Goal: Task Accomplishment & Management: Manage account settings

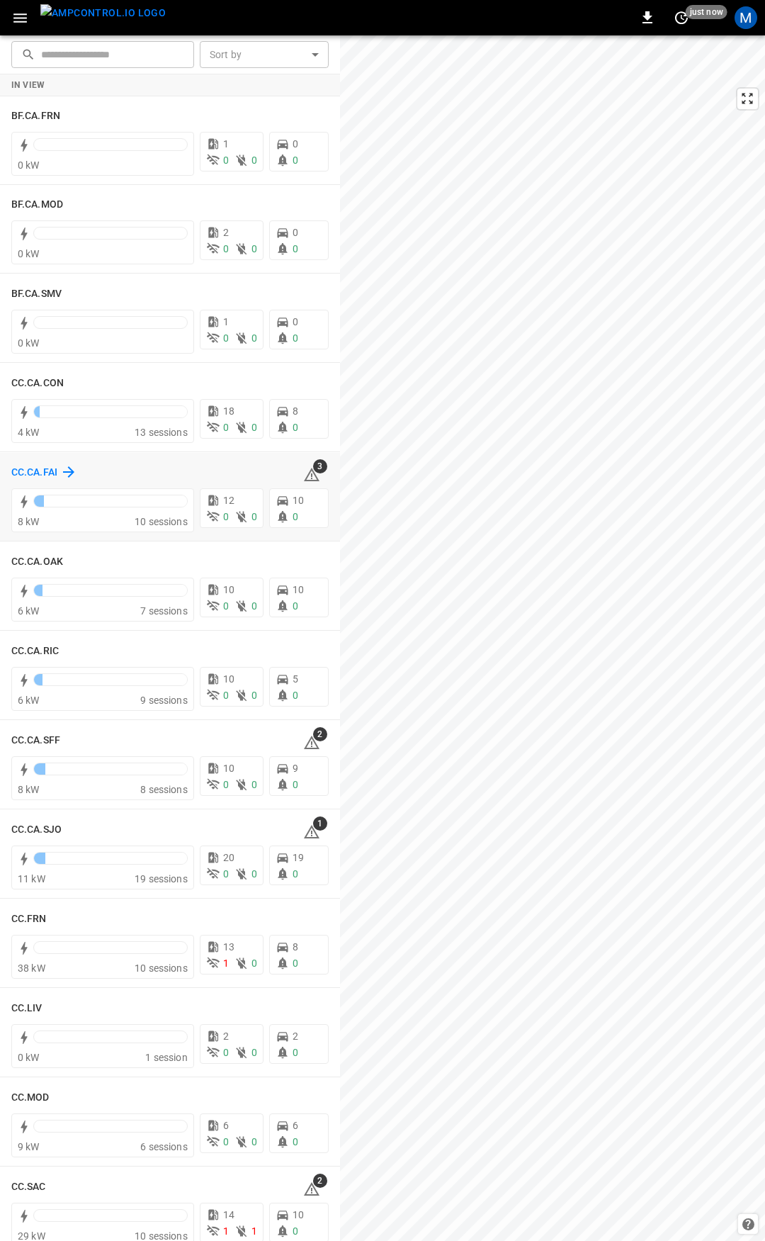
click at [38, 468] on h6 "CC.CA.FAI" at bounding box center [34, 473] width 46 height 16
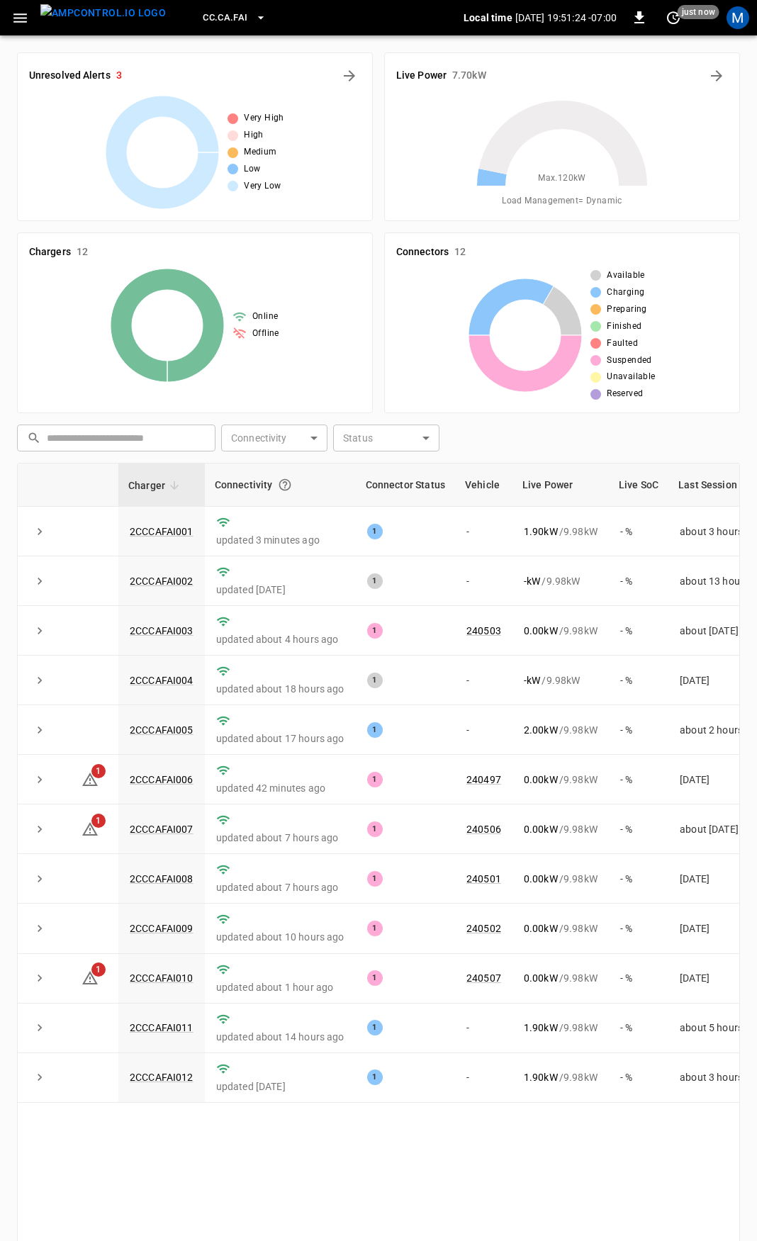
click at [13, 9] on icon "button" at bounding box center [20, 18] width 18 height 18
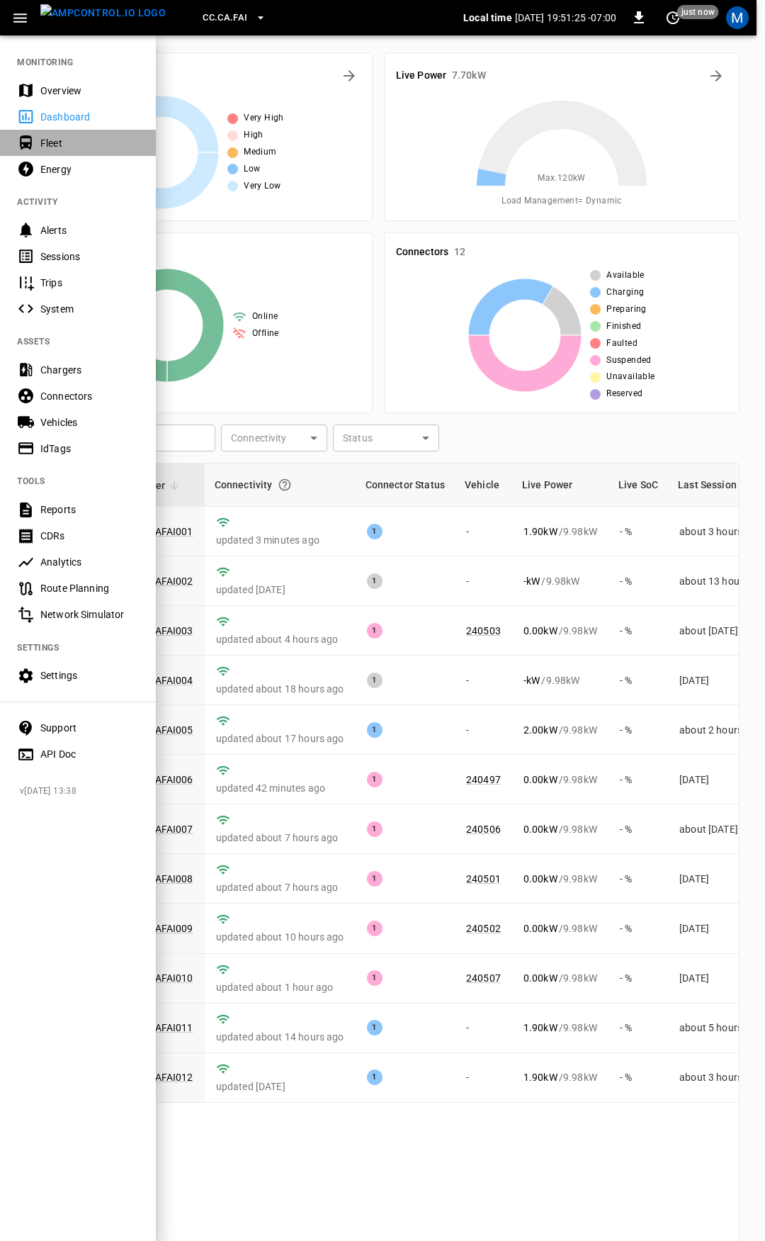
click at [59, 150] on div "Fleet" at bounding box center [89, 143] width 98 height 14
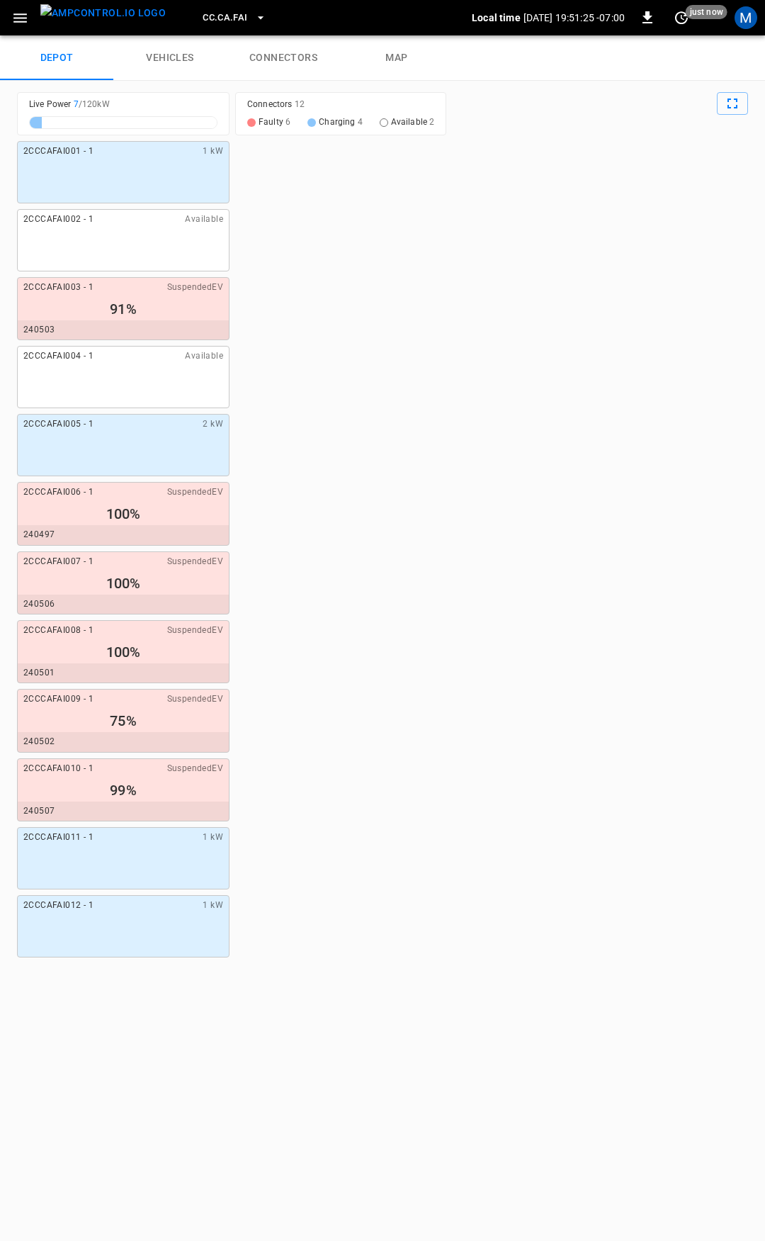
click at [292, 61] on link "connectors" at bounding box center [283, 57] width 113 height 45
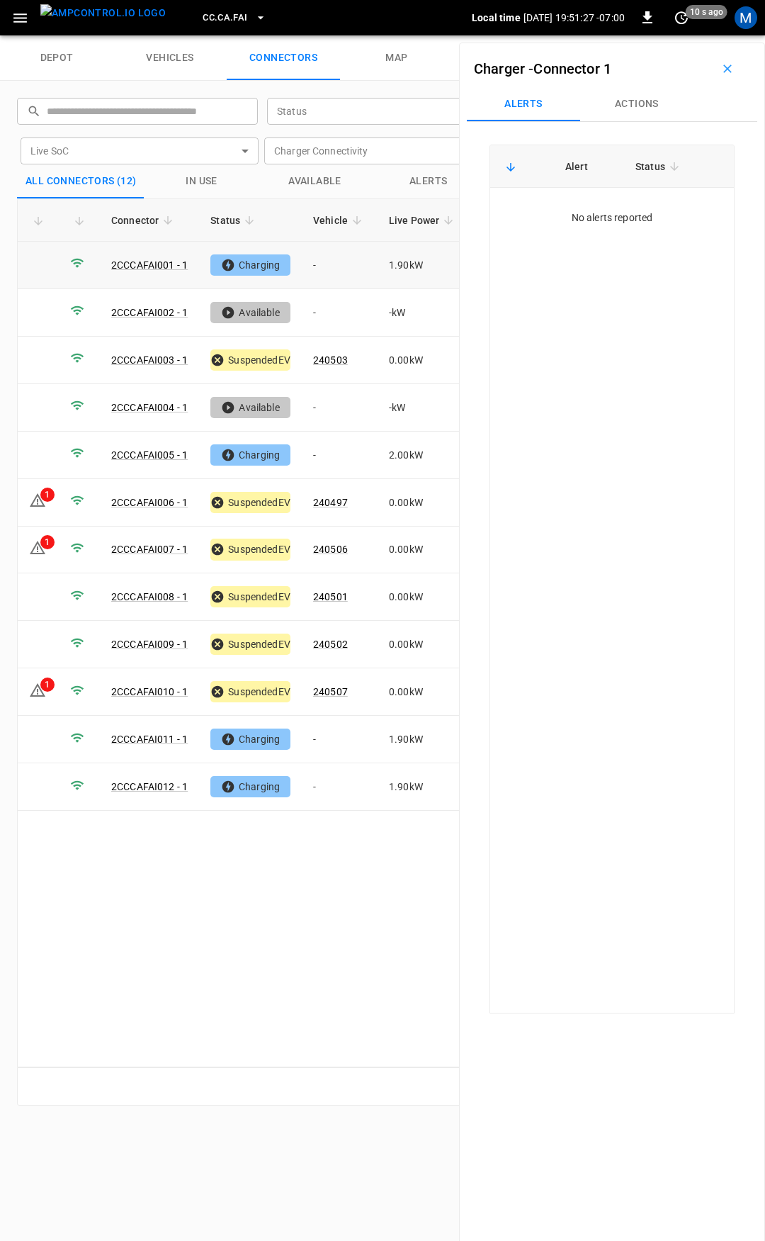
click at [331, 269] on td "-" at bounding box center [340, 265] width 76 height 47
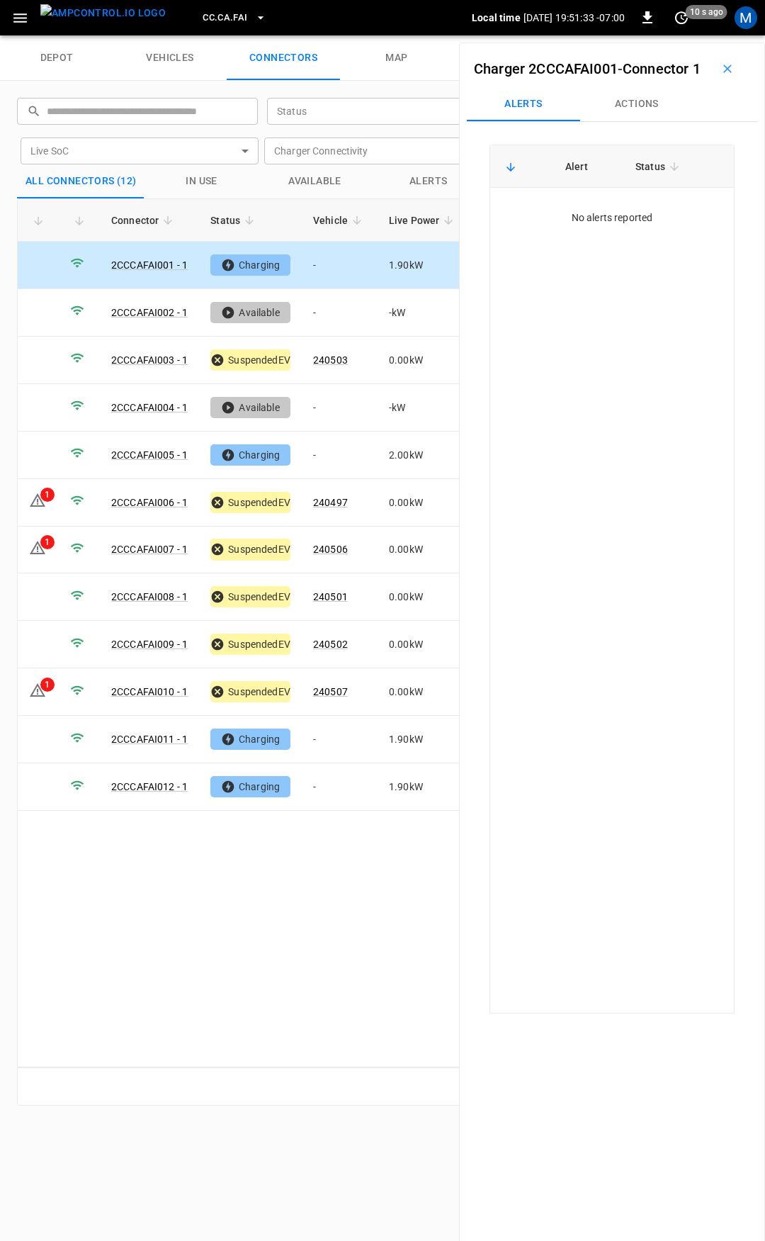
click at [650, 121] on button "Actions" at bounding box center [636, 104] width 113 height 34
click at [621, 225] on div "Vehicle Name" at bounding box center [638, 211] width 163 height 26
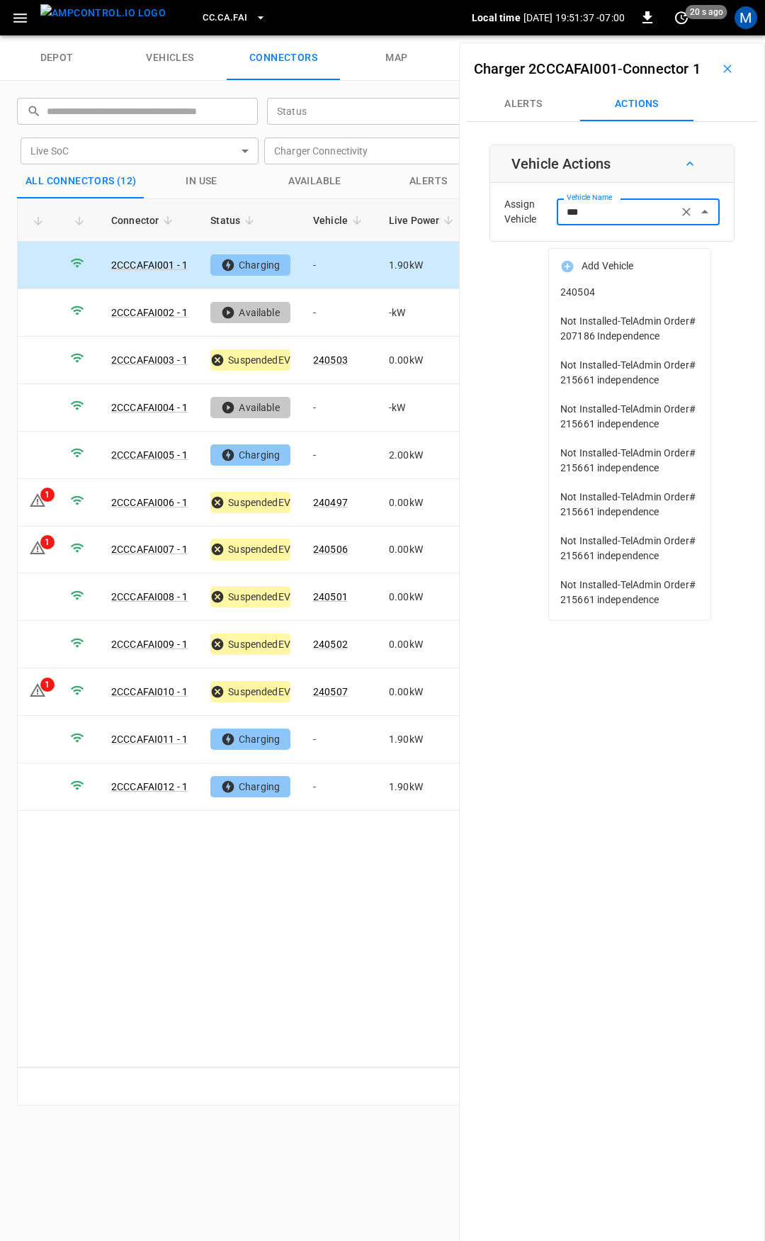
click at [601, 286] on span "240504" at bounding box center [629, 292] width 139 height 15
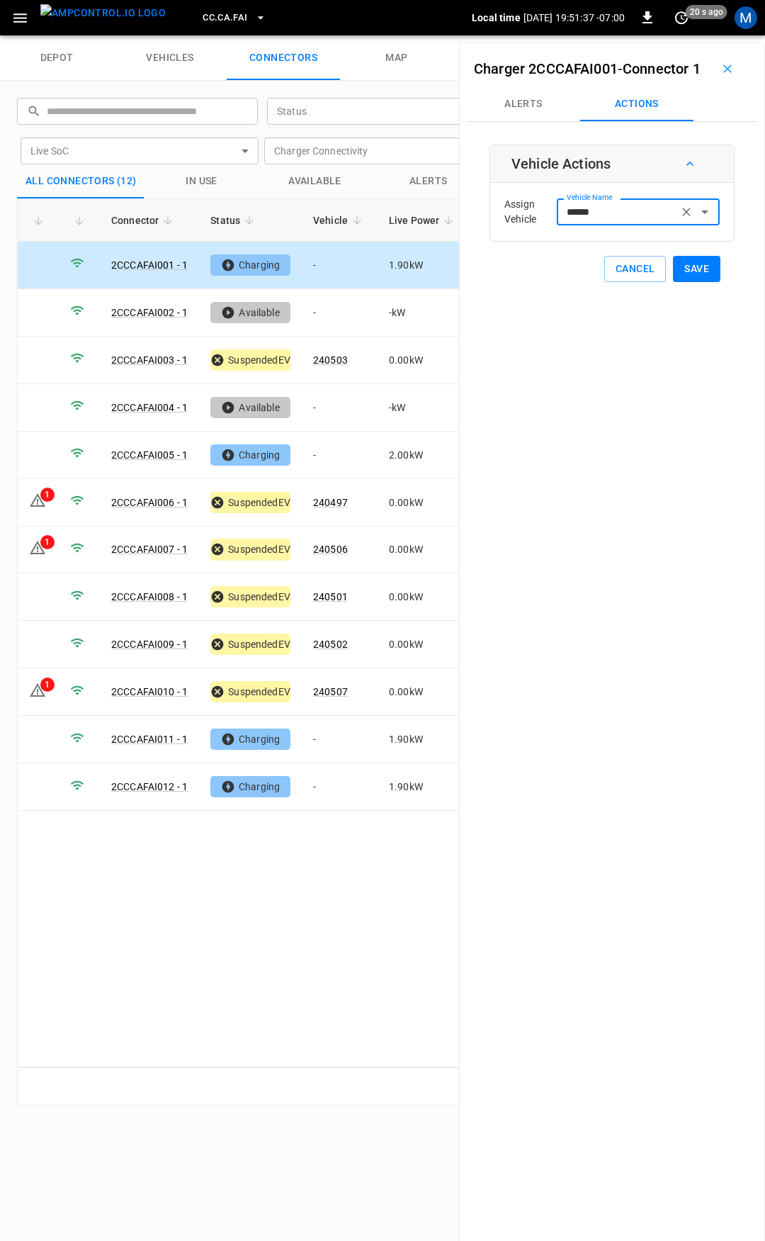
type input "******"
click at [700, 282] on button "Save" at bounding box center [696, 269] width 47 height 26
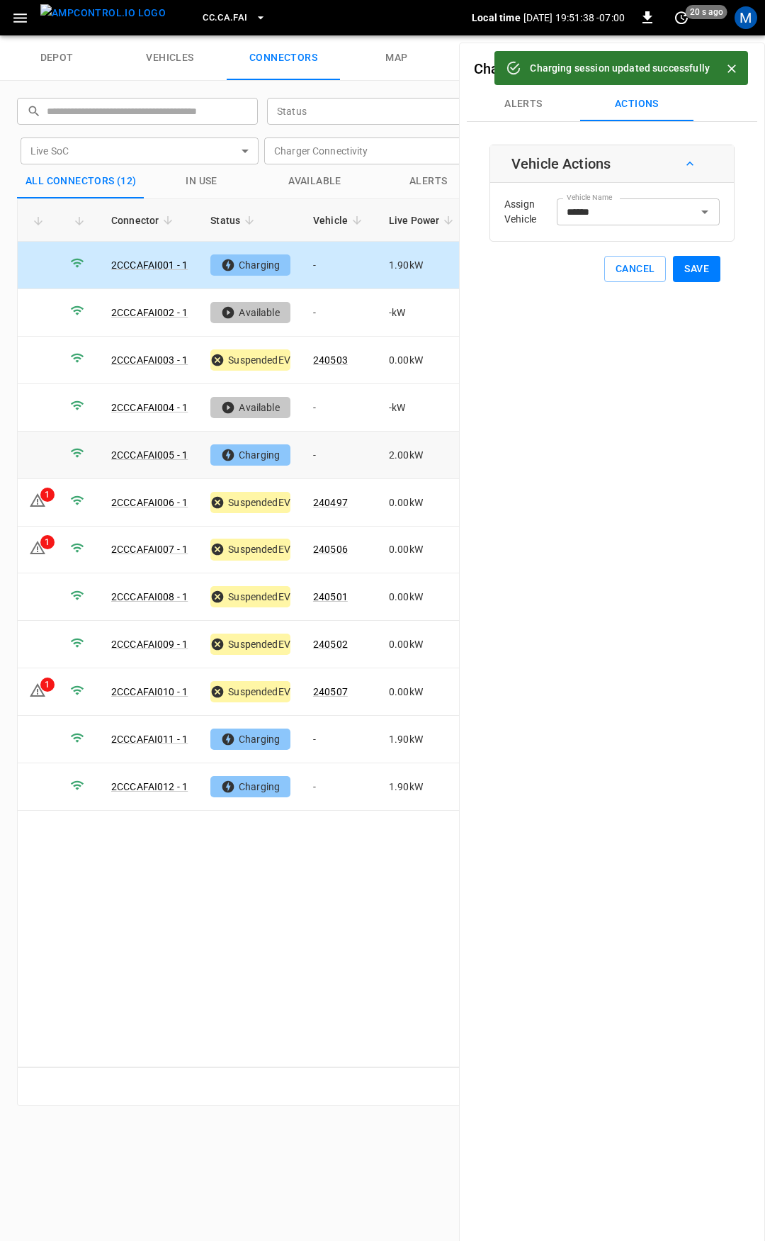
click at [337, 452] on td "-" at bounding box center [340, 455] width 76 height 47
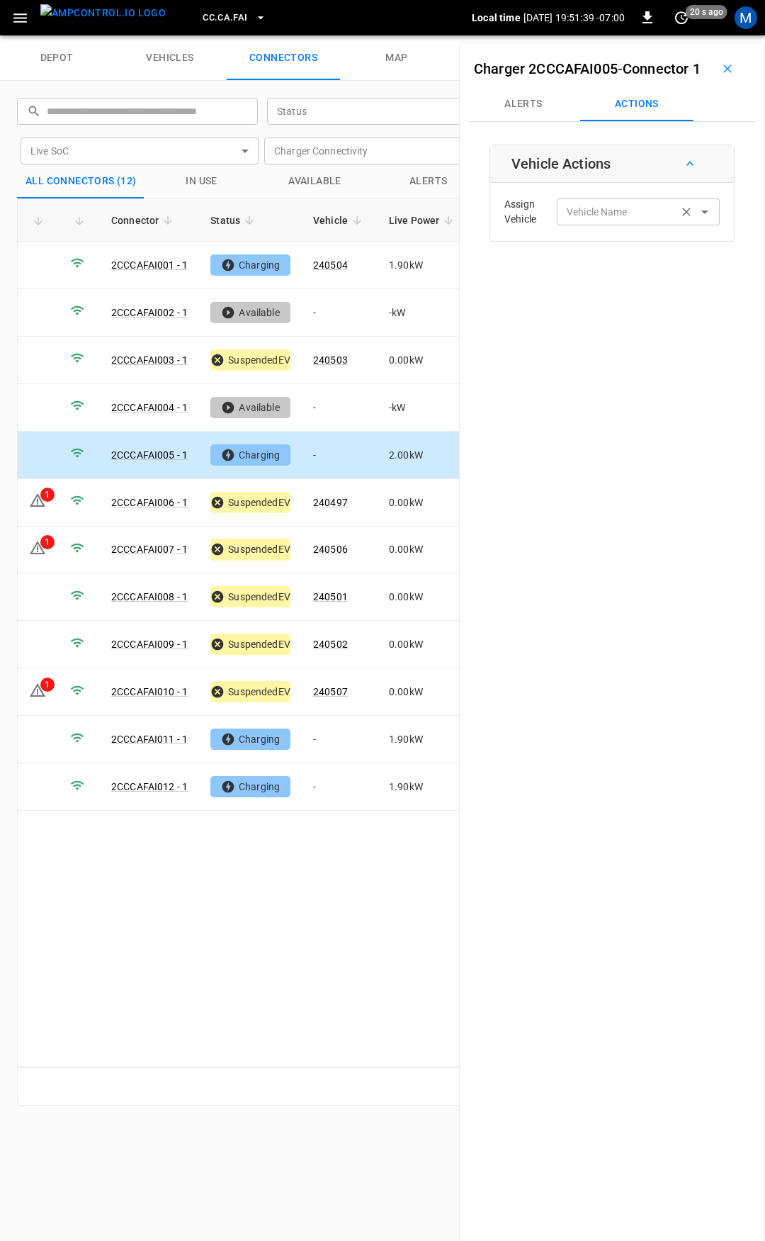
click at [642, 225] on div "Vehicle Name" at bounding box center [638, 211] width 163 height 26
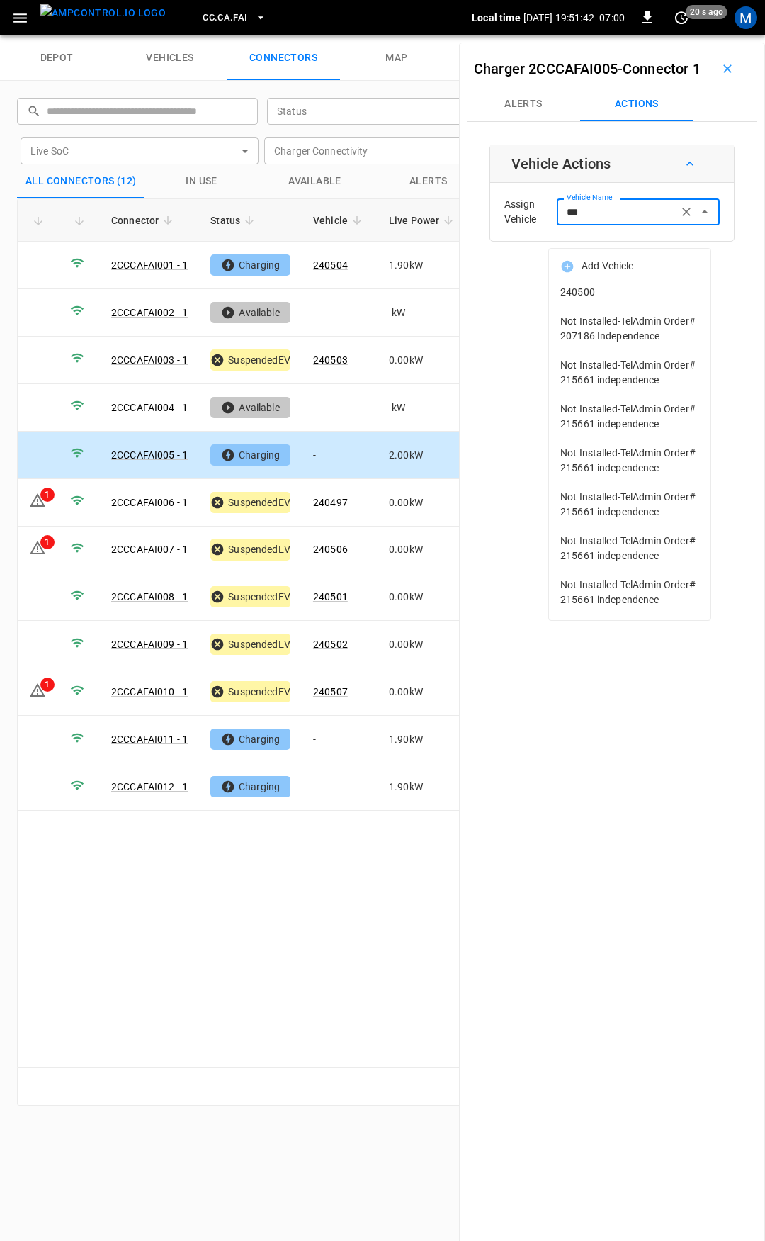
click at [636, 305] on li "240500" at bounding box center [630, 292] width 162 height 29
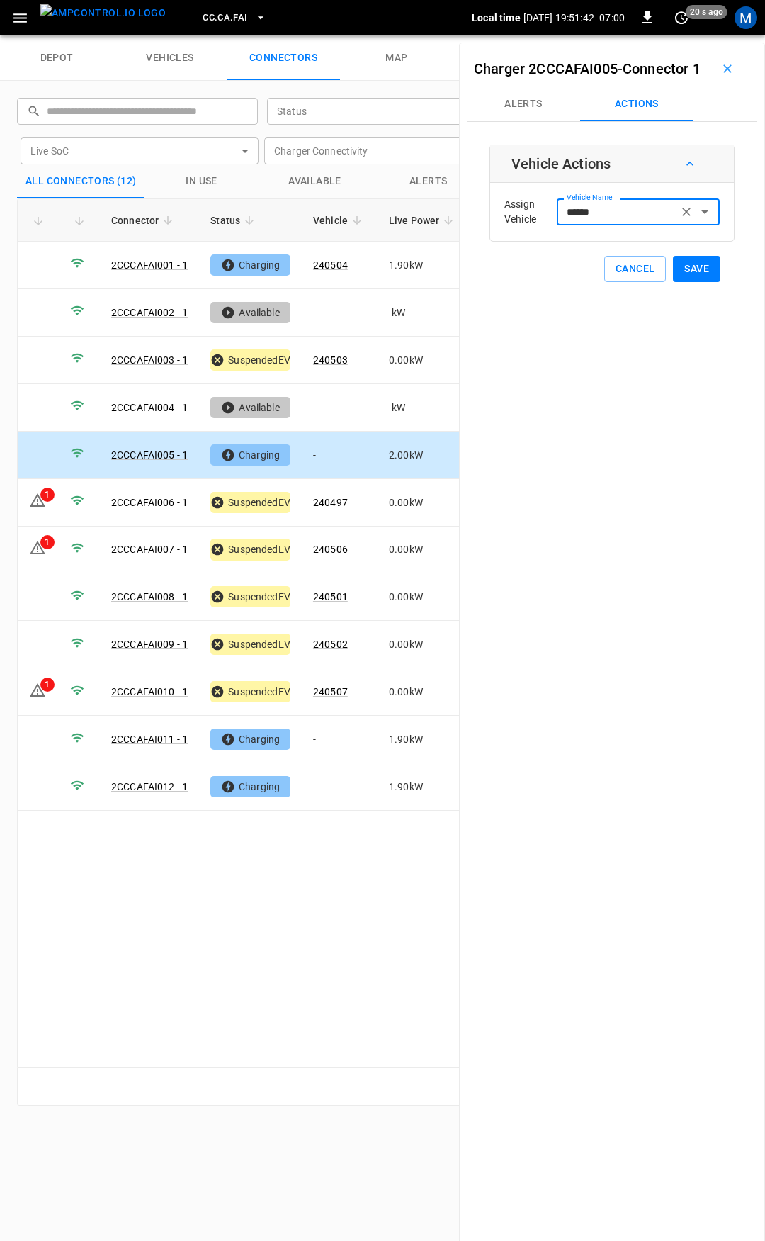
type input "******"
drag, startPoint x: 688, startPoint y: 290, endPoint x: 560, endPoint y: 344, distance: 138.7
click at [688, 282] on button "Save" at bounding box center [696, 269] width 47 height 26
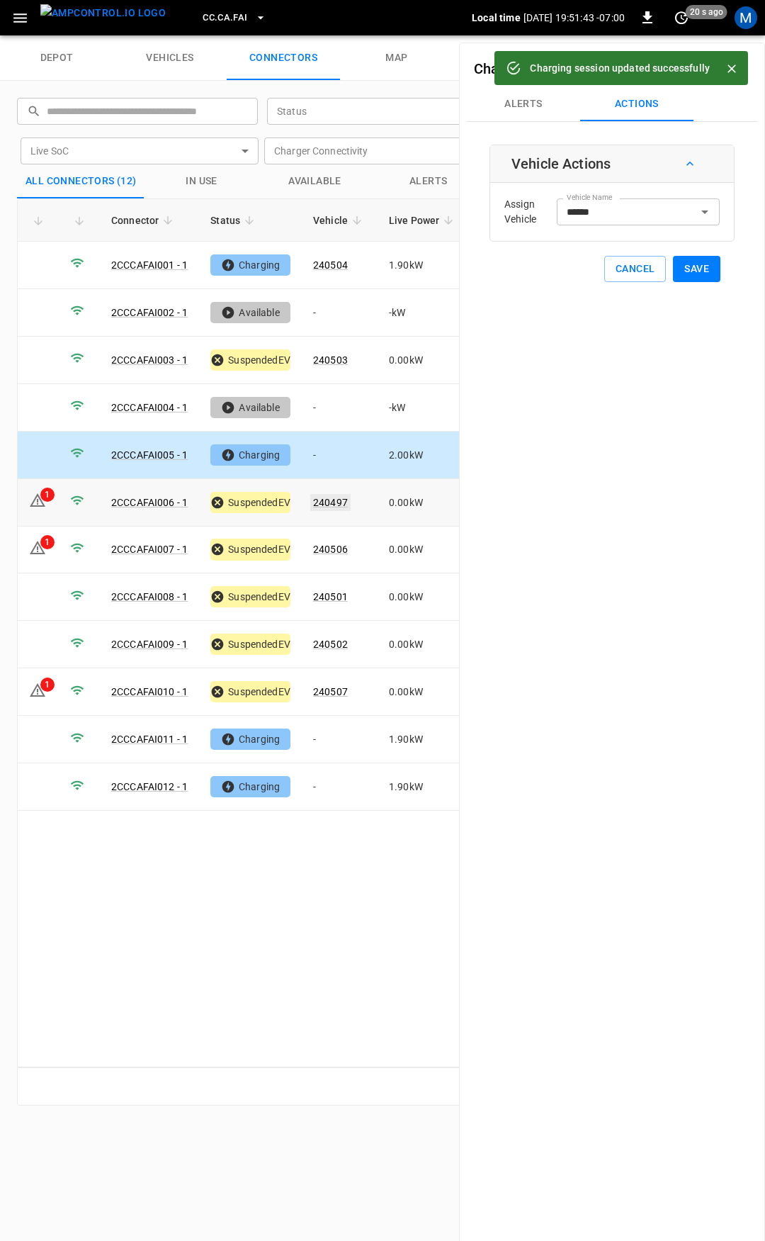
click at [322, 497] on link "240497" at bounding box center [330, 502] width 40 height 17
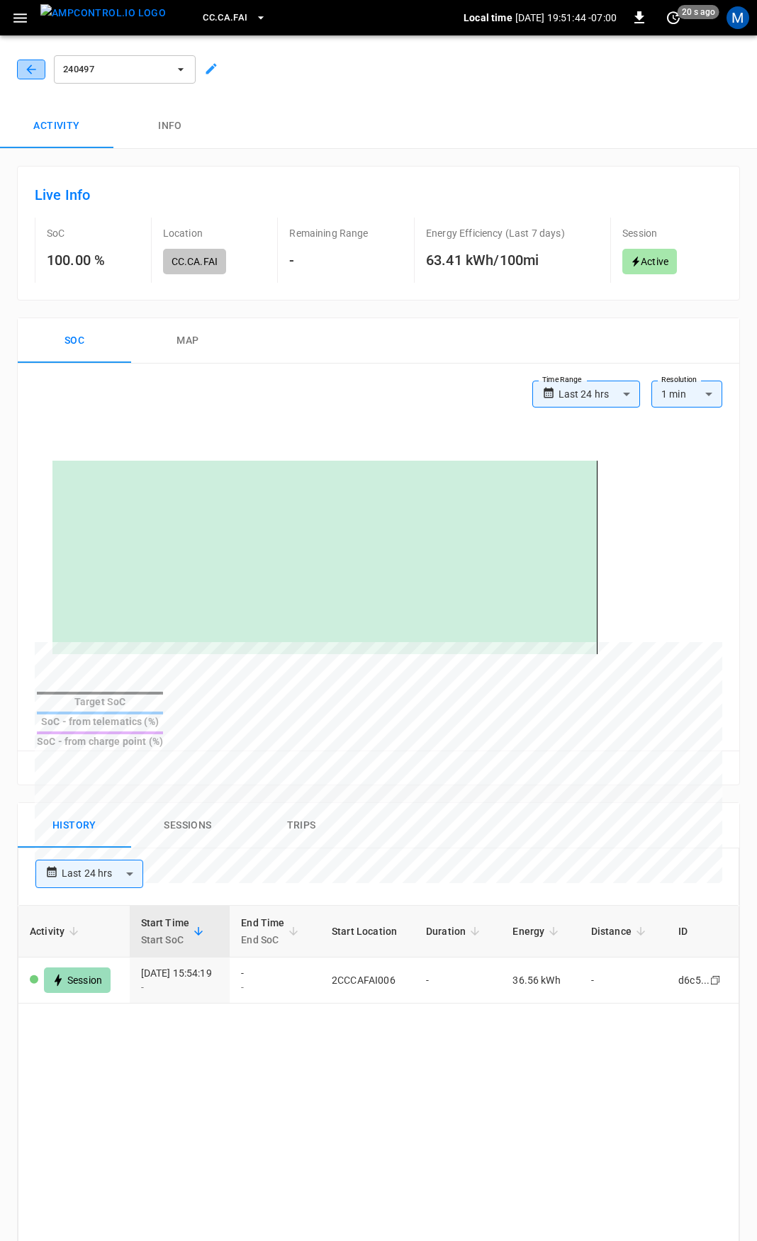
click at [25, 73] on icon "button" at bounding box center [31, 69] width 14 height 14
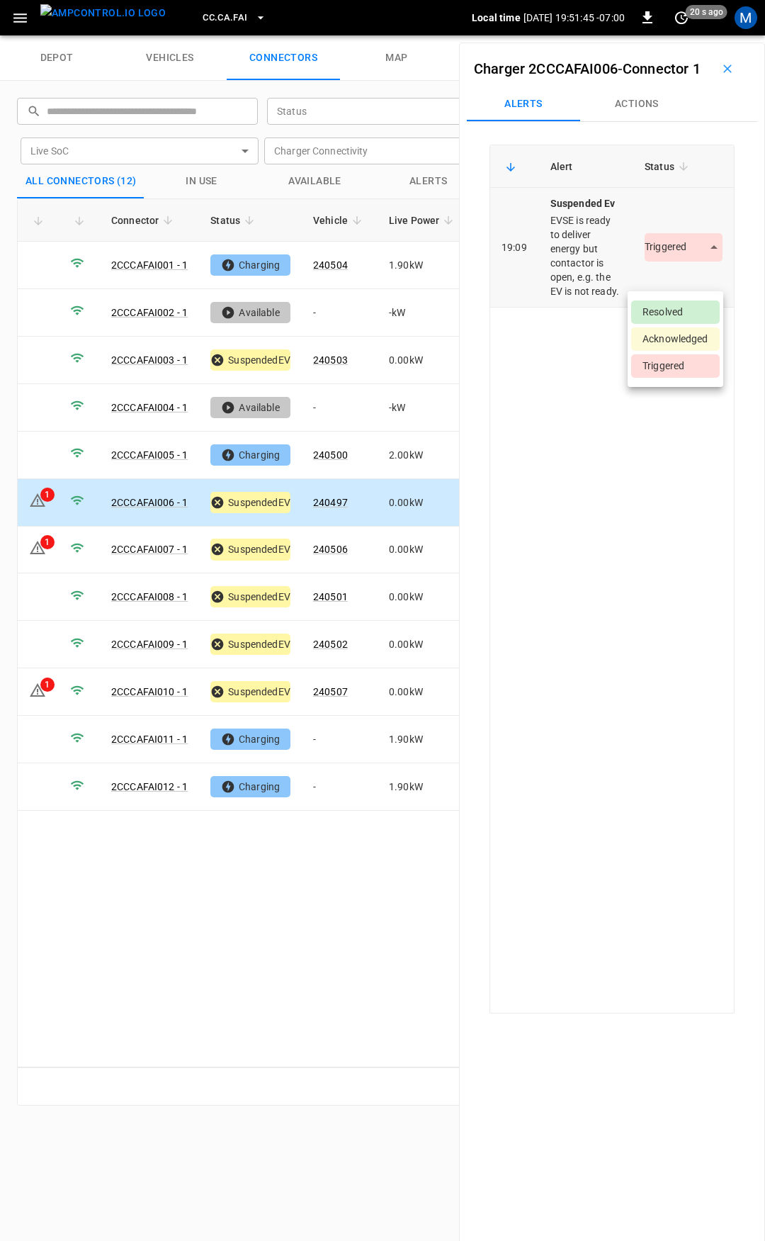
click at [668, 35] on body "CC.CA.FAI Local time [DATE] 19:51:45 -07:00 0 20 s ago M depot vehicles connect…" at bounding box center [382, 17] width 765 height 35
click at [672, 310] on li "Resolved" at bounding box center [675, 311] width 89 height 23
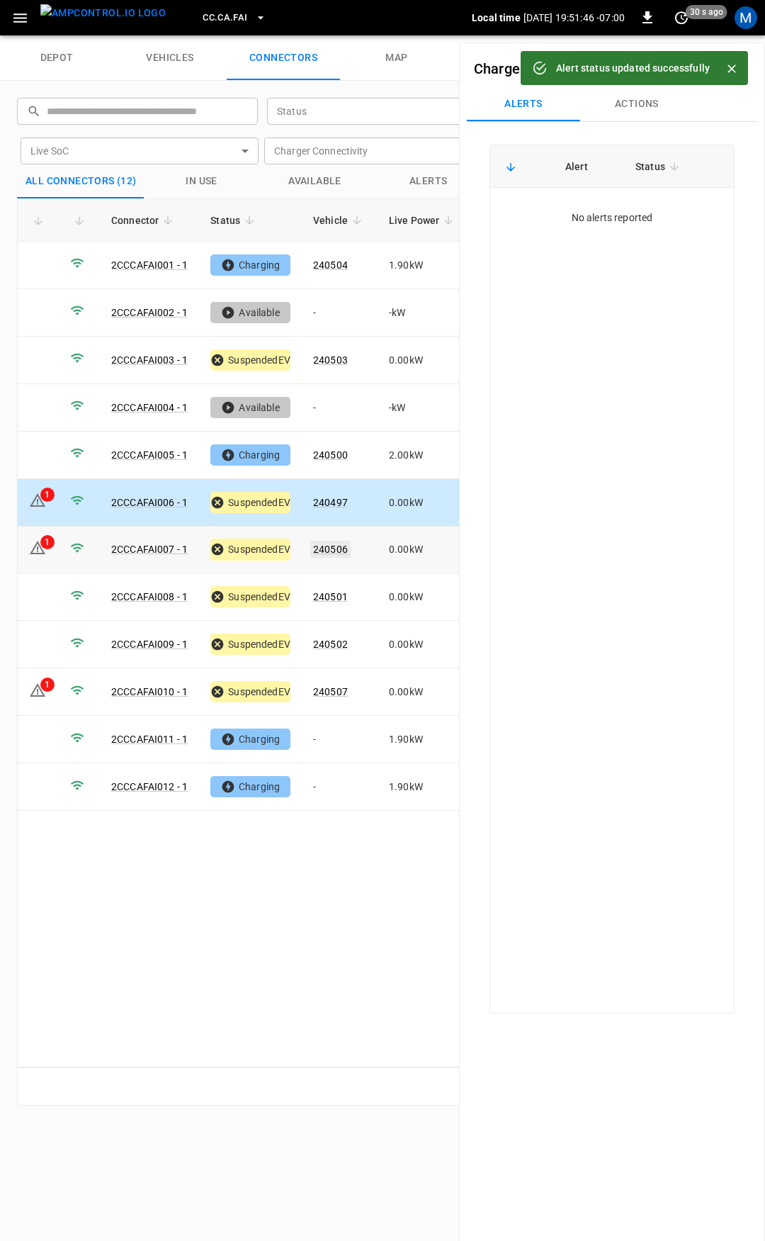
click at [337, 546] on link "240506" at bounding box center [330, 549] width 40 height 17
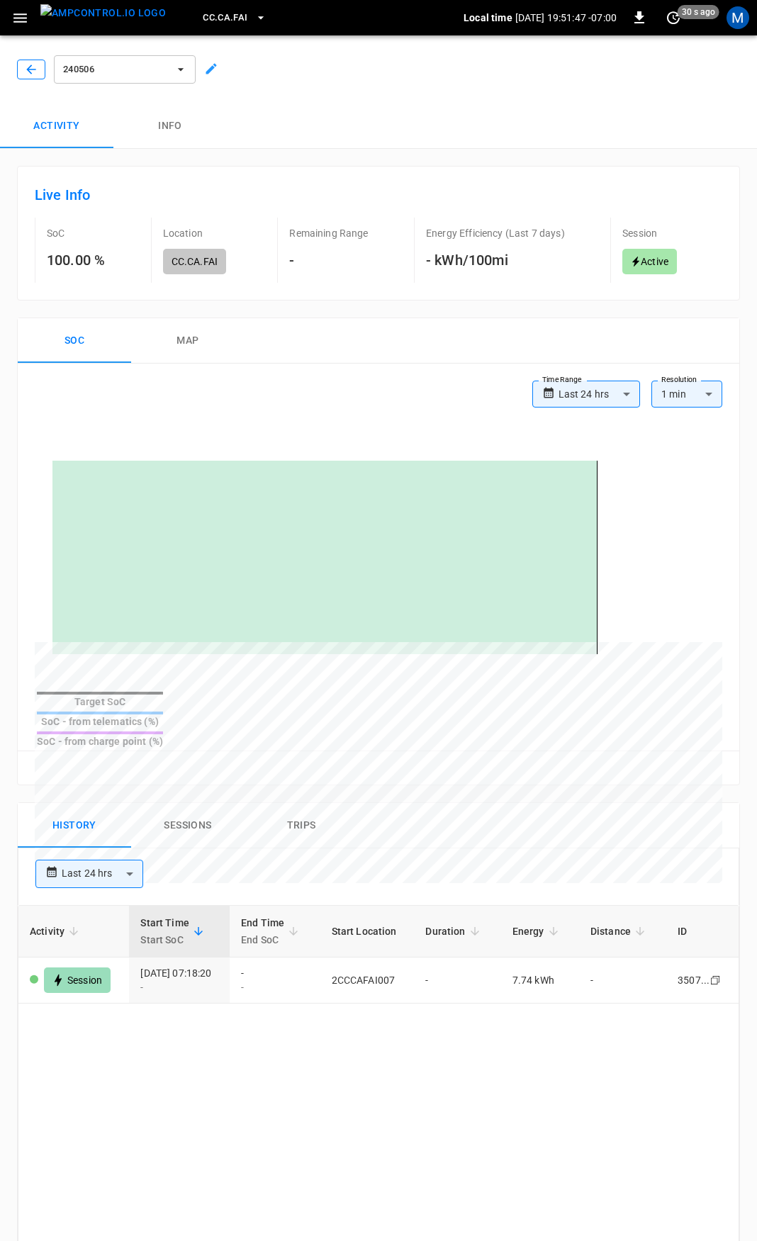
click at [33, 67] on icon "button" at bounding box center [31, 69] width 14 height 14
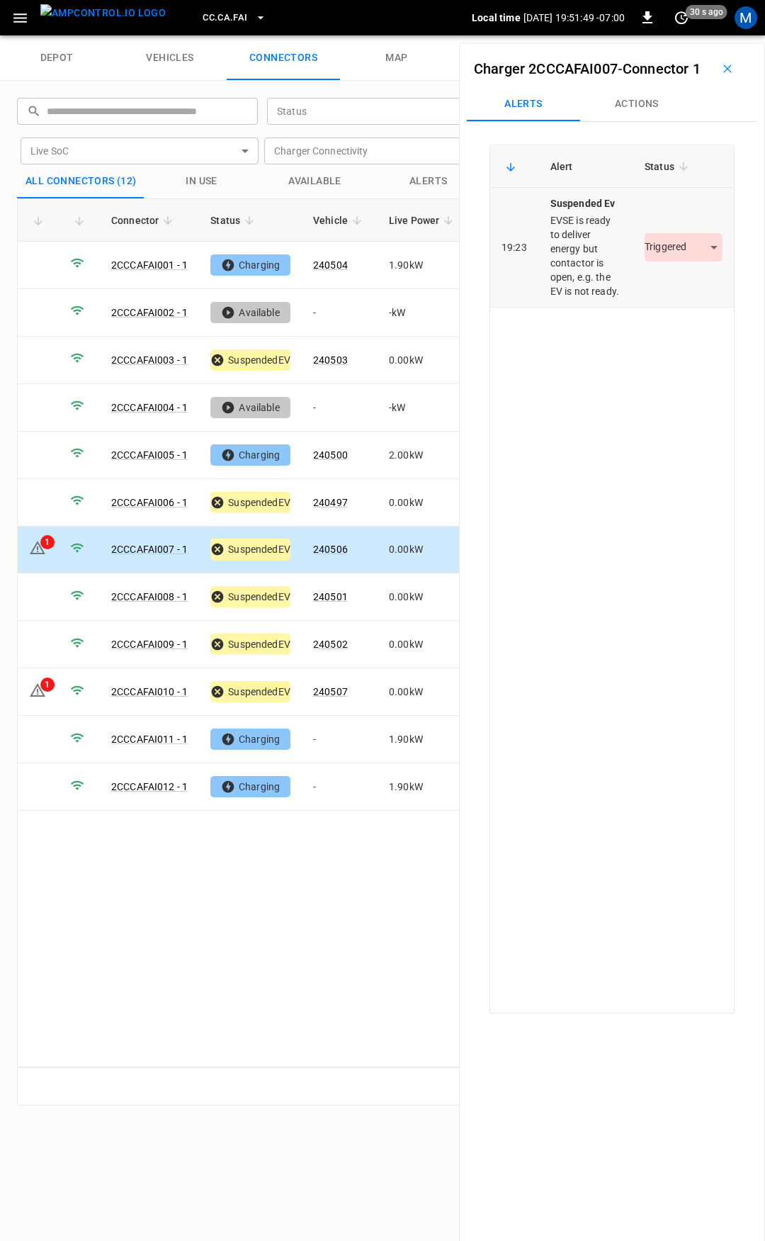
click at [659, 35] on body "CC.CA.FAI Local time [DATE] 19:51:49 -07:00 0 30 s ago M depot vehicles connect…" at bounding box center [382, 17] width 765 height 35
click at [663, 309] on li "Resolved" at bounding box center [675, 311] width 89 height 23
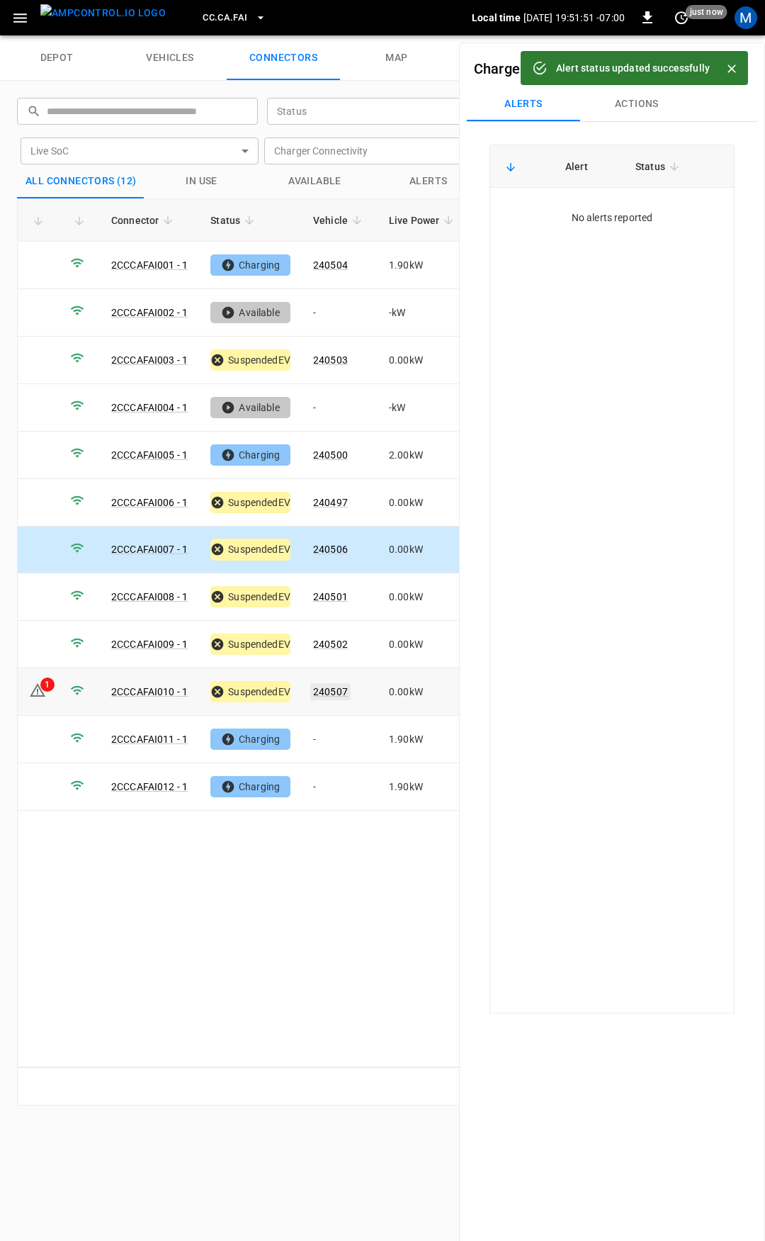
click at [332, 689] on link "240507" at bounding box center [330, 691] width 40 height 17
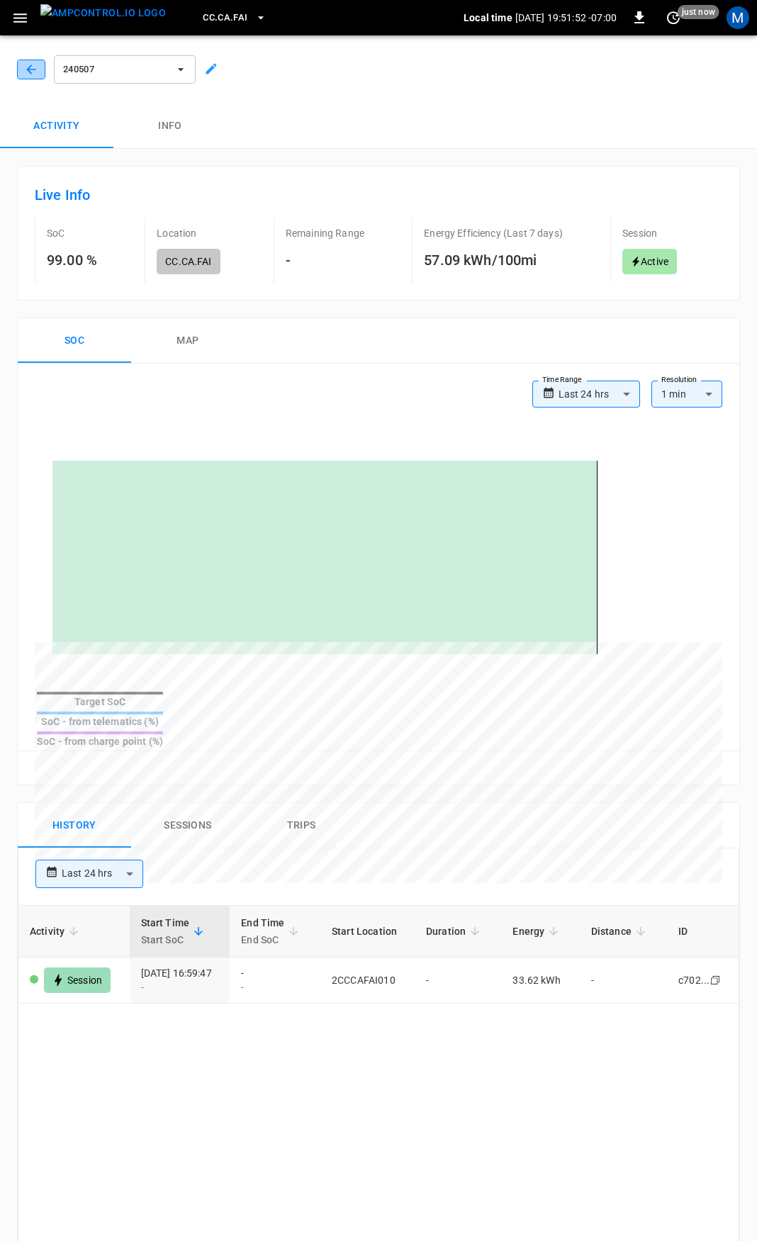
click at [28, 63] on icon "button" at bounding box center [31, 69] width 14 height 14
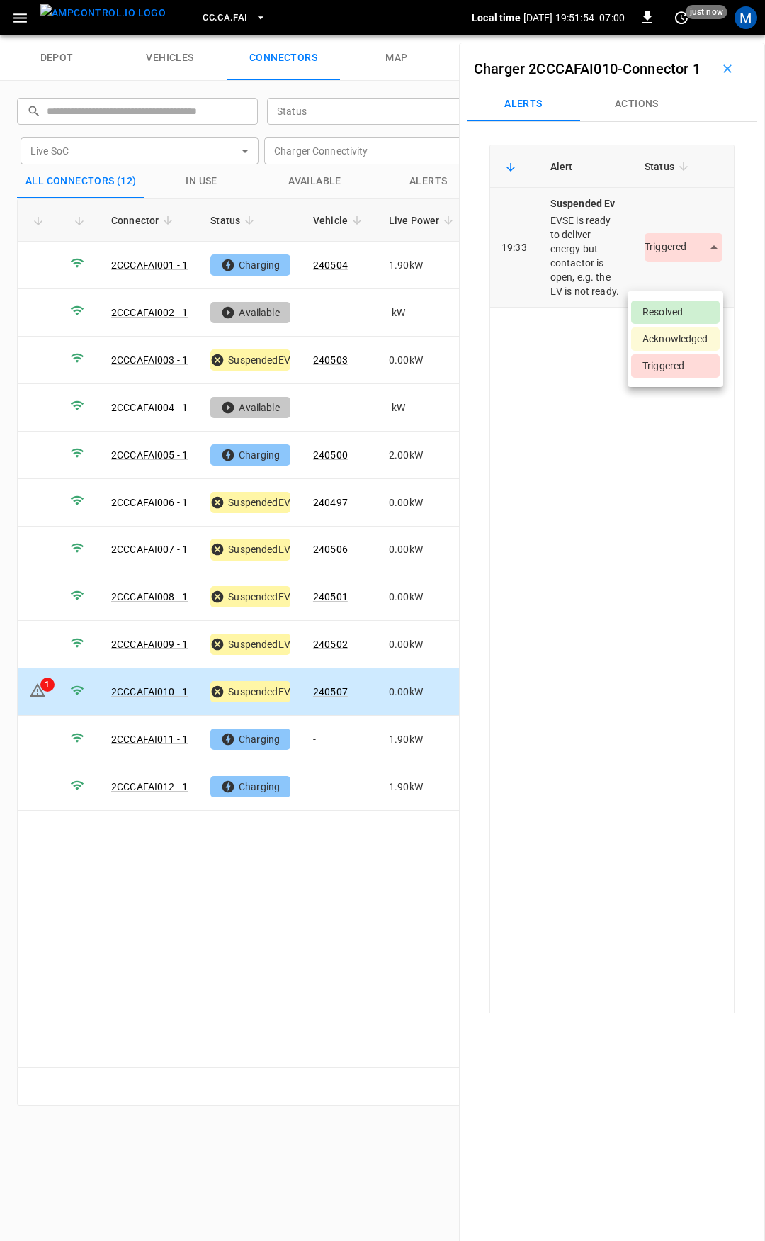
click at [677, 35] on body "CC.CA.FAI Local time [DATE] 19:51:54 -07:00 0 just now M depot vehicles connect…" at bounding box center [382, 17] width 765 height 35
click at [677, 310] on li "Resolved" at bounding box center [675, 311] width 89 height 23
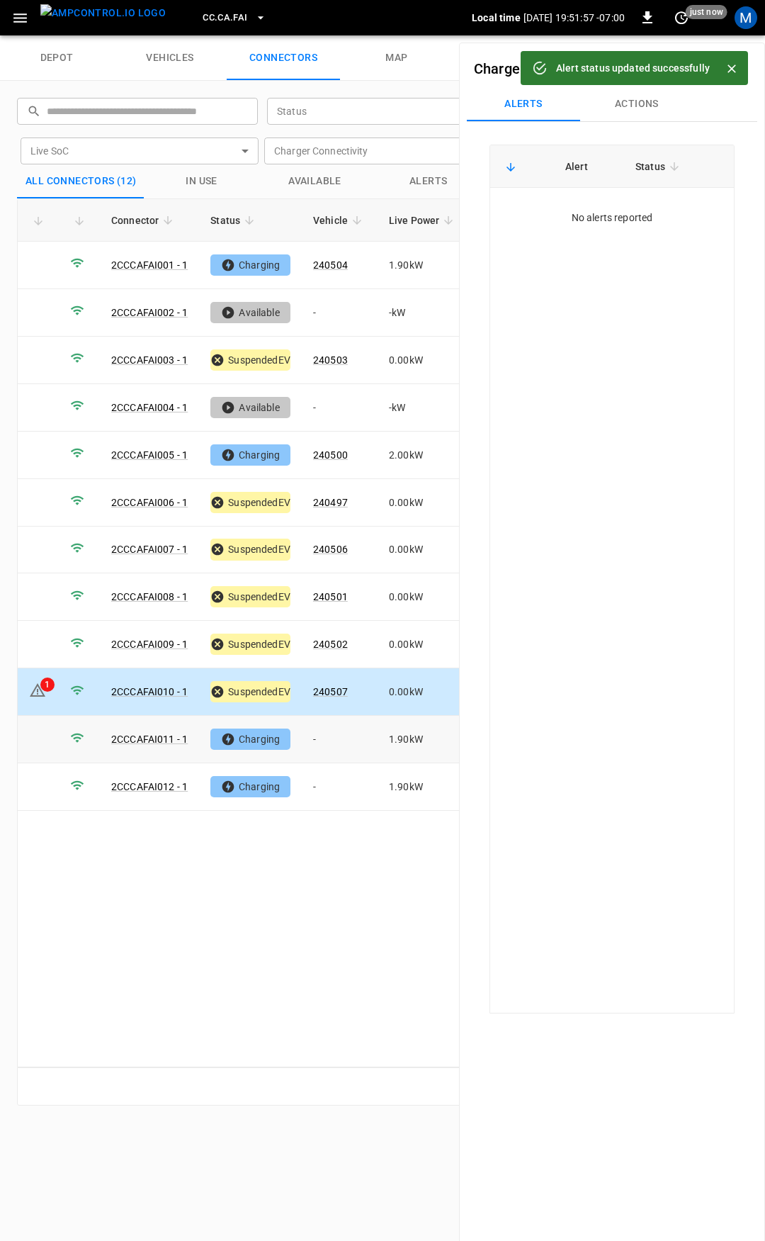
click at [329, 720] on td "-" at bounding box center [340, 739] width 76 height 47
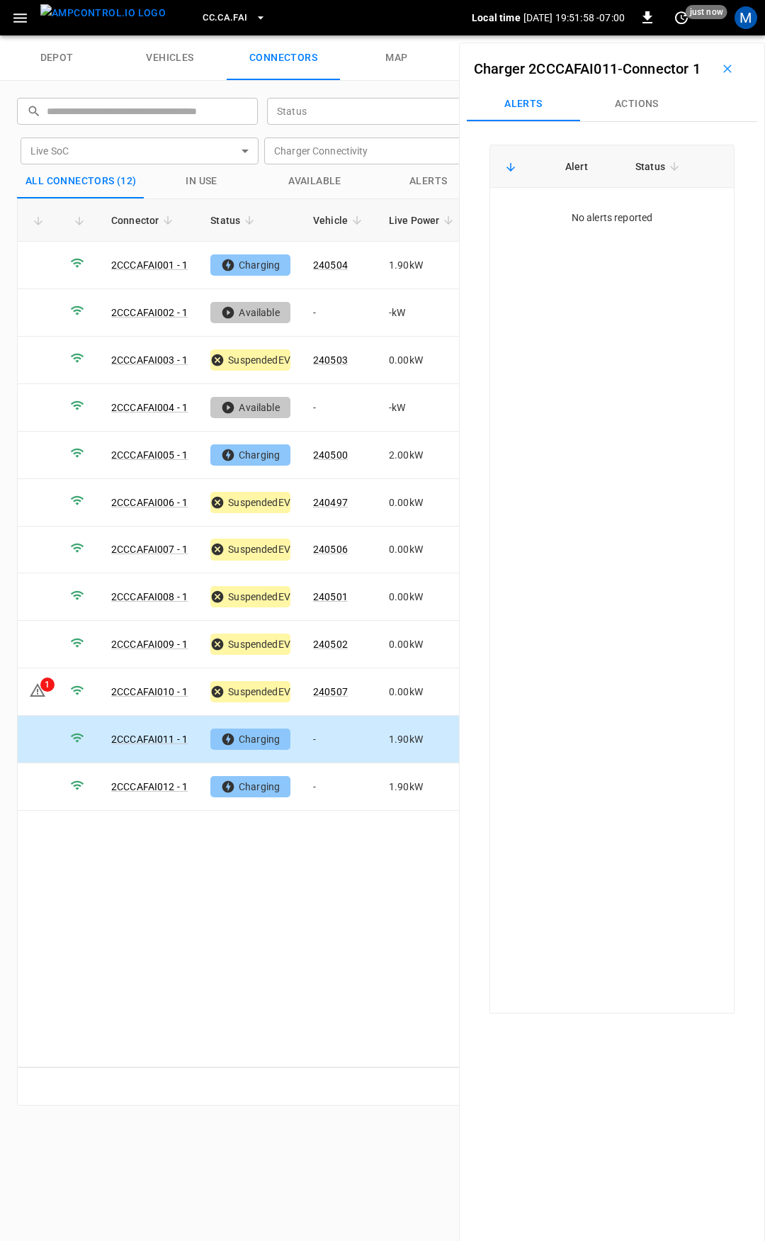
click at [612, 225] on div "No alerts reported" at bounding box center [612, 217] width 198 height 14
click at [646, 115] on button "Actions" at bounding box center [636, 104] width 113 height 34
click at [601, 220] on input "Vehicle Name" at bounding box center [617, 212] width 113 height 18
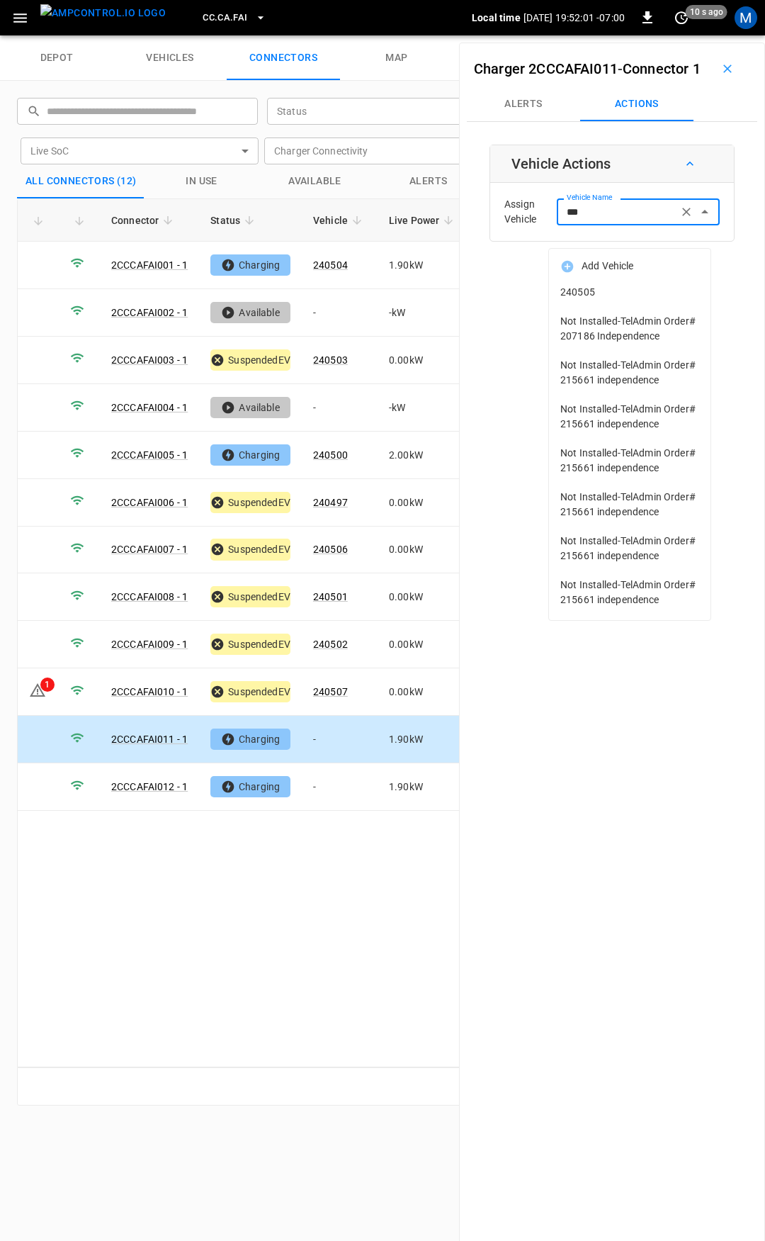
click at [675, 291] on span "240505" at bounding box center [629, 292] width 139 height 15
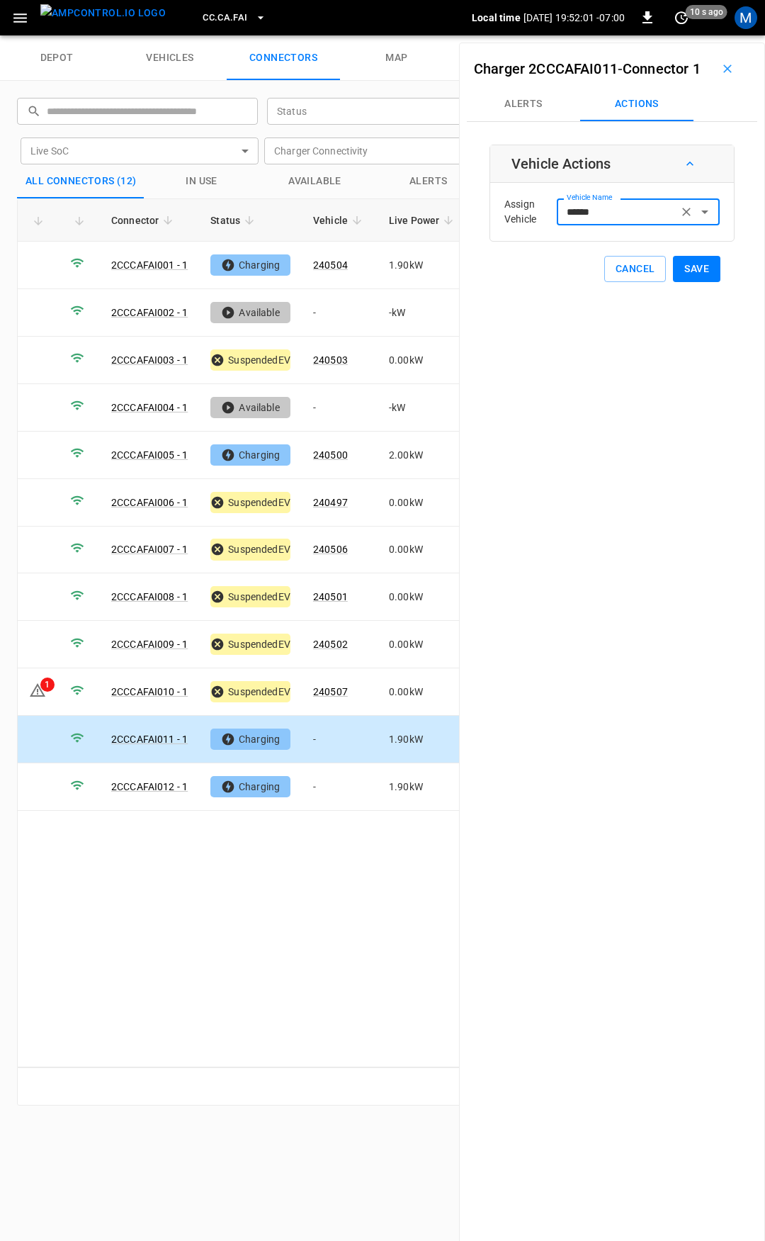
type input "******"
click at [697, 282] on button "Save" at bounding box center [696, 269] width 47 height 26
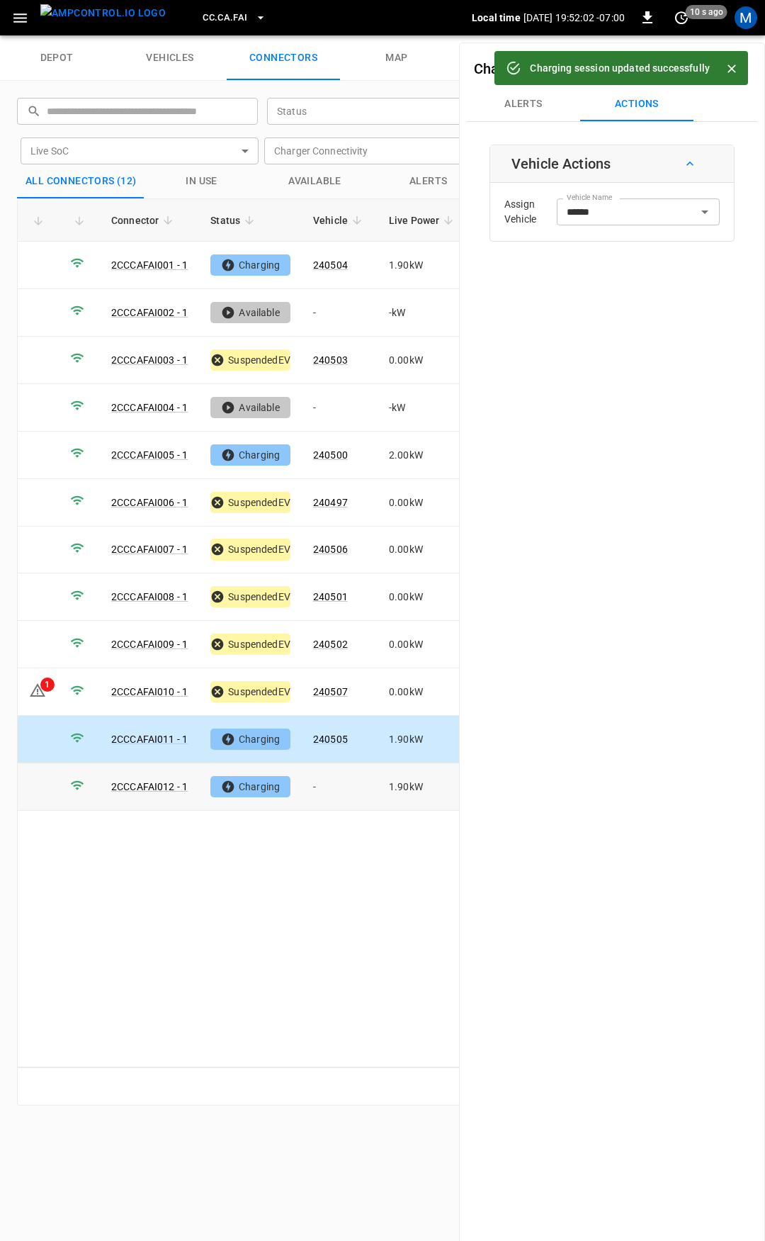
click at [325, 785] on td "-" at bounding box center [340, 786] width 76 height 47
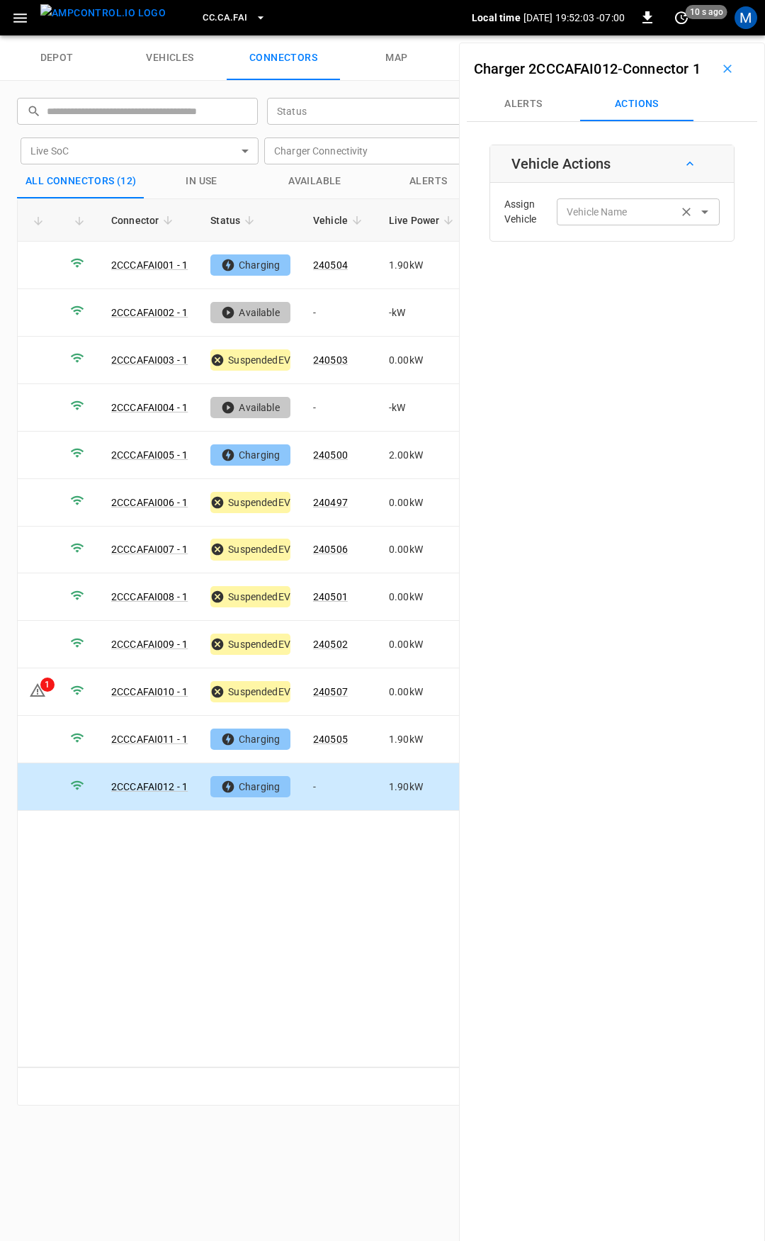
click at [647, 220] on input "Vehicle Name" at bounding box center [617, 212] width 113 height 18
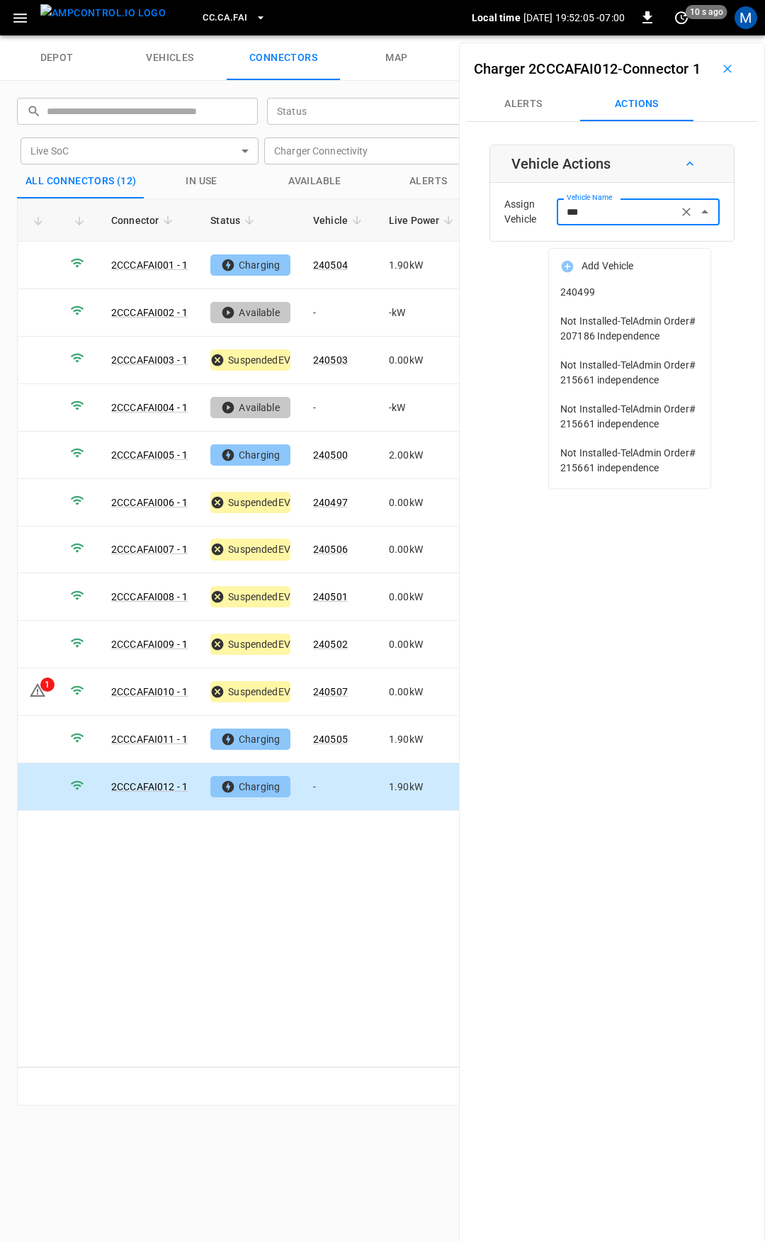
click at [643, 286] on span "240499" at bounding box center [629, 292] width 139 height 15
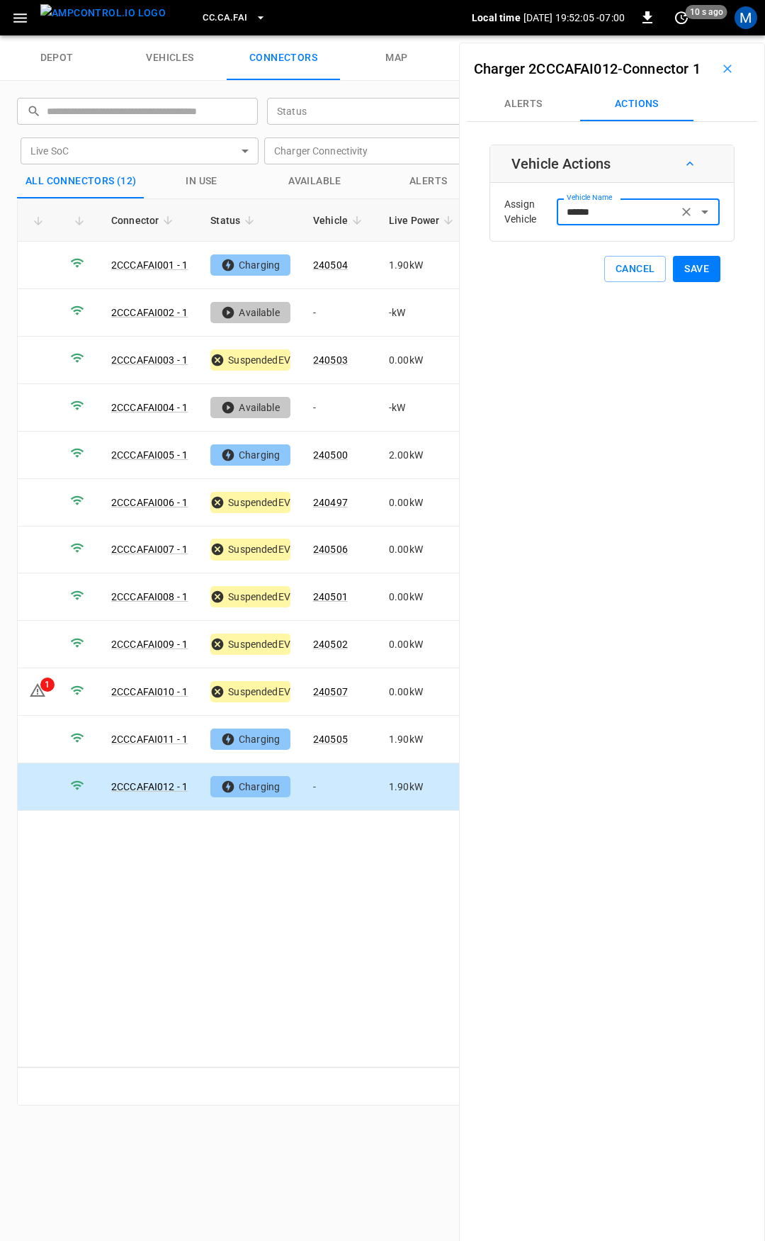
type input "******"
click at [694, 282] on button "Save" at bounding box center [696, 269] width 47 height 26
click at [204, 16] on span "CC.CA.FAI" at bounding box center [225, 18] width 45 height 16
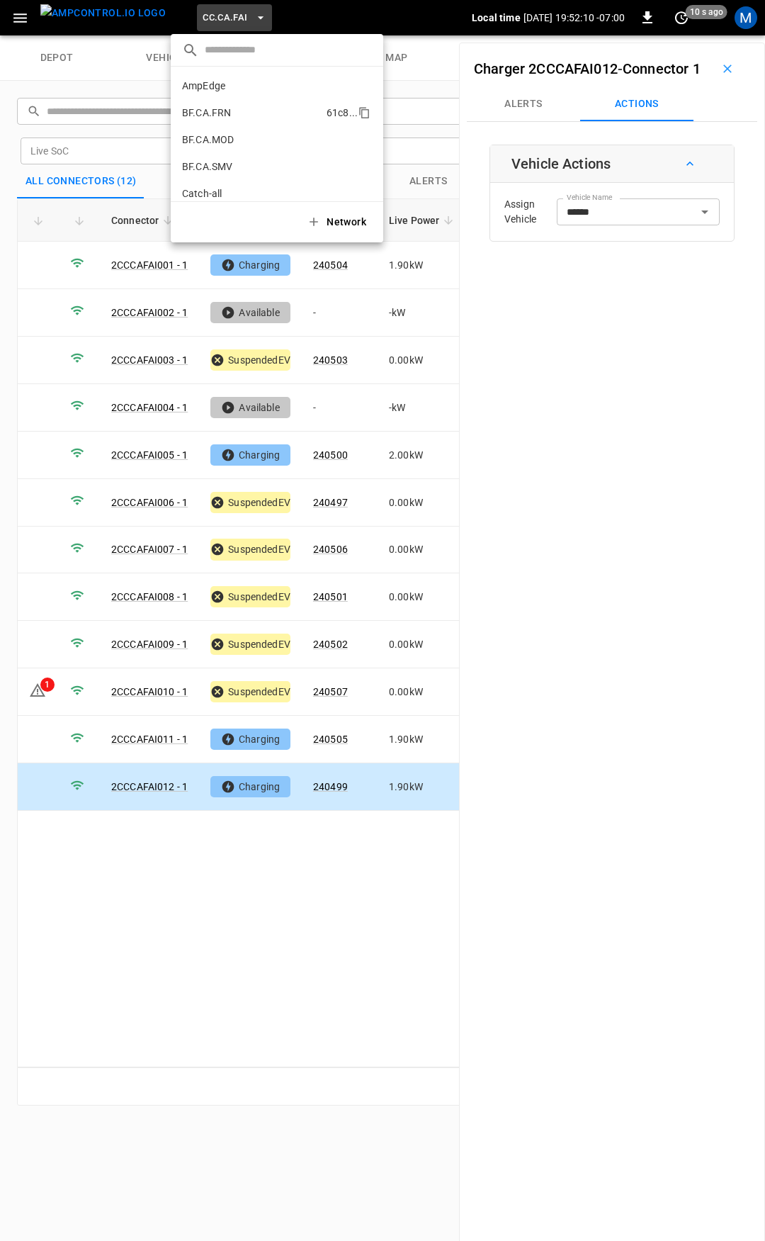
scroll to position [157, 0]
click at [220, 116] on p "CC.CA.OAK" at bounding box center [208, 117] width 52 height 14
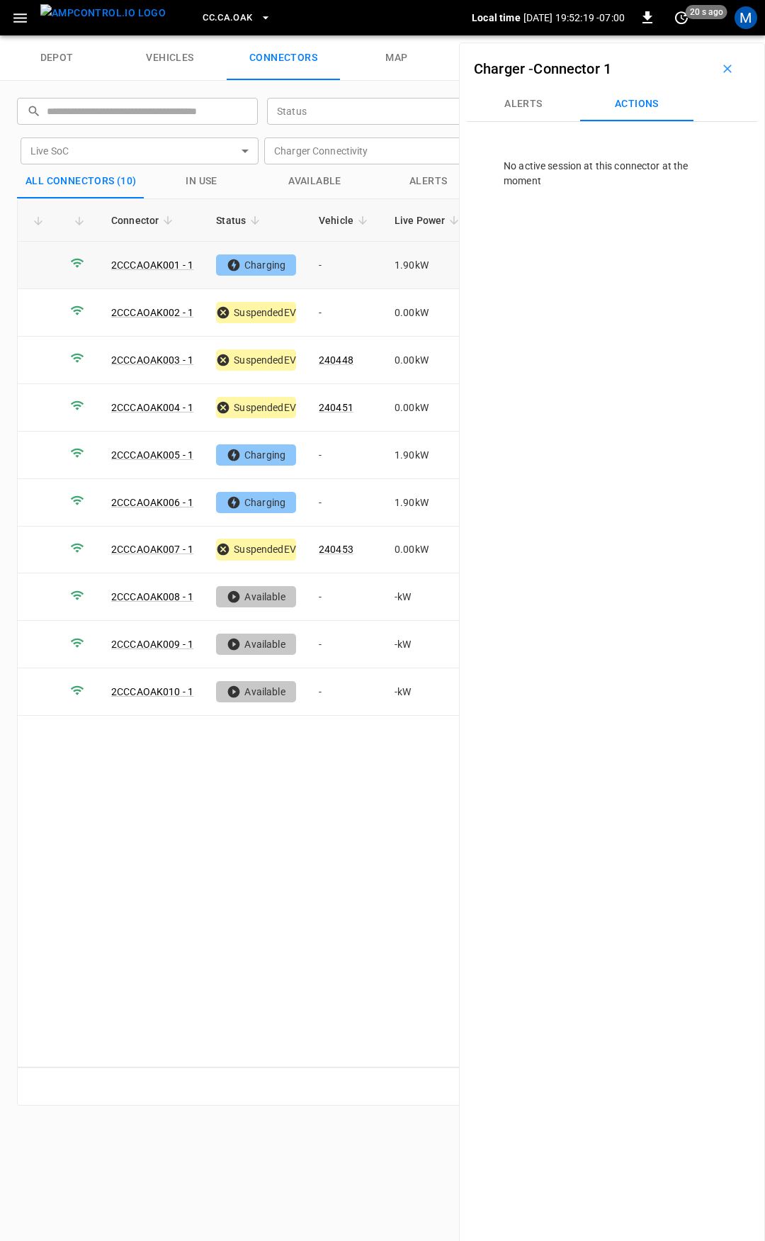
click at [361, 261] on td "-" at bounding box center [346, 265] width 76 height 47
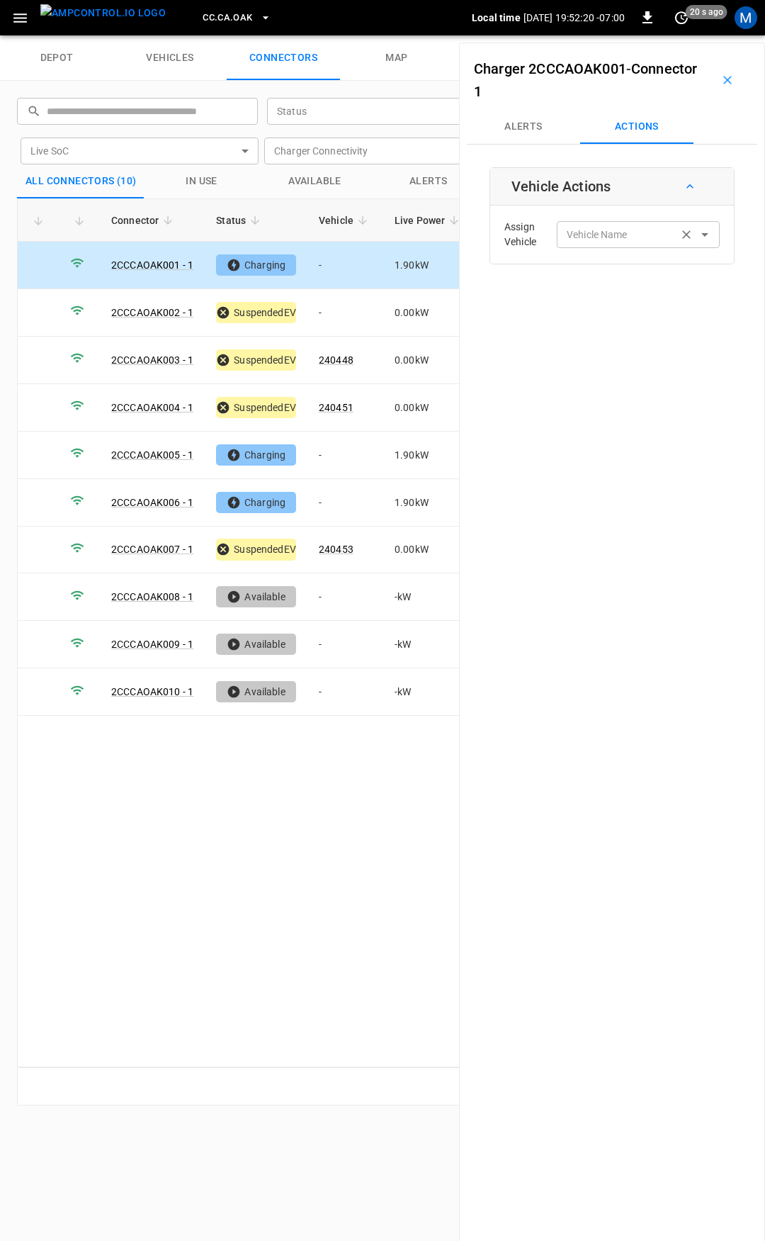
click at [619, 228] on input "Vehicle Name" at bounding box center [617, 234] width 113 height 18
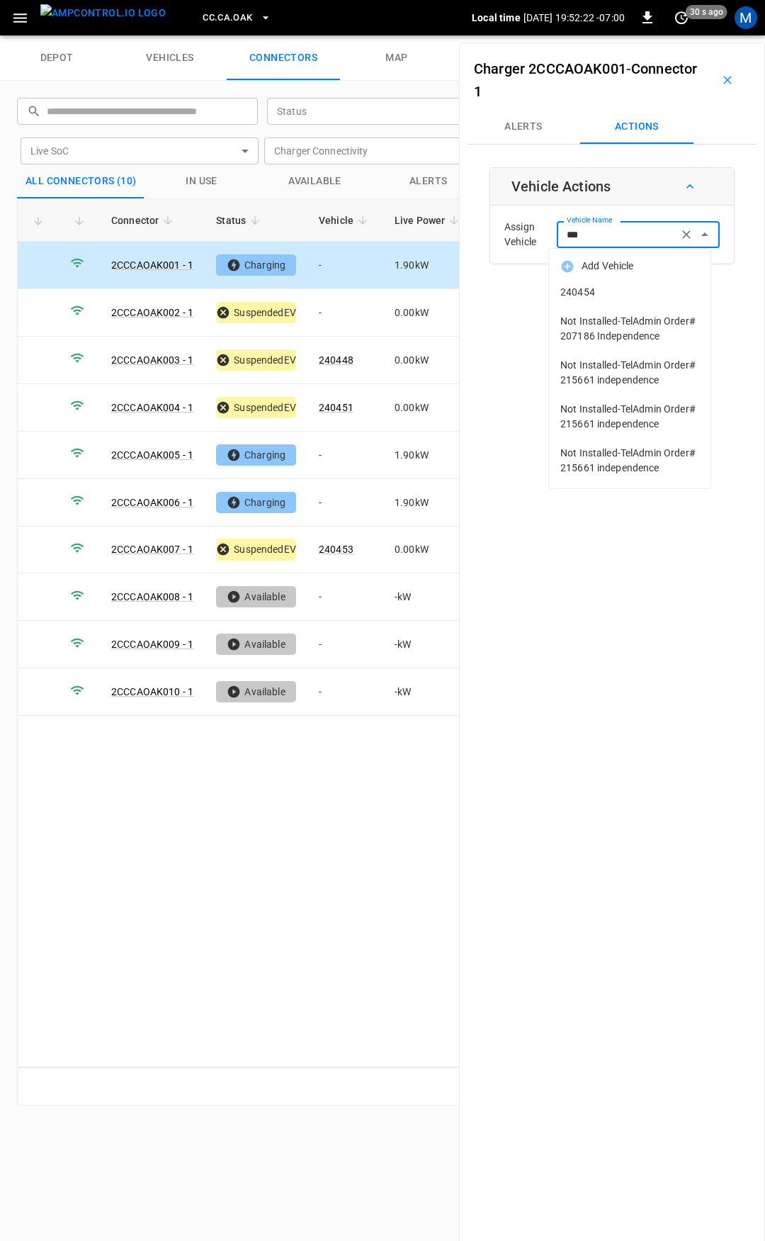
click at [604, 285] on li "240454" at bounding box center [630, 292] width 162 height 29
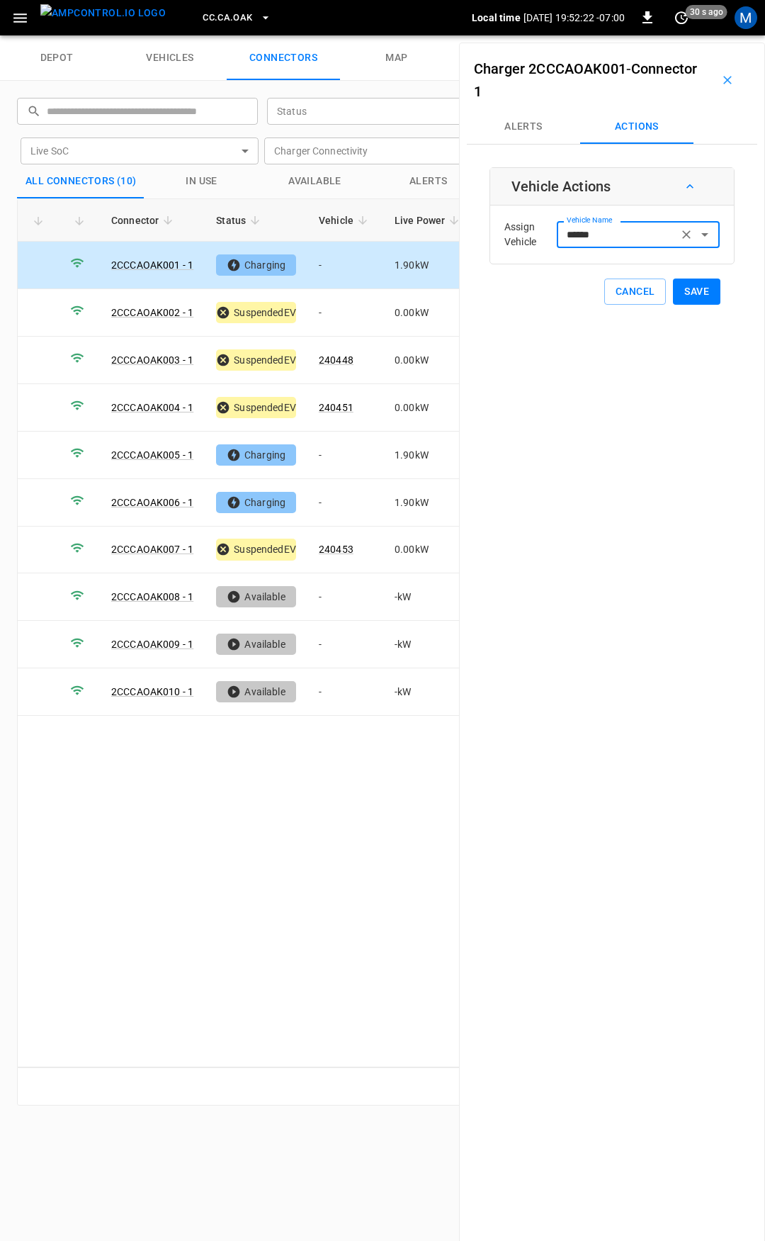
type input "******"
click at [678, 288] on button "Save" at bounding box center [696, 291] width 47 height 26
click at [342, 310] on td "-" at bounding box center [346, 312] width 76 height 47
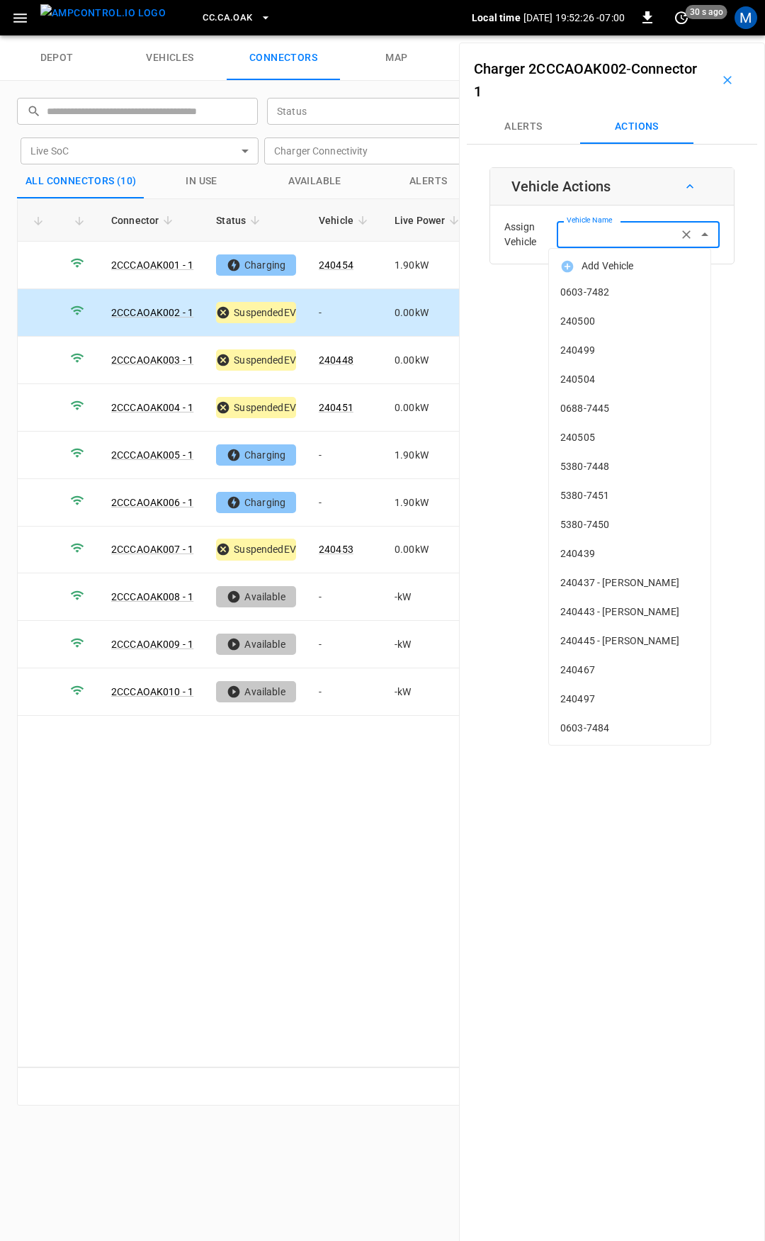
click at [621, 233] on input "Vehicle Name" at bounding box center [617, 234] width 113 height 18
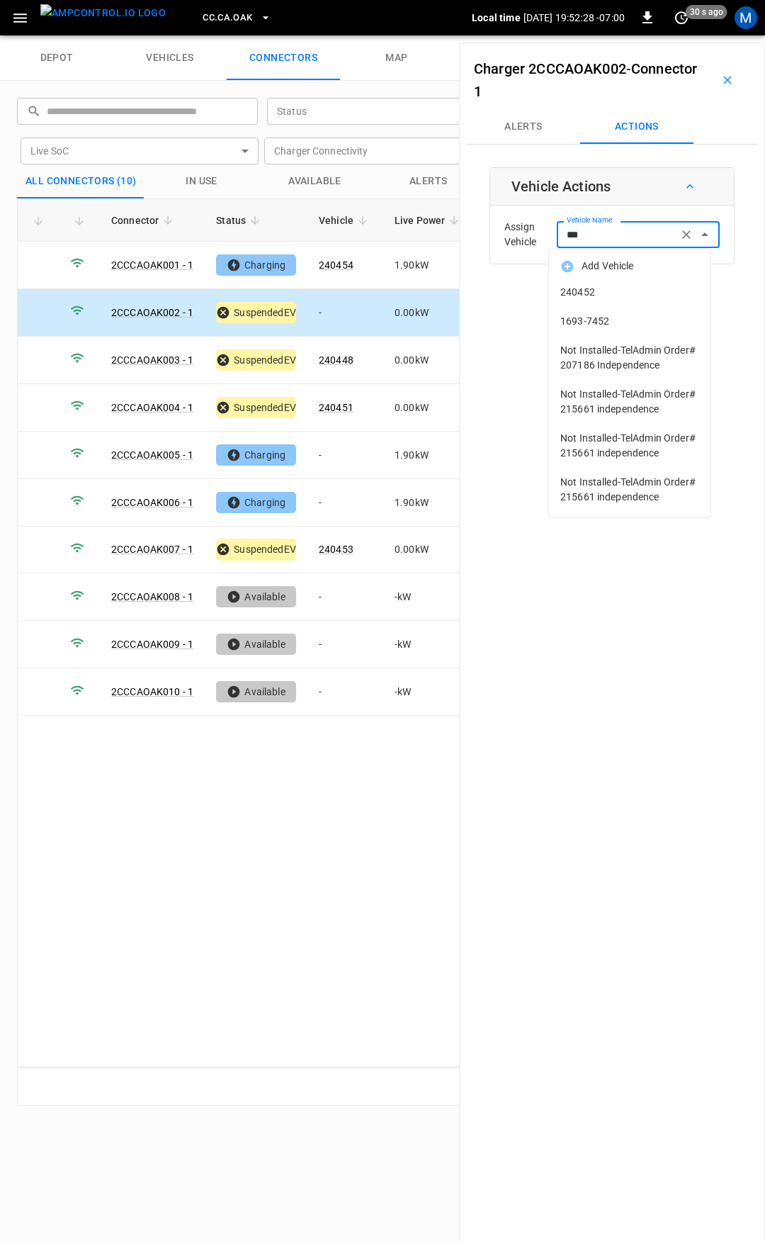
click at [622, 291] on span "240452" at bounding box center [629, 292] width 139 height 15
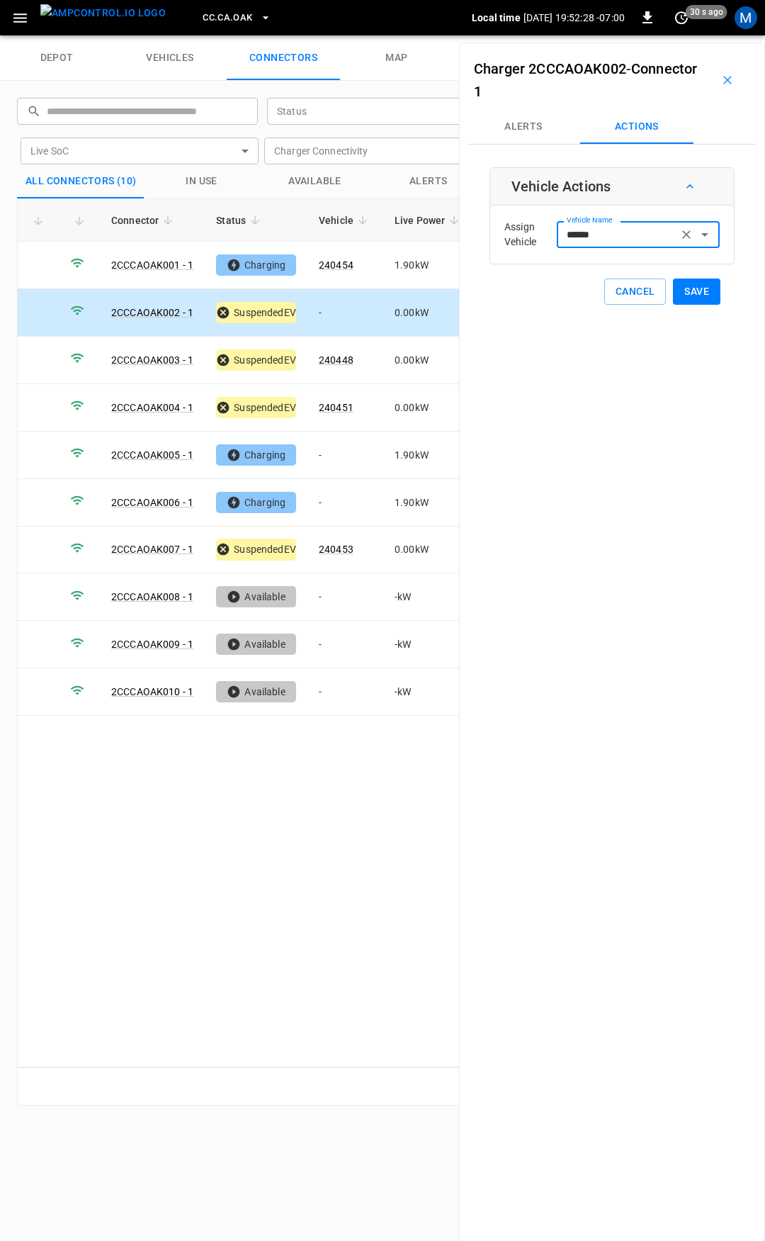
type input "******"
click at [682, 292] on button "Save" at bounding box center [696, 291] width 47 height 26
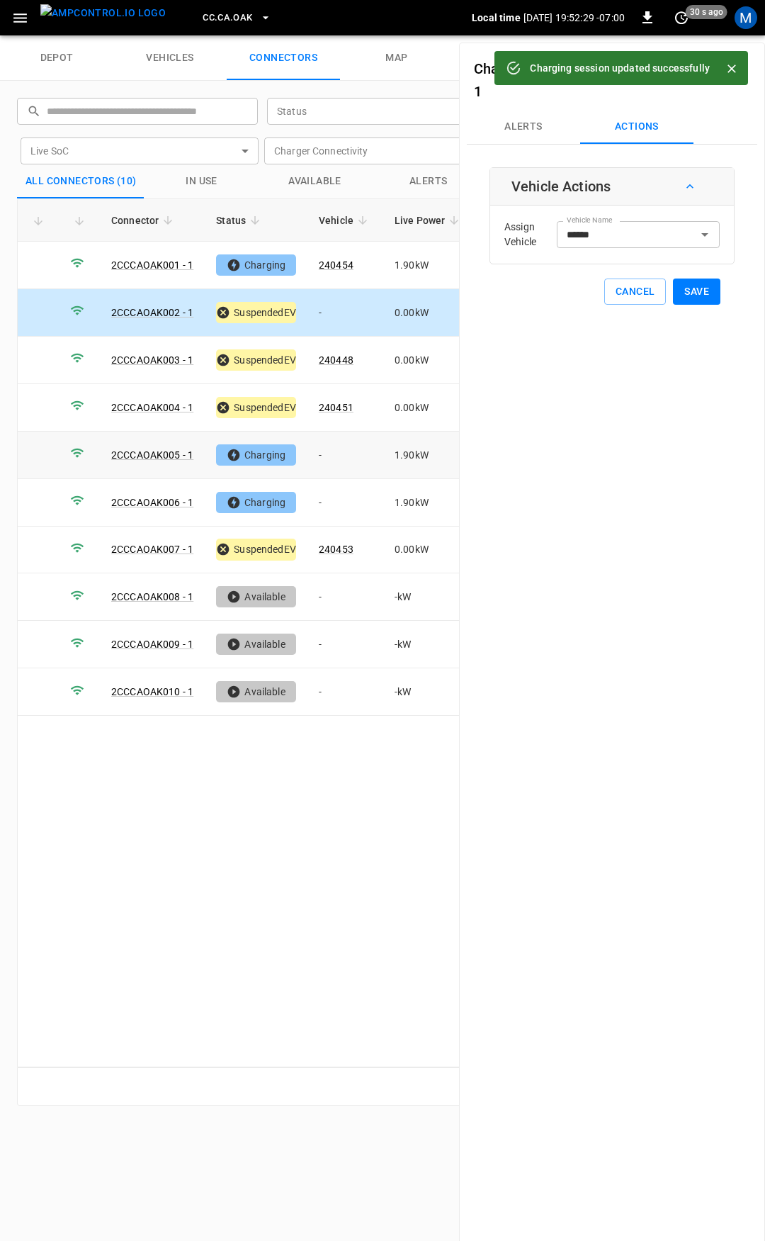
drag, startPoint x: 339, startPoint y: 449, endPoint x: 16, endPoint y: 570, distance: 344.8
click at [339, 449] on td "-" at bounding box center [346, 455] width 76 height 47
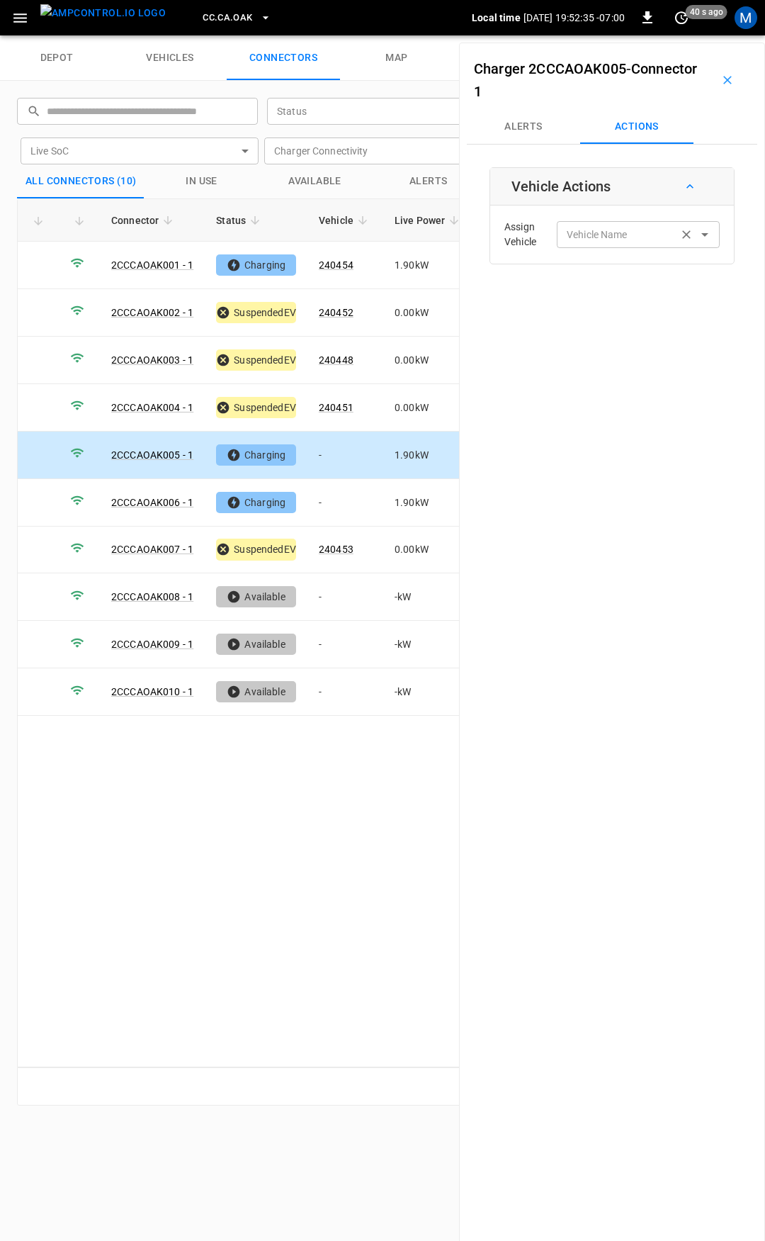
click at [602, 221] on div "Vehicle Name" at bounding box center [638, 234] width 163 height 26
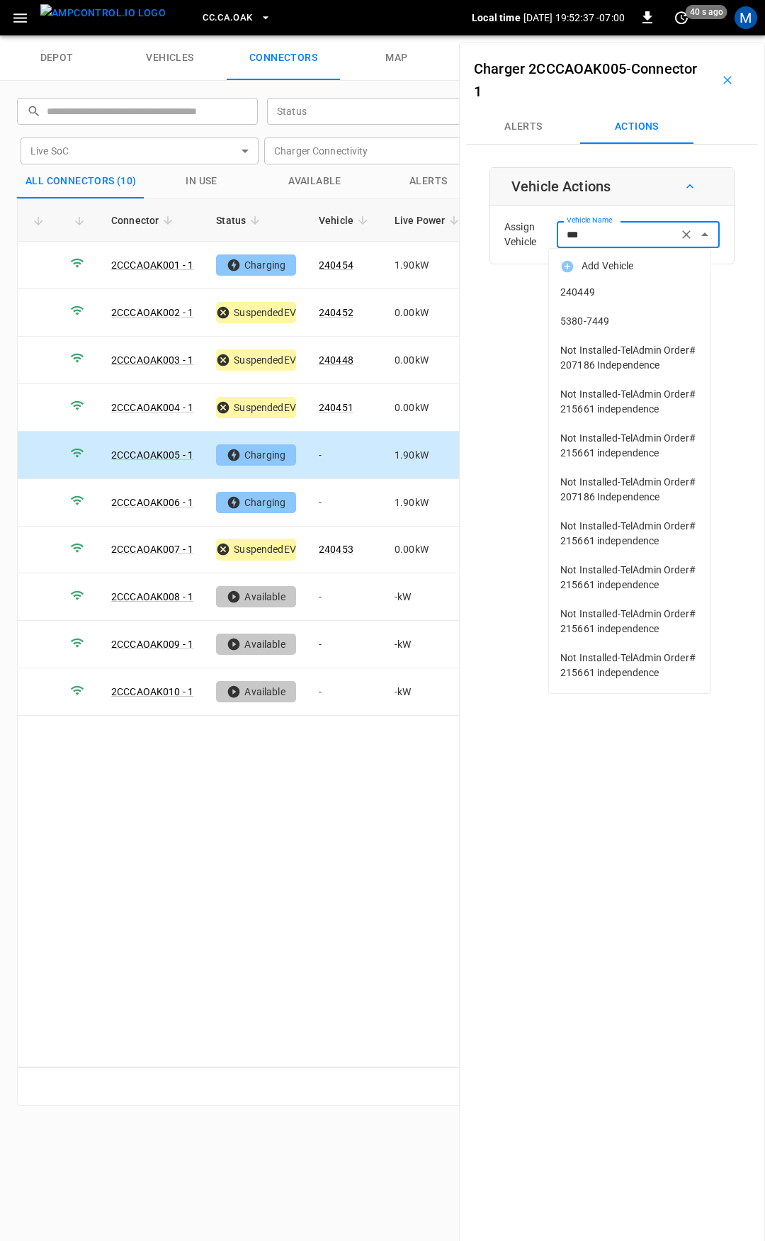
click at [606, 285] on span "240449" at bounding box center [629, 292] width 139 height 15
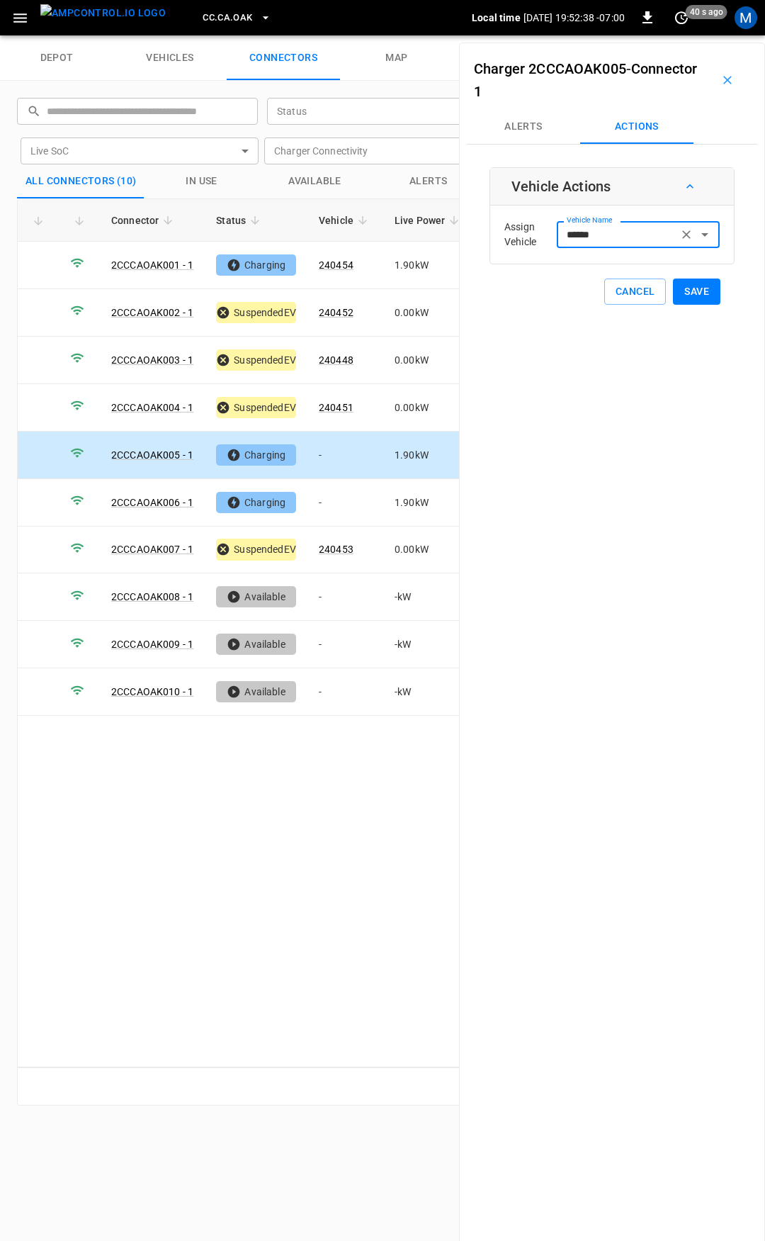
type input "******"
click at [699, 292] on button "Save" at bounding box center [696, 291] width 47 height 26
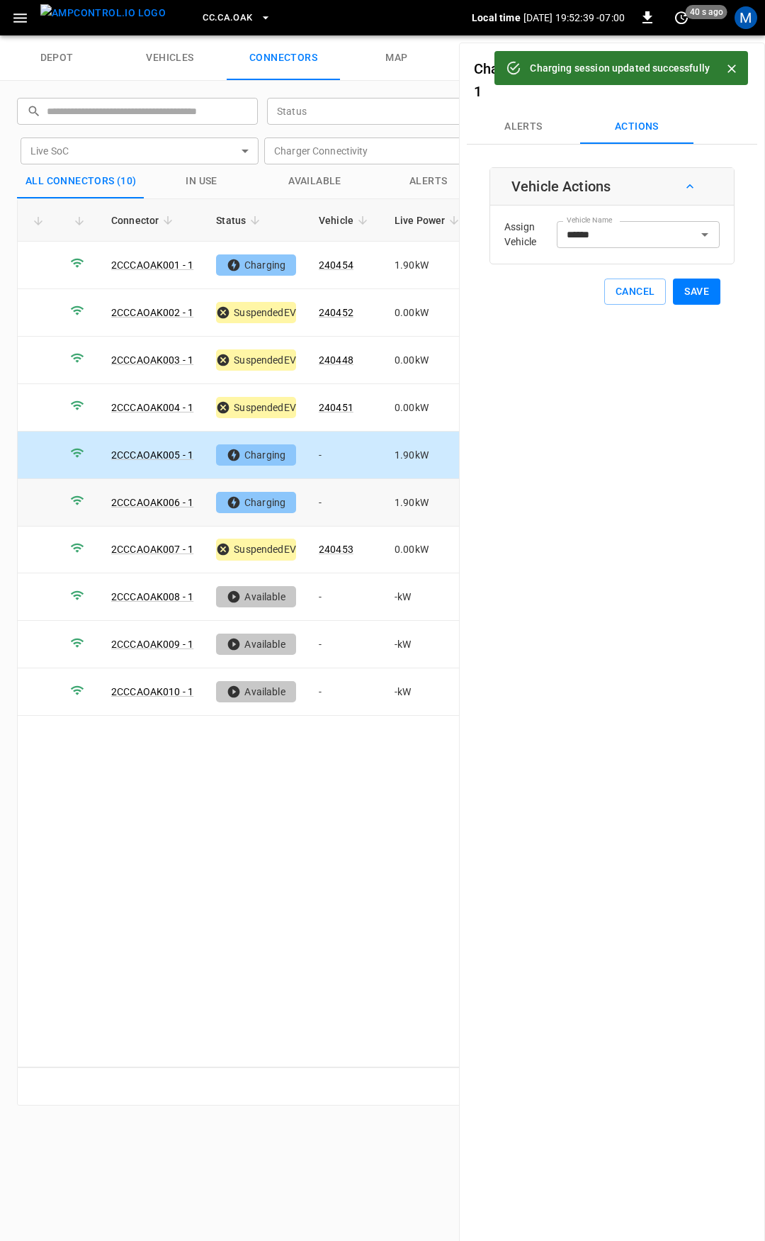
drag, startPoint x: 337, startPoint y: 502, endPoint x: 515, endPoint y: 332, distance: 246.6
click at [337, 500] on td "-" at bounding box center [346, 502] width 76 height 47
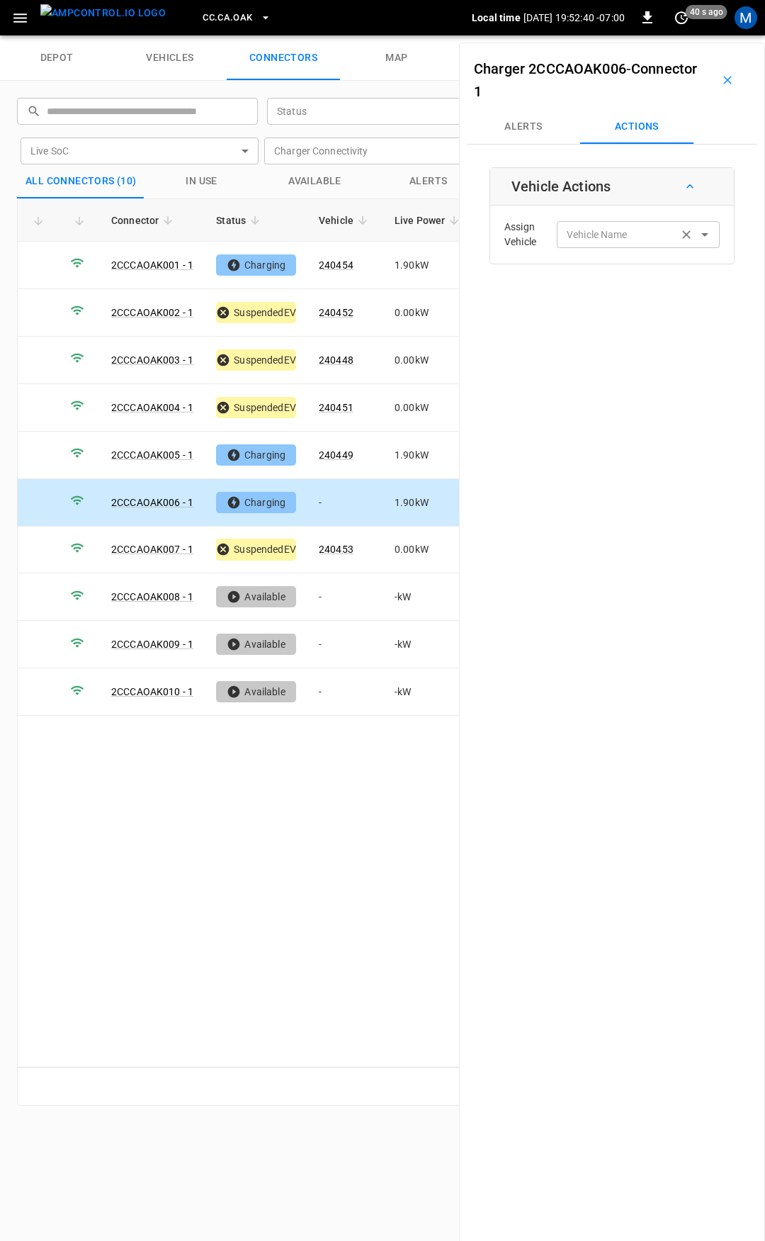
click at [580, 233] on input "Vehicle Name" at bounding box center [617, 234] width 113 height 18
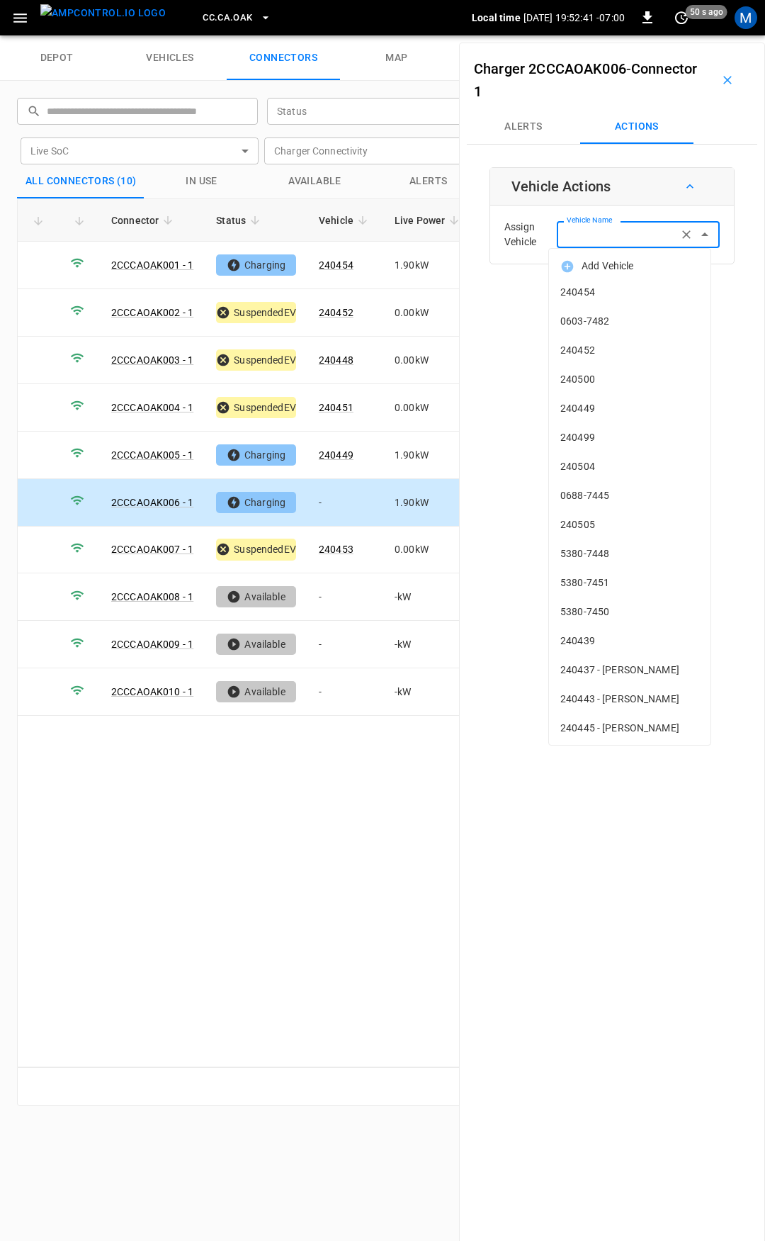
type input "*"
click at [594, 235] on input "Vehicle Name" at bounding box center [617, 234] width 113 height 18
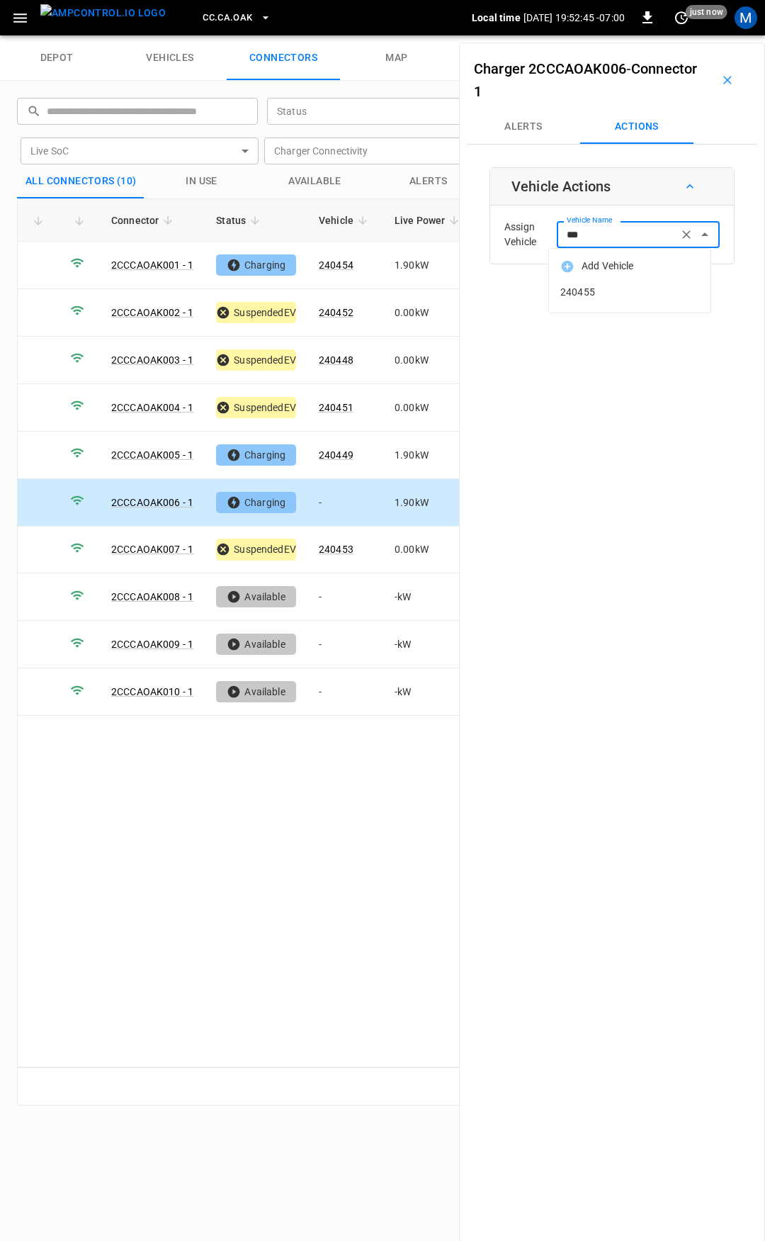
click at [609, 294] on span "240455" at bounding box center [629, 292] width 139 height 15
type input "******"
click at [698, 289] on button "Save" at bounding box center [696, 291] width 47 height 26
click at [340, 541] on link "240453" at bounding box center [336, 549] width 40 height 17
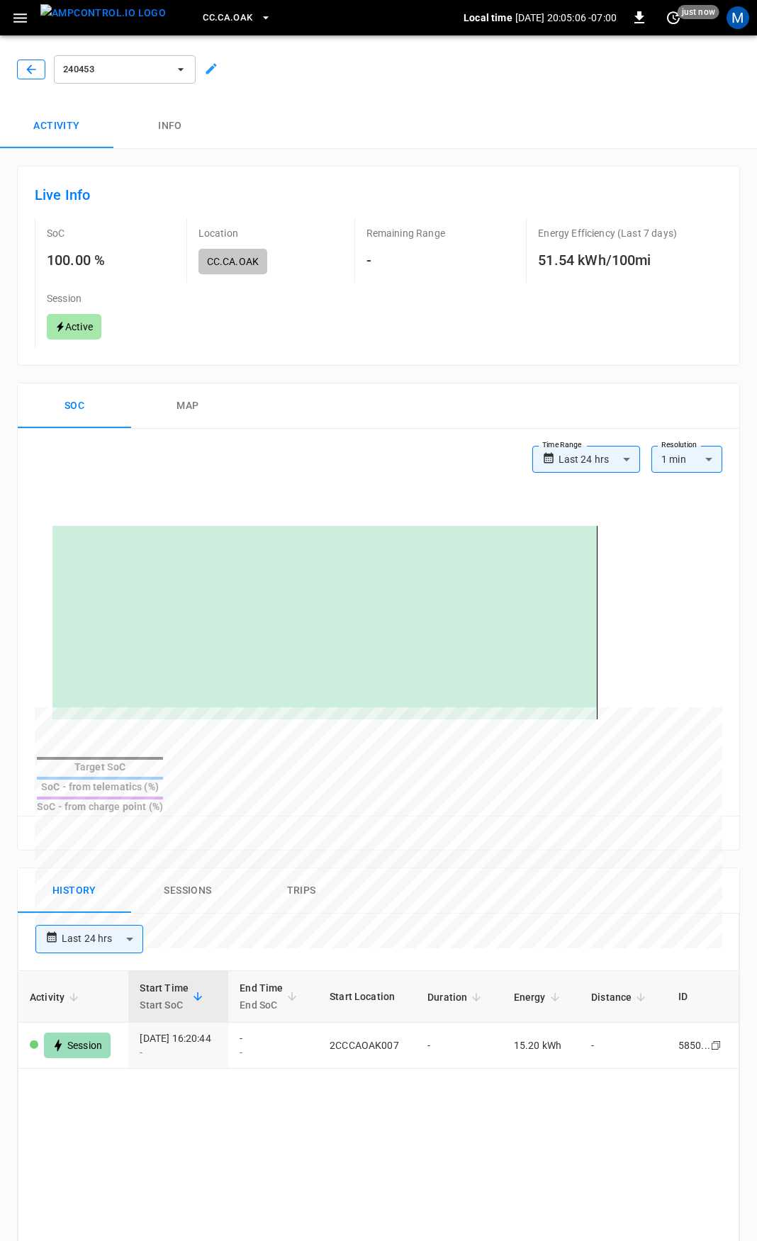
click at [27, 67] on icon "button" at bounding box center [31, 69] width 14 height 14
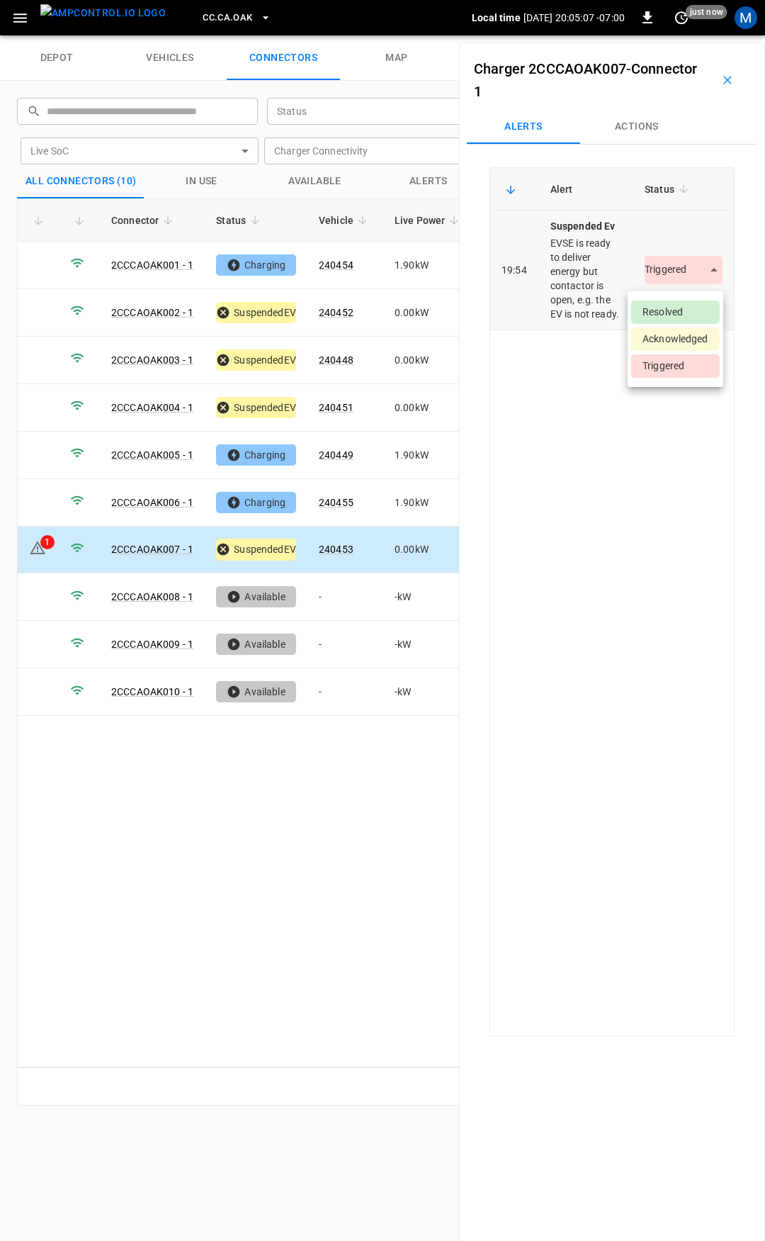
click at [687, 35] on body "CC.[GEOGRAPHIC_DATA]OAK Local time [DATE] 20:05:07 -07:00 0 just now M depot ve…" at bounding box center [382, 17] width 765 height 35
click at [677, 308] on li "Resolved" at bounding box center [675, 311] width 89 height 23
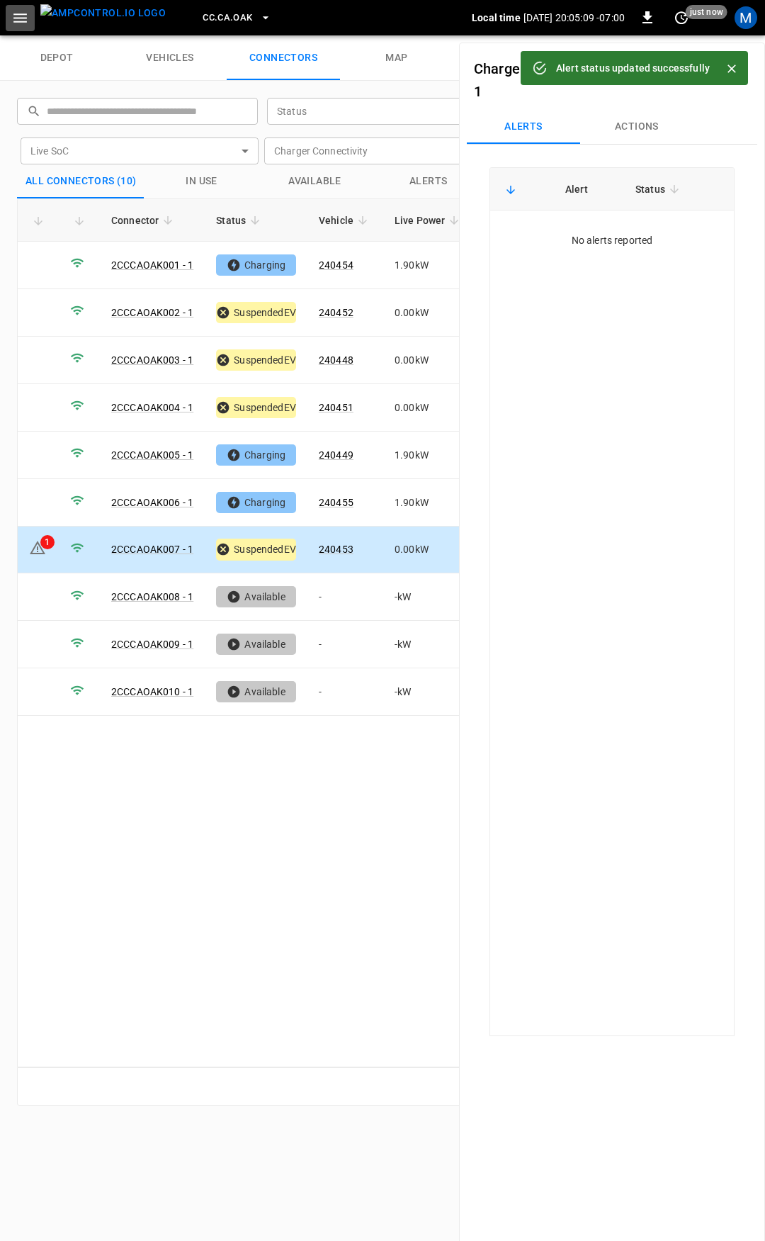
drag, startPoint x: 25, startPoint y: 21, endPoint x: 21, endPoint y: 32, distance: 11.9
click at [24, 21] on icon "button" at bounding box center [20, 18] width 18 height 18
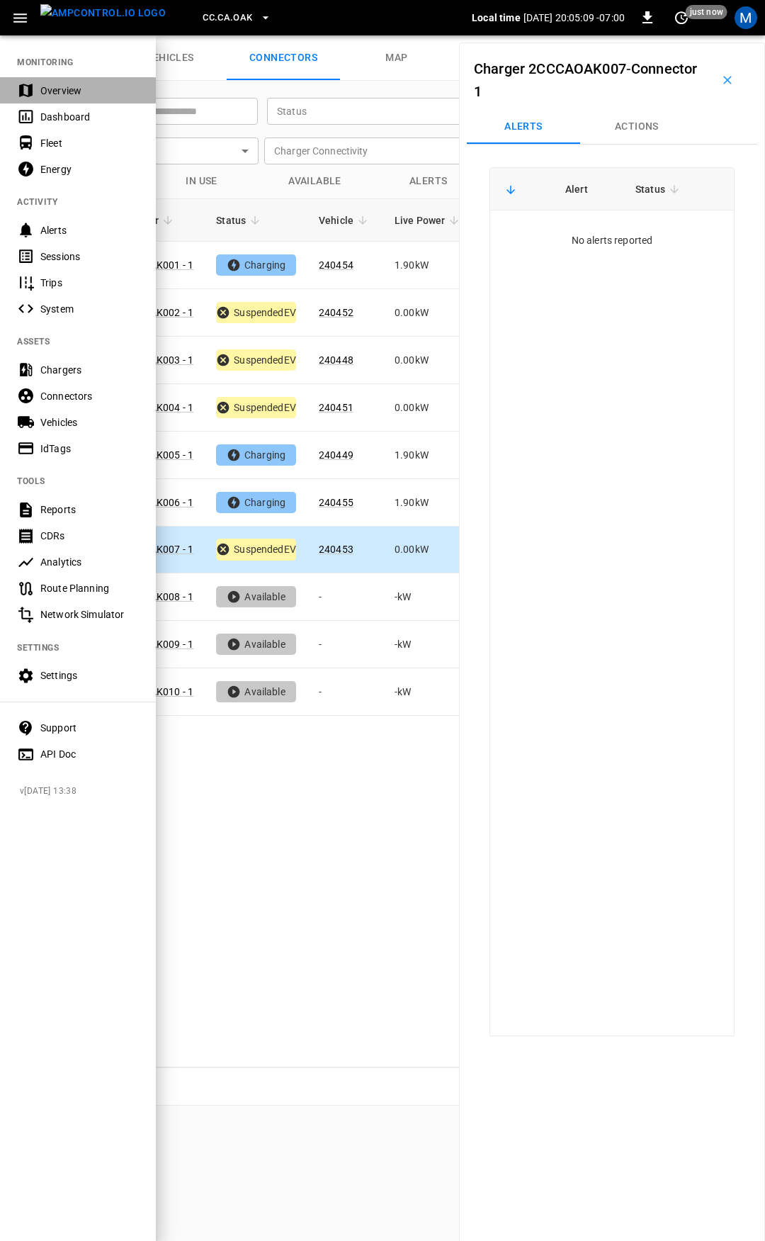
click at [60, 84] on div "Overview" at bounding box center [89, 91] width 98 height 14
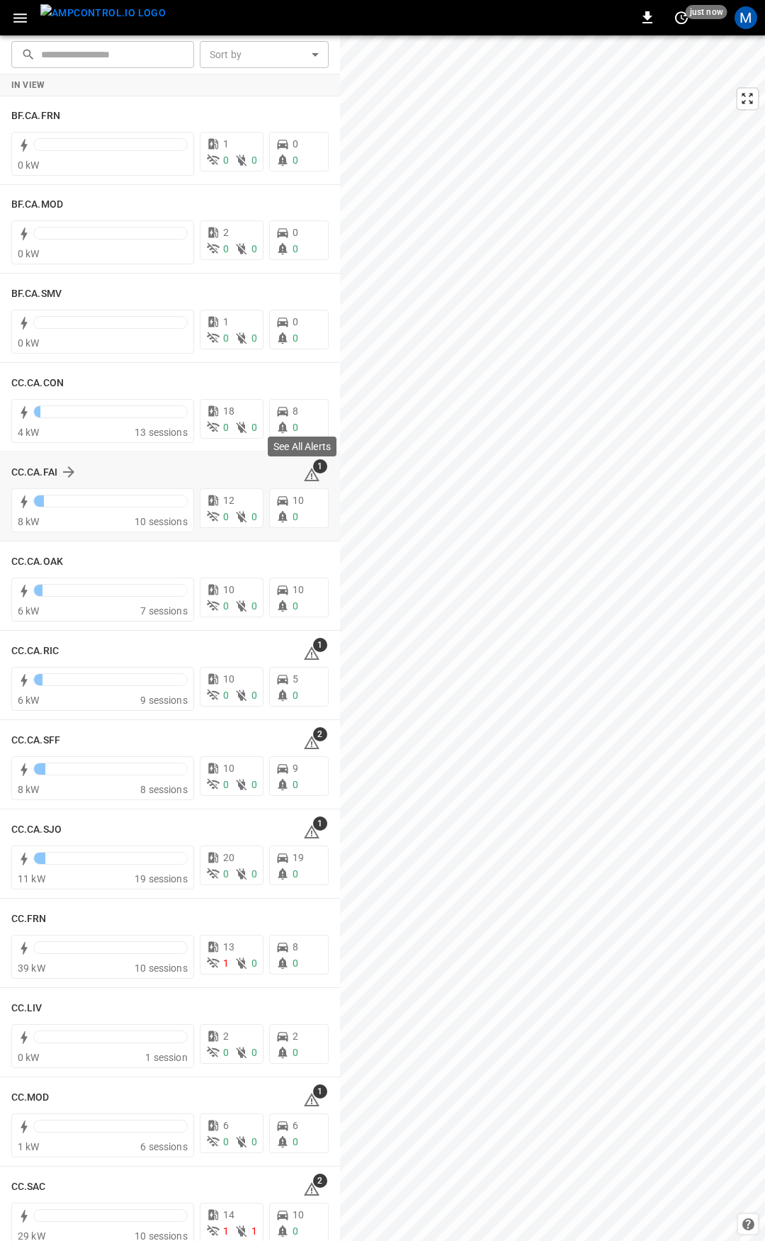
click at [303, 474] on icon at bounding box center [311, 474] width 17 height 17
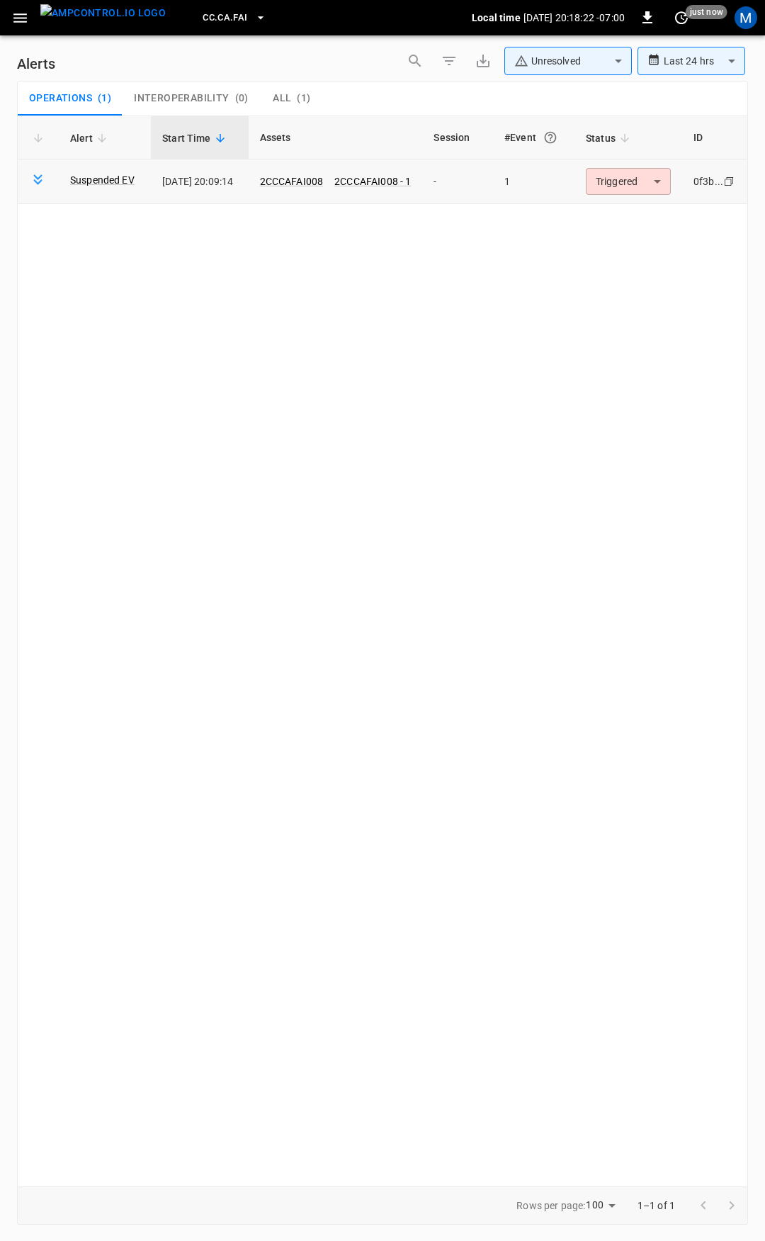
click at [652, 189] on body "**********" at bounding box center [382, 618] width 765 height 1236
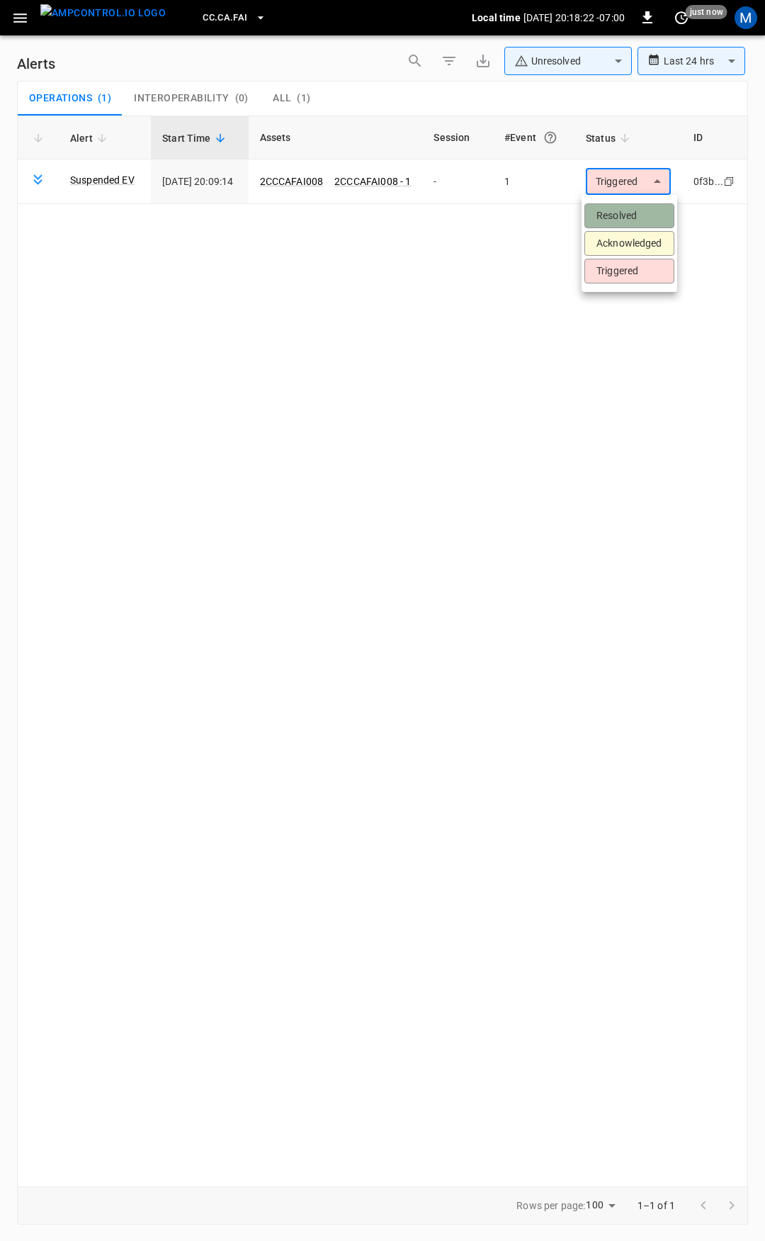
click at [645, 210] on li "Resolved" at bounding box center [630, 215] width 90 height 25
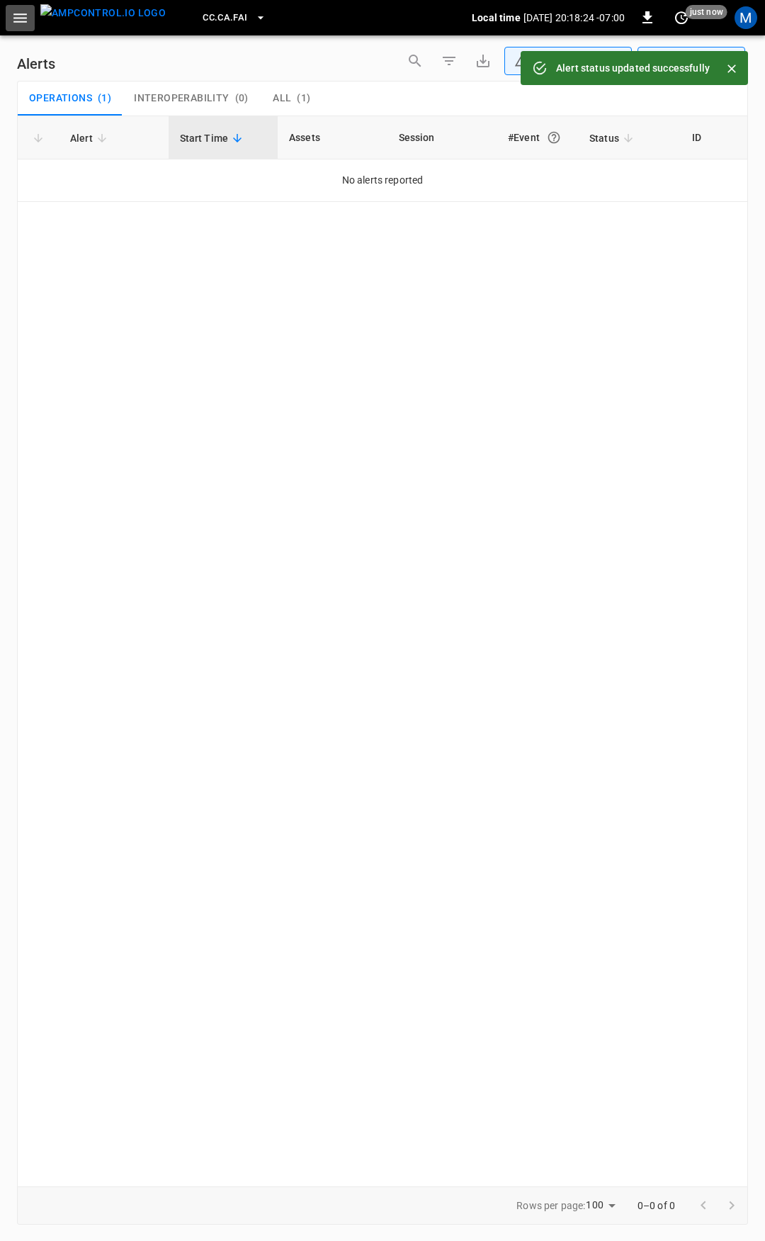
click at [11, 22] on button "button" at bounding box center [20, 18] width 29 height 26
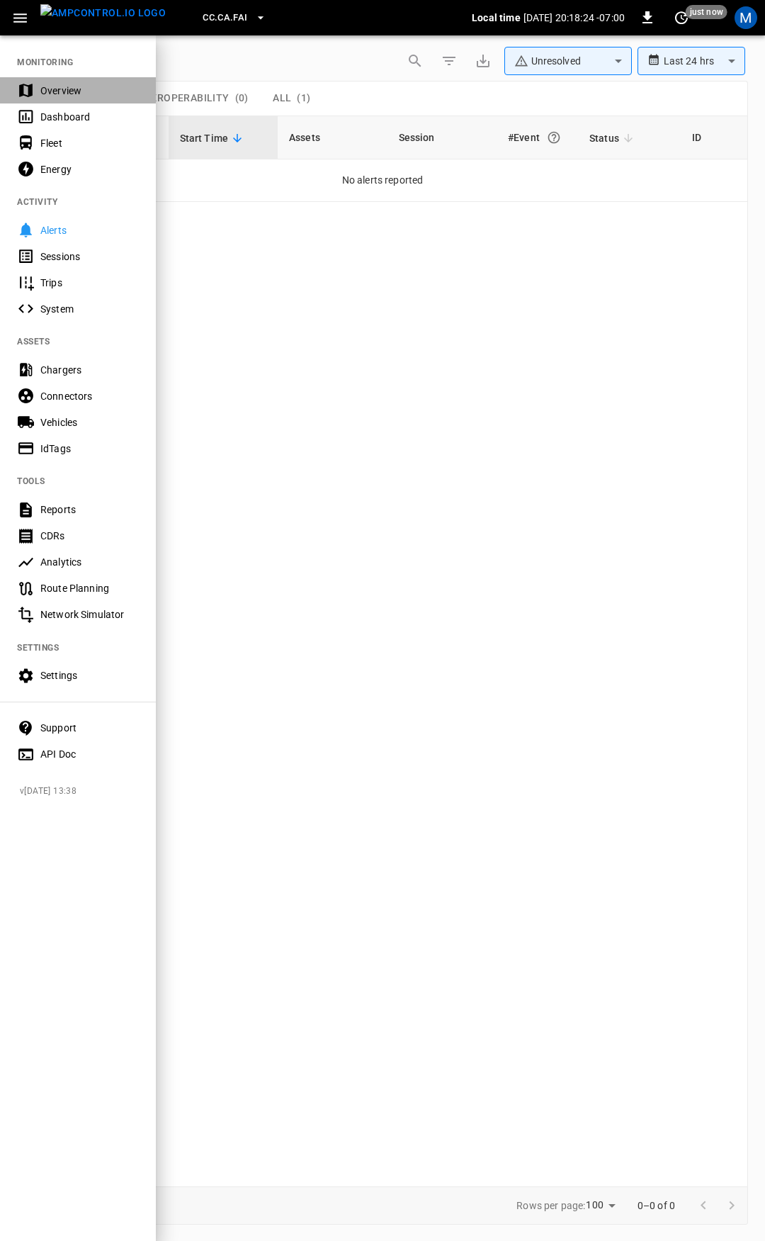
click at [67, 77] on div "Overview" at bounding box center [78, 90] width 156 height 26
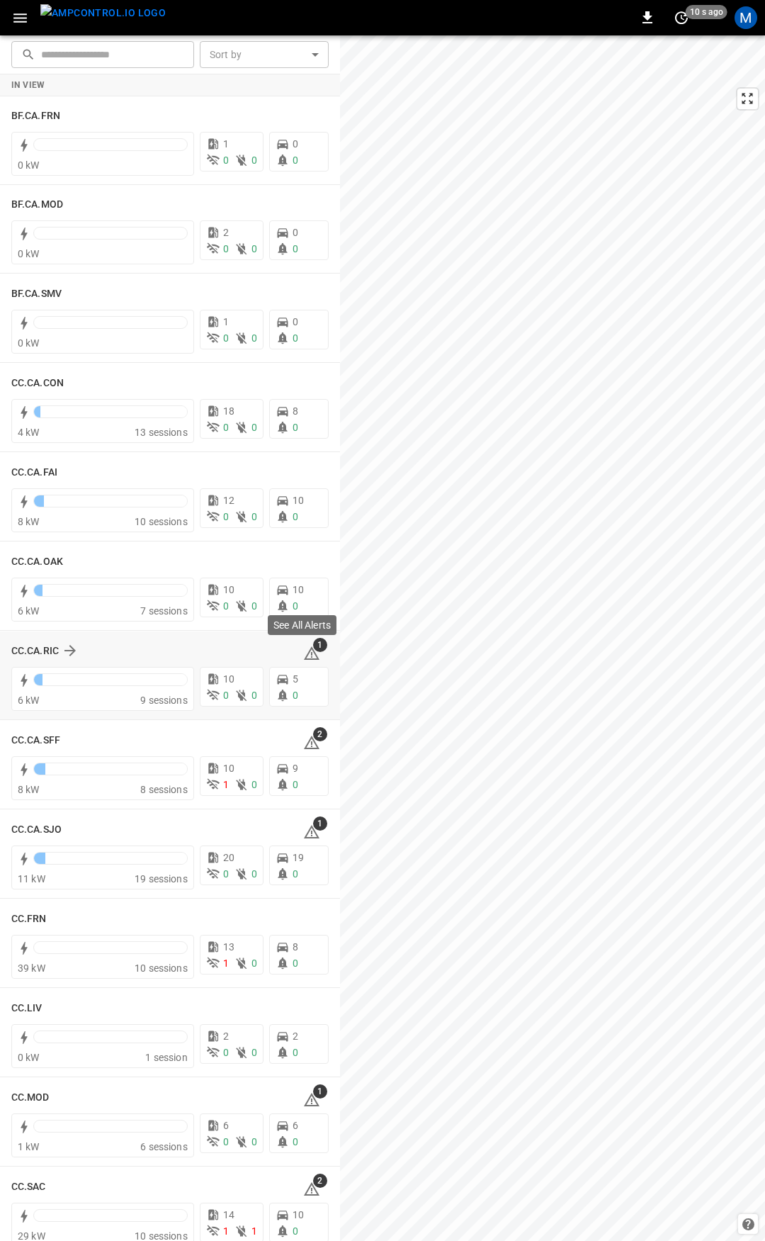
click at [308, 654] on icon at bounding box center [311, 653] width 17 height 17
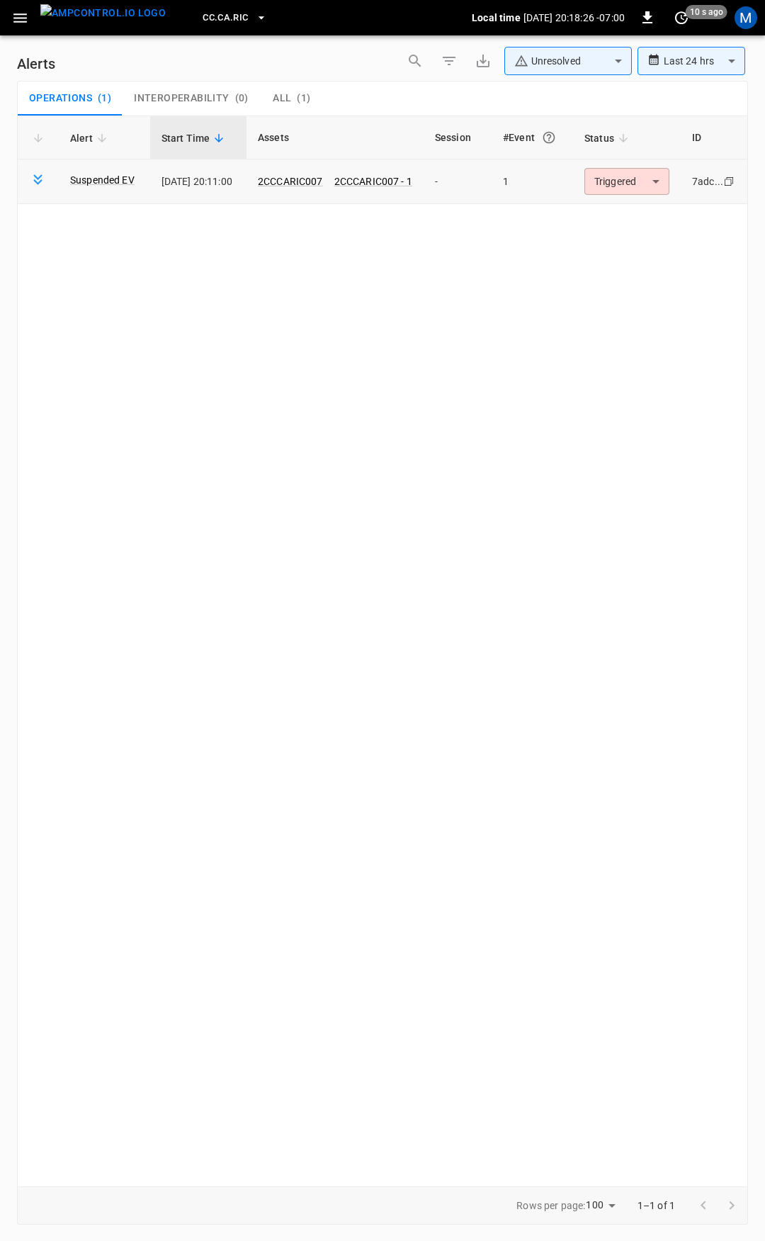
click at [629, 183] on body "**********" at bounding box center [382, 618] width 765 height 1236
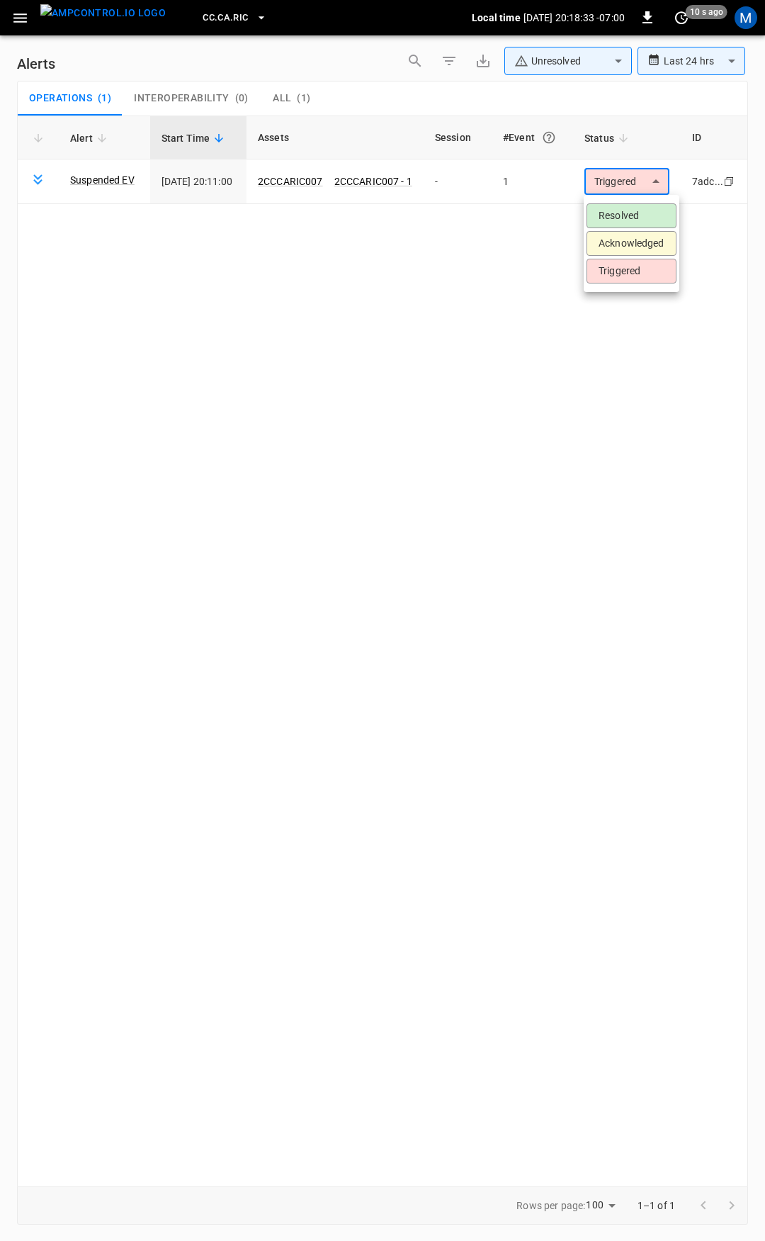
click at [19, 17] on div at bounding box center [382, 620] width 765 height 1241
click at [11, 14] on button "button" at bounding box center [20, 18] width 29 height 26
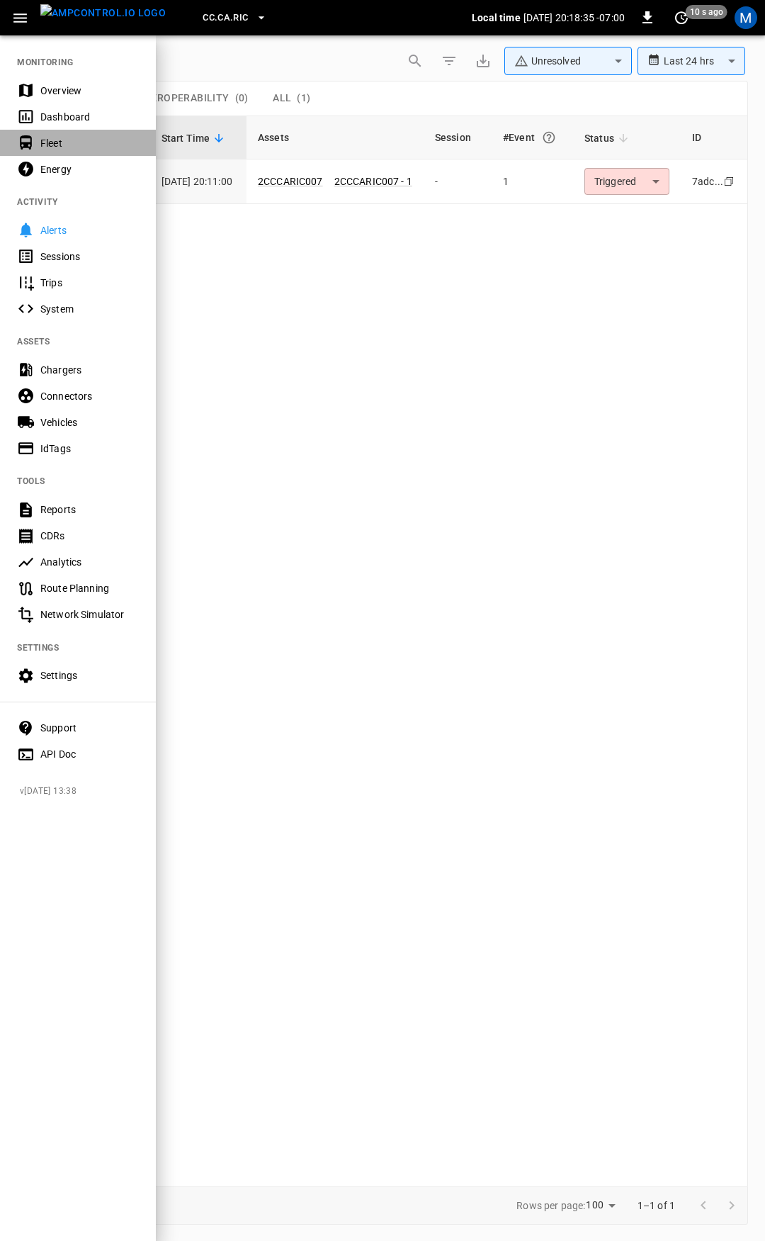
click at [59, 145] on div "Fleet" at bounding box center [89, 143] width 98 height 14
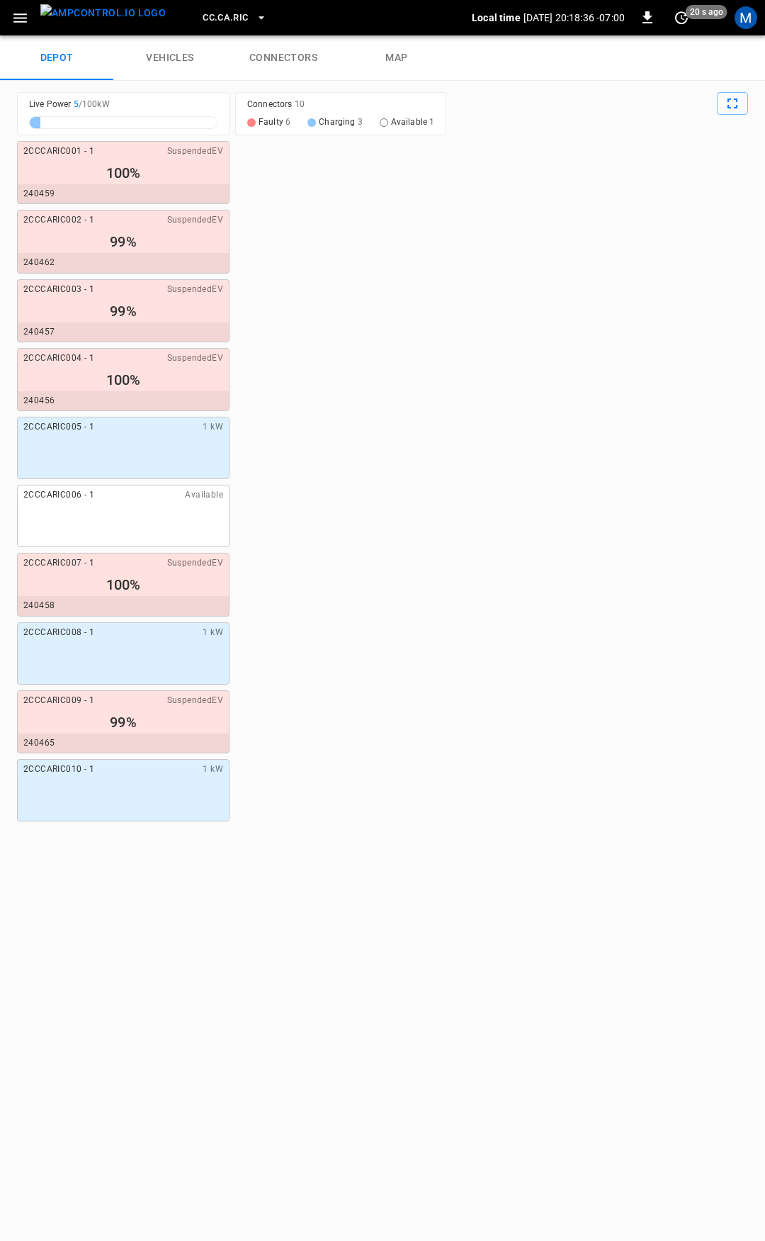
click at [292, 43] on link "connectors" at bounding box center [283, 57] width 113 height 45
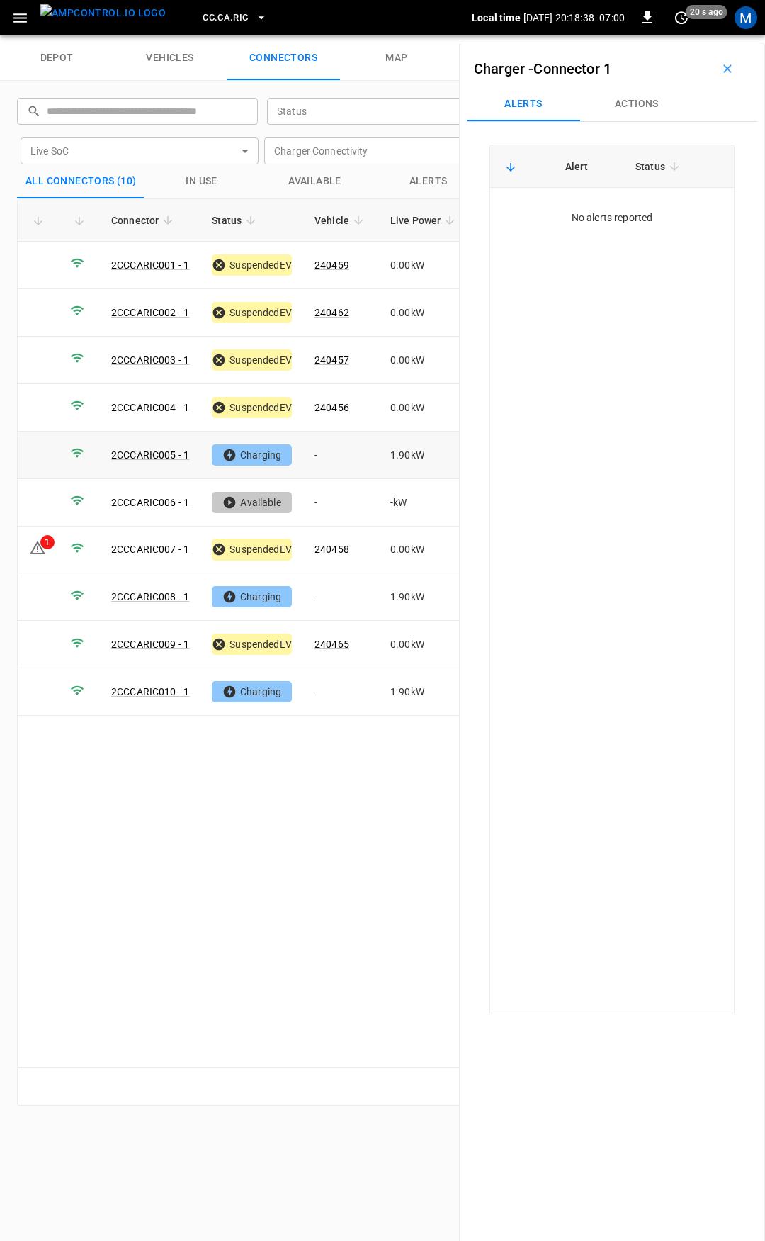
click at [333, 453] on td "-" at bounding box center [341, 455] width 76 height 47
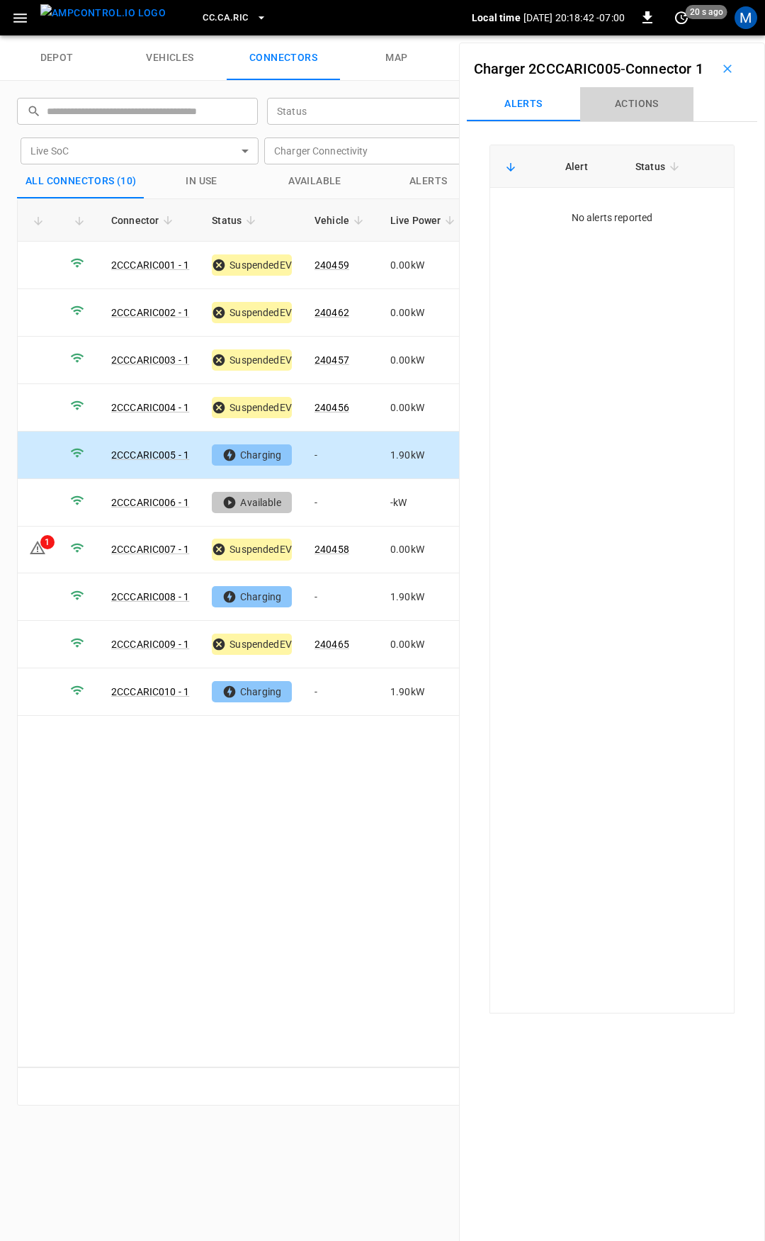
click at [651, 117] on button "Actions" at bounding box center [636, 104] width 113 height 34
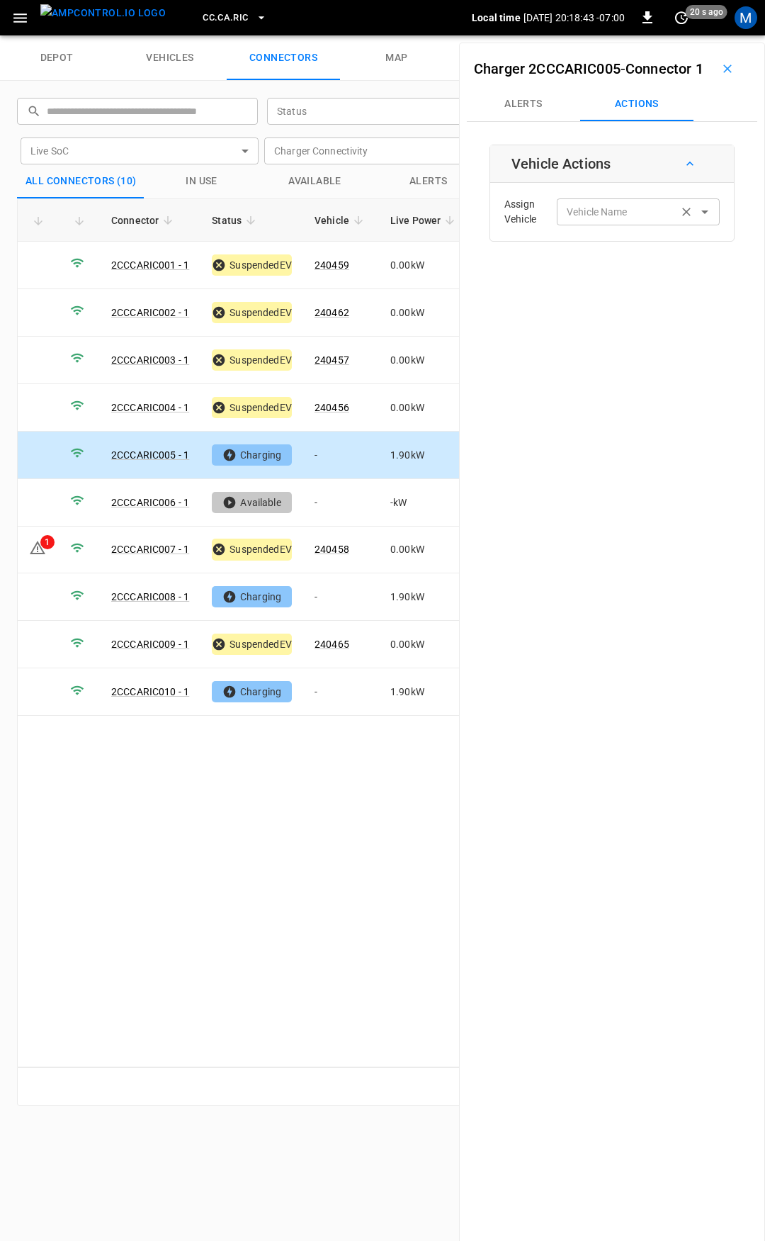
click at [619, 220] on input "Vehicle Name" at bounding box center [617, 212] width 113 height 18
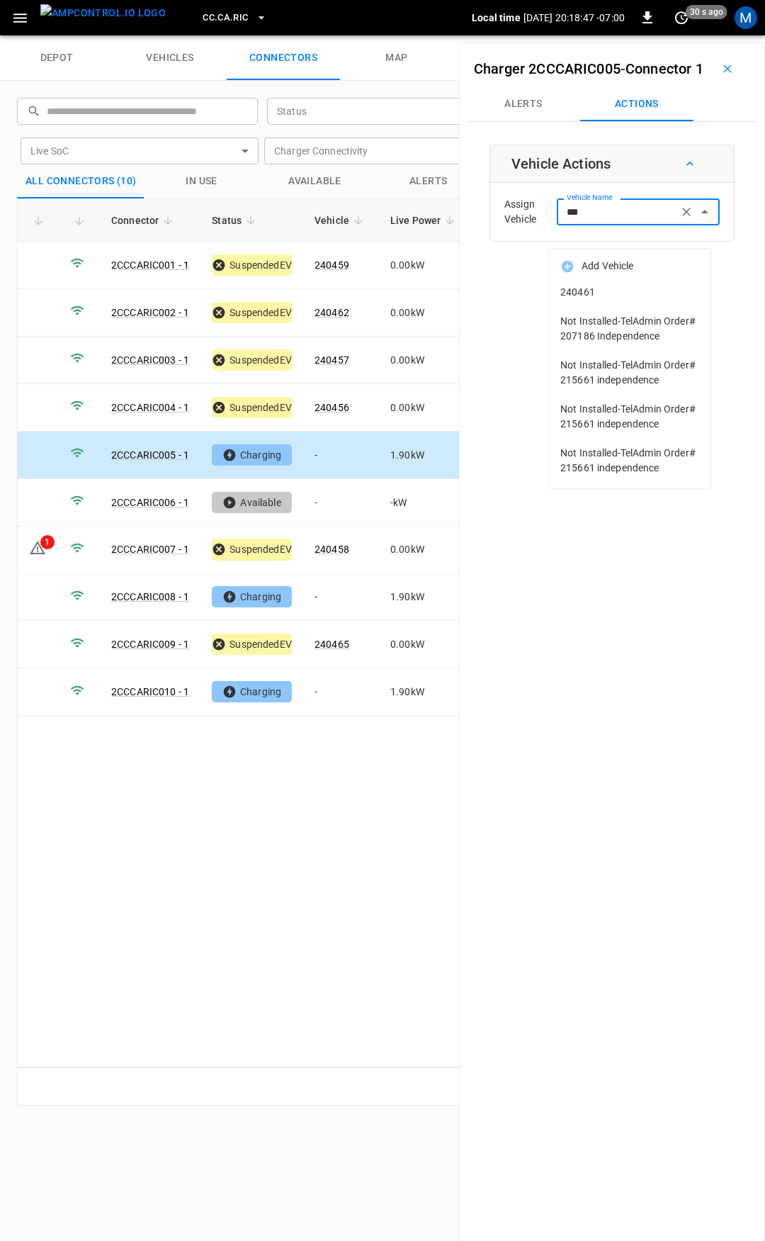
click at [624, 298] on span "240461" at bounding box center [629, 292] width 139 height 15
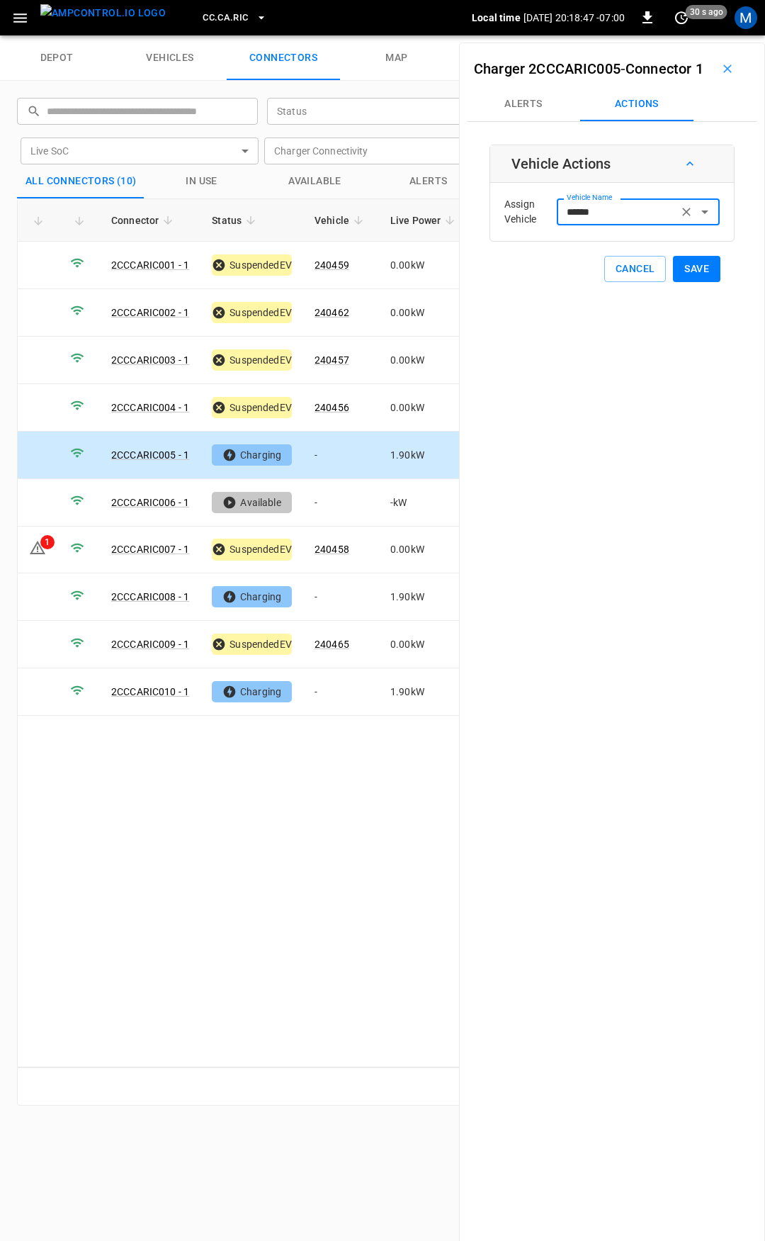
type input "******"
click at [690, 282] on button "Save" at bounding box center [696, 269] width 47 height 26
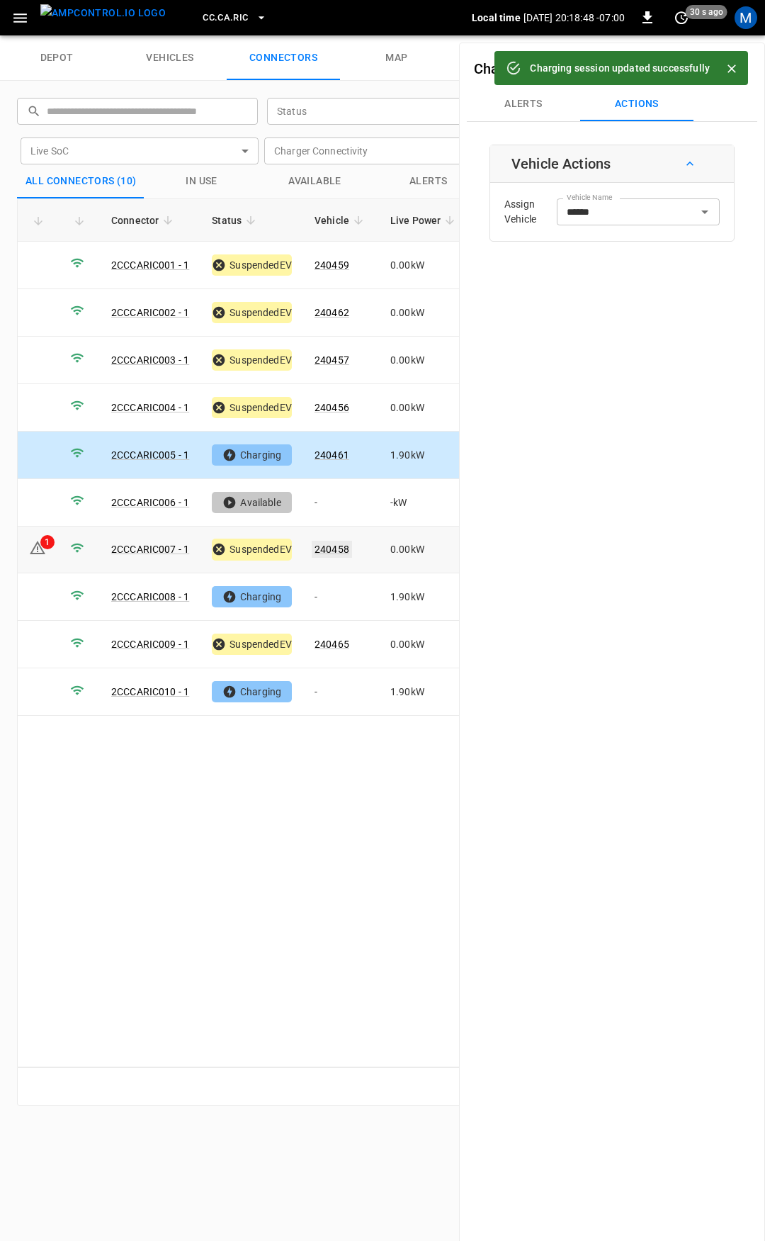
click at [328, 545] on link "240458" at bounding box center [332, 549] width 40 height 17
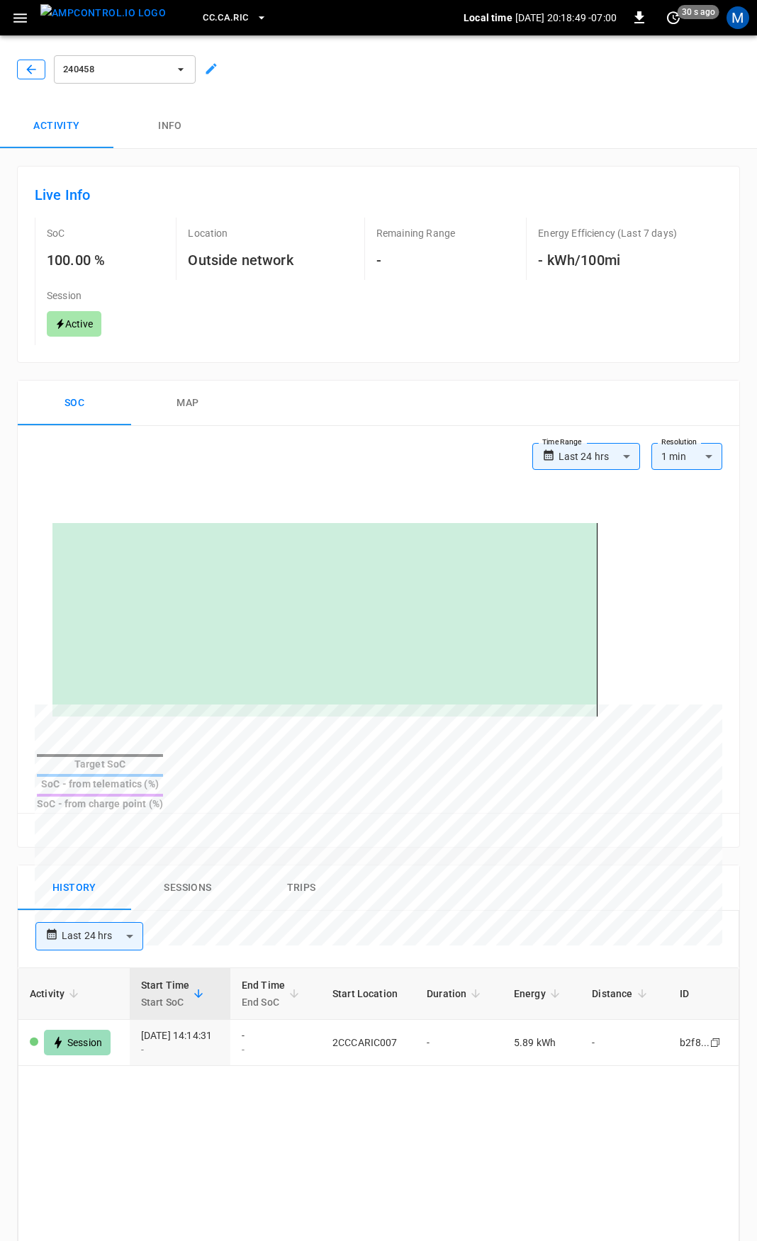
click at [34, 74] on icon "button" at bounding box center [31, 69] width 14 height 14
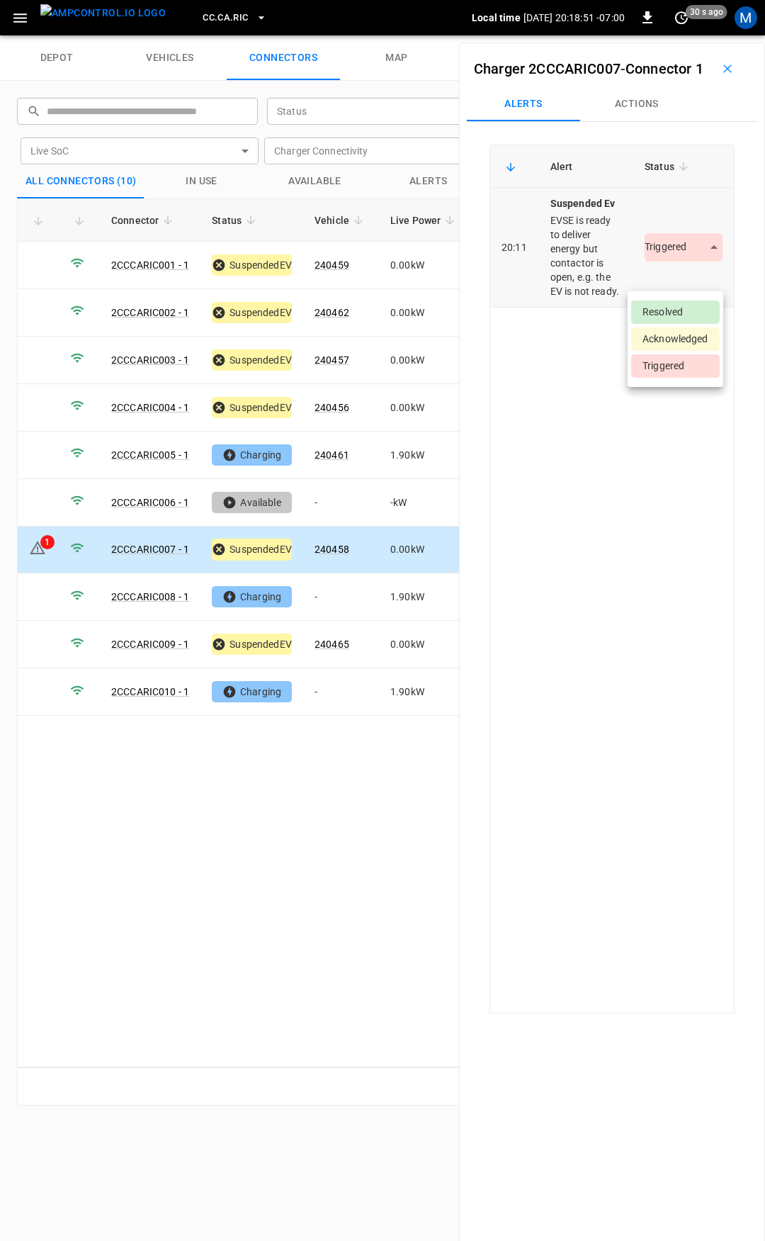
click at [665, 35] on body "CC.[GEOGRAPHIC_DATA]RIC Local time [DATE] 20:18:51 -07:00 0 30 s ago M depot ve…" at bounding box center [382, 17] width 765 height 35
click at [669, 309] on li "Resolved" at bounding box center [675, 311] width 89 height 23
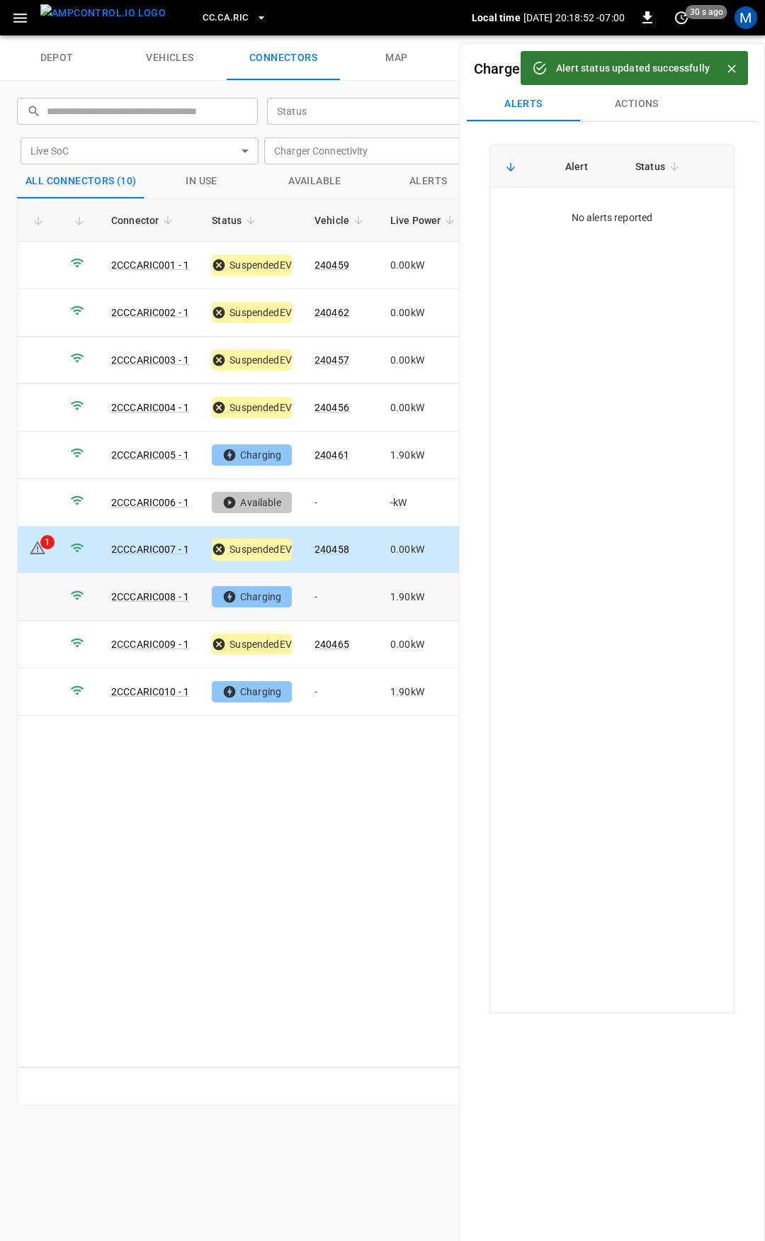
click at [317, 612] on td "-" at bounding box center [341, 596] width 76 height 47
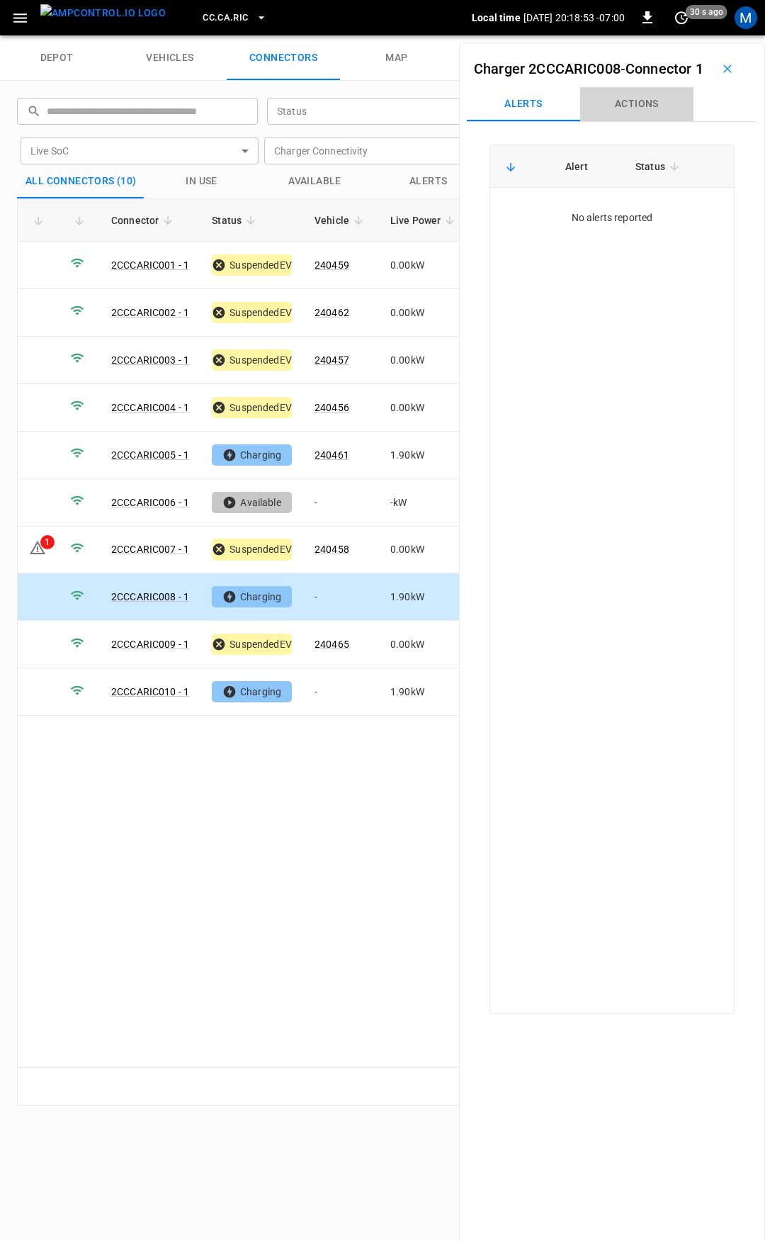
click at [633, 115] on button "Actions" at bounding box center [636, 104] width 113 height 34
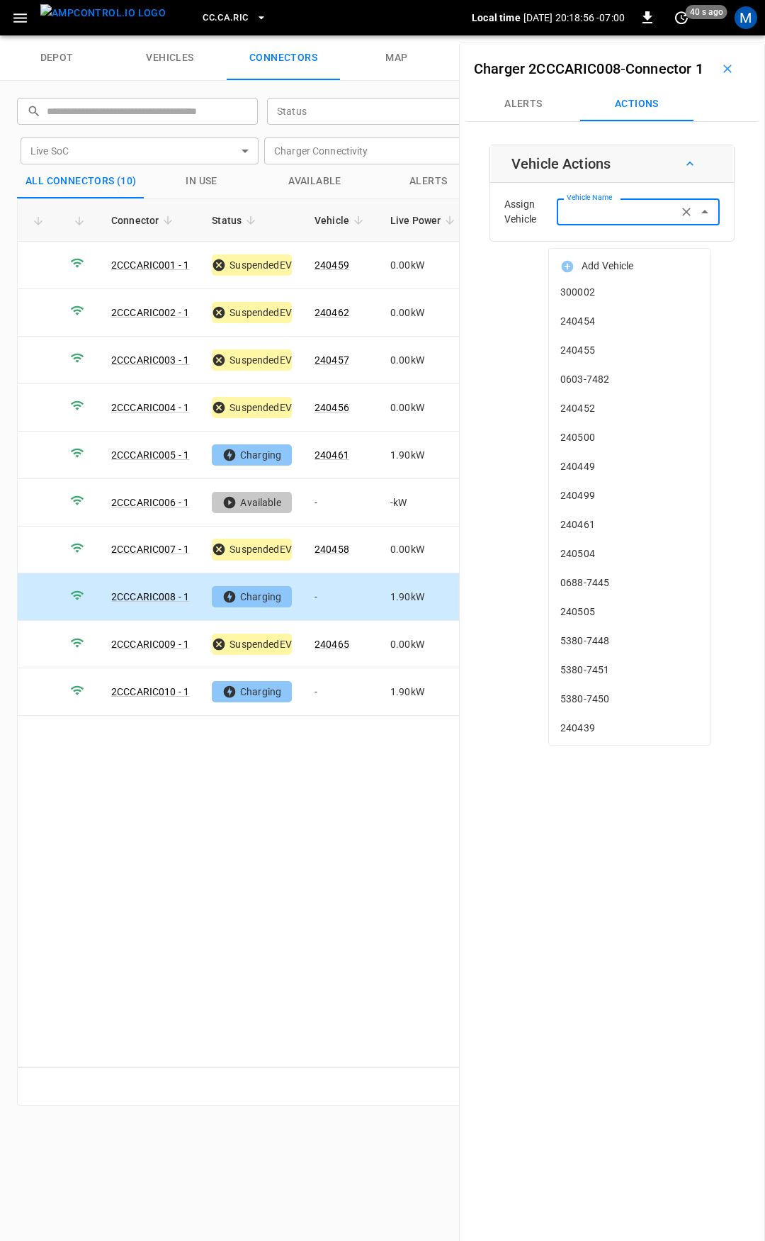
click at [629, 220] on input "Vehicle Name" at bounding box center [617, 212] width 113 height 18
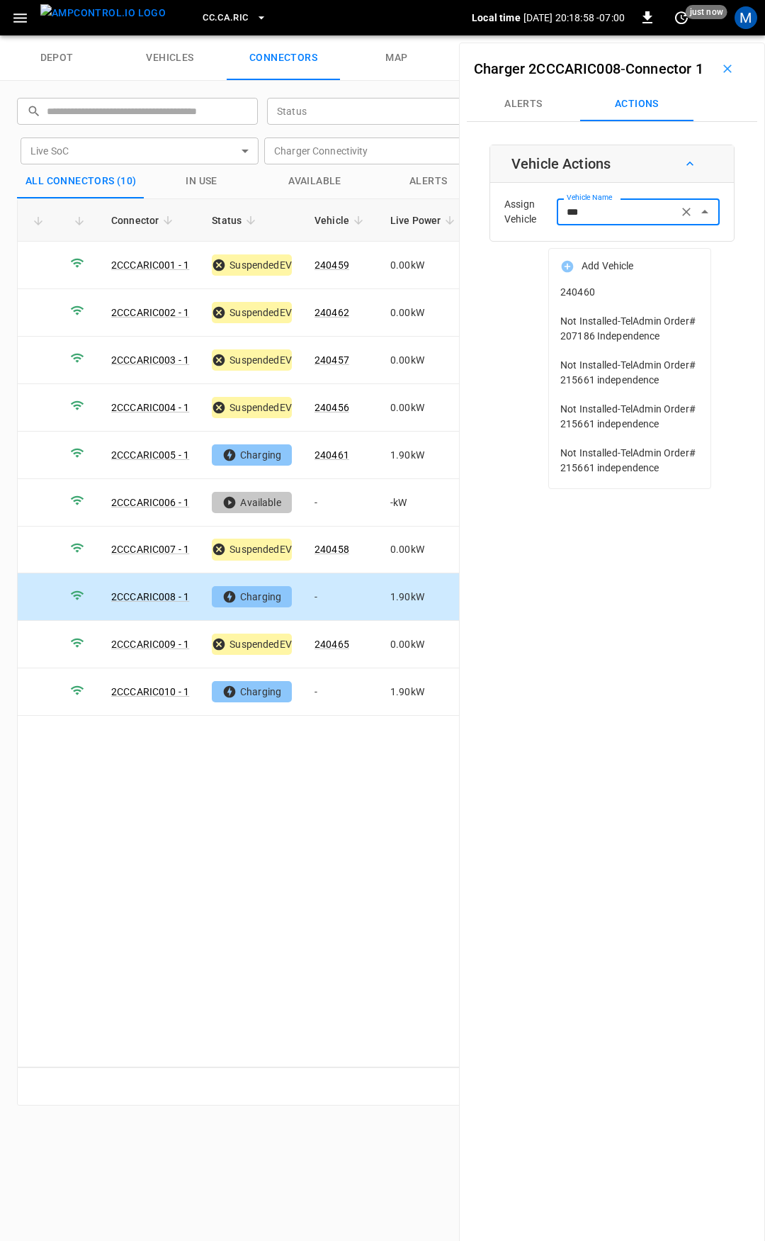
click at [637, 299] on span "240460" at bounding box center [629, 292] width 139 height 15
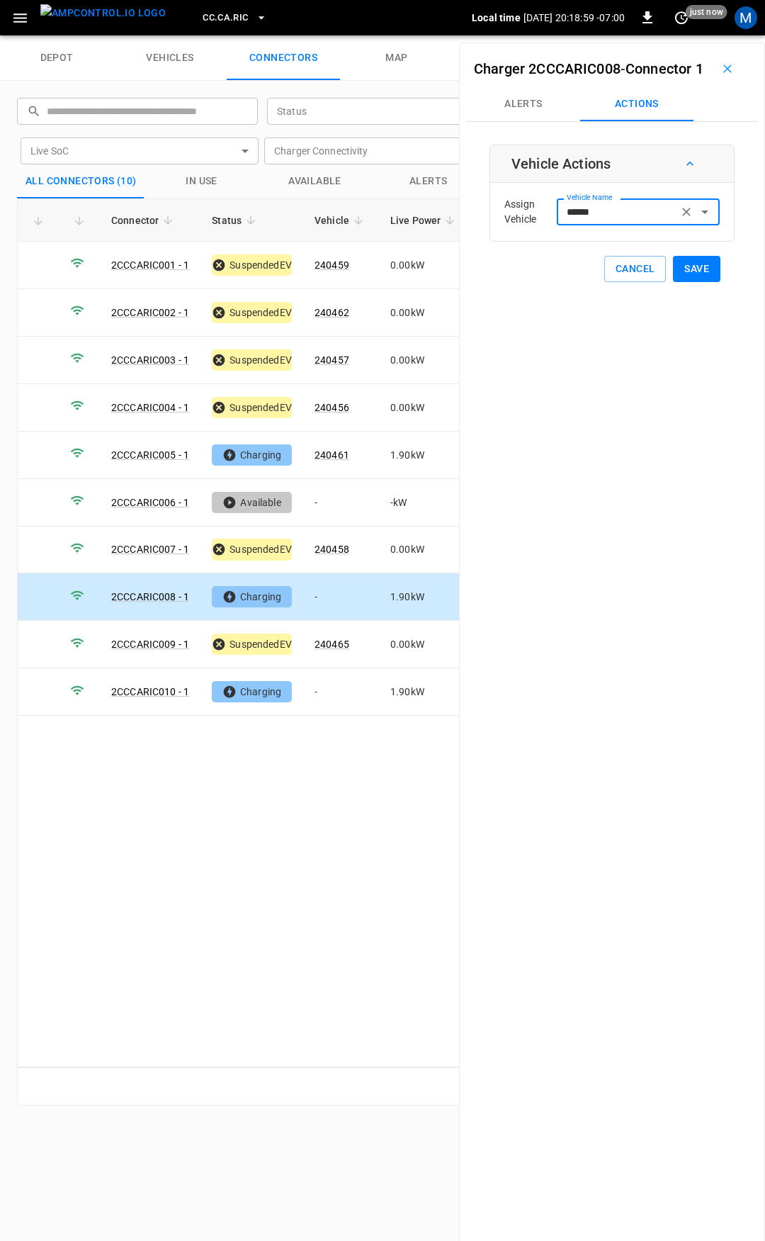
type input "******"
click at [682, 282] on button "Save" at bounding box center [696, 269] width 47 height 26
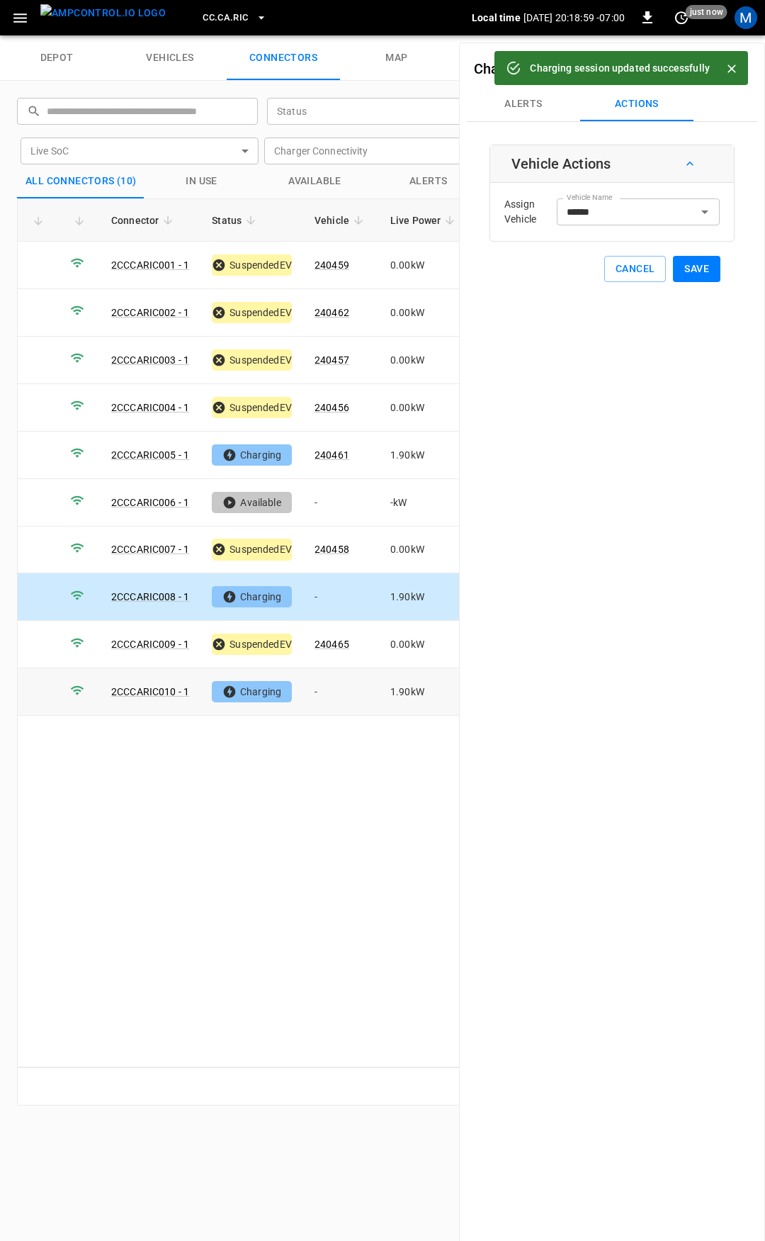
click at [344, 682] on td "-" at bounding box center [341, 691] width 76 height 47
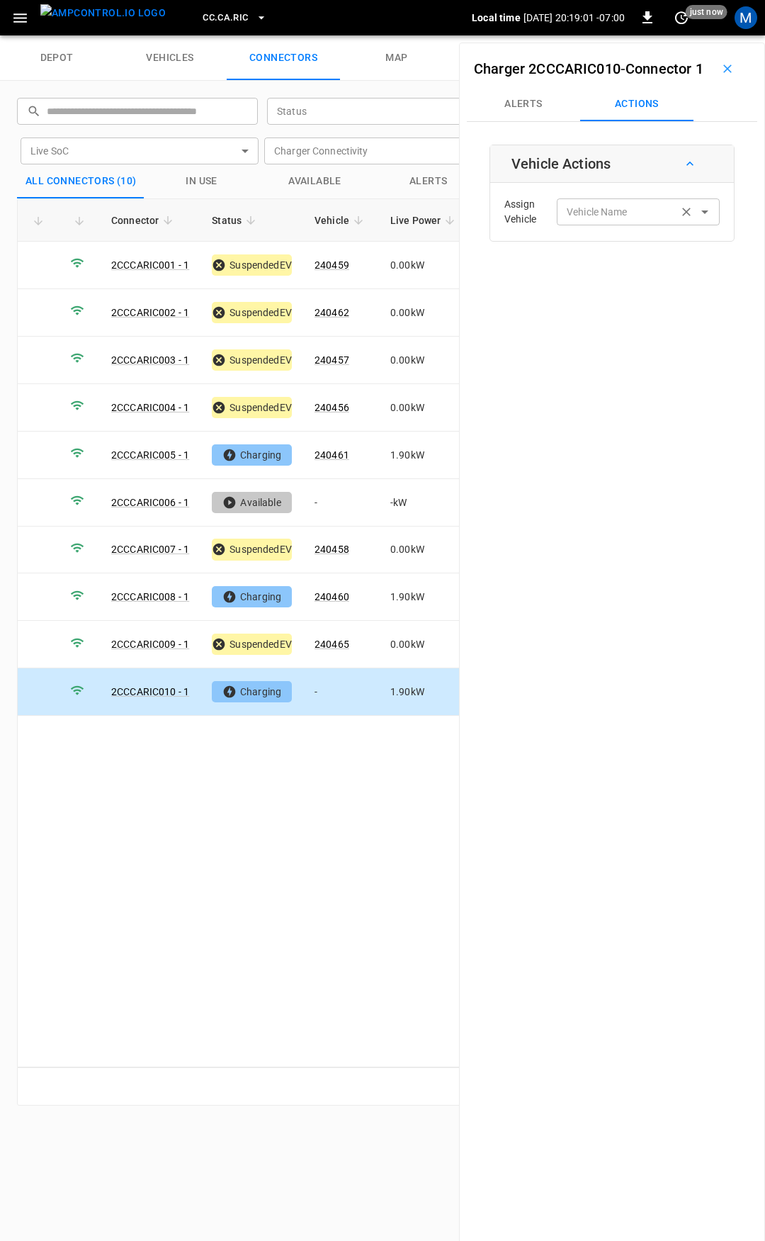
click at [594, 225] on div "Vehicle Name" at bounding box center [638, 211] width 163 height 26
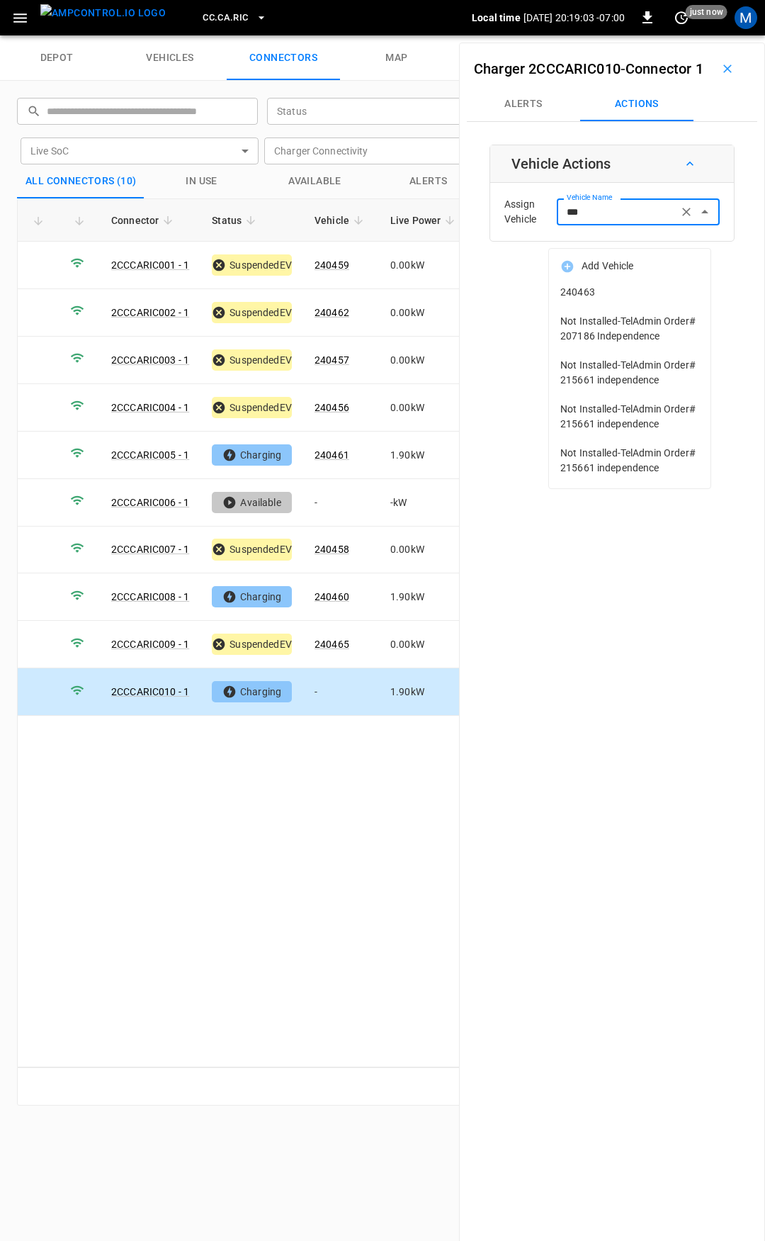
click at [583, 291] on span "240463" at bounding box center [629, 292] width 139 height 15
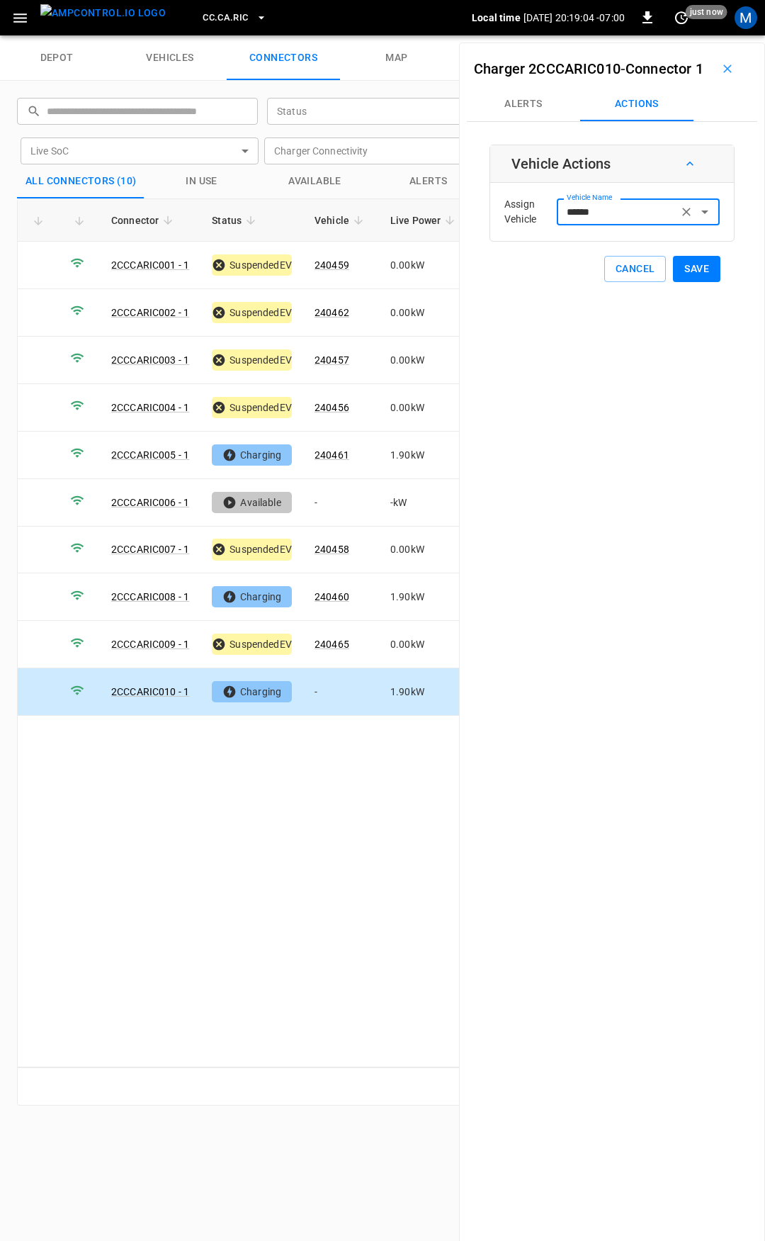
type input "******"
click at [685, 282] on button "Save" at bounding box center [696, 269] width 47 height 26
click at [14, 23] on icon "button" at bounding box center [20, 18] width 18 height 18
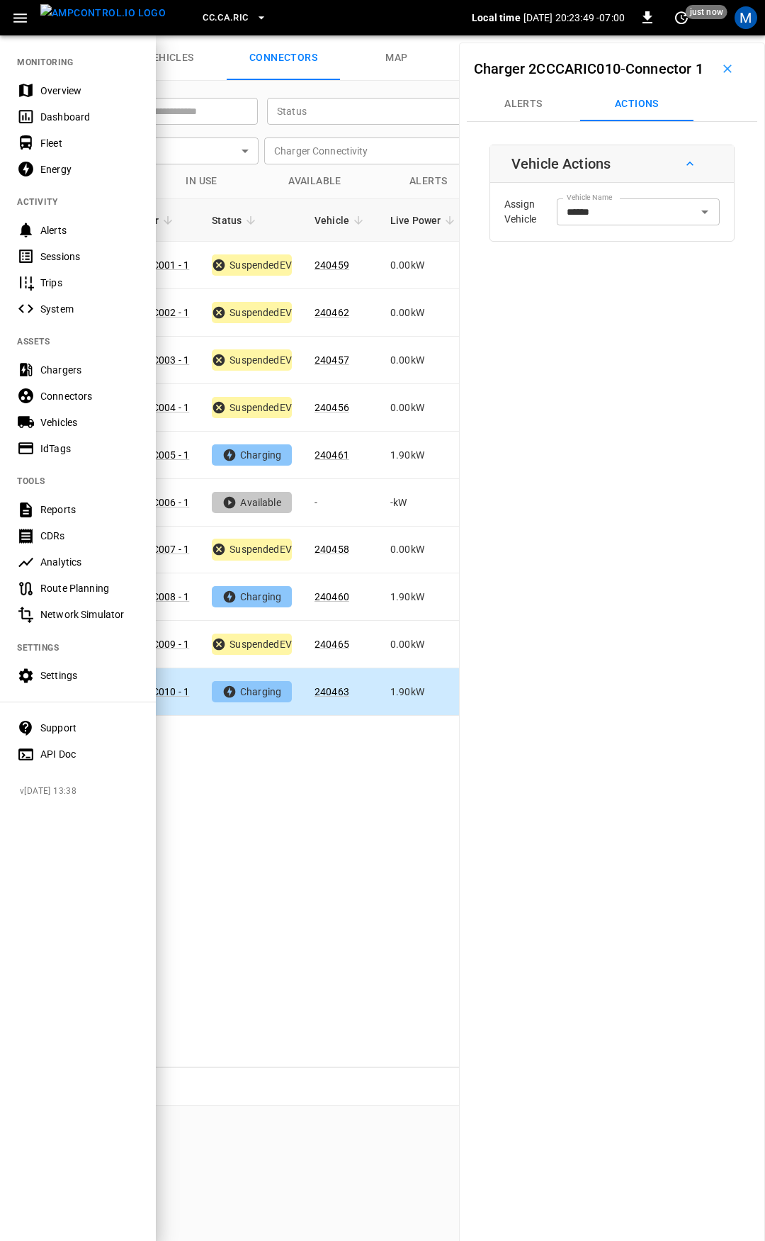
click at [55, 101] on div "Overview" at bounding box center [78, 90] width 156 height 26
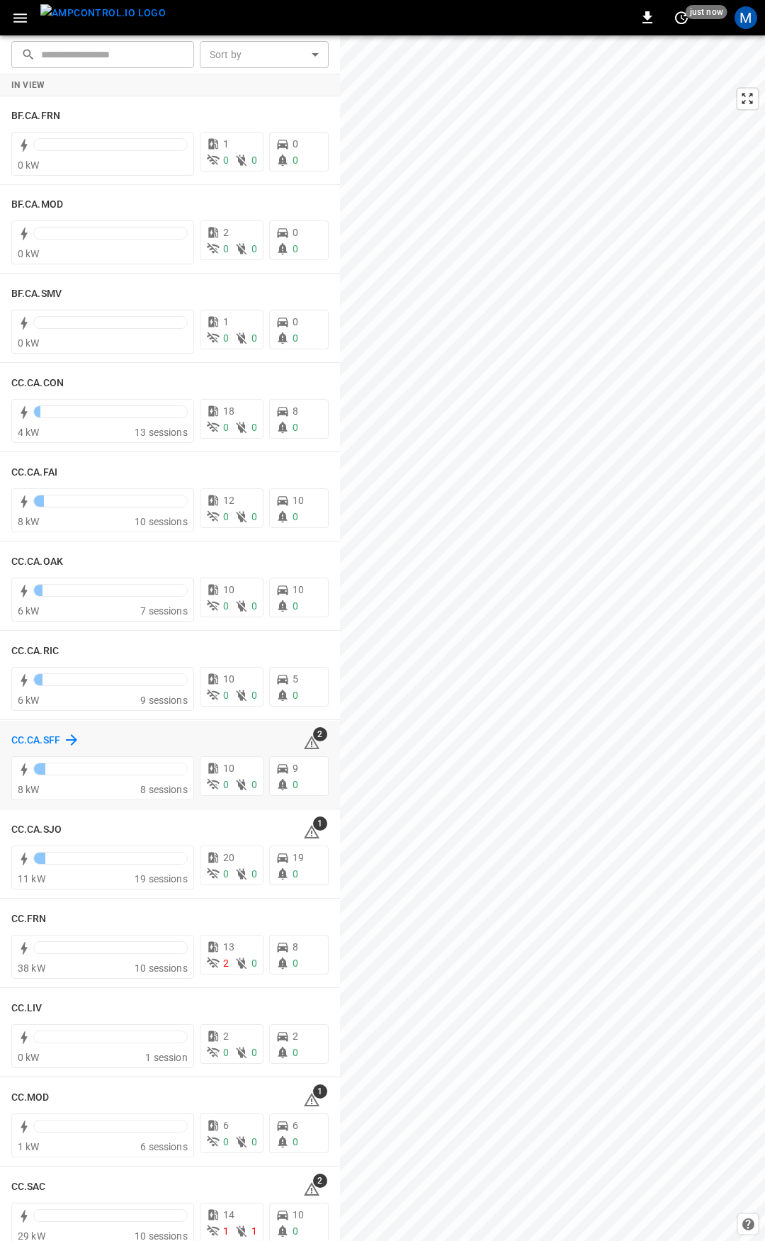
click at [45, 744] on h6 "CC.CA.SFF" at bounding box center [35, 741] width 49 height 16
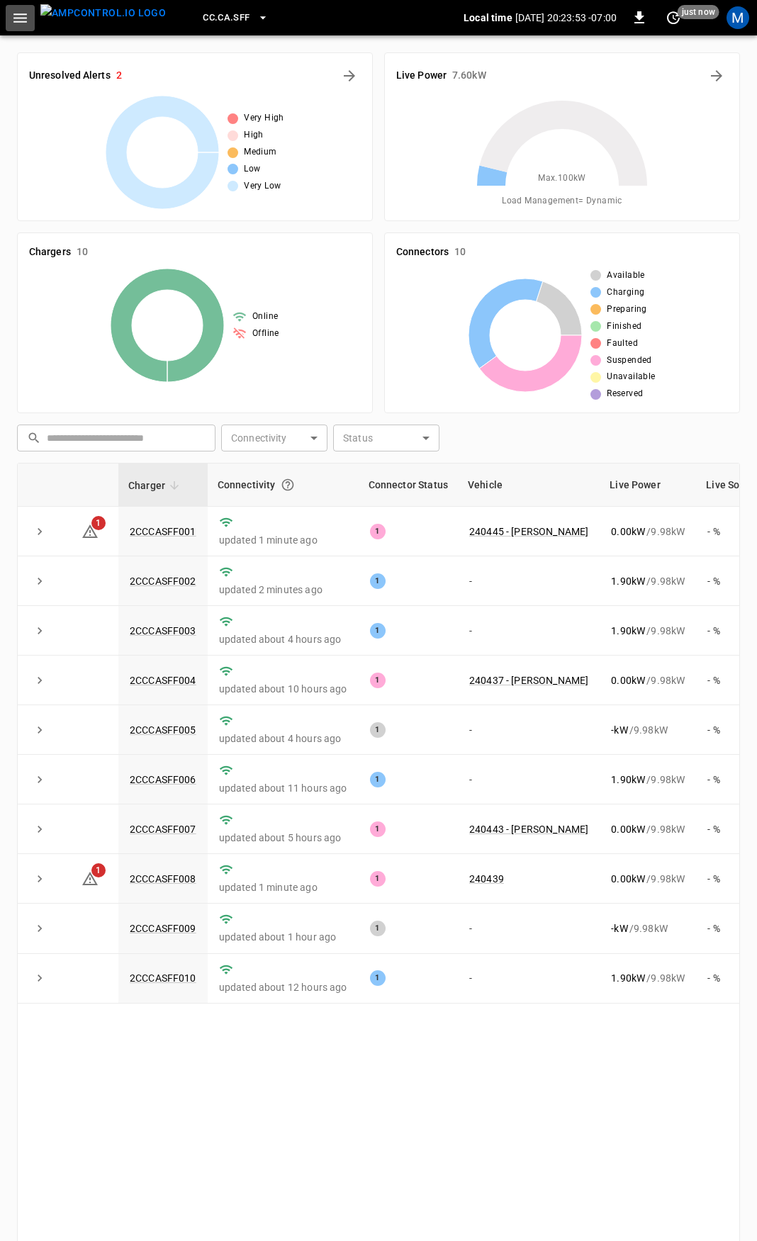
click at [21, 13] on icon "button" at bounding box center [19, 17] width 13 height 9
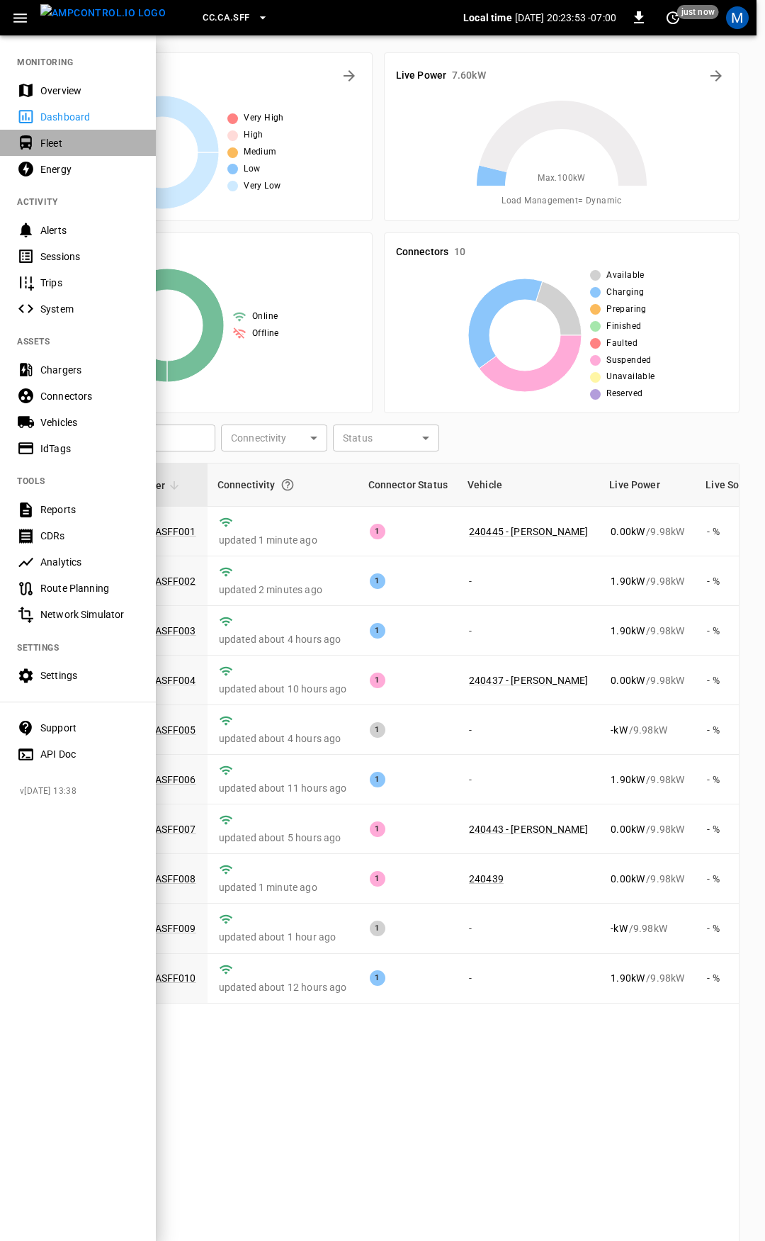
click at [61, 150] on div "Fleet" at bounding box center [89, 143] width 98 height 14
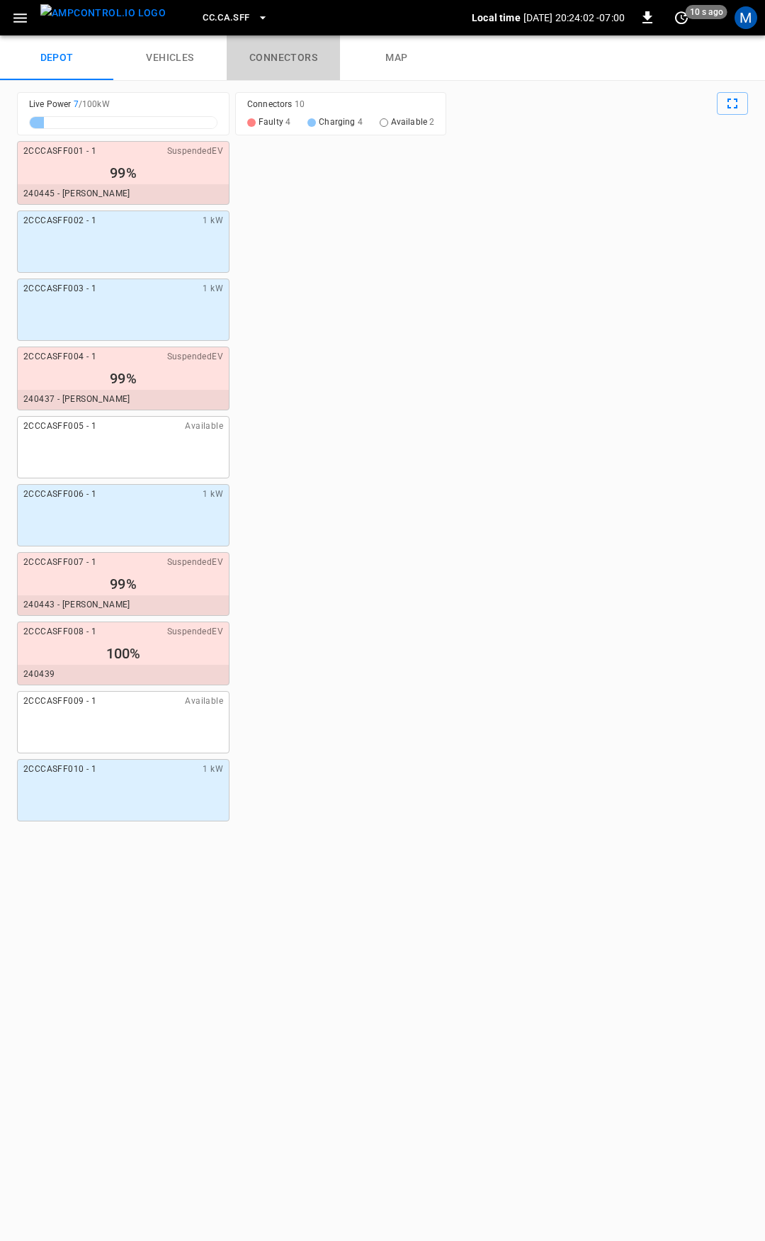
click at [319, 62] on link "connectors" at bounding box center [283, 57] width 113 height 45
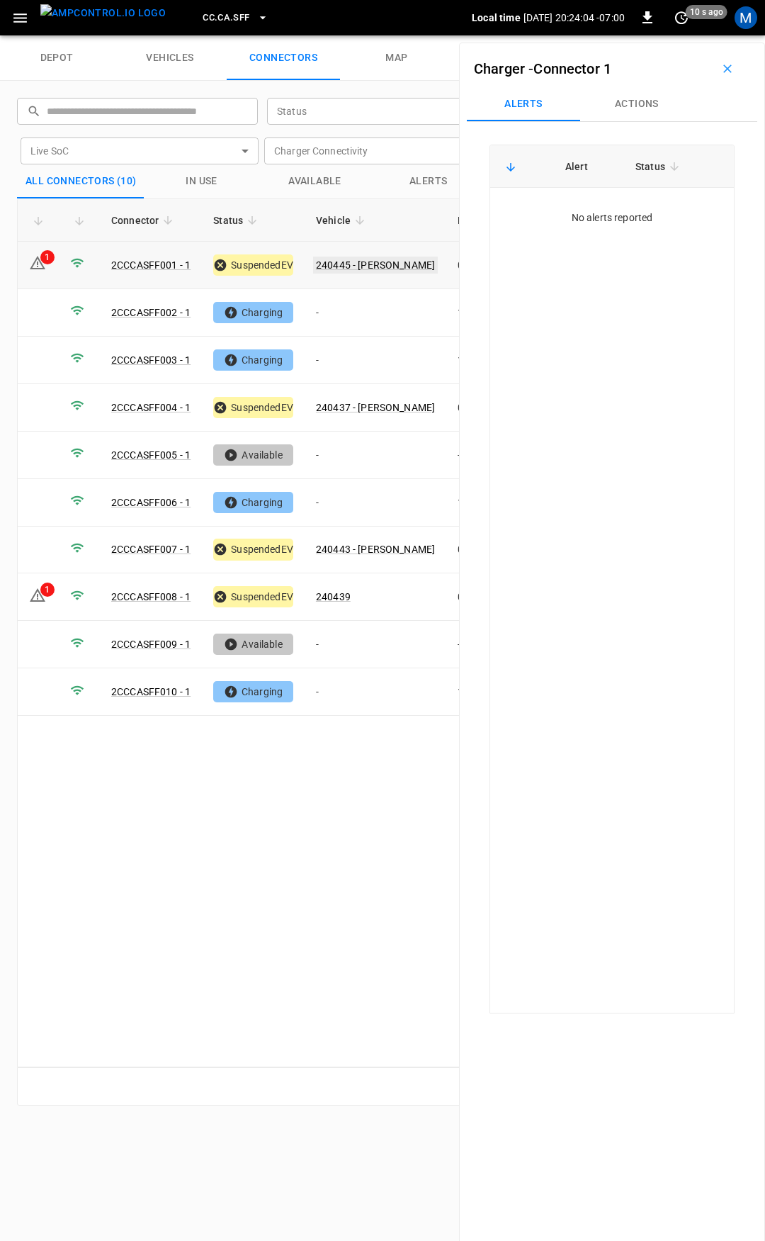
click at [379, 265] on link "240445 - [PERSON_NAME]" at bounding box center [375, 265] width 125 height 17
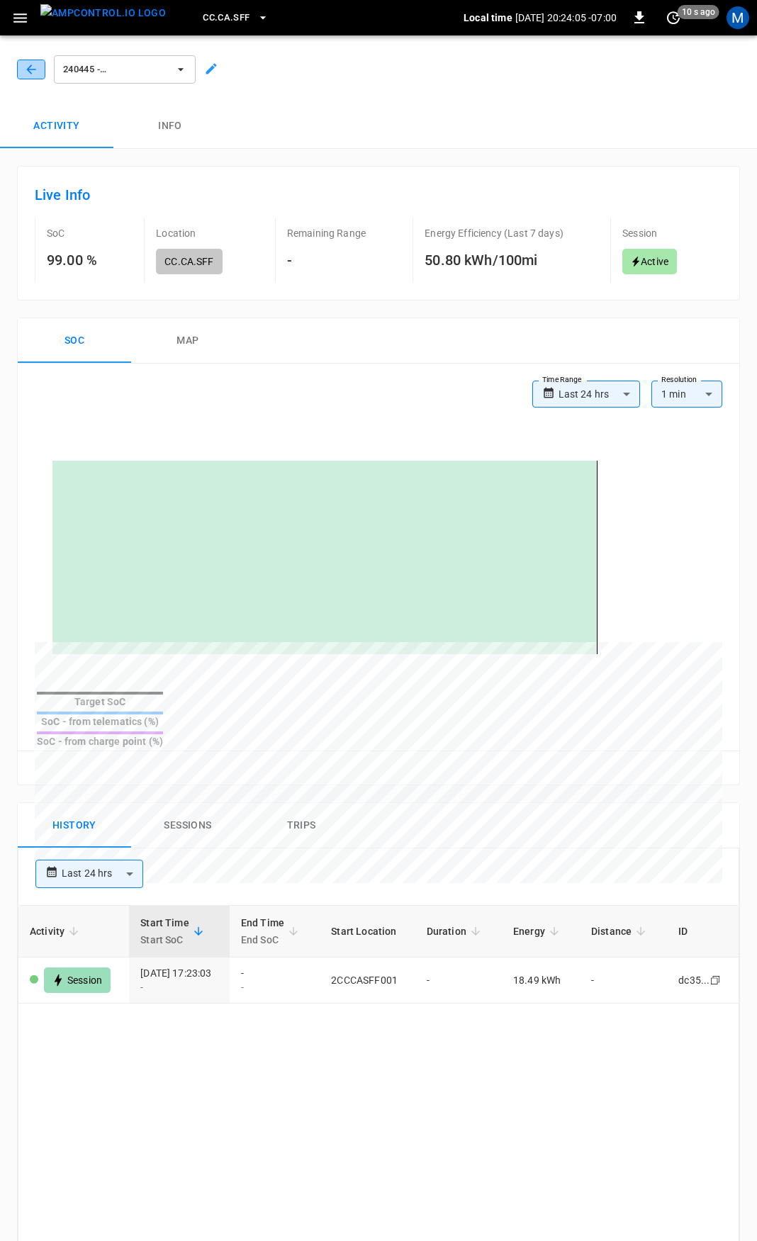
click at [28, 65] on icon "button" at bounding box center [31, 69] width 14 height 14
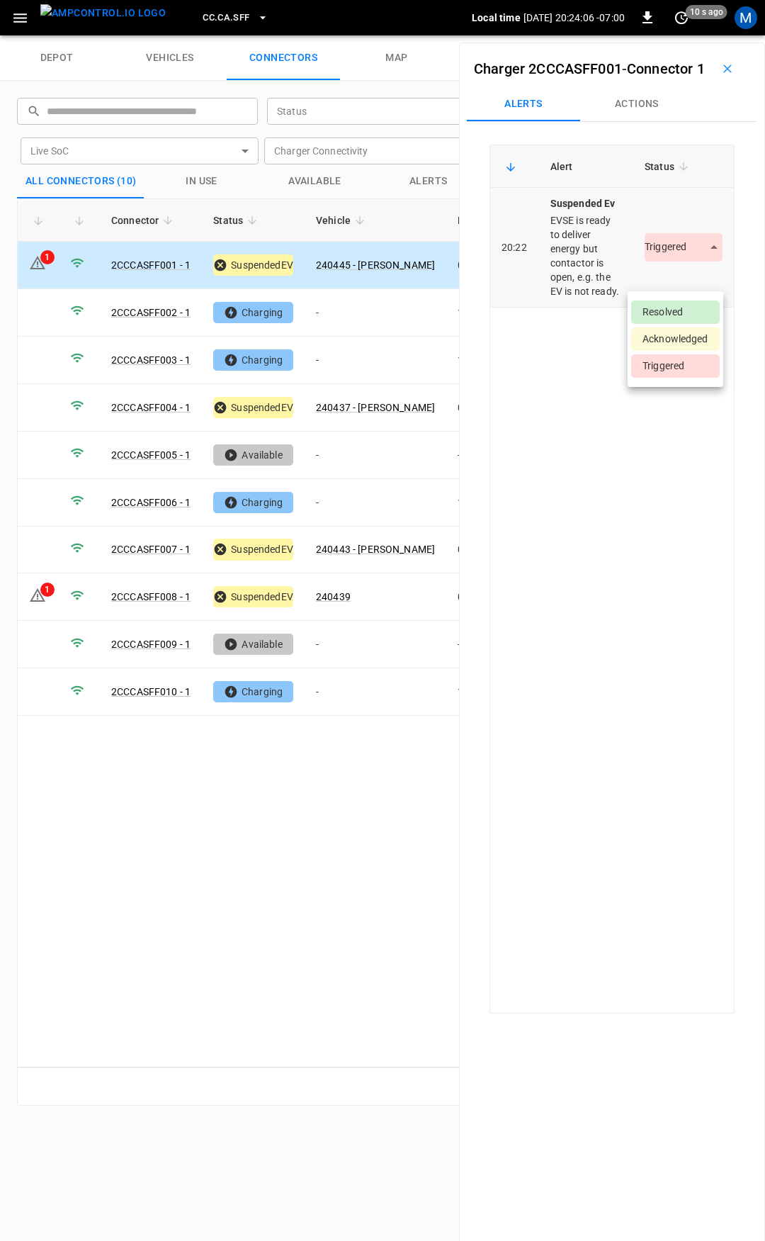
click at [679, 35] on body "CC.CA.SFF Local time [DATE] 20:24:06 -07:00 0 10 s ago M depot vehicles connect…" at bounding box center [382, 17] width 765 height 35
drag, startPoint x: 663, startPoint y: 311, endPoint x: 407, endPoint y: 300, distance: 255.3
click at [662, 311] on li "Resolved" at bounding box center [675, 311] width 89 height 23
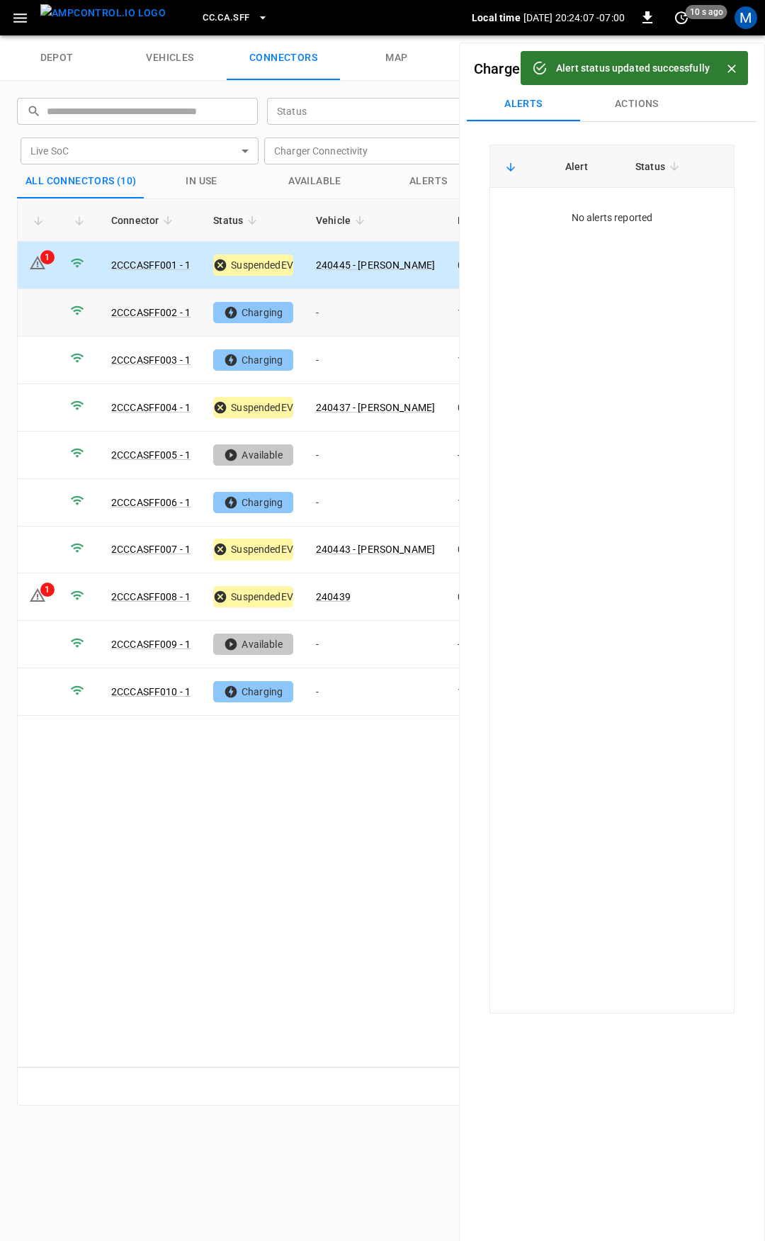
click at [346, 316] on td "-" at bounding box center [376, 312] width 142 height 47
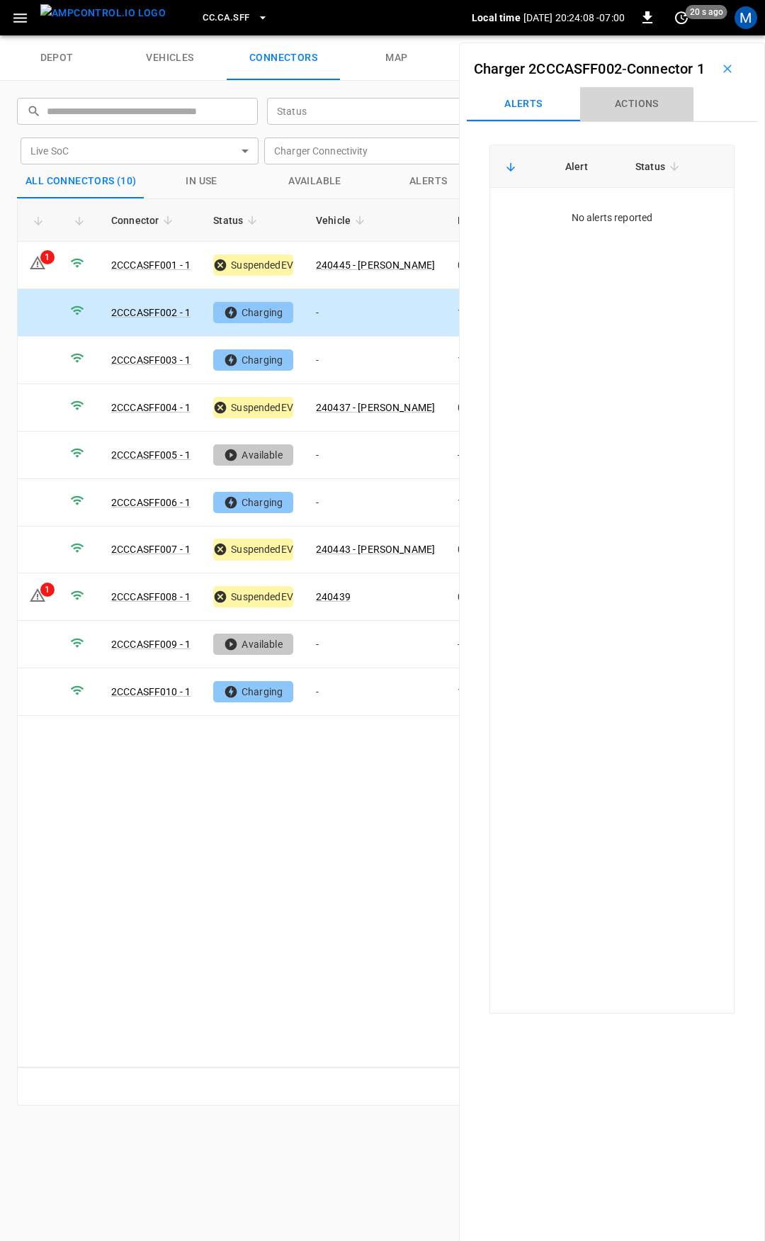
click at [629, 121] on button "Actions" at bounding box center [636, 104] width 113 height 34
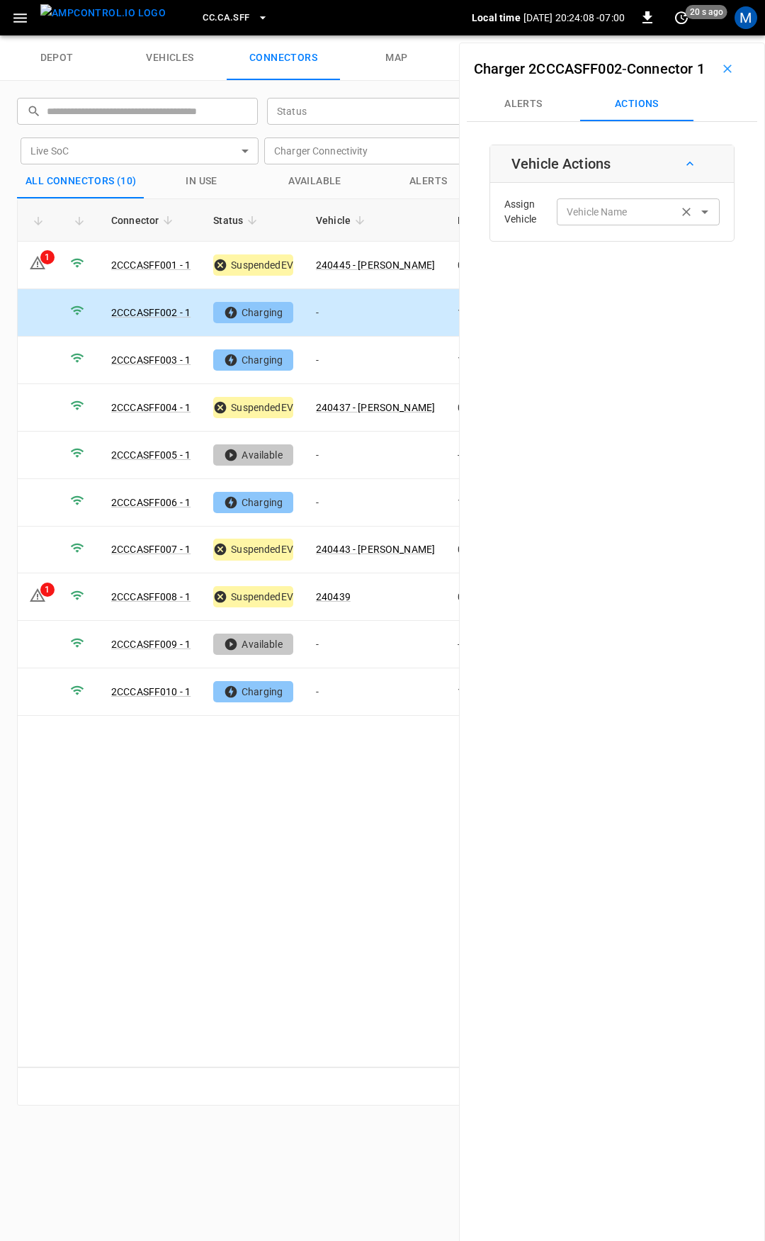
click at [592, 220] on input "Vehicle Name" at bounding box center [617, 212] width 113 height 18
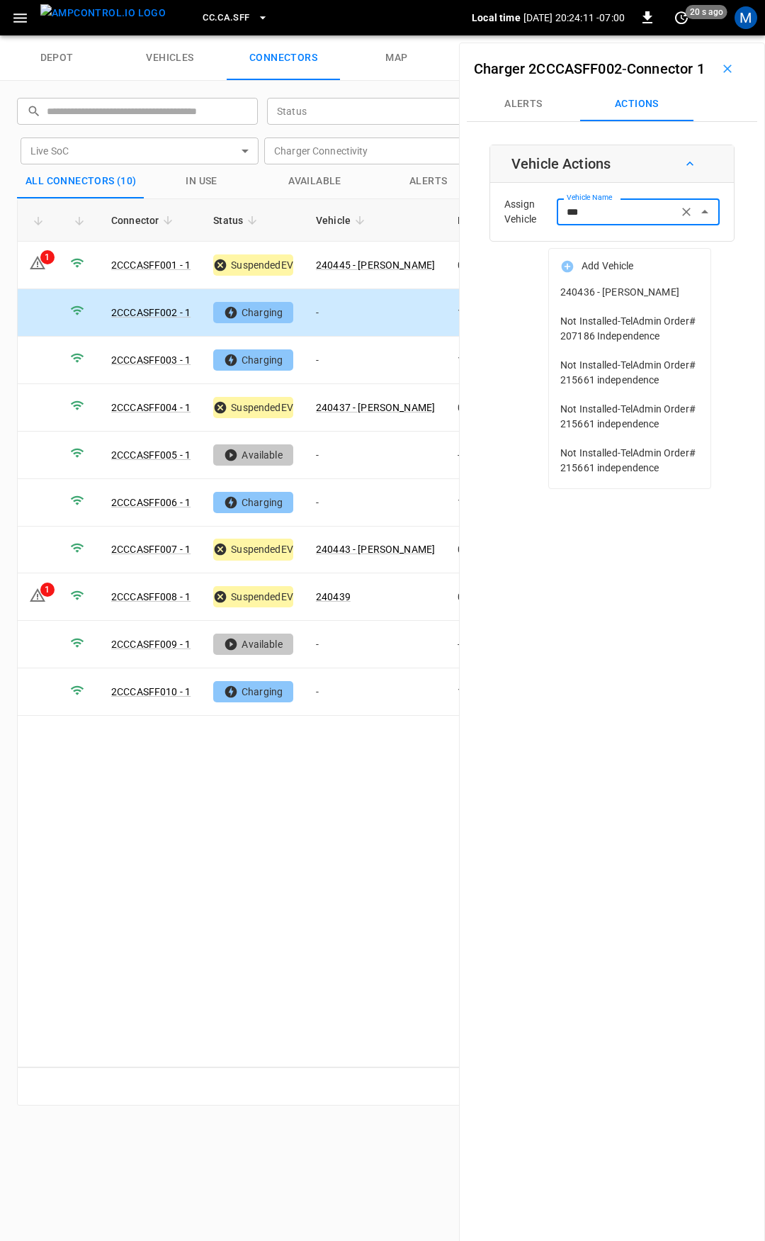
click at [598, 297] on span "240436 - [PERSON_NAME]" at bounding box center [629, 292] width 139 height 15
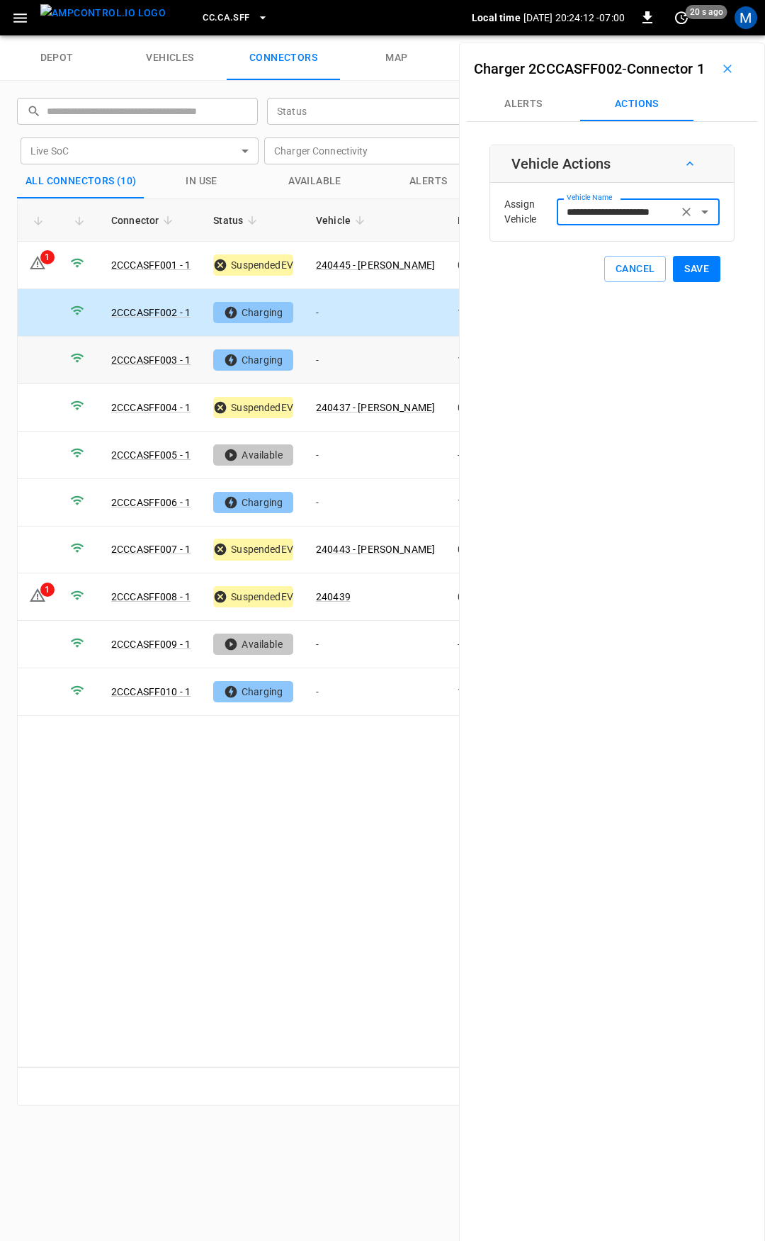
type input "**********"
drag, startPoint x: 380, startPoint y: 357, endPoint x: 452, endPoint y: 303, distance: 90.1
click at [381, 357] on td "-" at bounding box center [376, 360] width 142 height 47
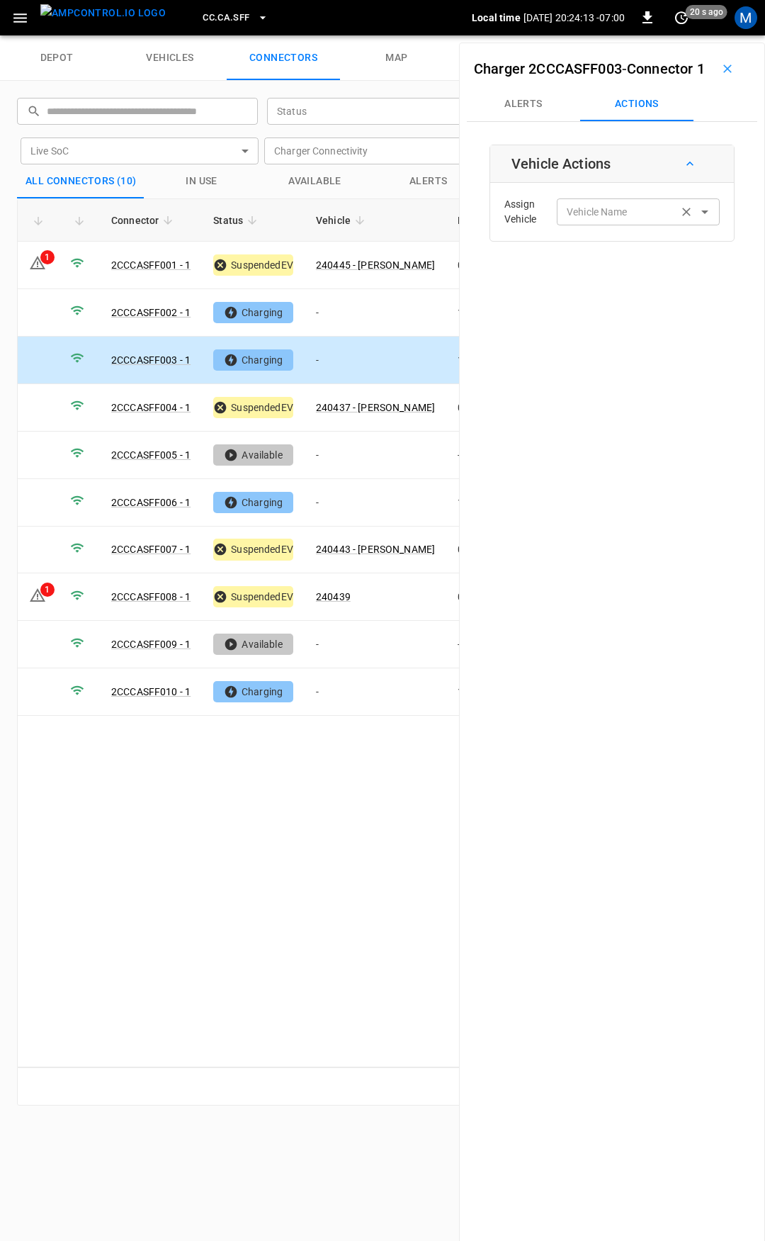
click at [613, 220] on input "Vehicle Name" at bounding box center [617, 212] width 113 height 18
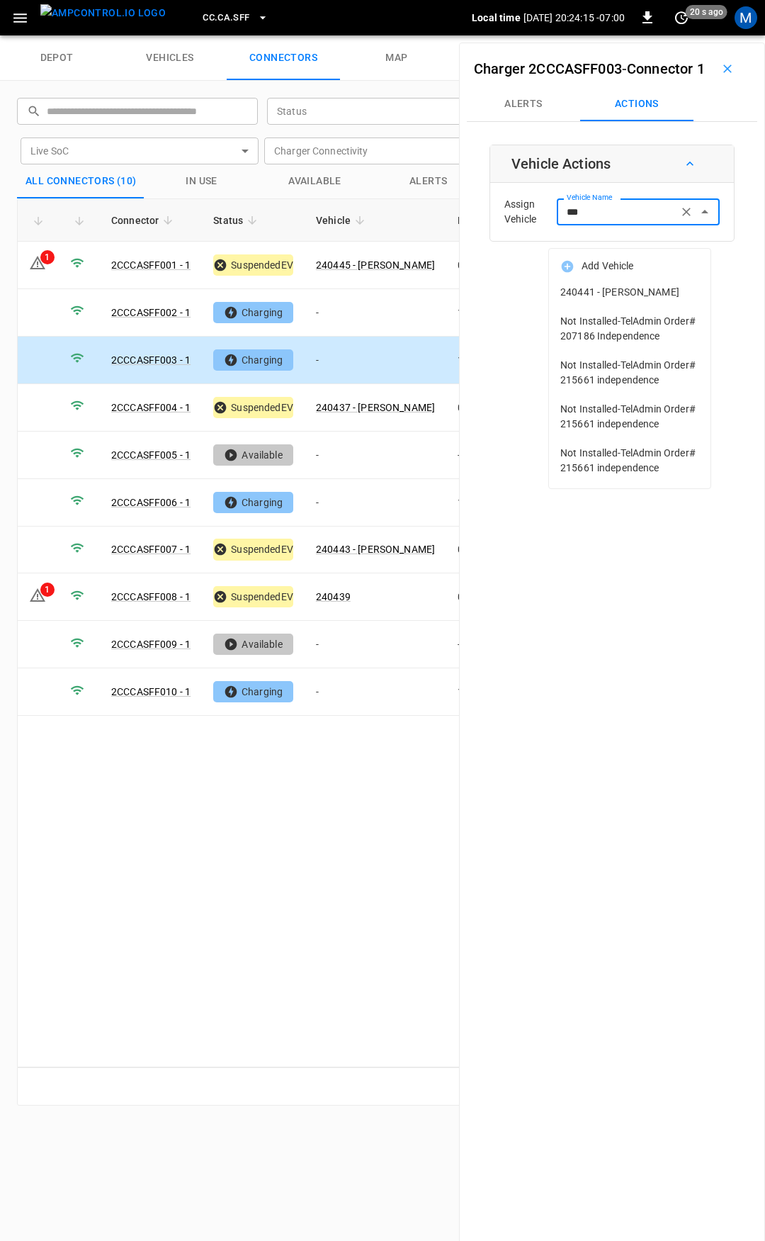
click at [616, 295] on span "240441 - [PERSON_NAME]" at bounding box center [629, 292] width 139 height 15
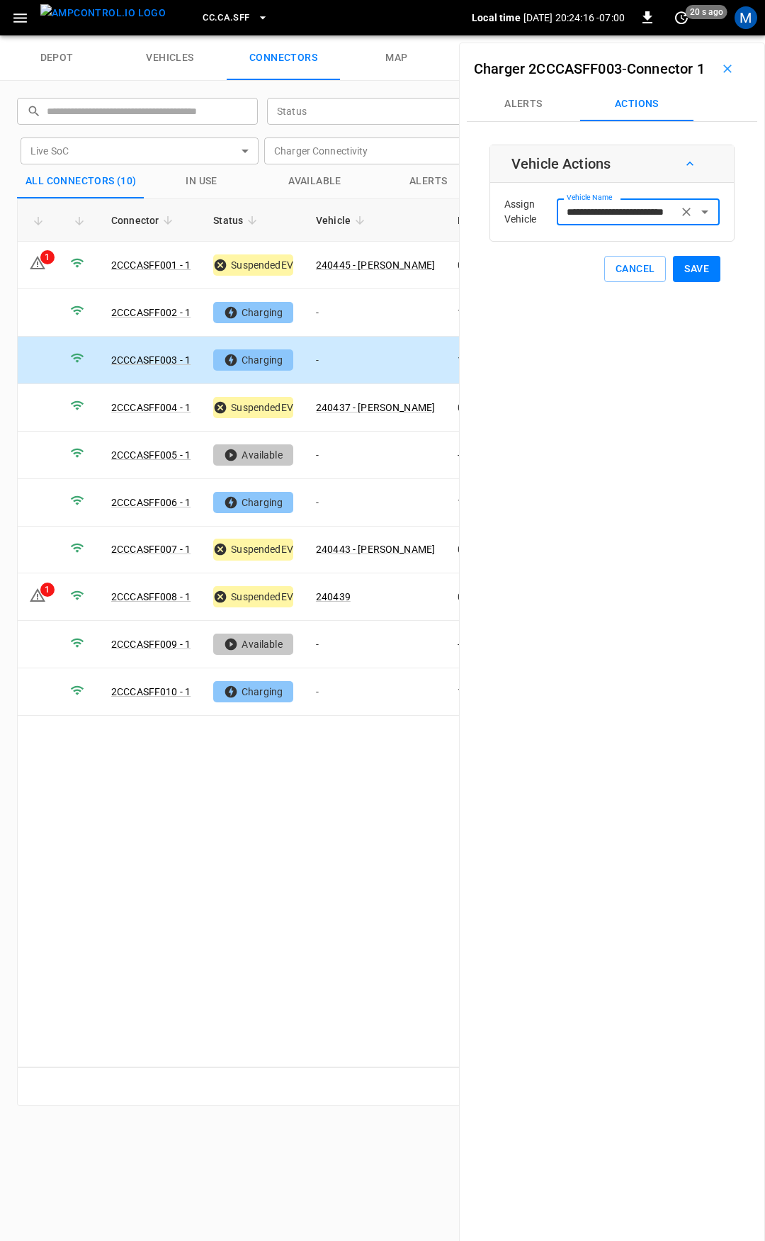
type input "**********"
click at [689, 282] on button "Save" at bounding box center [696, 269] width 47 height 26
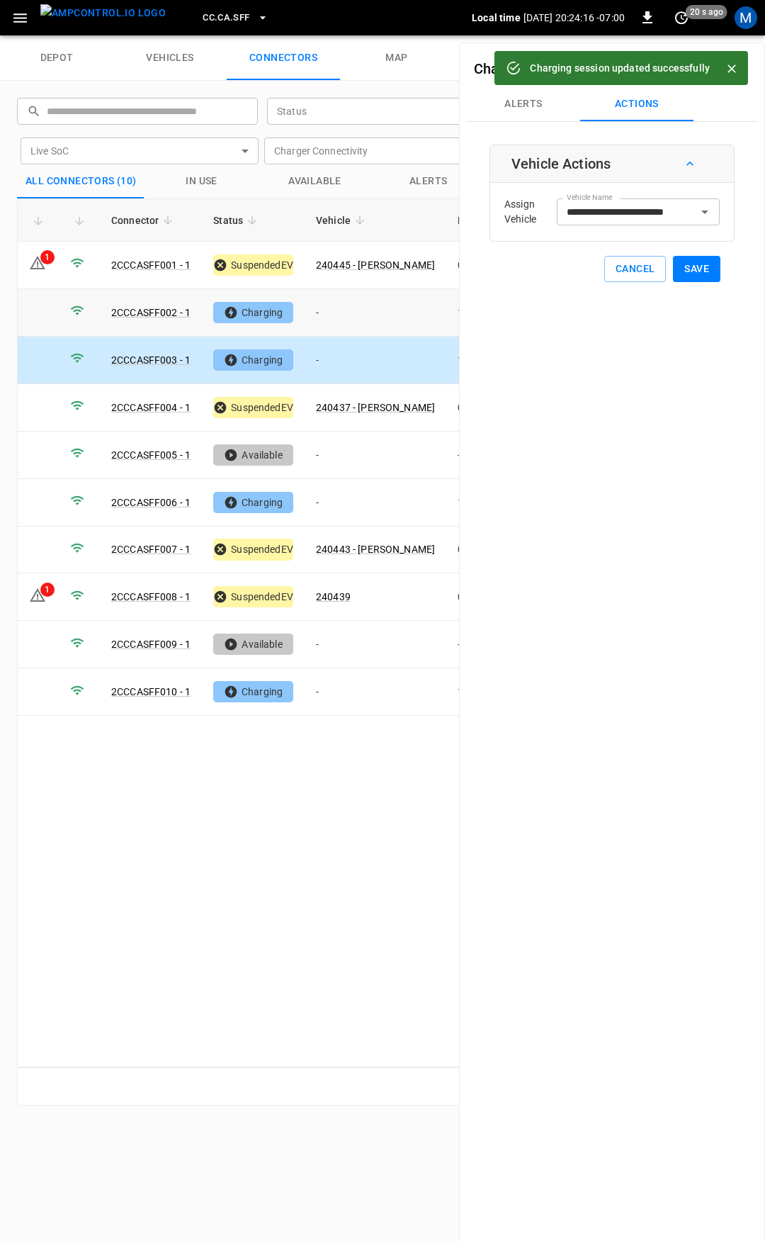
click at [338, 312] on td "-" at bounding box center [376, 312] width 142 height 47
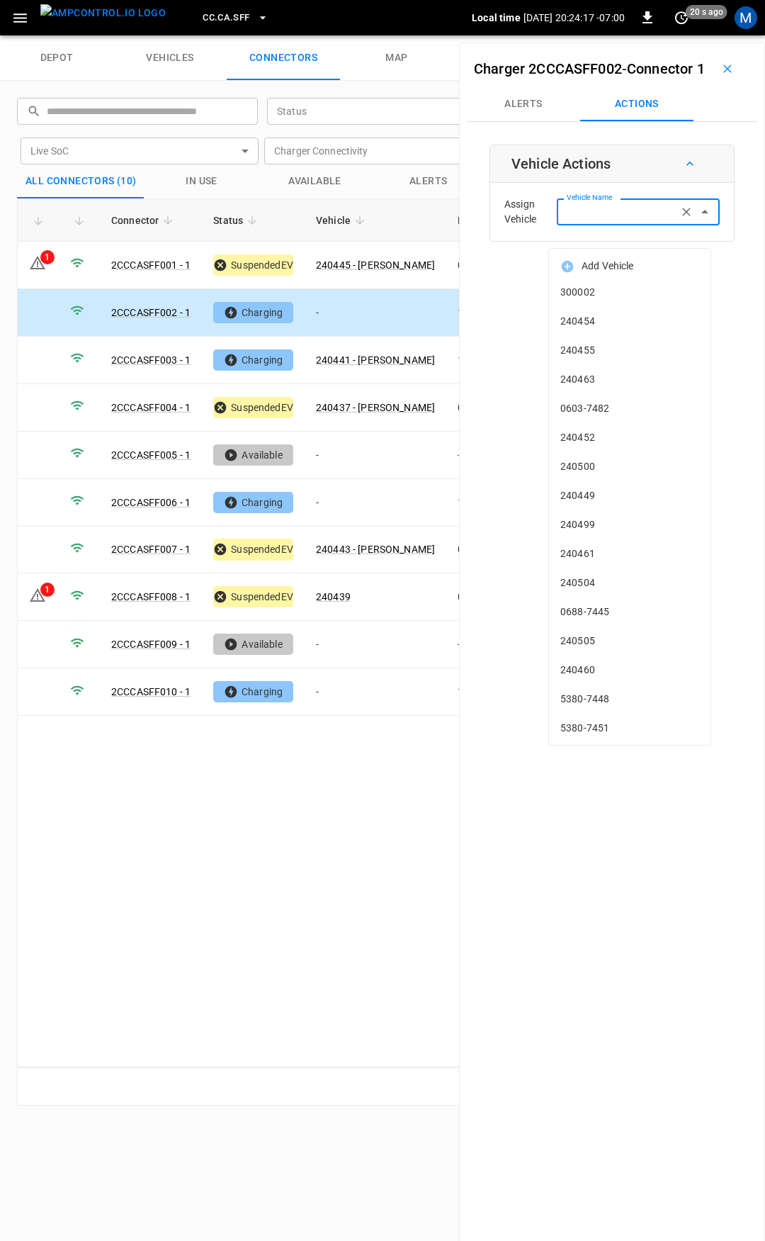
click at [584, 225] on div "Vehicle Name Vehicle Name" at bounding box center [638, 211] width 163 height 26
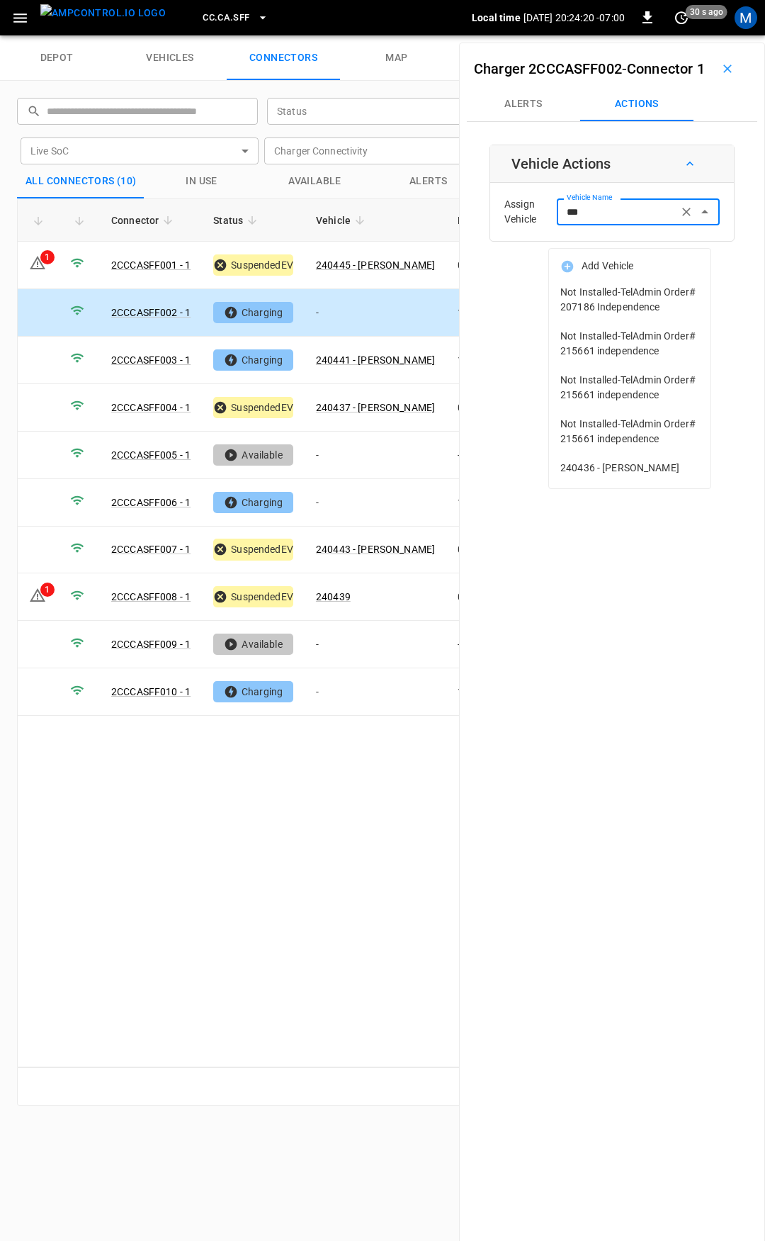
click at [619, 220] on input "***" at bounding box center [617, 212] width 113 height 18
click at [657, 468] on span "240436 - [PERSON_NAME]" at bounding box center [629, 468] width 139 height 15
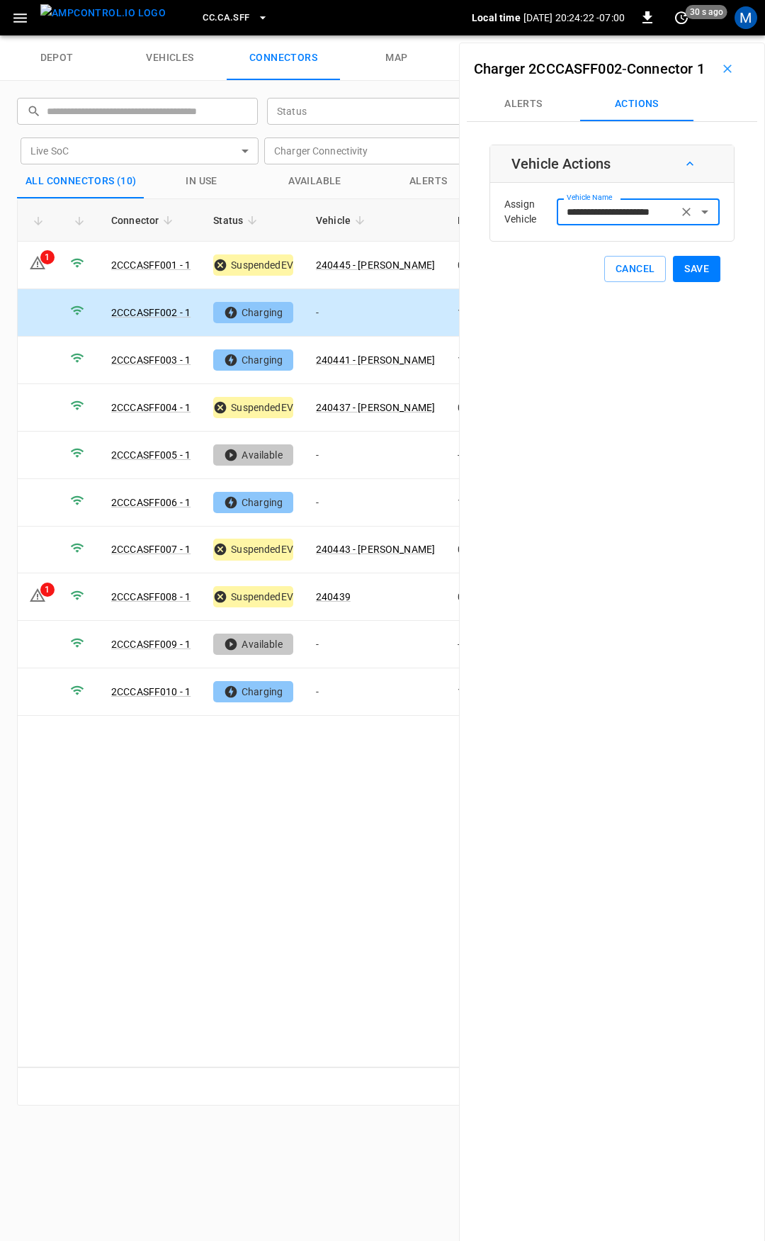
type input "**********"
click at [684, 282] on button "Save" at bounding box center [696, 269] width 47 height 26
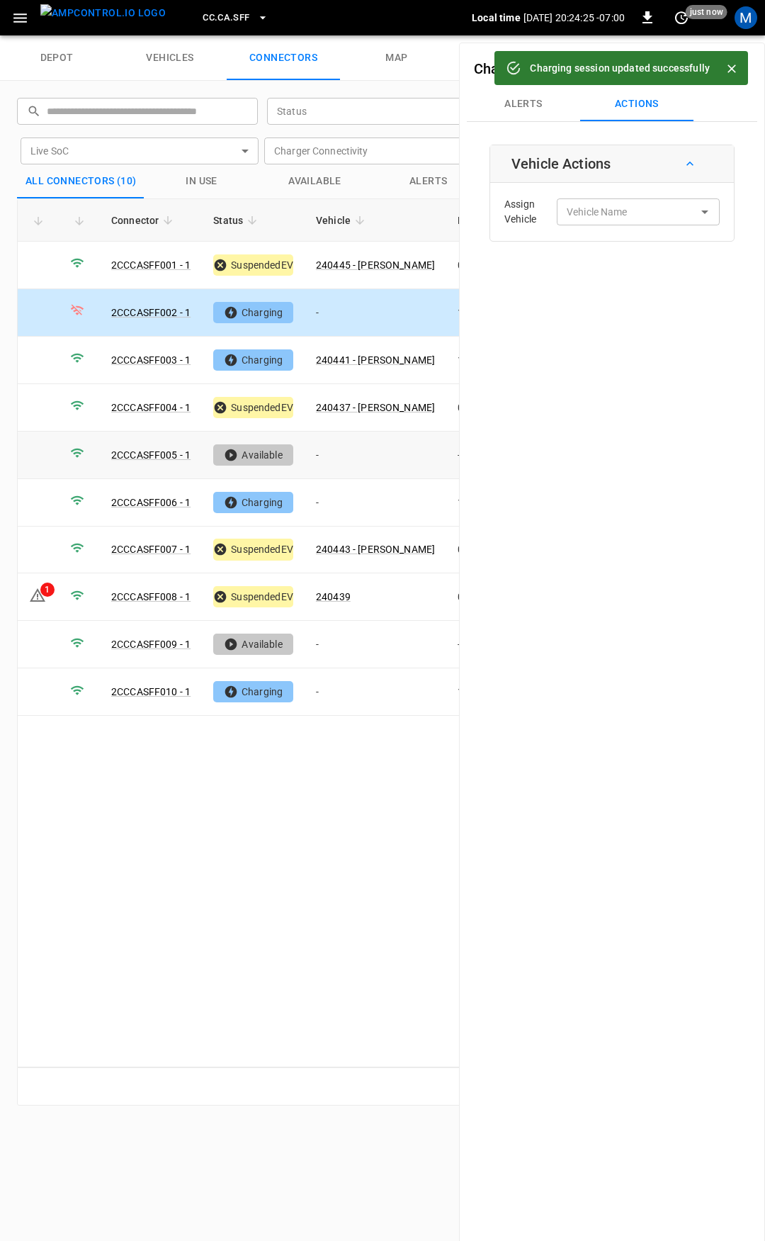
click at [361, 447] on td "-" at bounding box center [376, 455] width 142 height 47
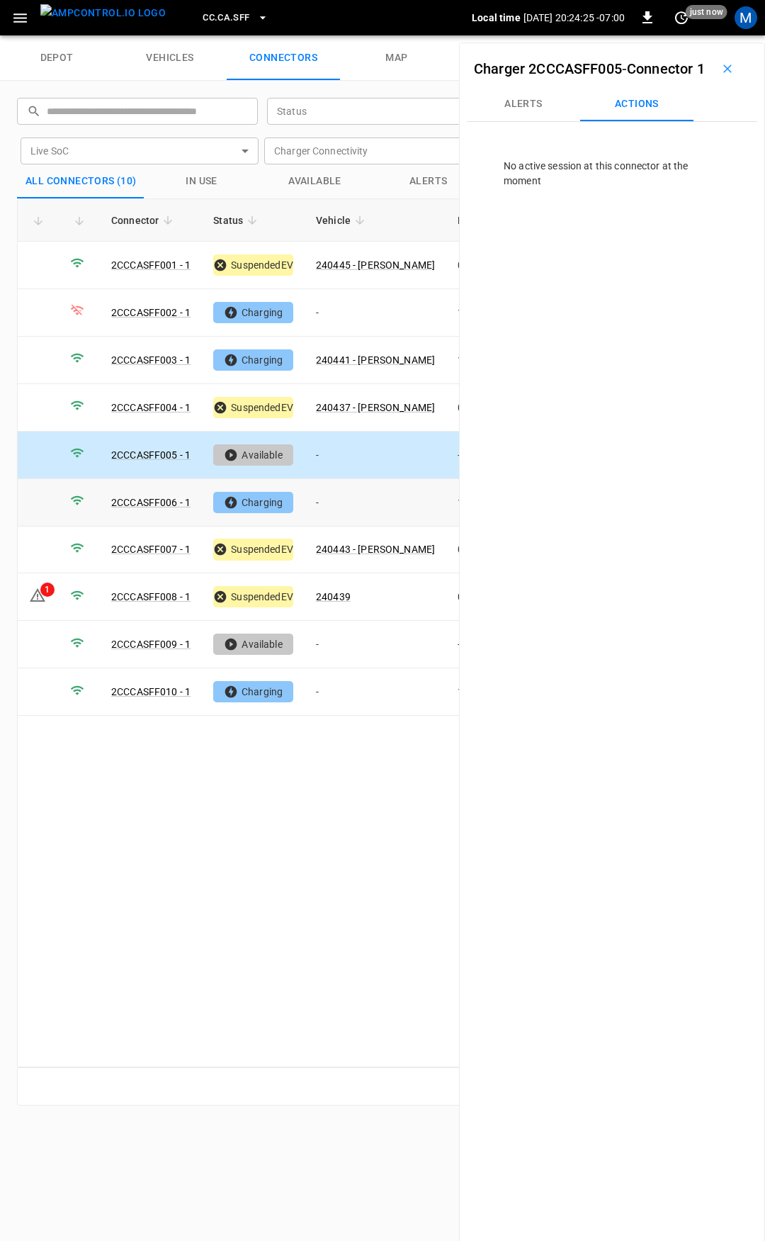
click at [371, 511] on td "-" at bounding box center [376, 502] width 142 height 47
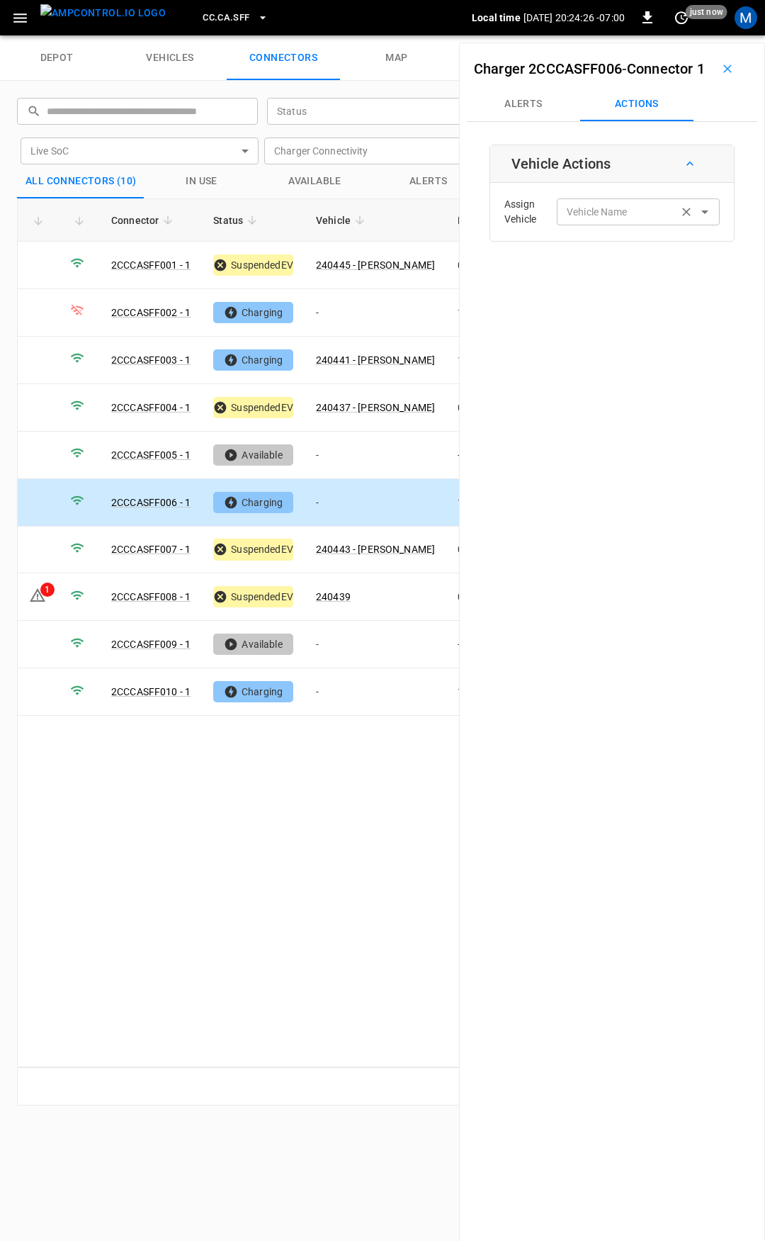
click at [593, 220] on input "Vehicle Name" at bounding box center [617, 212] width 113 height 18
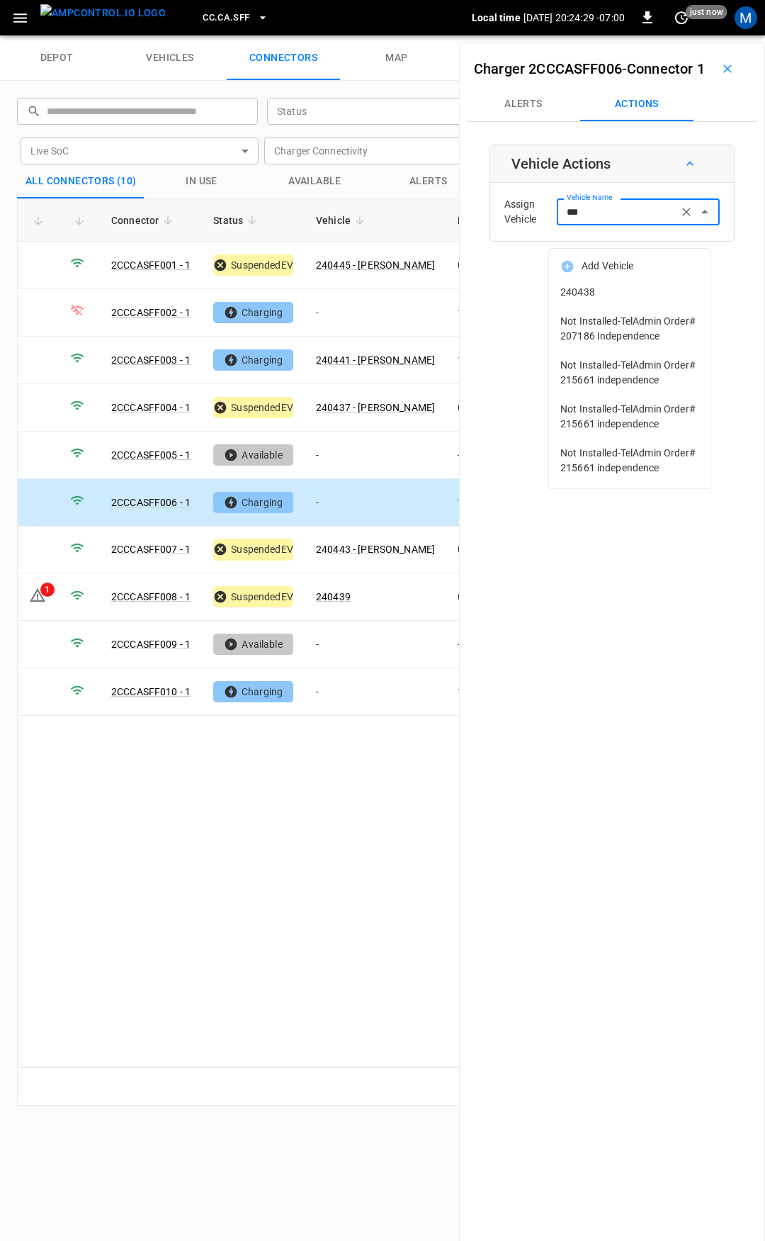
click at [624, 295] on span "240438" at bounding box center [629, 292] width 139 height 15
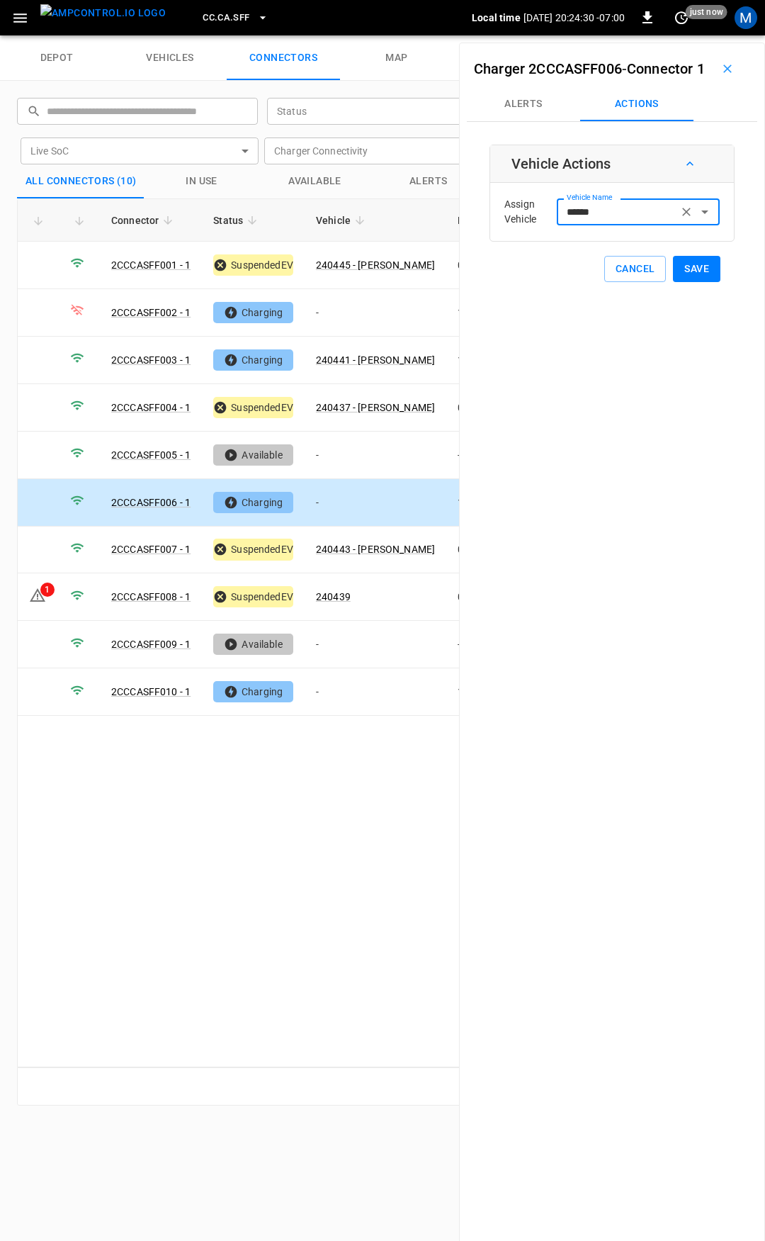
type input "******"
click at [687, 282] on button "Save" at bounding box center [696, 269] width 47 height 26
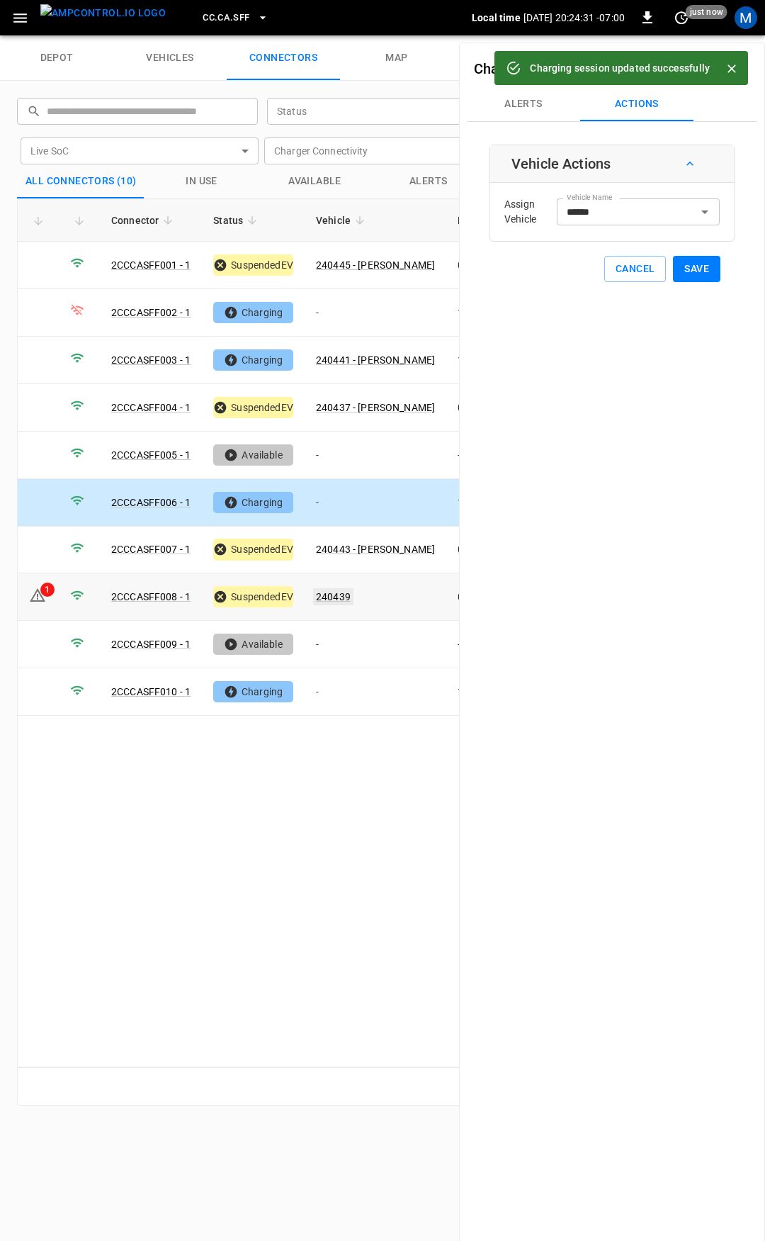
click at [338, 590] on link "240439" at bounding box center [333, 596] width 40 height 17
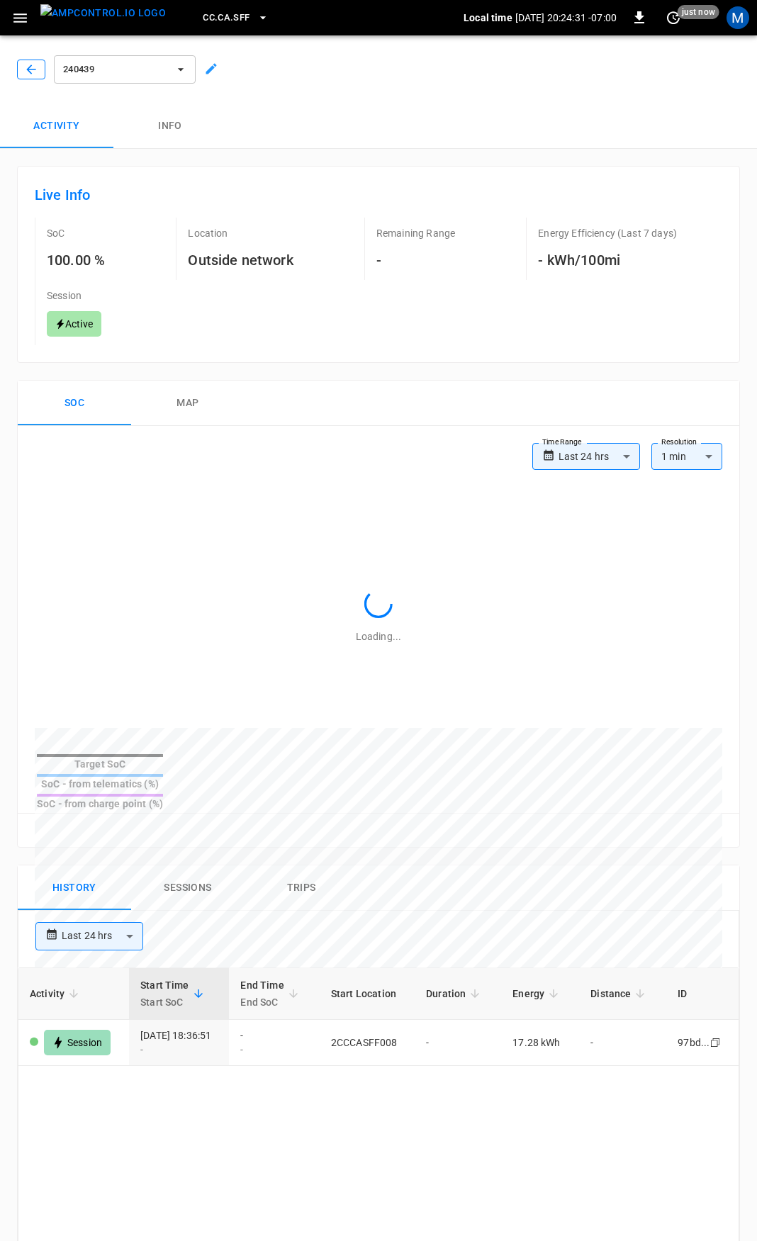
click at [33, 63] on icon "button" at bounding box center [31, 69] width 14 height 14
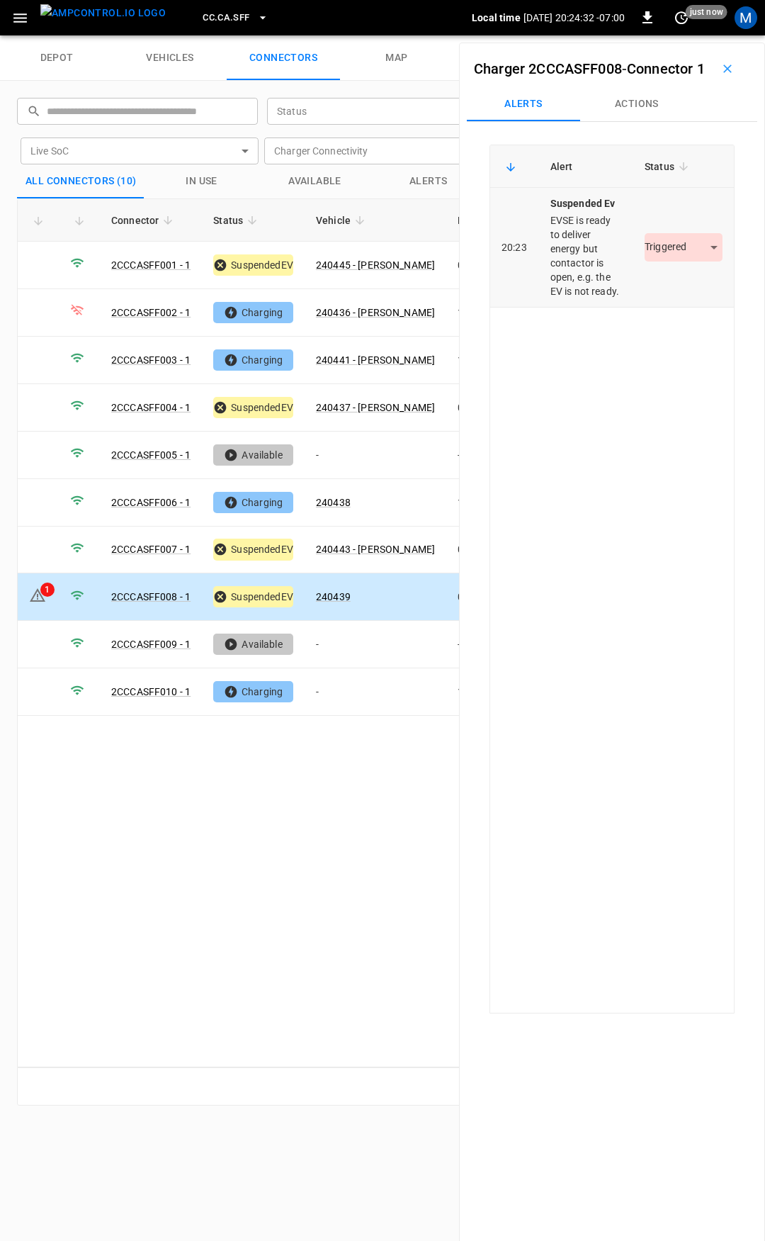
click at [656, 261] on div "Triggered *********" at bounding box center [684, 247] width 78 height 28
click at [663, 35] on body "CC.CA.SFF Local time [DATE] 20:24:33 -07:00 0 10 s ago M depot vehicles connect…" at bounding box center [382, 17] width 765 height 35
click at [677, 313] on li "Resolved" at bounding box center [675, 311] width 89 height 23
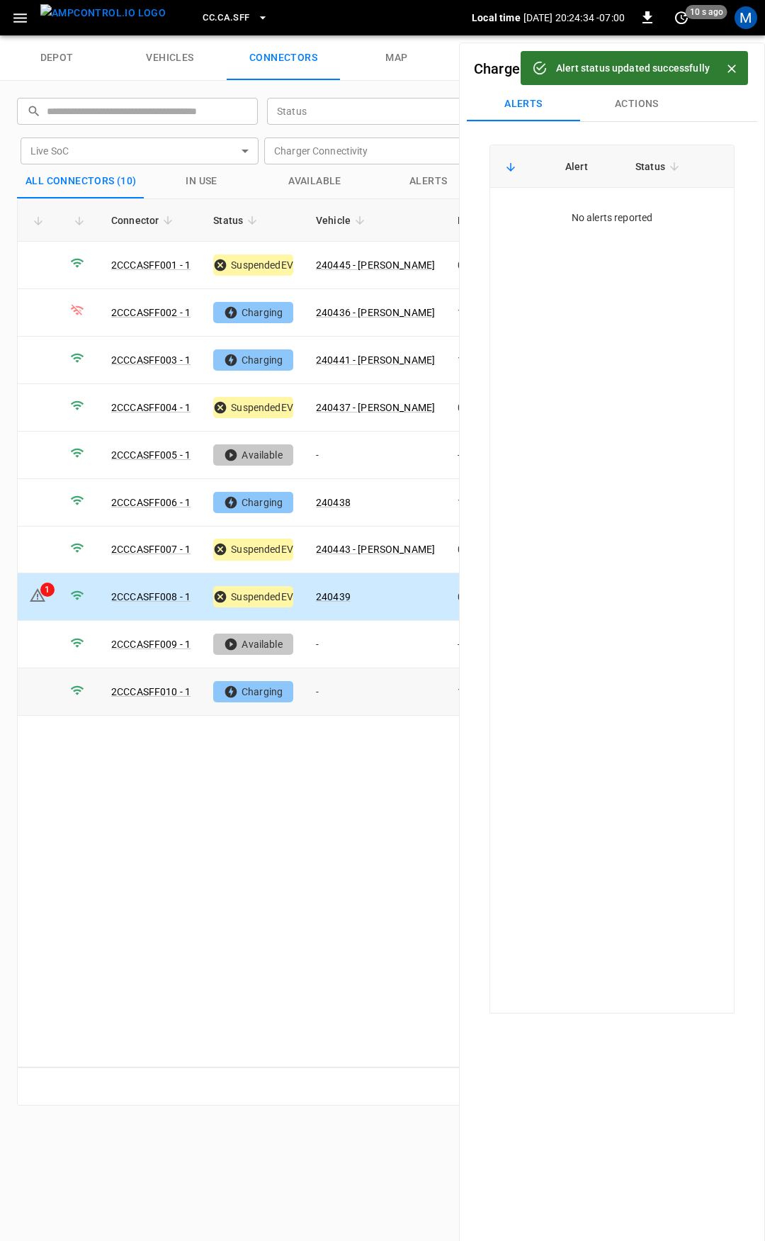
click at [342, 688] on td "-" at bounding box center [376, 691] width 142 height 47
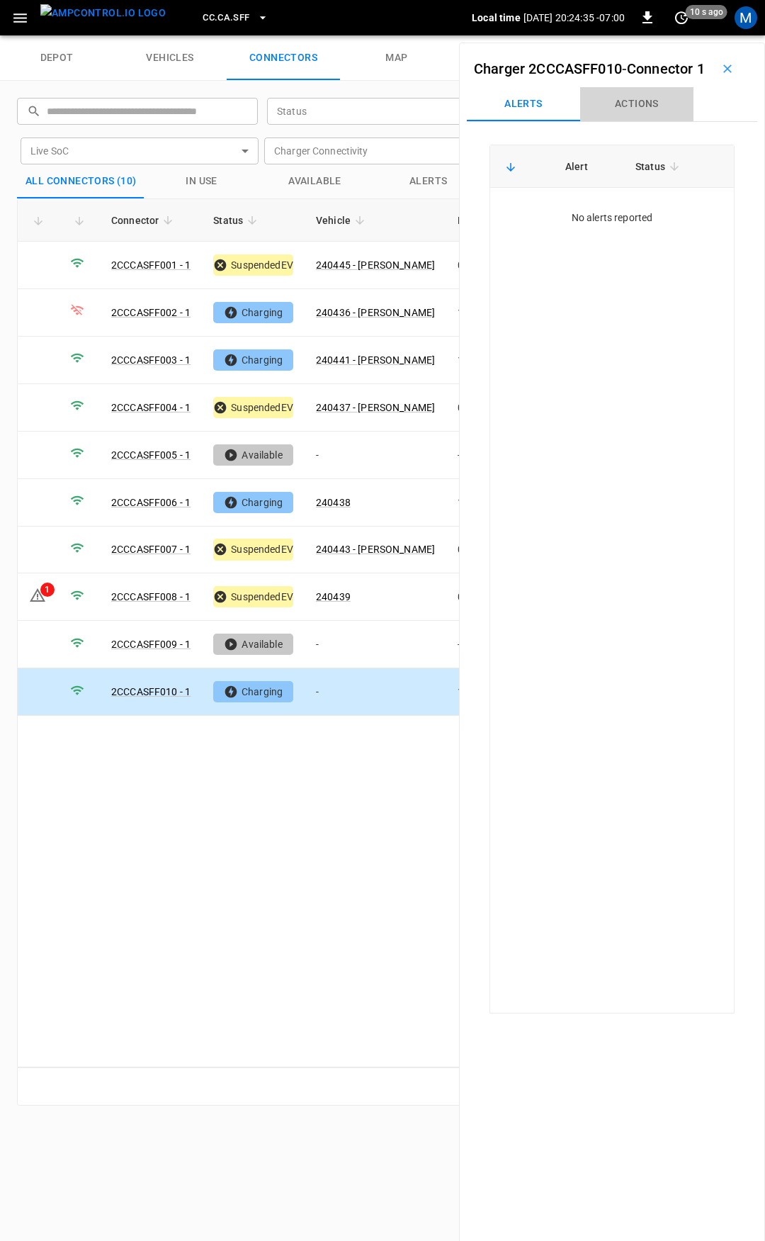
click at [636, 121] on button "Actions" at bounding box center [636, 104] width 113 height 34
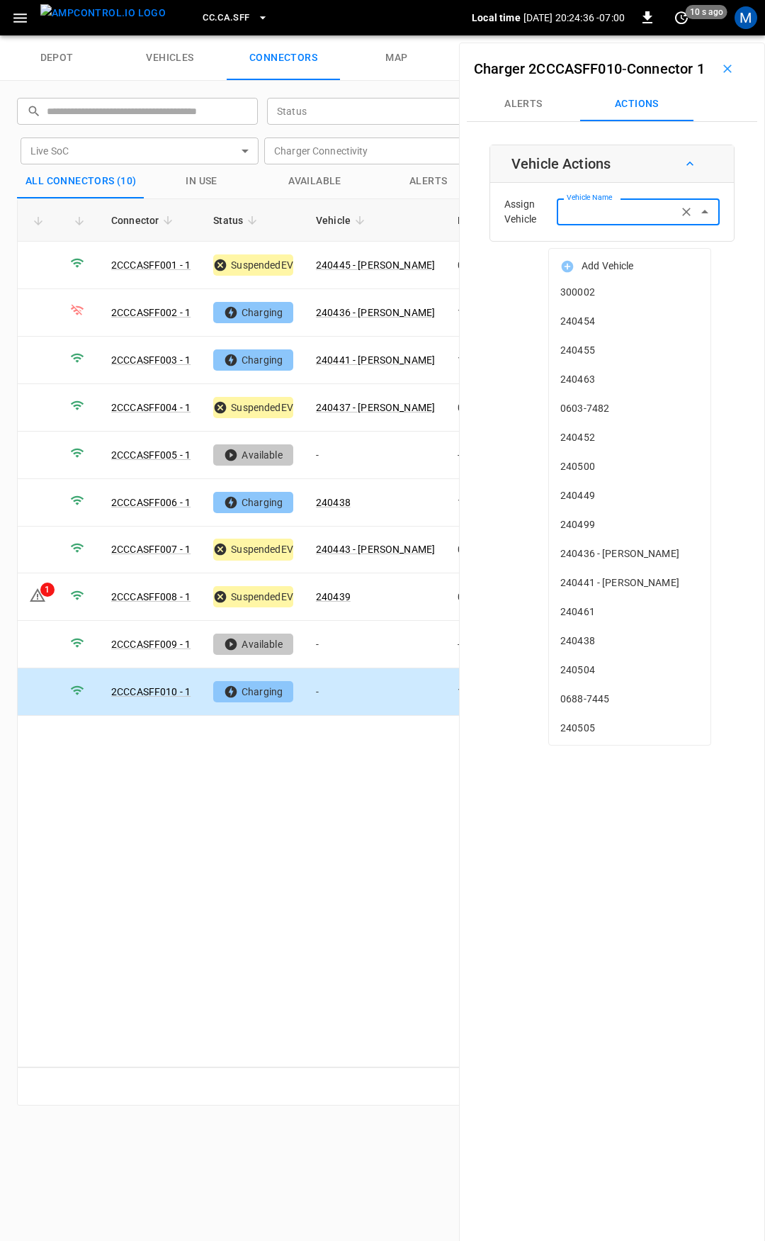
click at [624, 220] on input "Vehicle Name" at bounding box center [617, 212] width 113 height 18
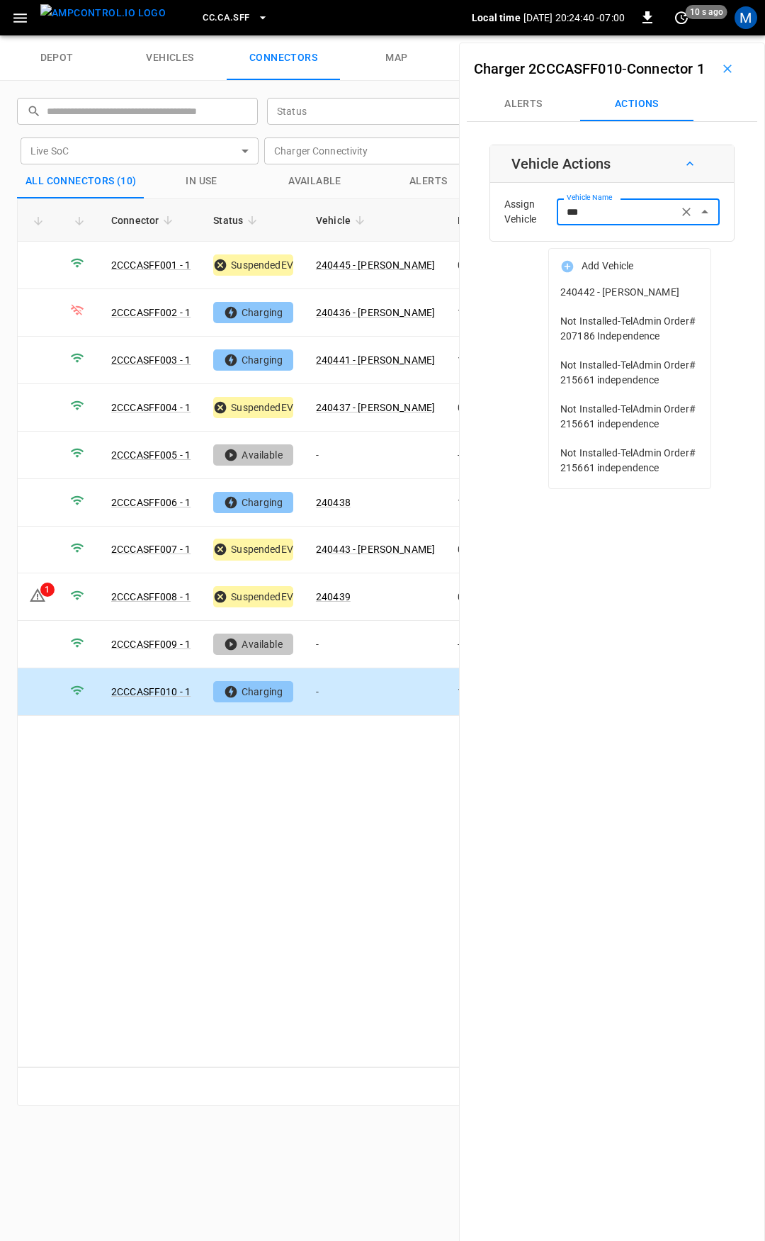
click at [627, 293] on span "240442 - [PERSON_NAME]" at bounding box center [629, 292] width 139 height 15
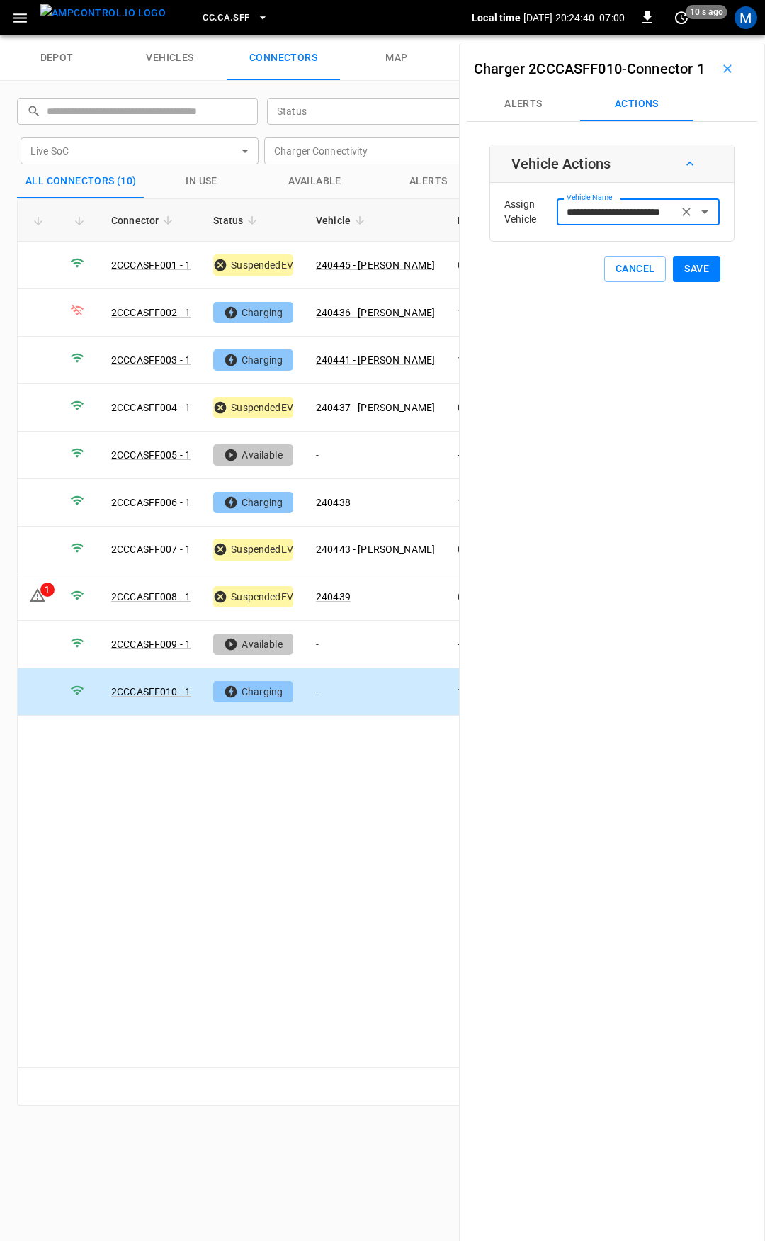
type input "**********"
click at [699, 282] on button "Save" at bounding box center [696, 269] width 47 height 26
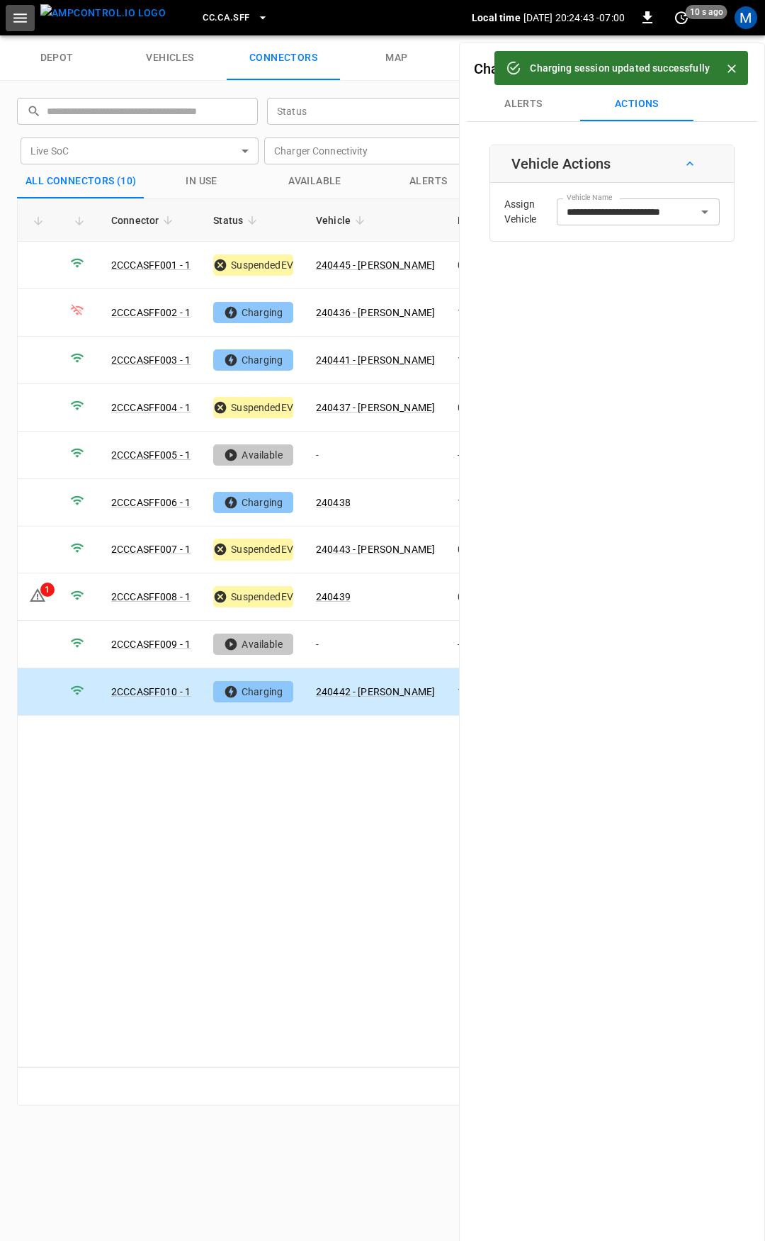
click at [14, 9] on button "button" at bounding box center [20, 18] width 29 height 26
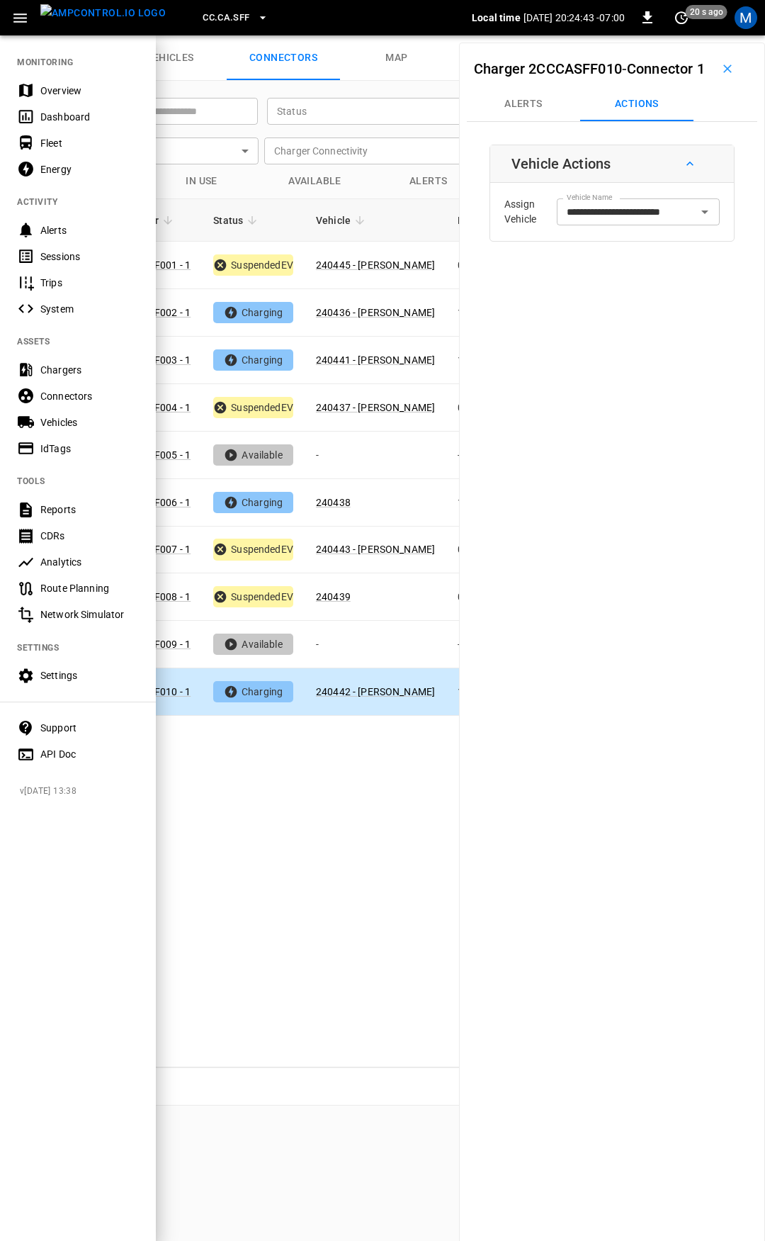
drag, startPoint x: 51, startPoint y: 84, endPoint x: 110, endPoint y: 176, distance: 109.9
click at [52, 84] on div "Overview" at bounding box center [89, 91] width 98 height 14
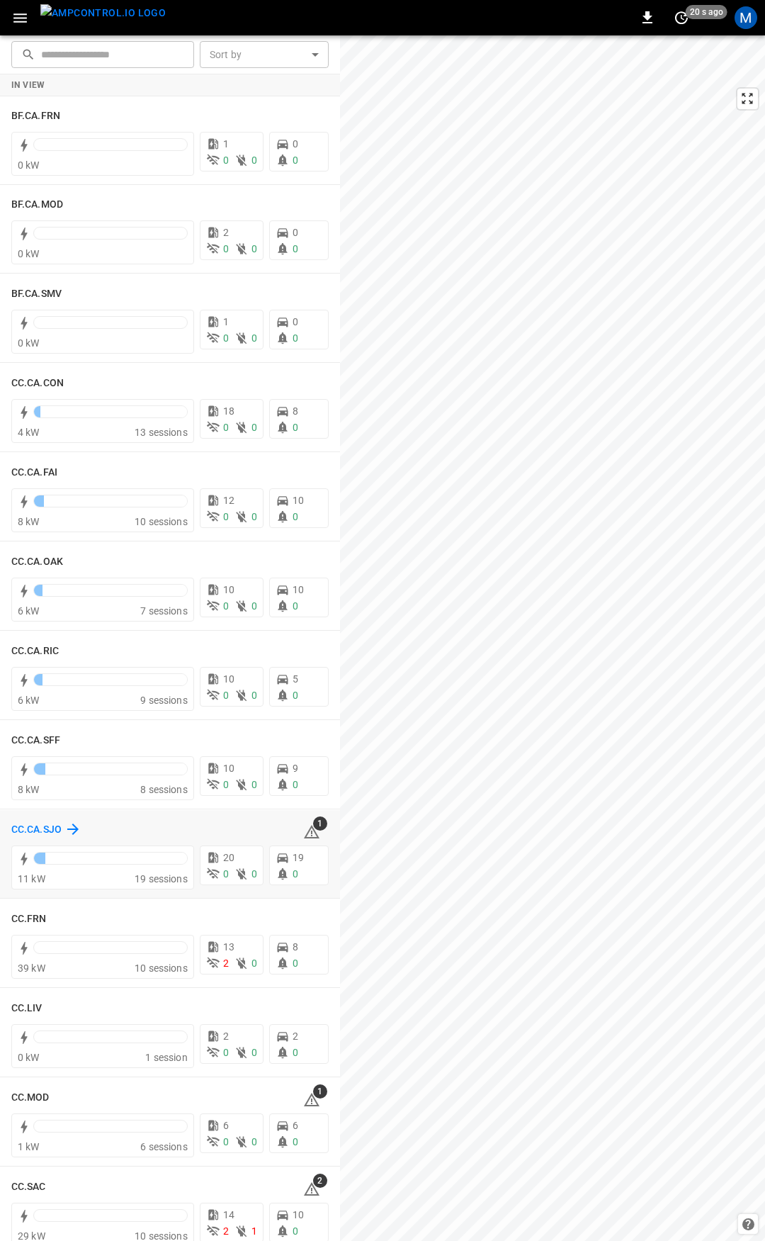
click at [49, 825] on h6 "CC.CA.SJO" at bounding box center [36, 830] width 50 height 16
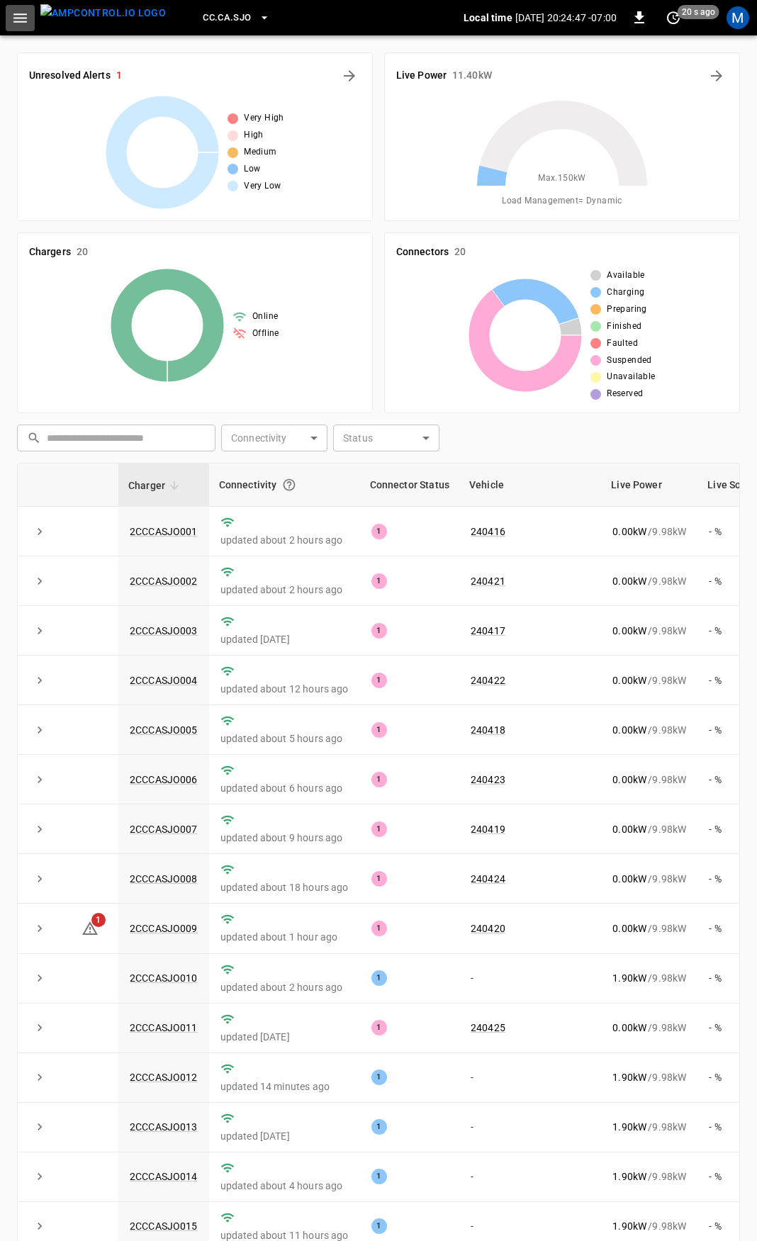
click at [15, 16] on icon "button" at bounding box center [20, 18] width 18 height 18
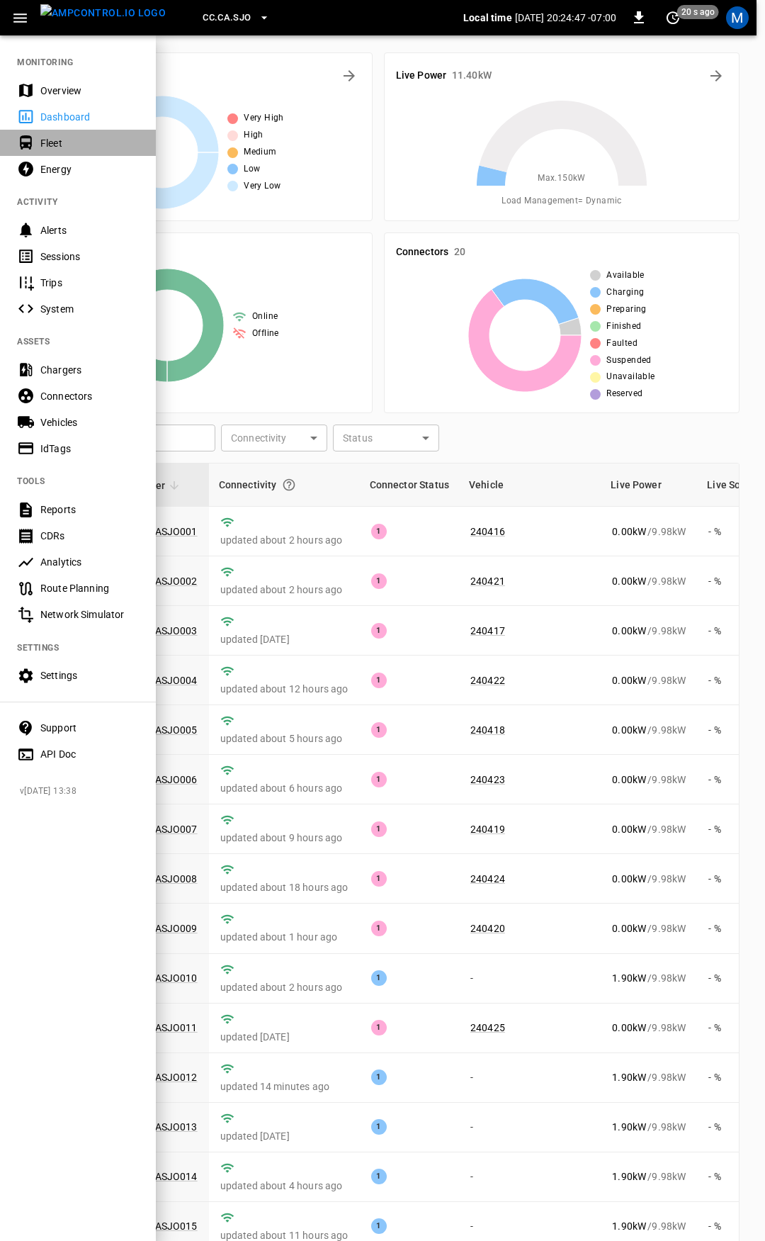
click at [67, 130] on div "Fleet" at bounding box center [78, 143] width 156 height 26
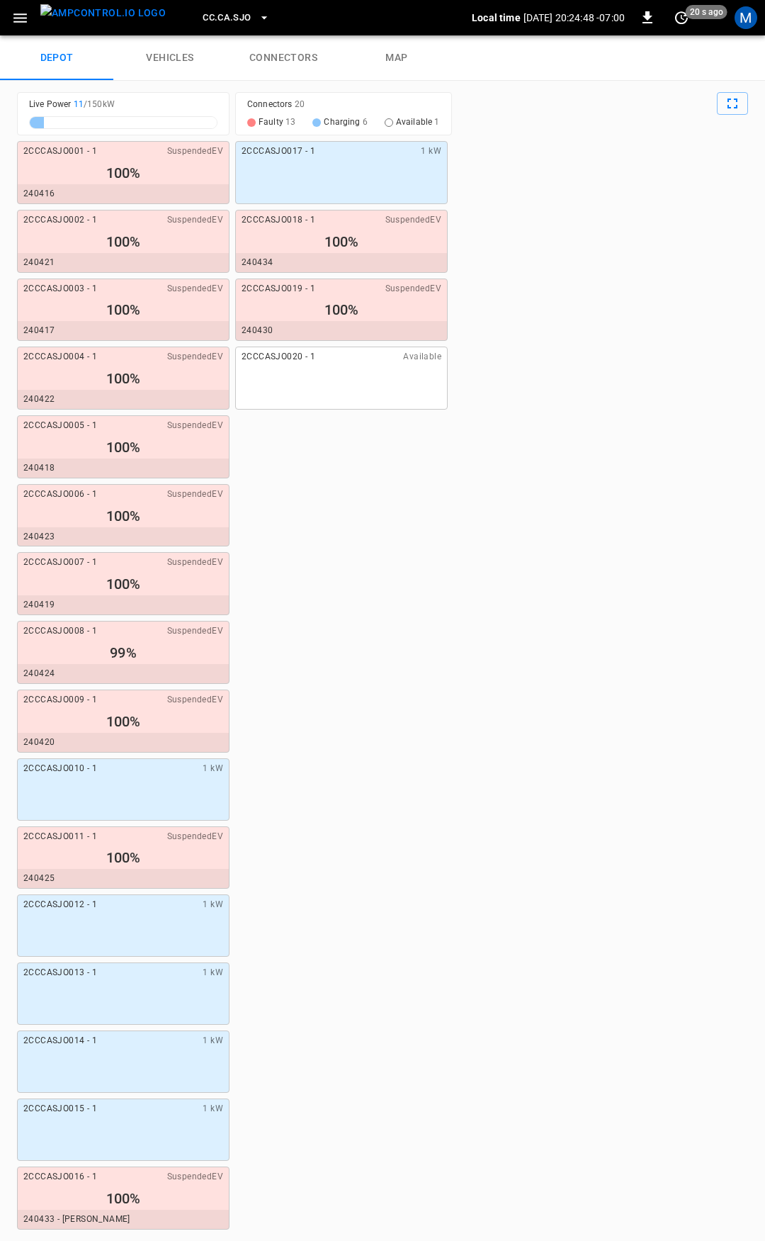
click at [288, 60] on link "connectors" at bounding box center [283, 57] width 113 height 45
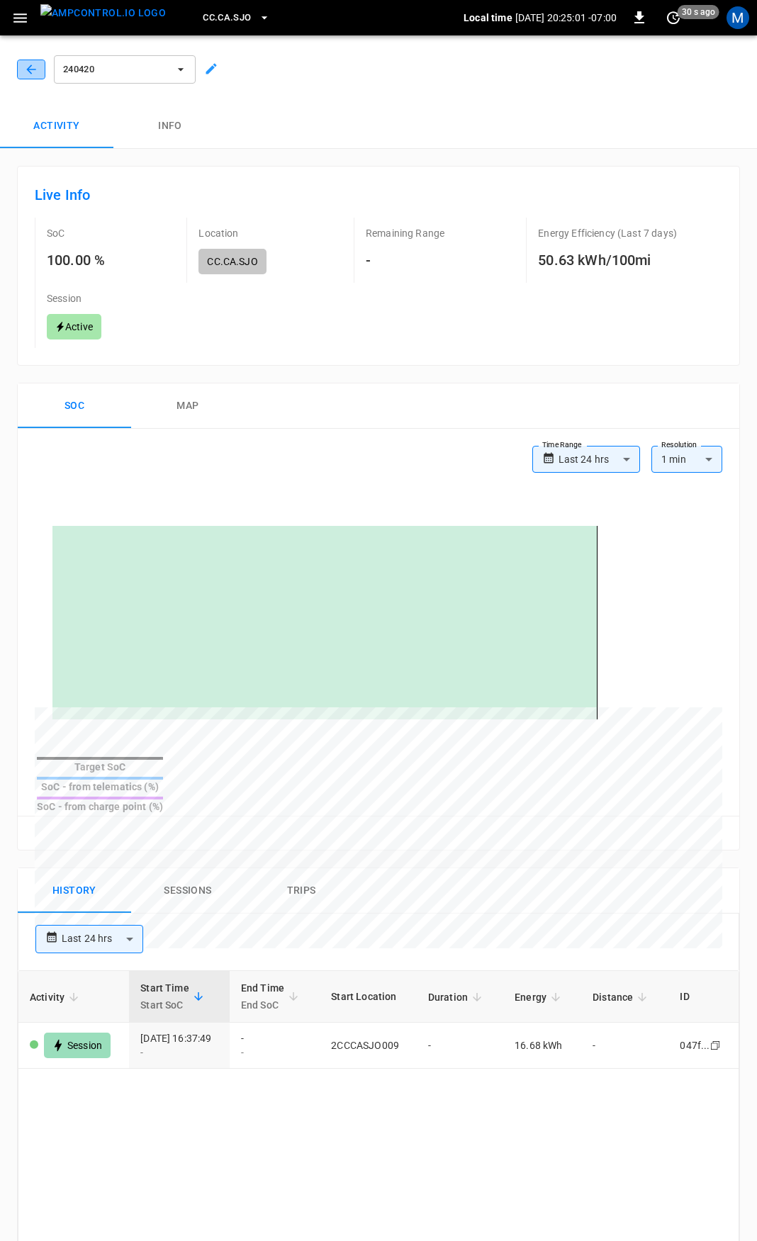
click at [30, 68] on icon "button" at bounding box center [31, 69] width 14 height 14
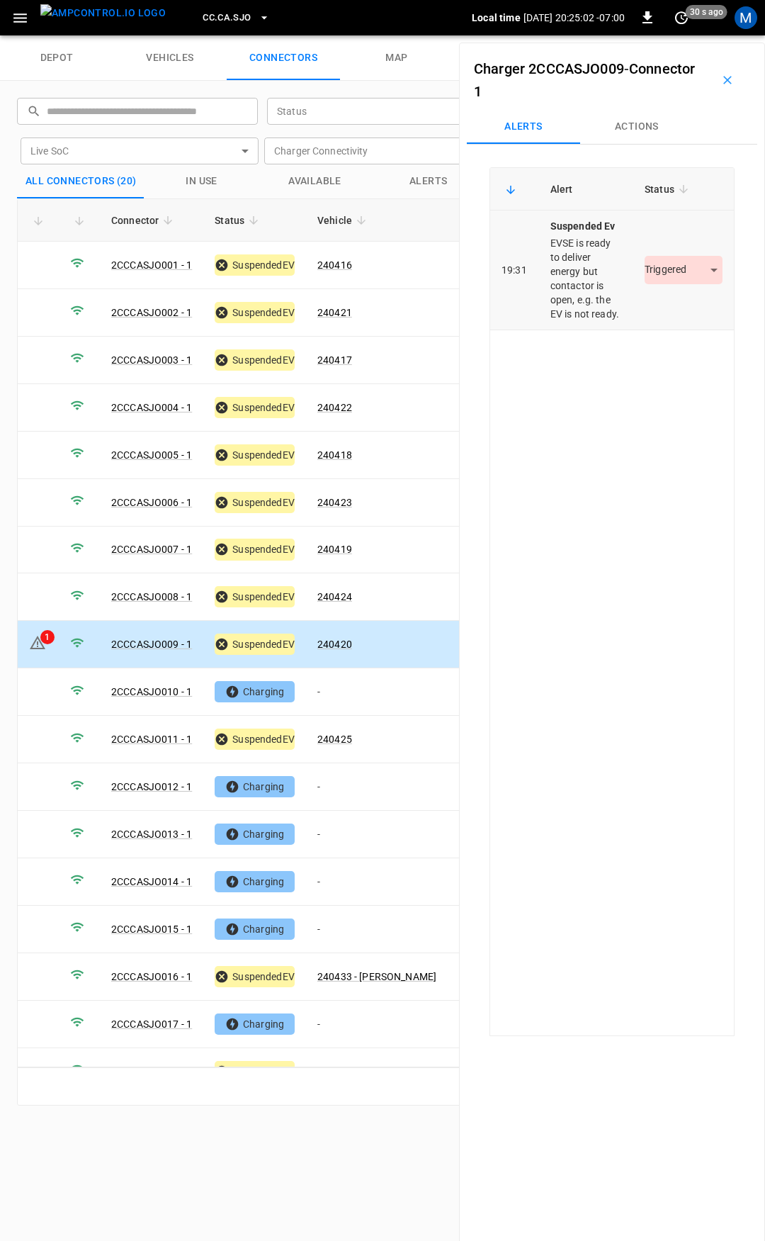
click at [673, 35] on body "CC.CA.SJO Local time [DATE] 20:25:02 -07:00 0 30 s ago M depot vehicles connect…" at bounding box center [382, 17] width 765 height 35
drag, startPoint x: 675, startPoint y: 320, endPoint x: 660, endPoint y: 320, distance: 14.2
click at [674, 320] on li "Resolved" at bounding box center [675, 311] width 89 height 23
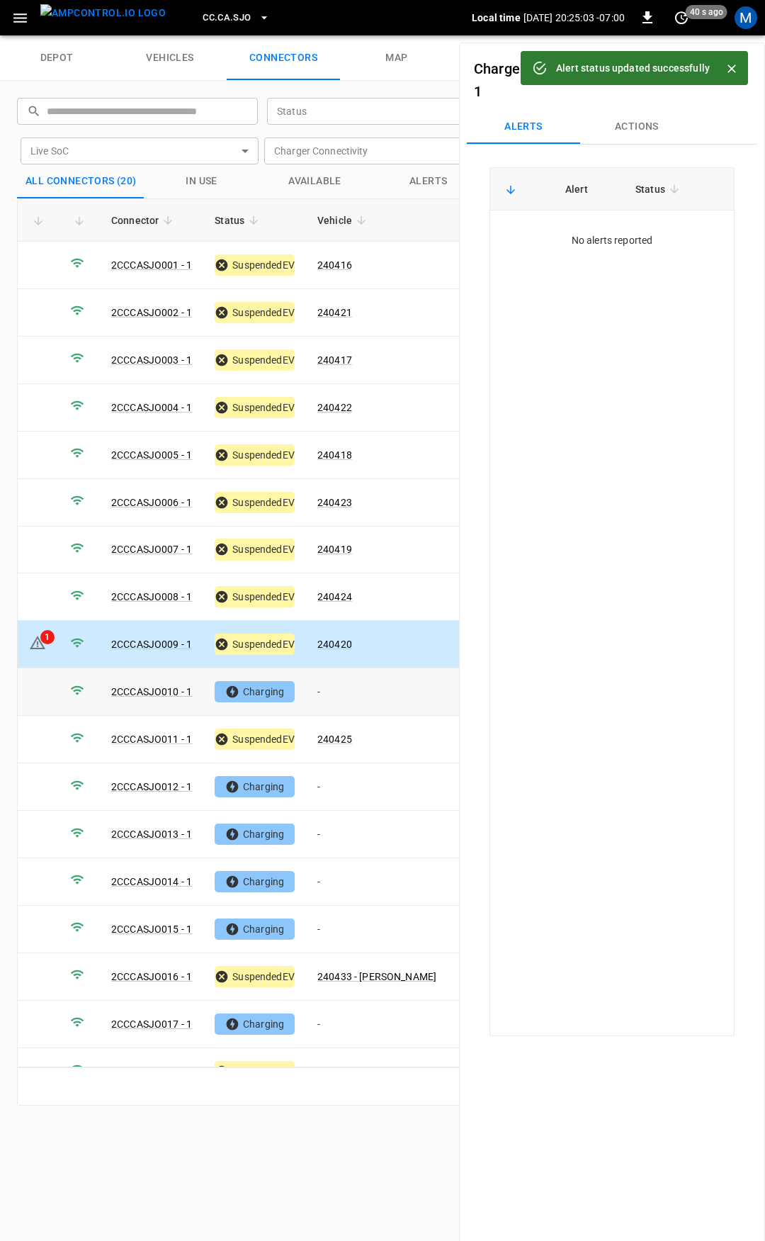
click at [347, 692] on td "-" at bounding box center [377, 691] width 142 height 47
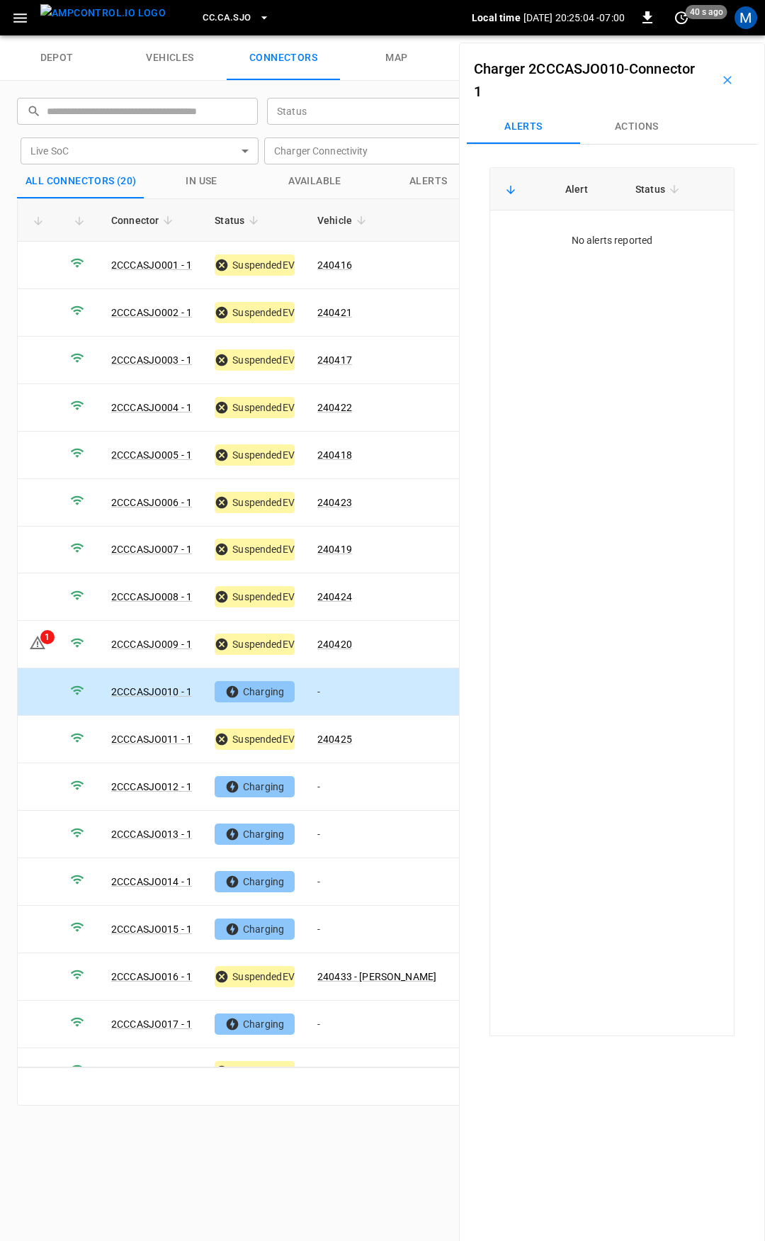
click at [647, 117] on button "Actions" at bounding box center [636, 127] width 113 height 34
click at [632, 237] on input "Vehicle Name" at bounding box center [617, 234] width 113 height 18
click at [593, 236] on label "Vehicle Name" at bounding box center [597, 234] width 61 height 15
click at [593, 236] on input "Vehicle Name" at bounding box center [617, 234] width 113 height 18
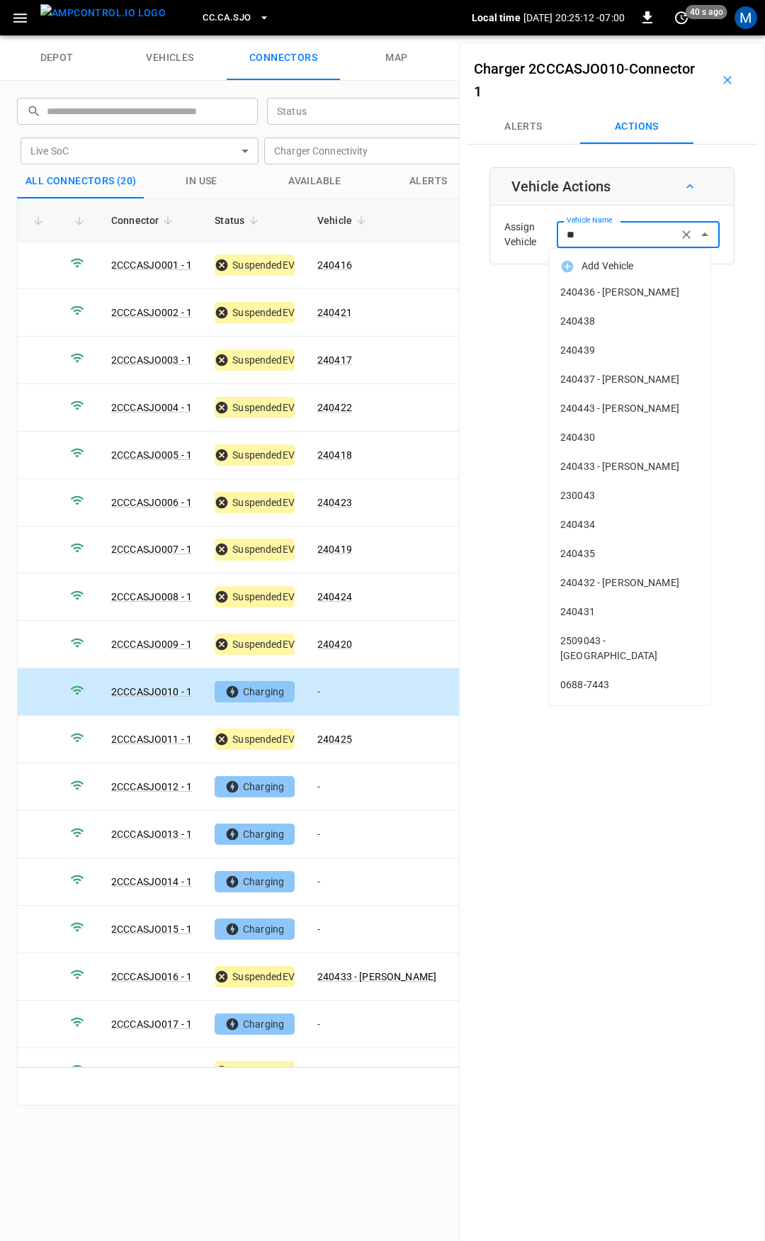
type input "***"
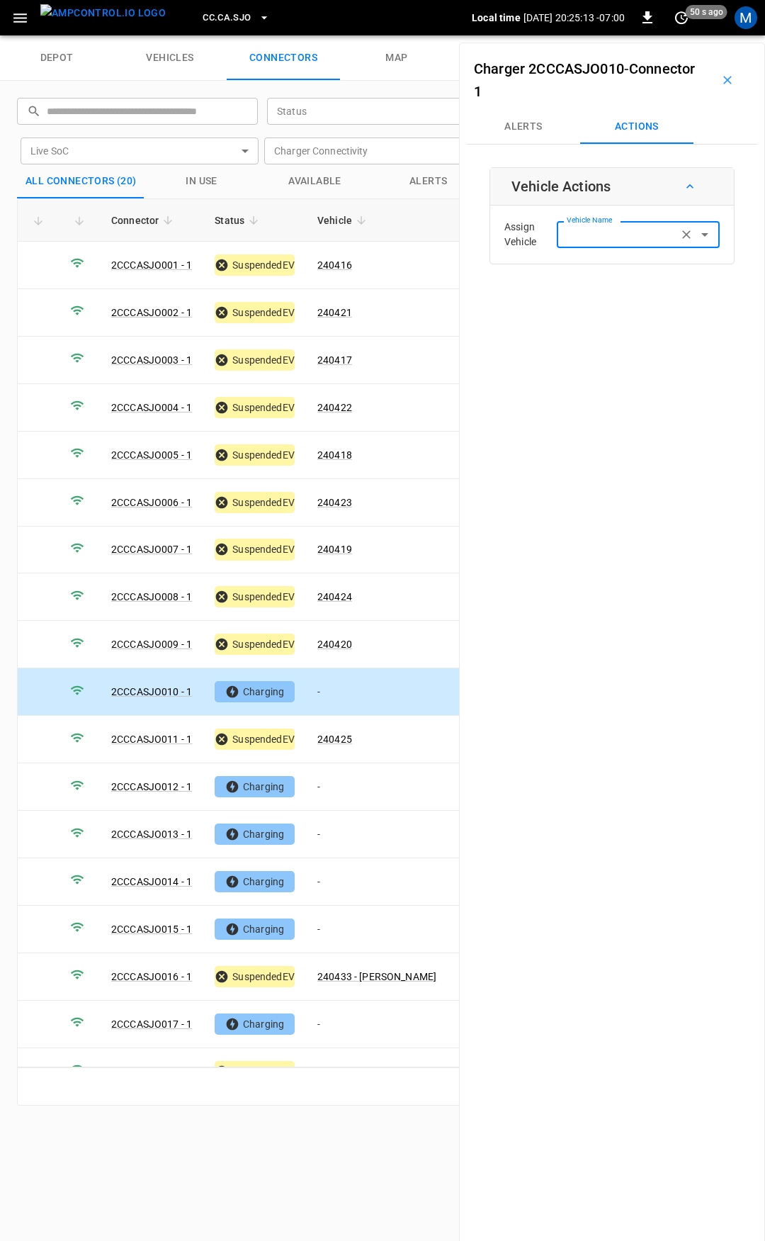
click at [602, 238] on input "Vehicle Name" at bounding box center [617, 234] width 113 height 18
click at [618, 303] on li "240431" at bounding box center [630, 292] width 162 height 29
type input "******"
click at [707, 291] on button "Save" at bounding box center [696, 291] width 47 height 26
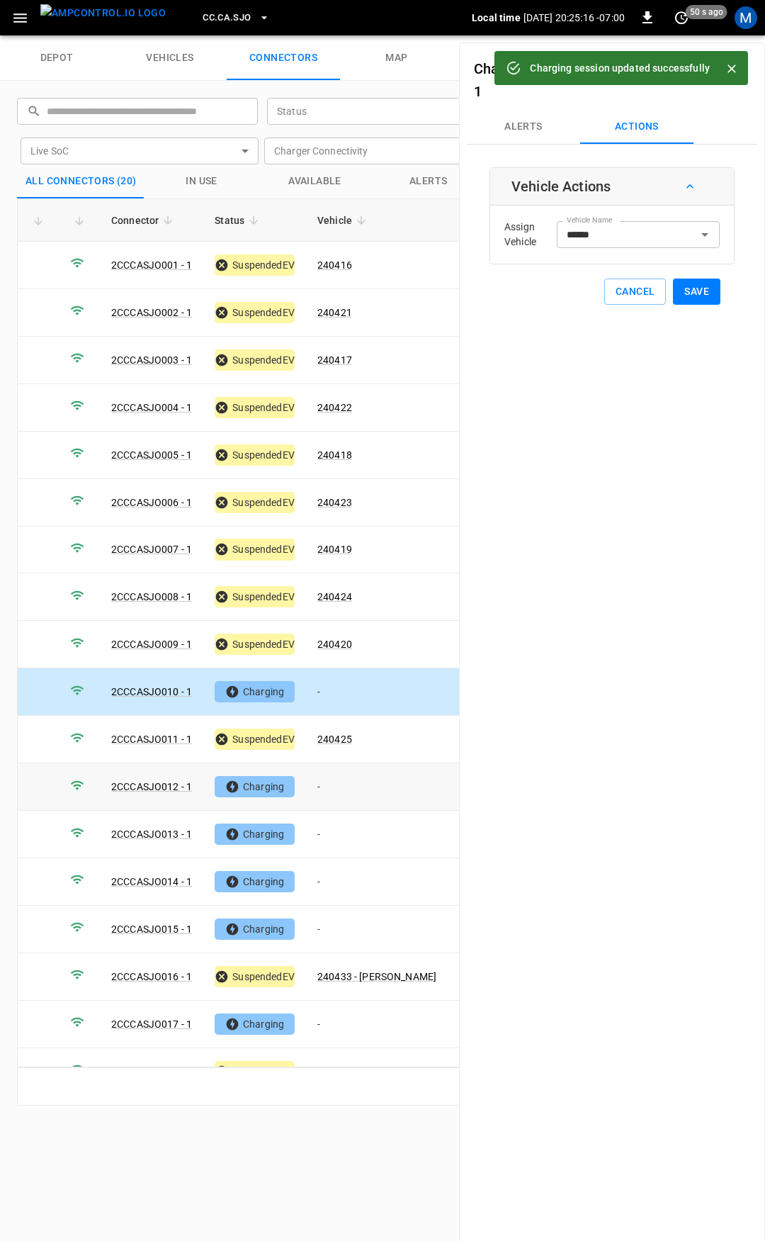
click at [329, 777] on td "-" at bounding box center [377, 786] width 142 height 47
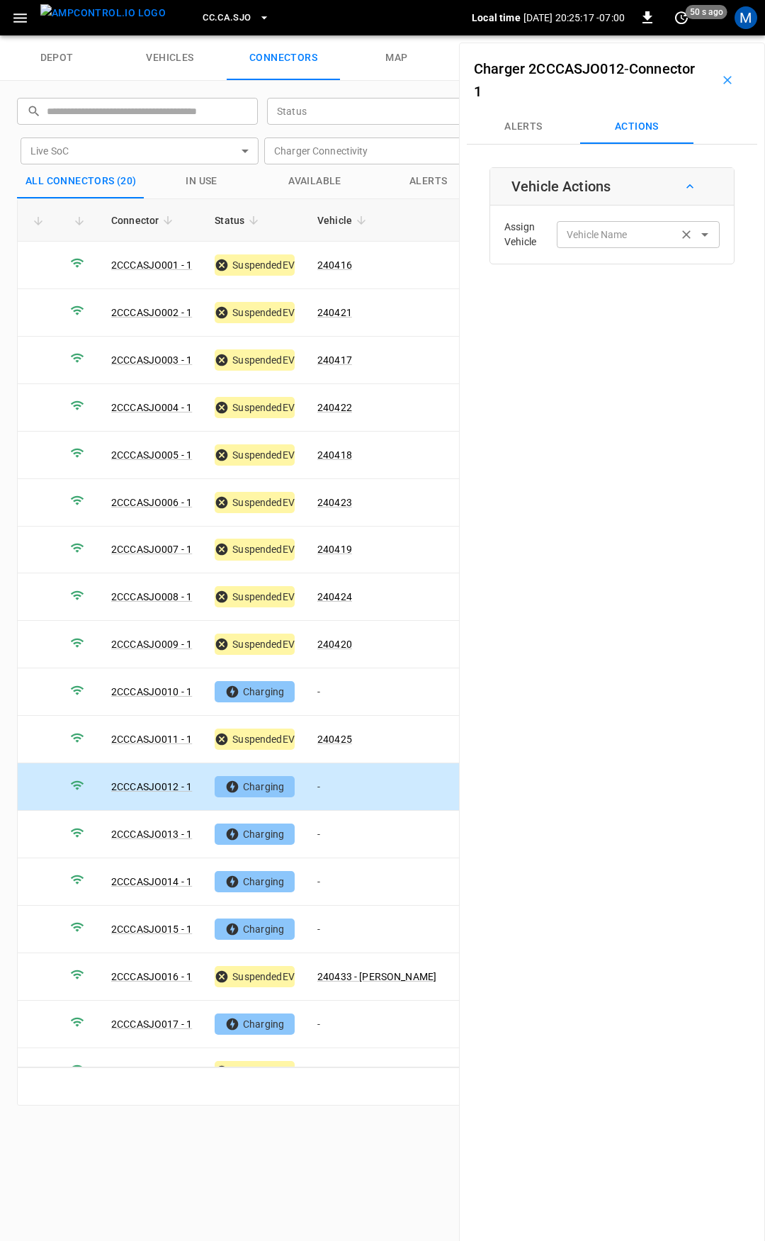
click at [573, 247] on div "Vehicle Name" at bounding box center [638, 234] width 163 height 26
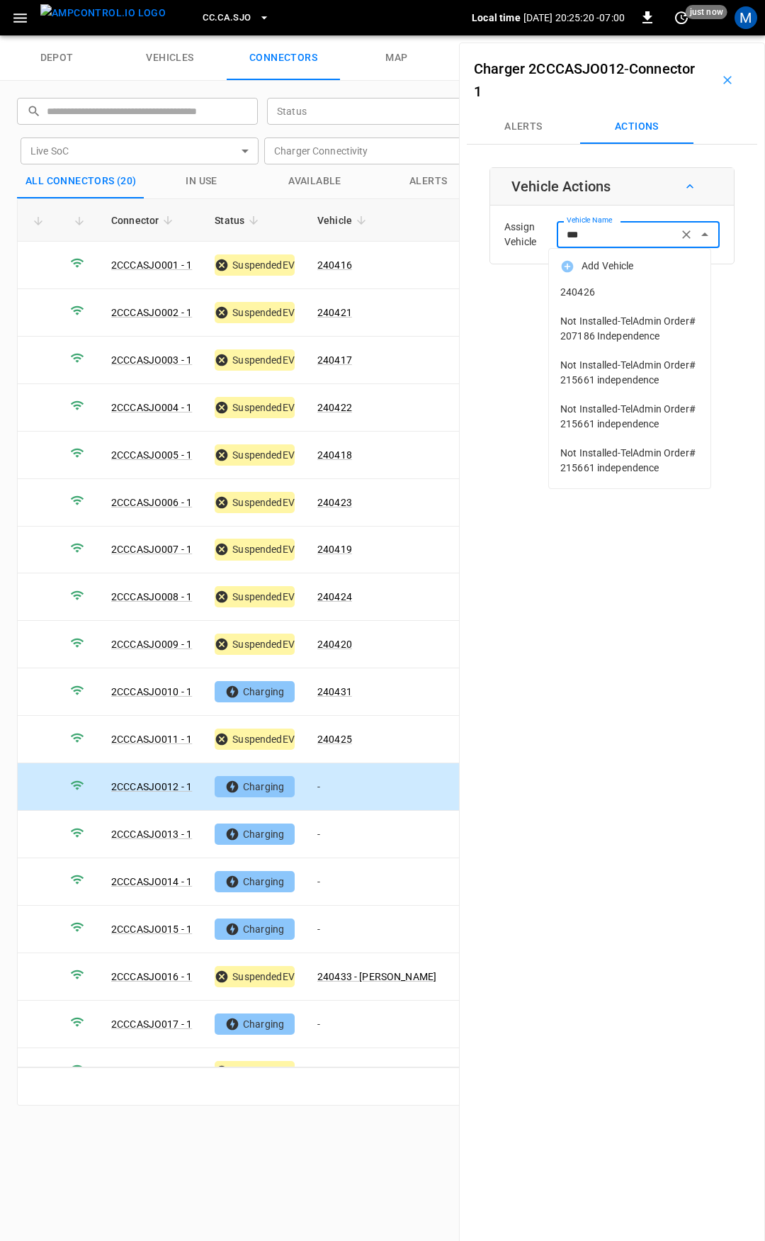
click at [593, 290] on span "240426" at bounding box center [629, 292] width 139 height 15
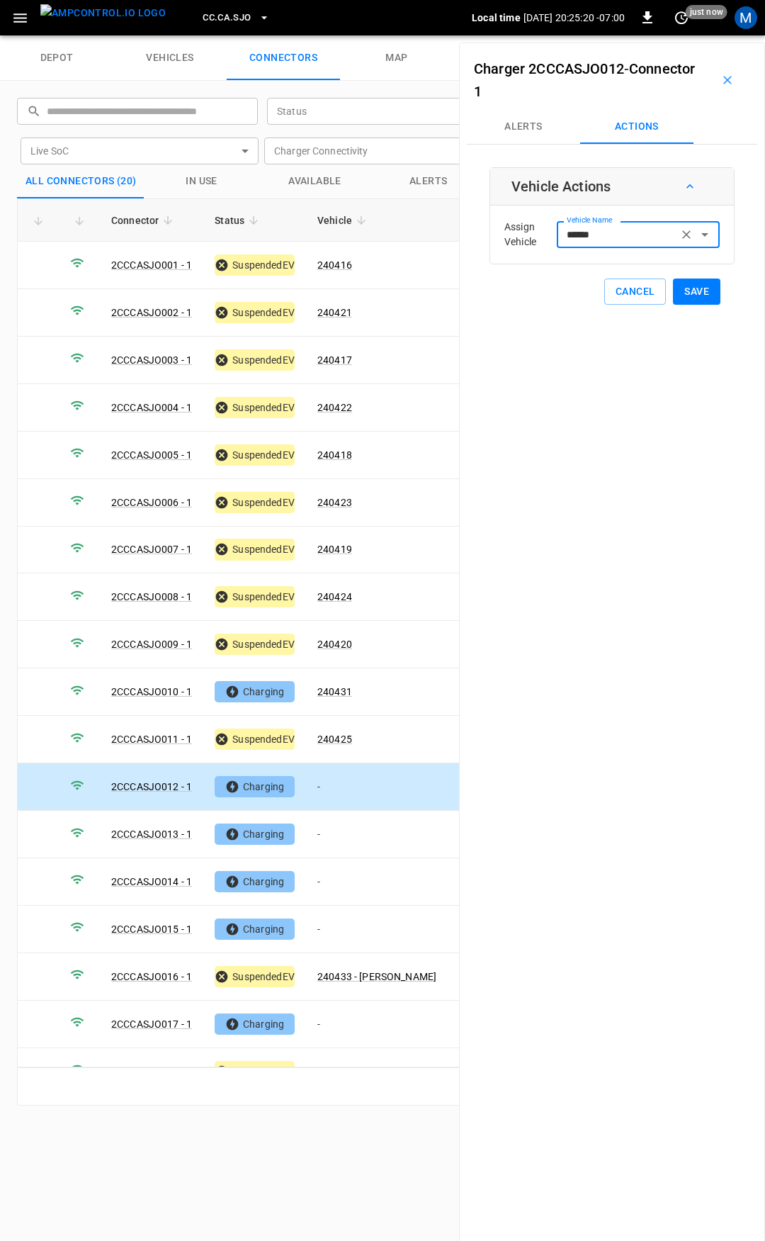
type input "******"
click at [678, 289] on button "Save" at bounding box center [696, 291] width 47 height 26
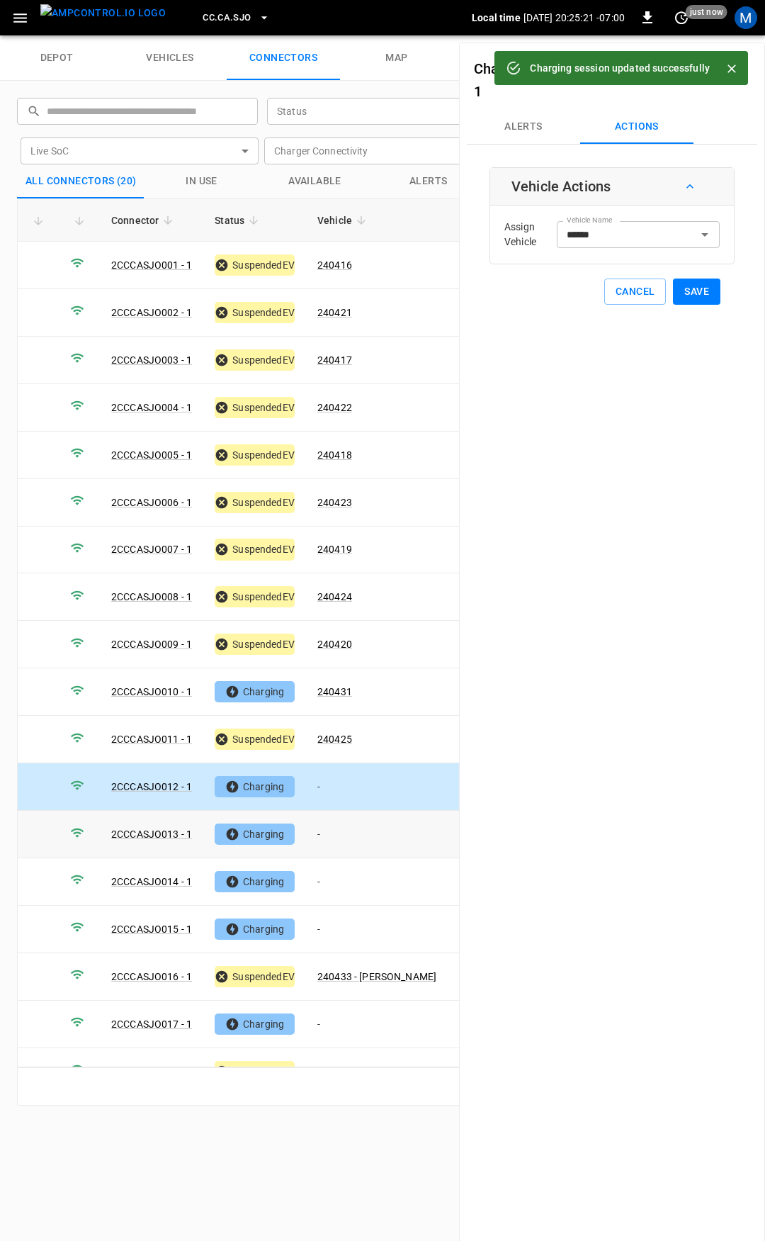
click at [354, 816] on td "-" at bounding box center [377, 834] width 142 height 47
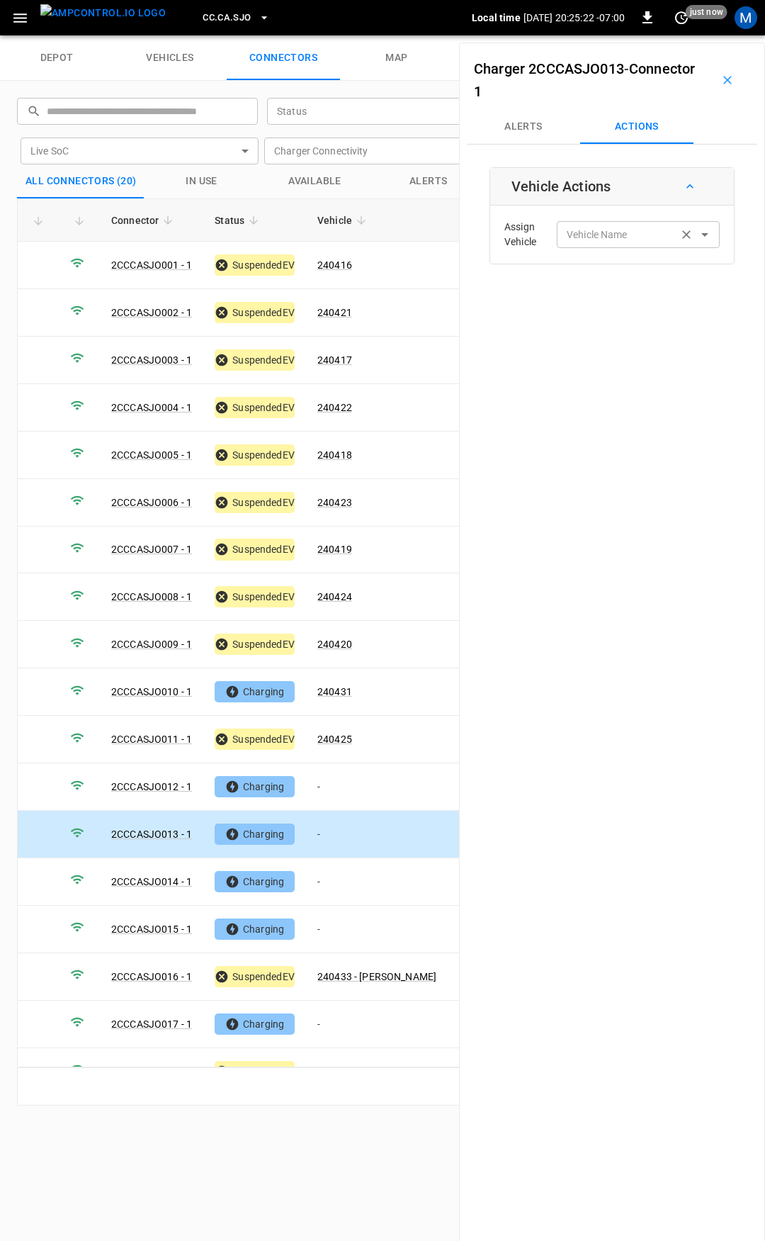
click at [580, 245] on div "Vehicle Name" at bounding box center [638, 234] width 163 height 26
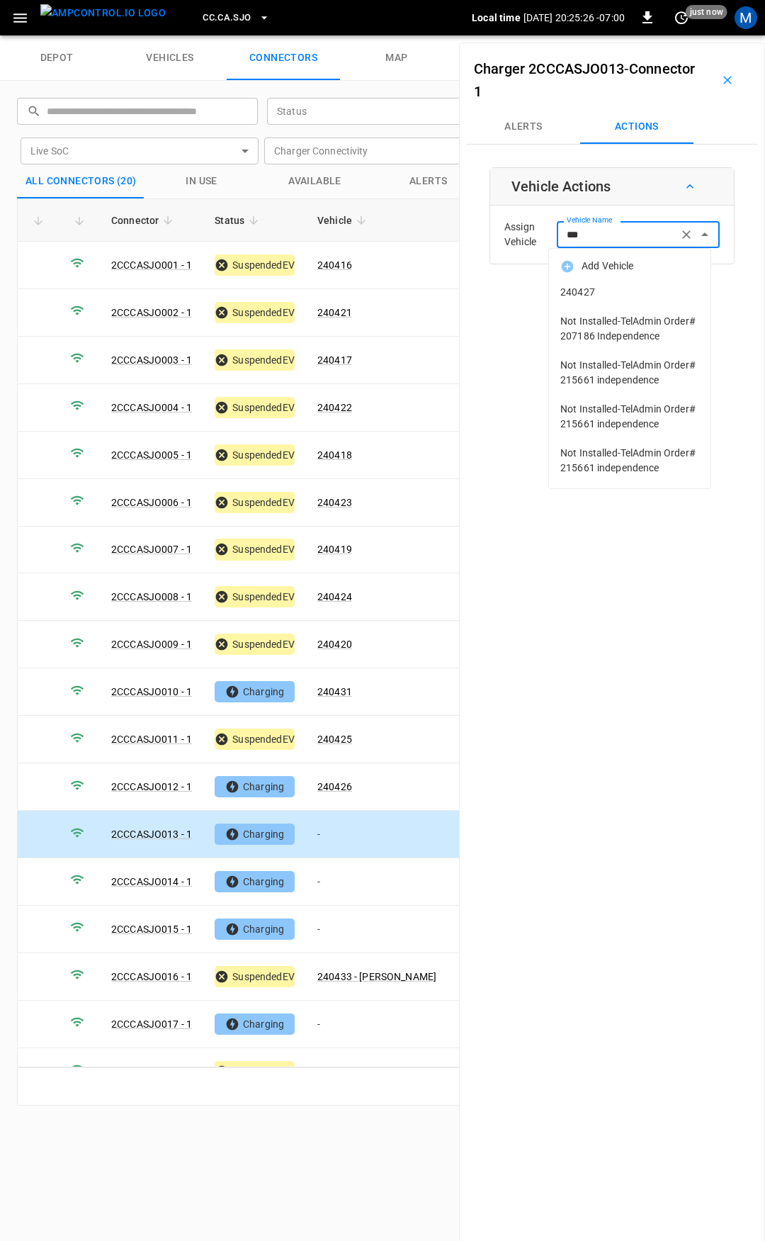
click at [619, 291] on span "240427" at bounding box center [629, 292] width 139 height 15
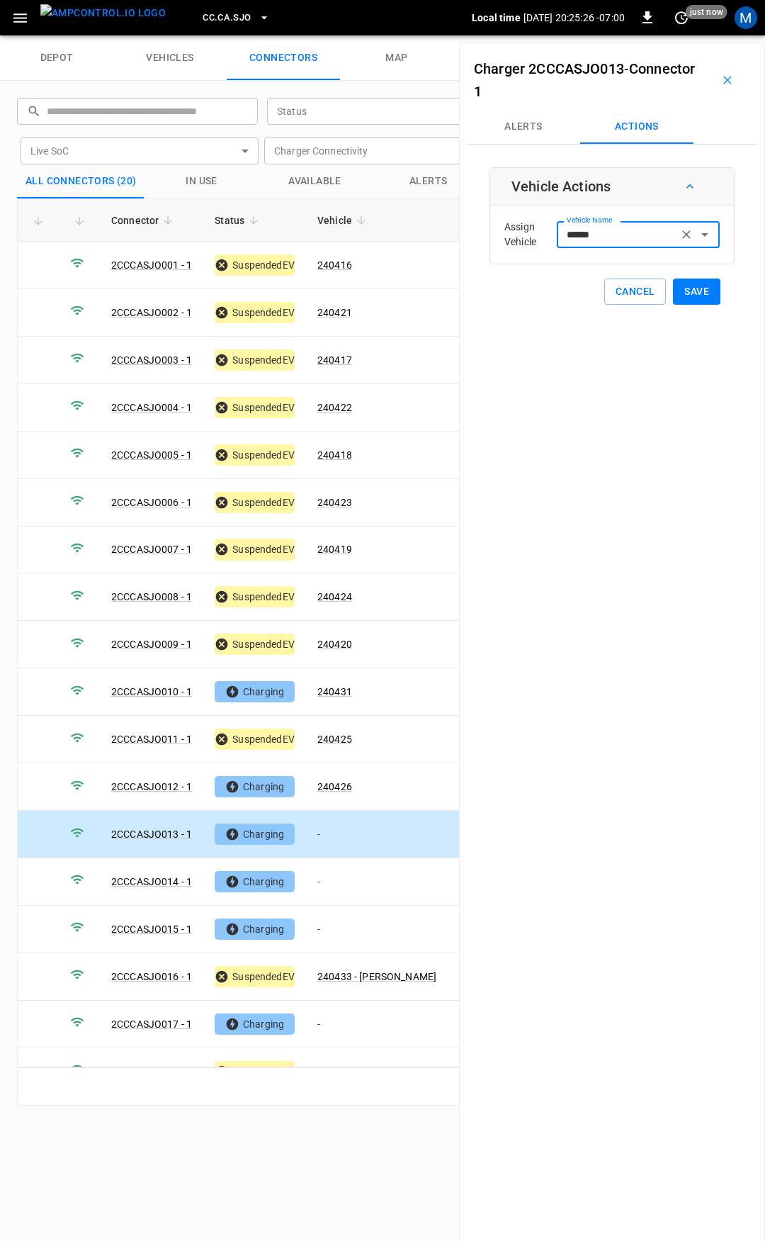
type input "******"
click at [693, 292] on button "Save" at bounding box center [696, 291] width 47 height 26
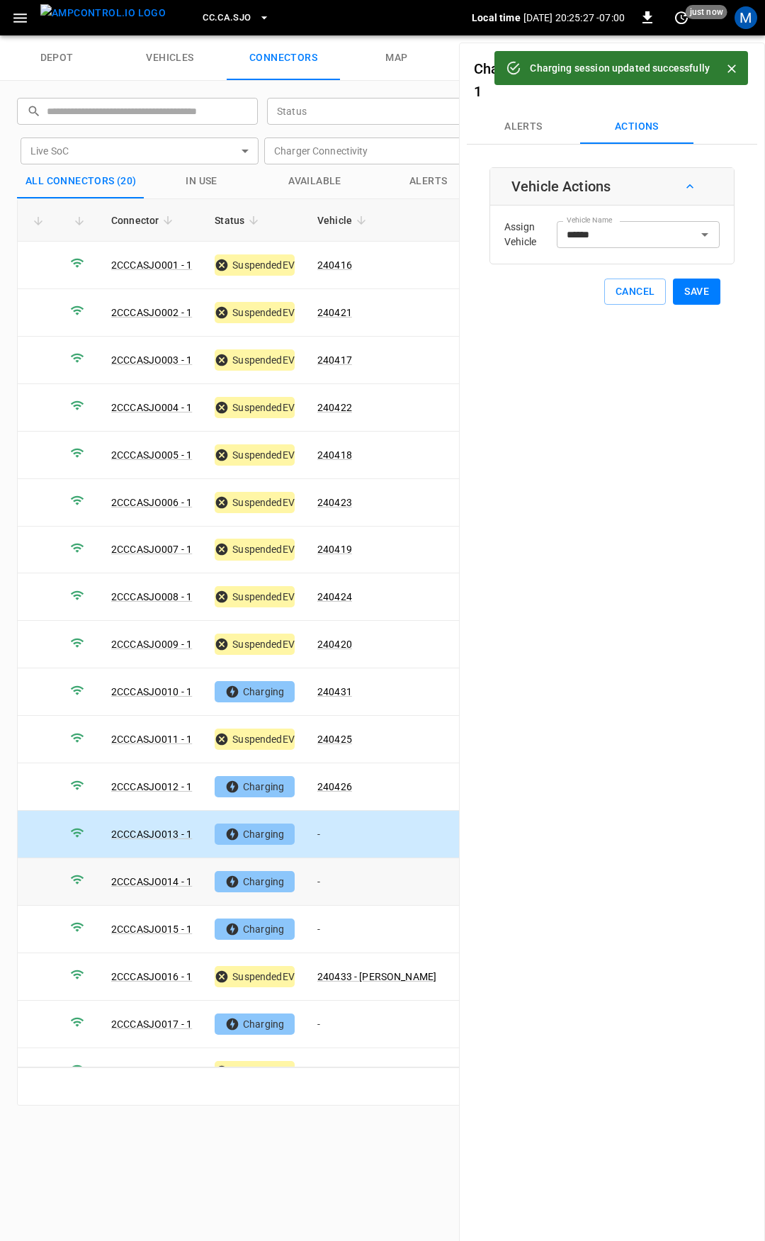
click at [358, 870] on td "-" at bounding box center [377, 881] width 142 height 47
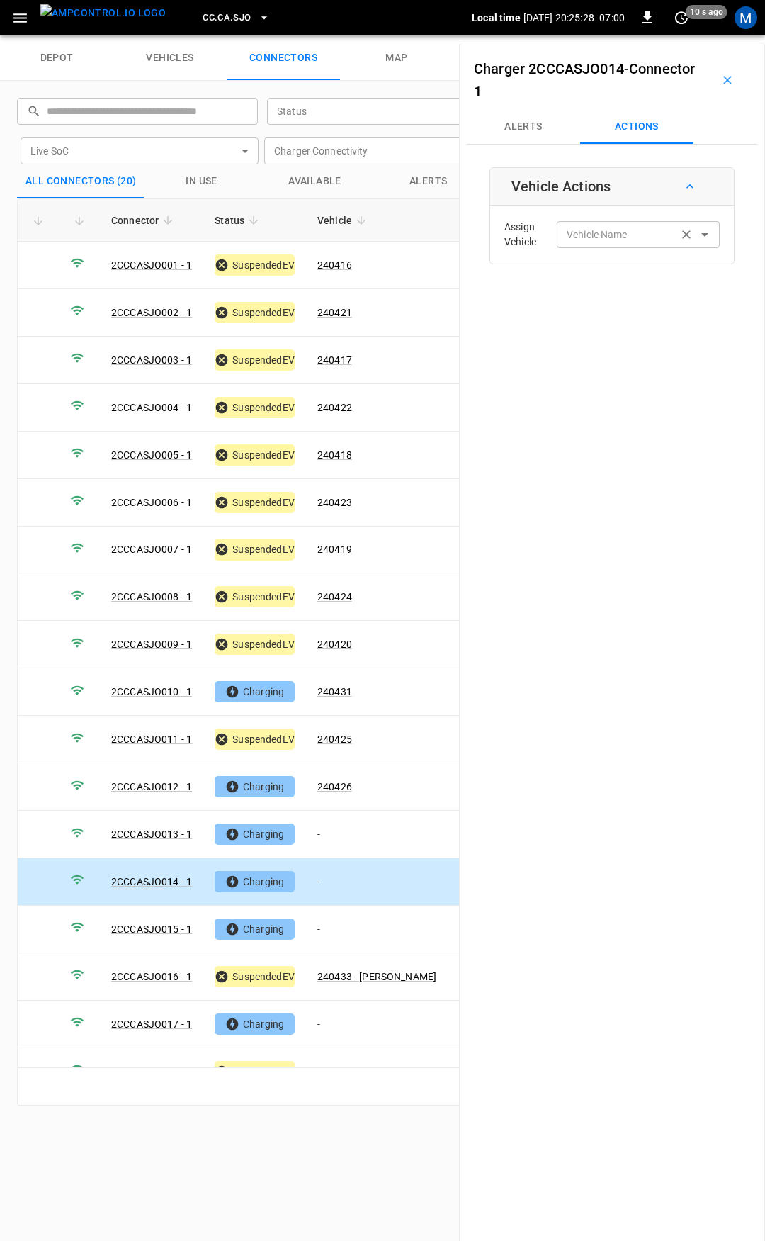
click at [572, 237] on input "Vehicle Name" at bounding box center [617, 234] width 113 height 18
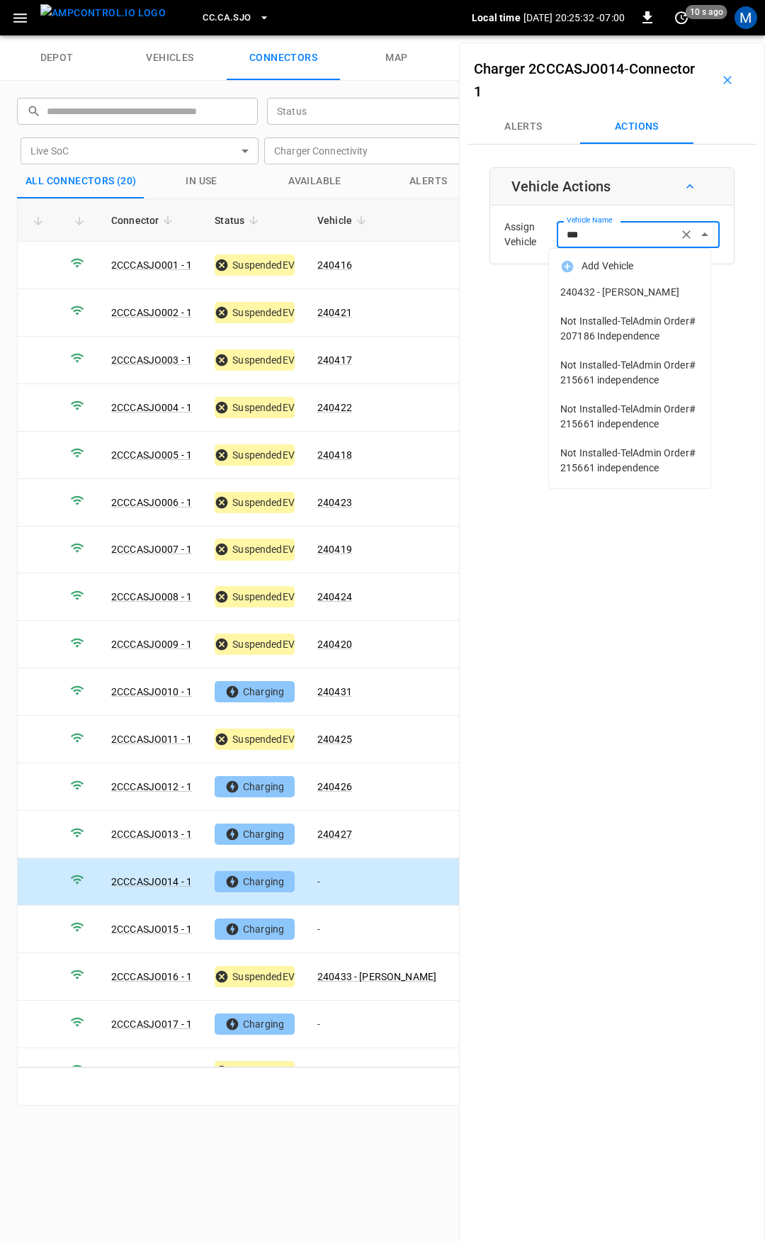
click at [631, 290] on span "240432 - [PERSON_NAME]" at bounding box center [629, 292] width 139 height 15
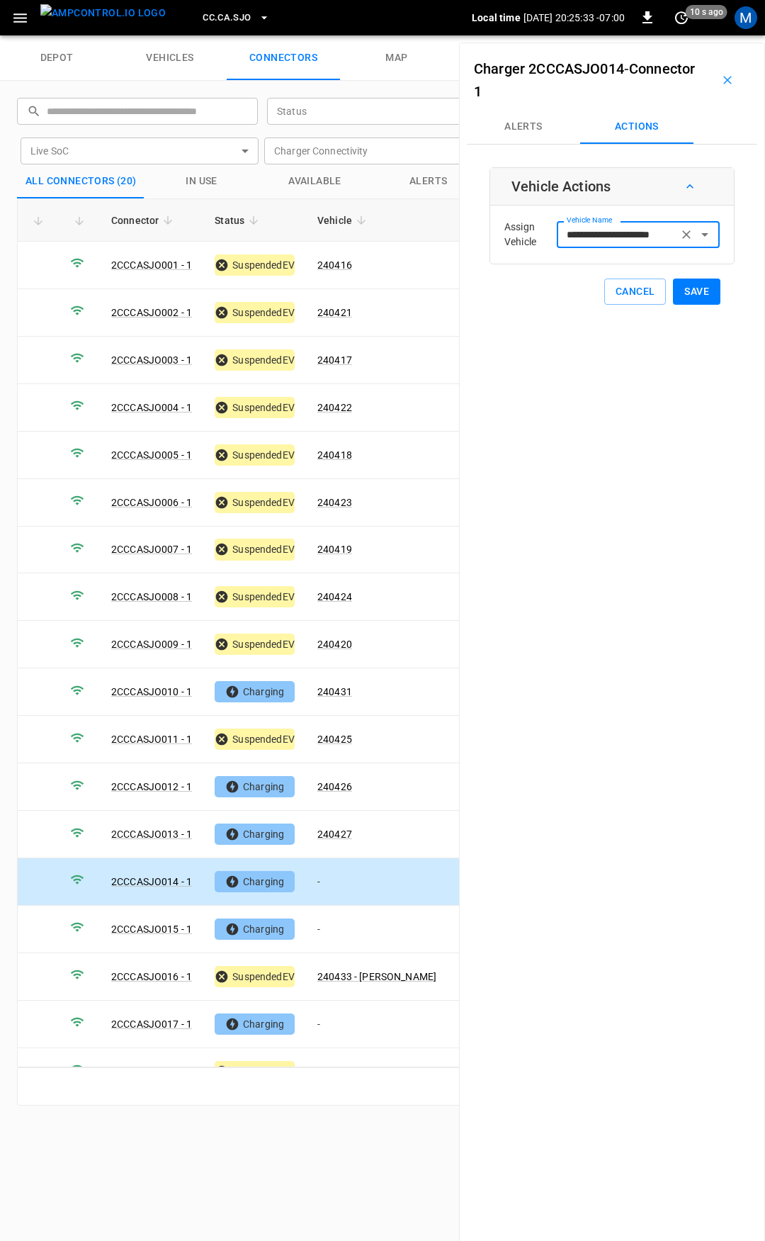
type input "**********"
click at [689, 288] on button "Save" at bounding box center [696, 291] width 47 height 26
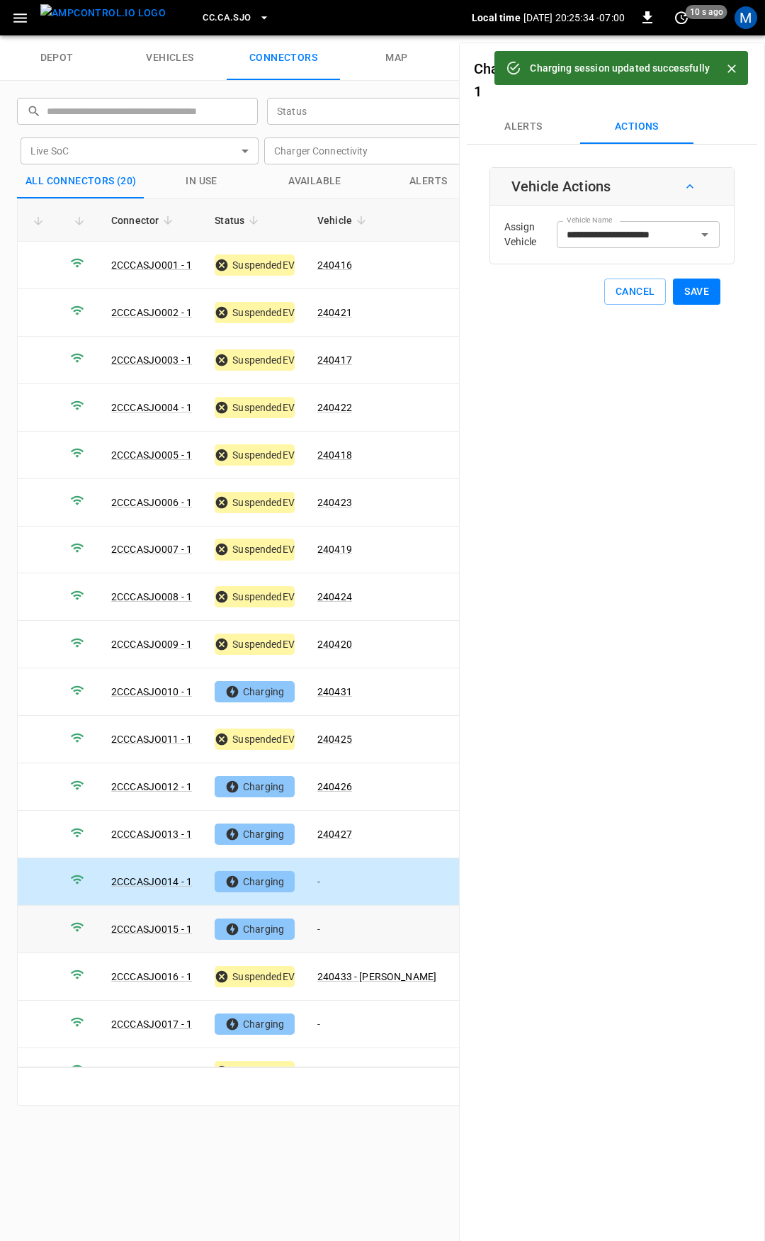
click at [357, 911] on td "-" at bounding box center [377, 929] width 142 height 47
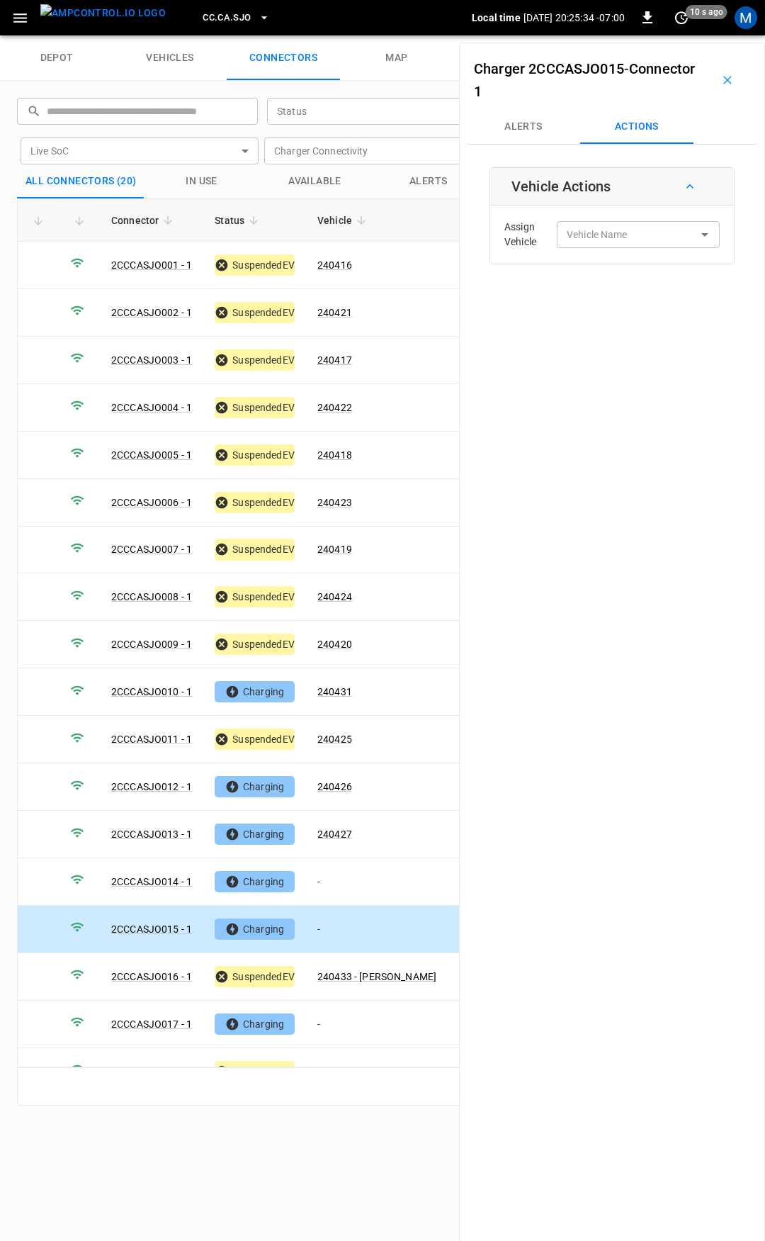
click at [583, 220] on div "Assign Vehicle Vehicle Name Vehicle Name" at bounding box center [612, 234] width 237 height 51
click at [584, 227] on div "Vehicle Name Vehicle Name" at bounding box center [638, 234] width 163 height 26
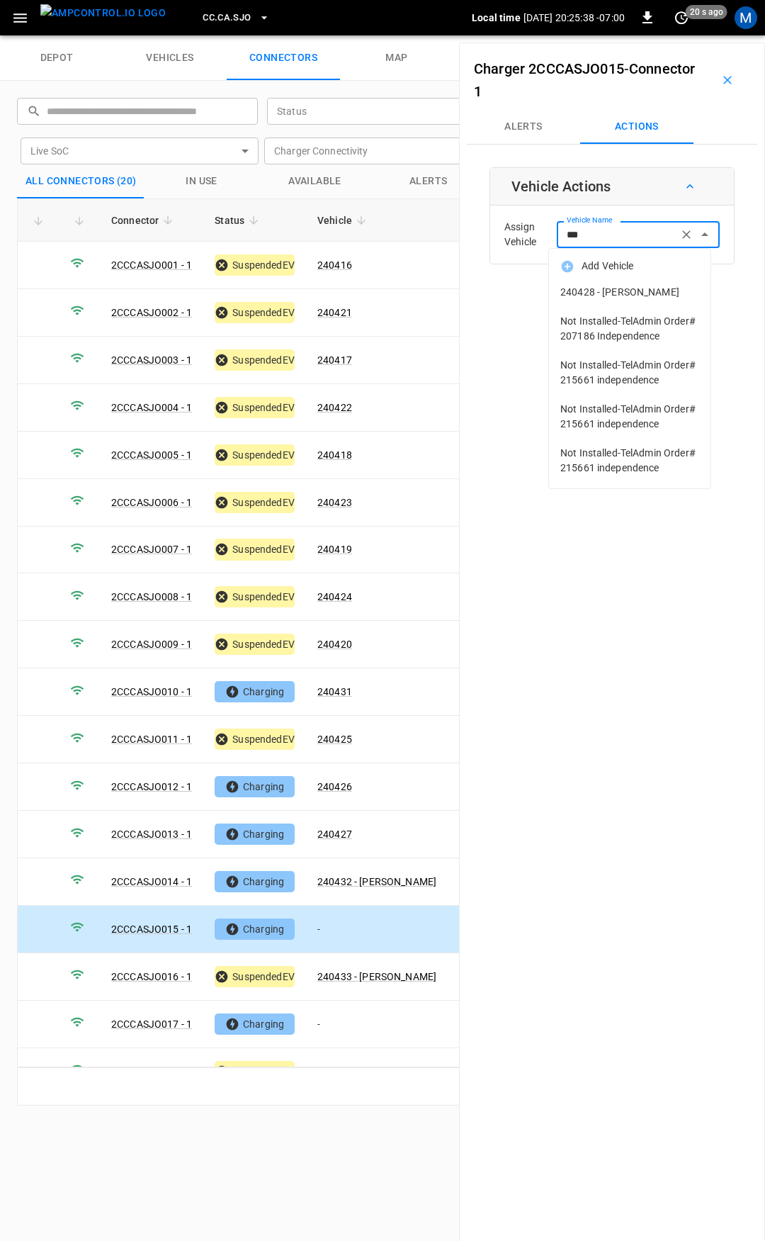
drag, startPoint x: 607, startPoint y: 289, endPoint x: 644, endPoint y: 269, distance: 41.8
click at [610, 288] on span "240428 - [PERSON_NAME]" at bounding box center [629, 292] width 139 height 15
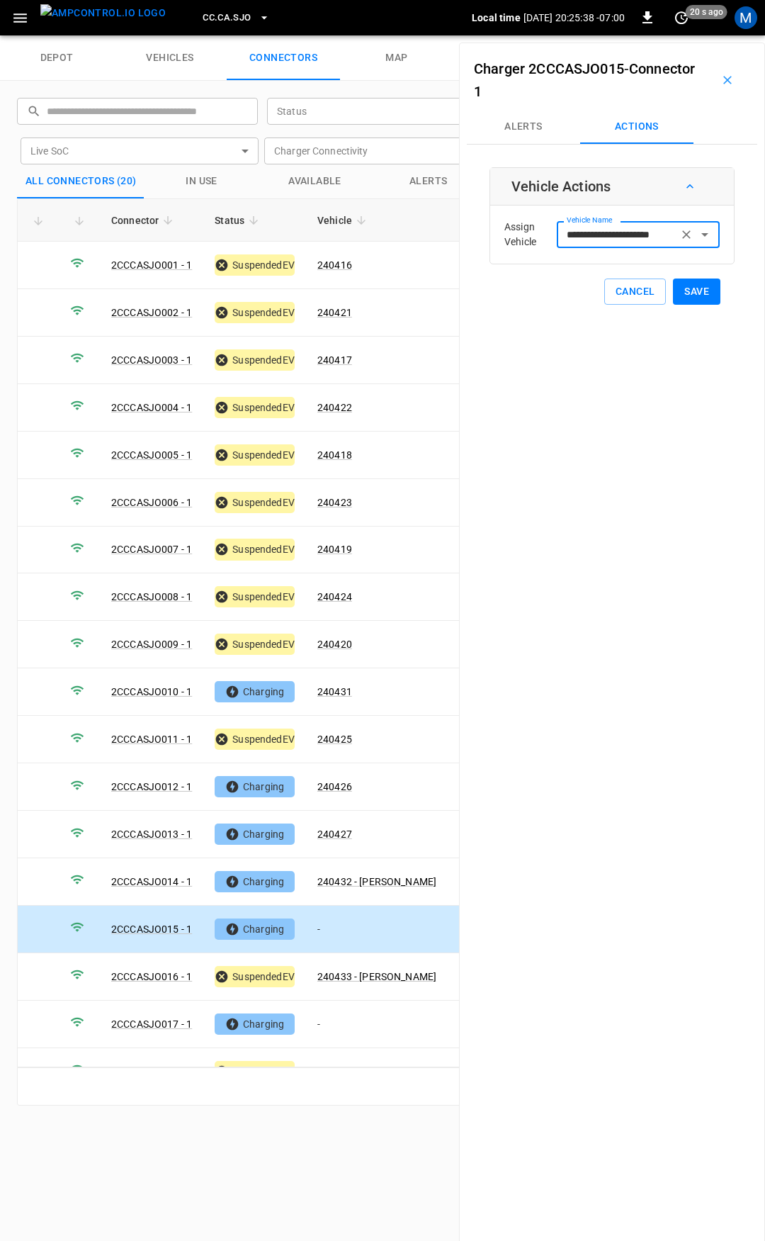
type input "**********"
click at [692, 288] on button "Save" at bounding box center [696, 291] width 47 height 26
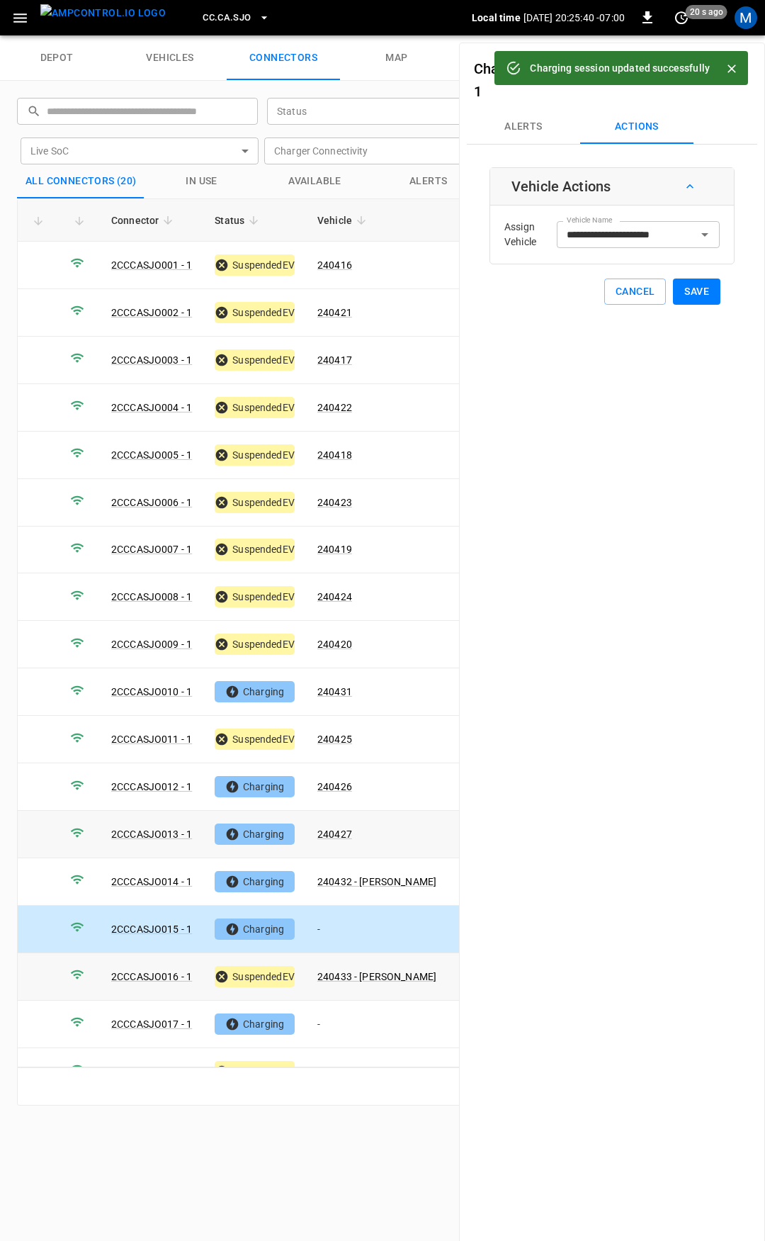
scroll to position [118, 0]
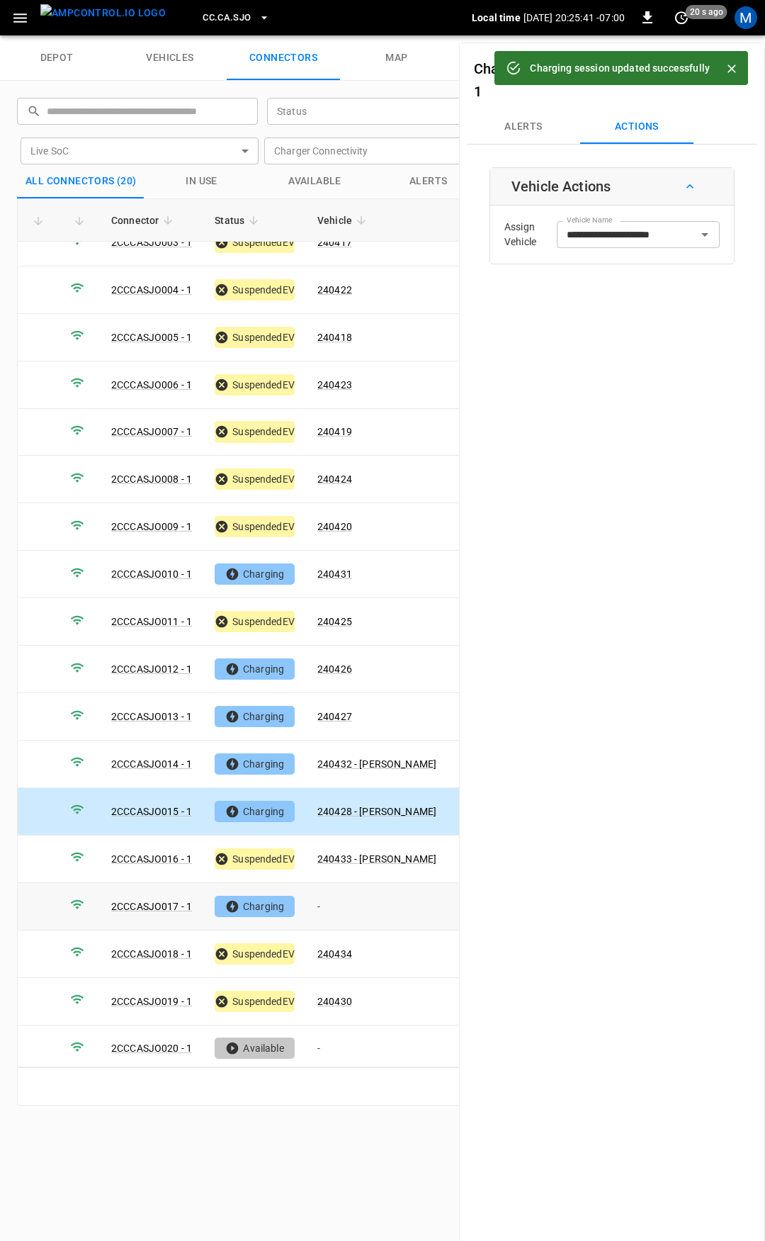
click at [342, 887] on td "-" at bounding box center [377, 906] width 142 height 47
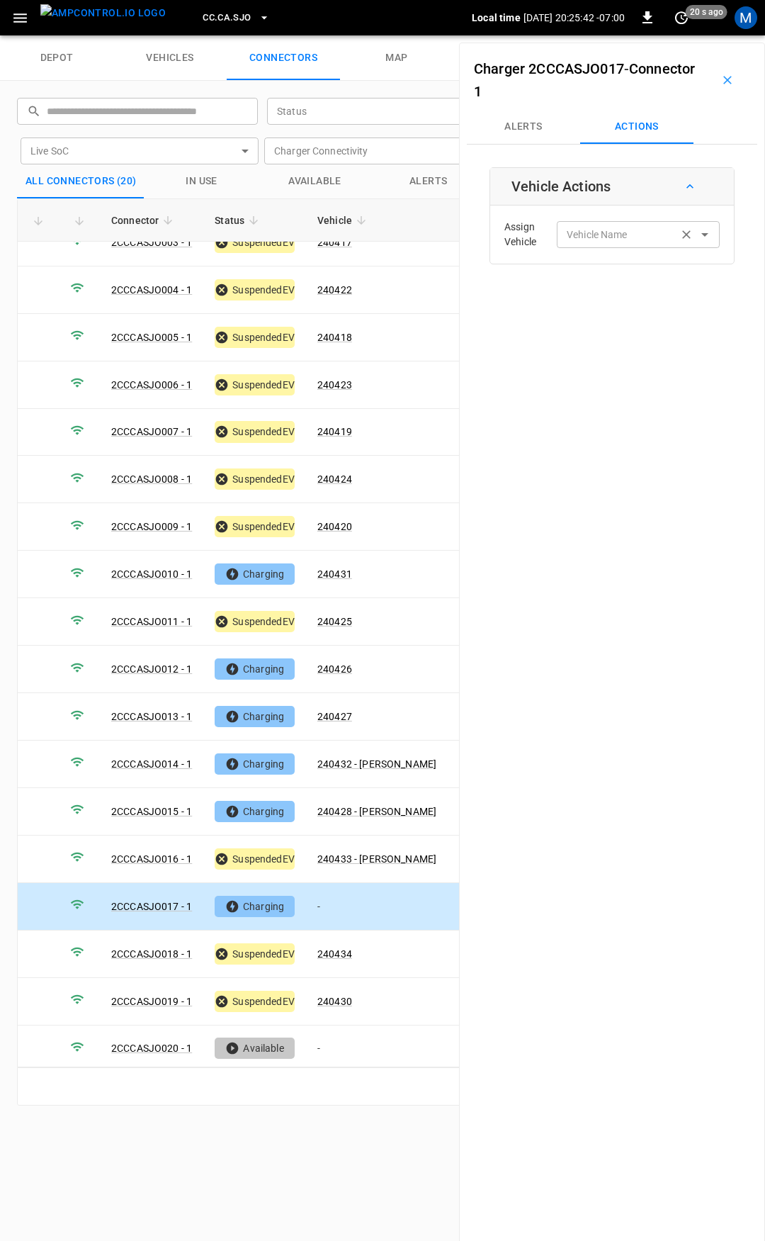
click at [595, 225] on div "Vehicle Name Vehicle Name" at bounding box center [638, 234] width 163 height 26
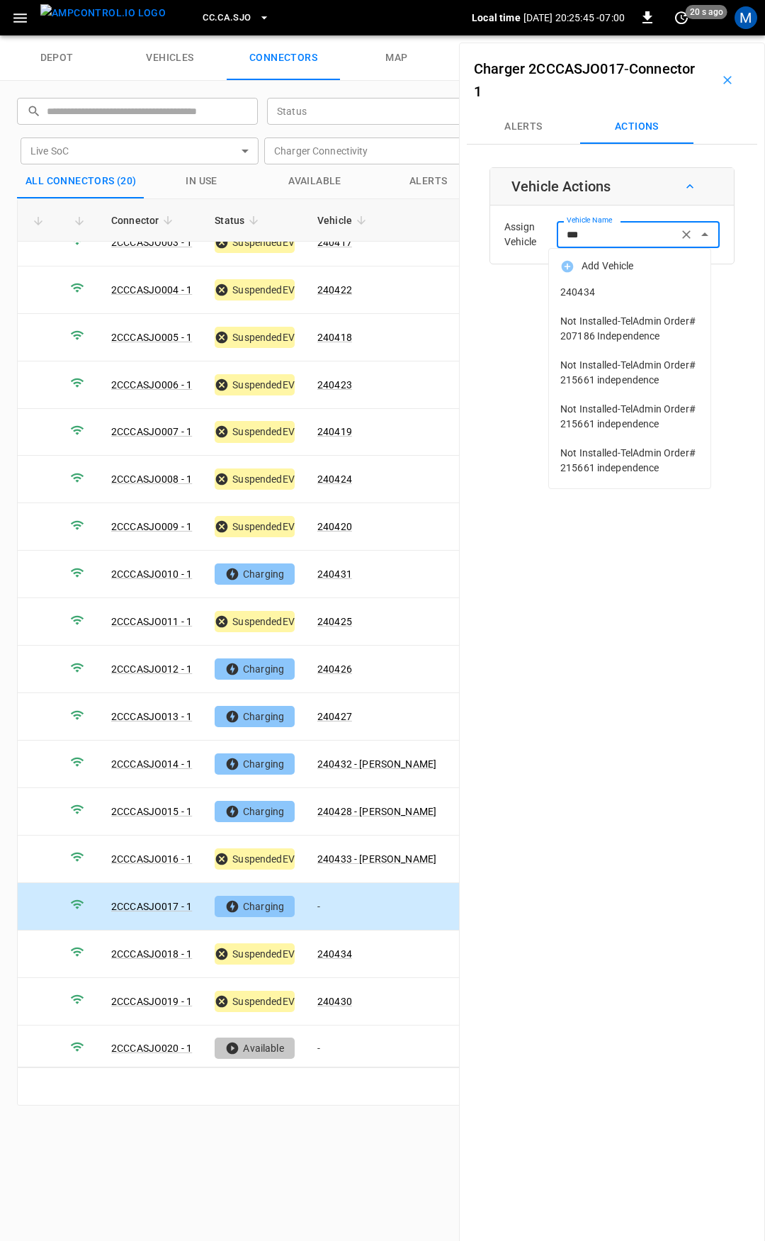
click at [617, 297] on span "240434" at bounding box center [629, 292] width 139 height 15
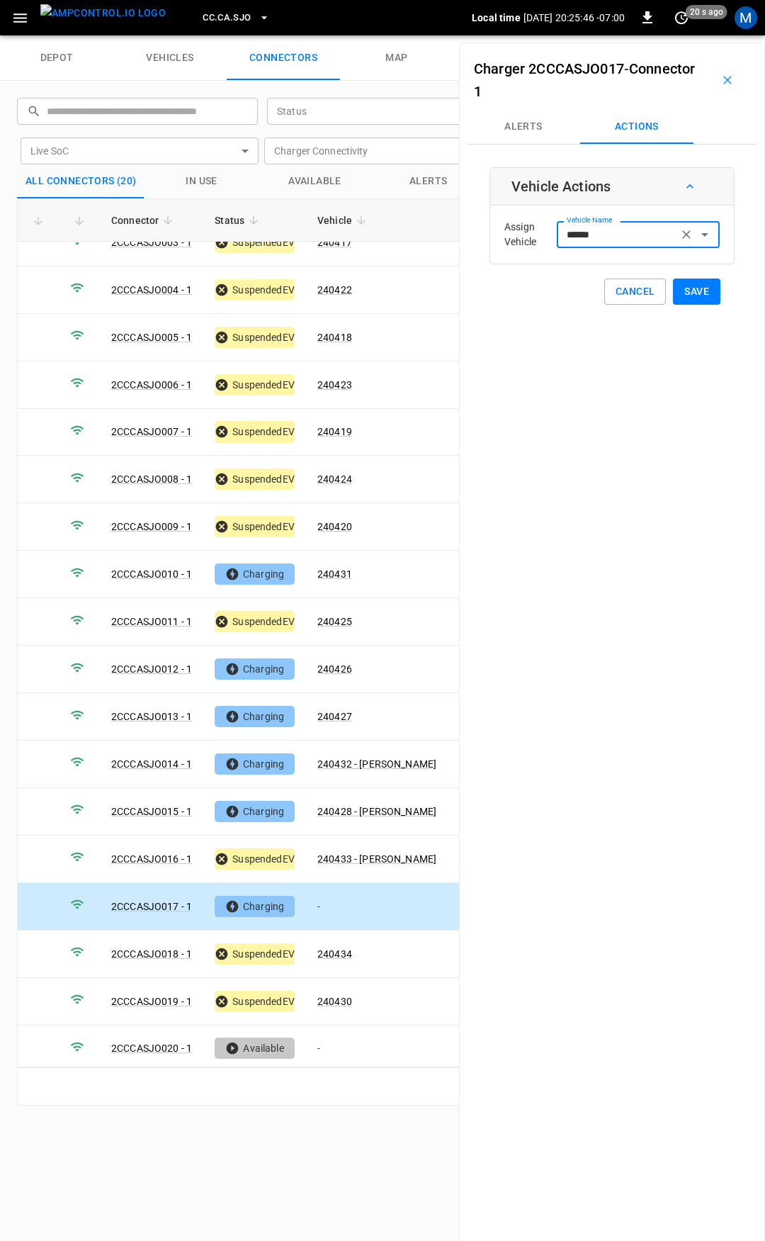
type input "******"
click at [694, 288] on button "Save" at bounding box center [696, 291] width 47 height 26
type input "******"
click at [225, 21] on span "CC.CA.SJO" at bounding box center [227, 18] width 48 height 16
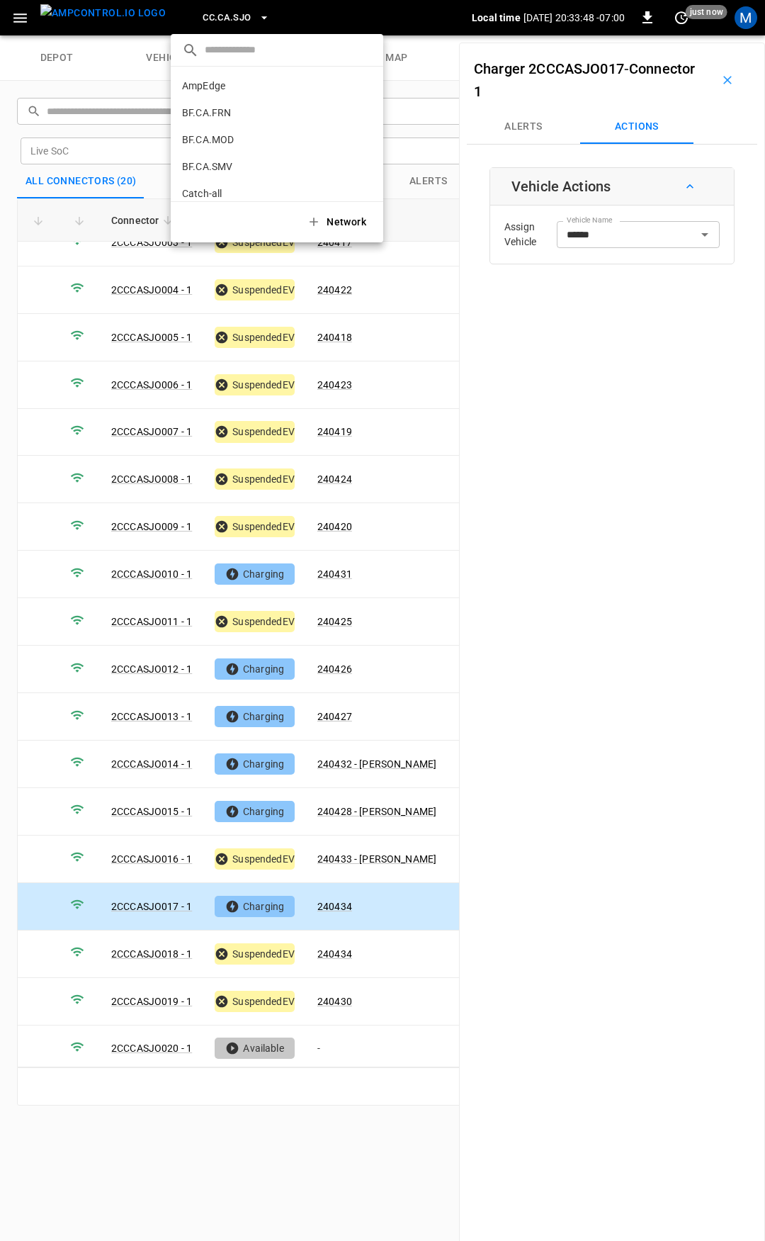
scroll to position [265, 0]
click at [243, 120] on li "CC.FRN 859f ..." at bounding box center [277, 116] width 213 height 27
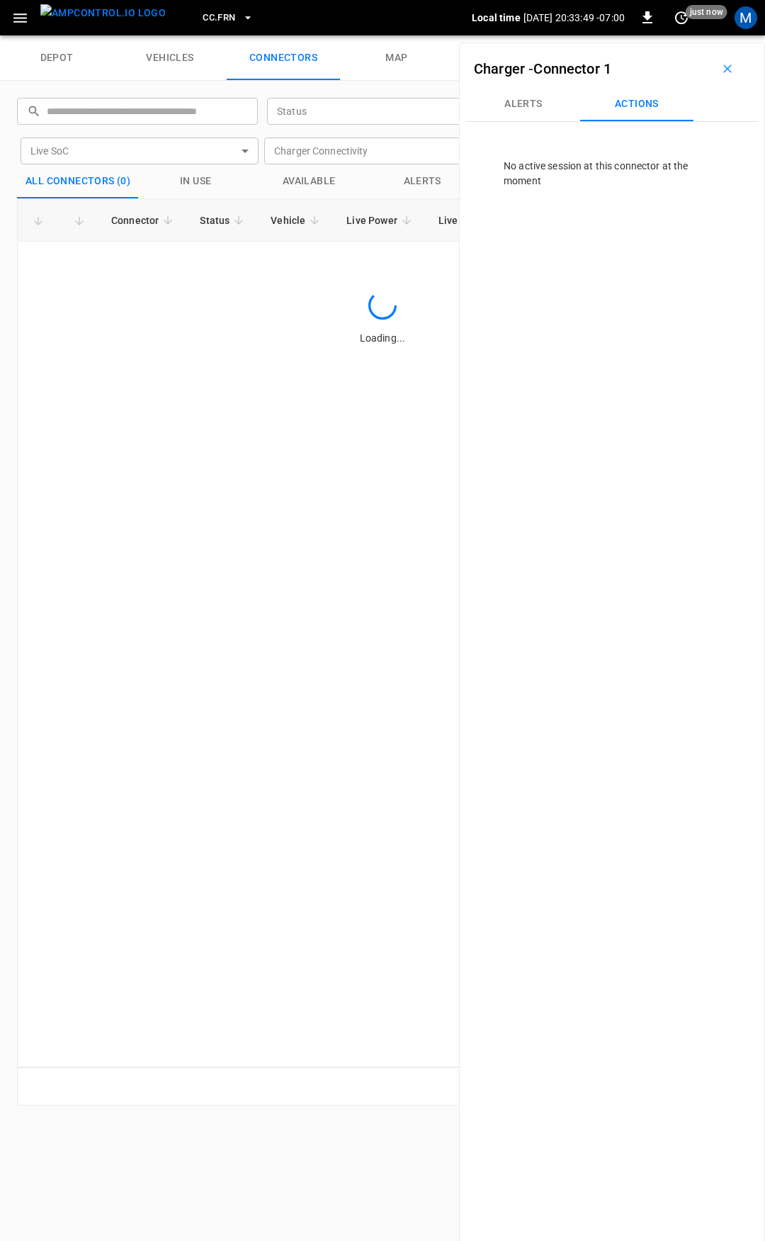
scroll to position [0, 0]
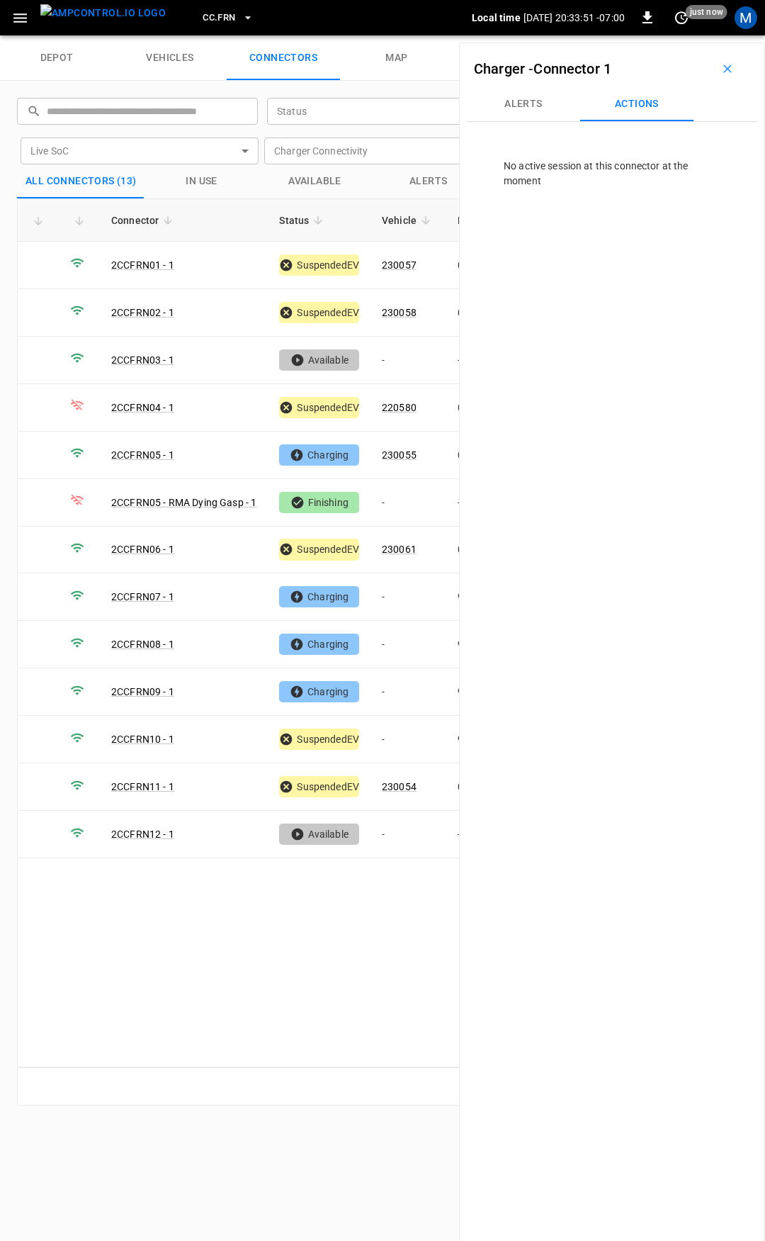
click at [21, 23] on icon "button" at bounding box center [20, 18] width 18 height 18
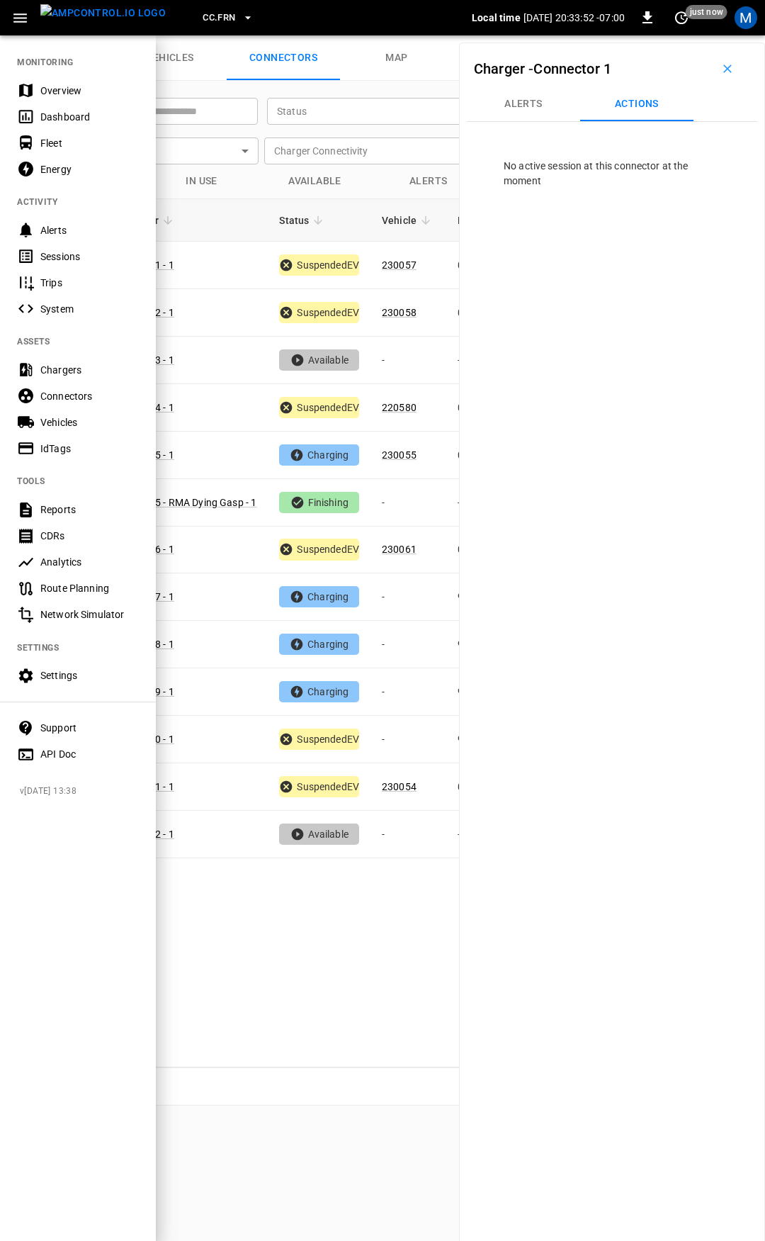
click at [58, 81] on div "Overview" at bounding box center [78, 90] width 156 height 26
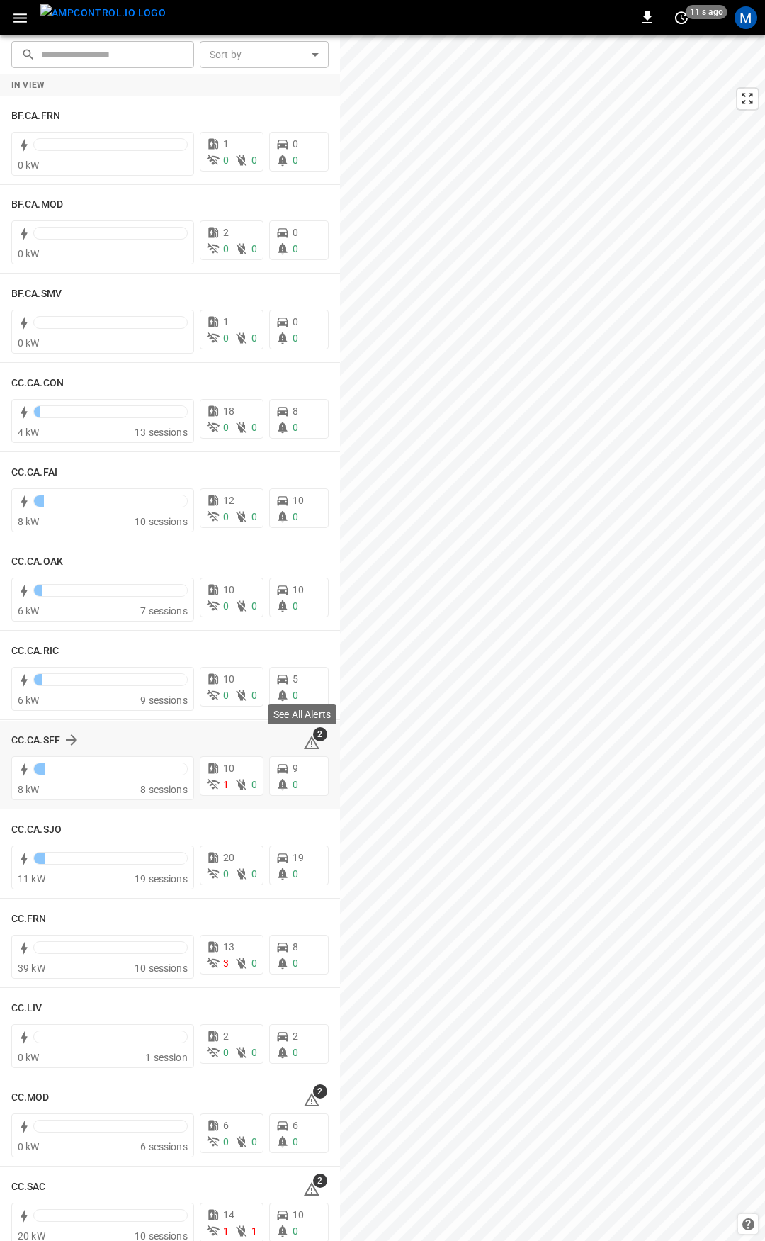
click at [303, 734] on icon at bounding box center [311, 742] width 17 height 17
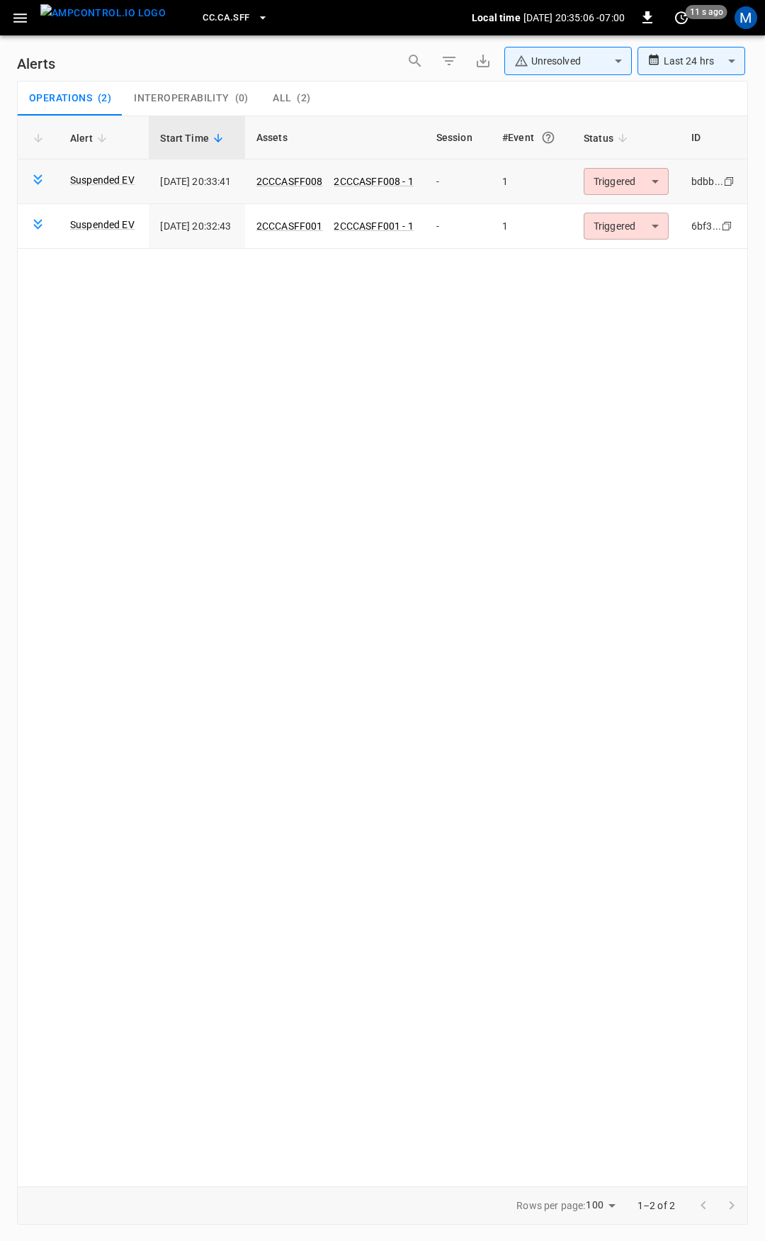
click at [660, 183] on body "**********" at bounding box center [382, 618] width 765 height 1236
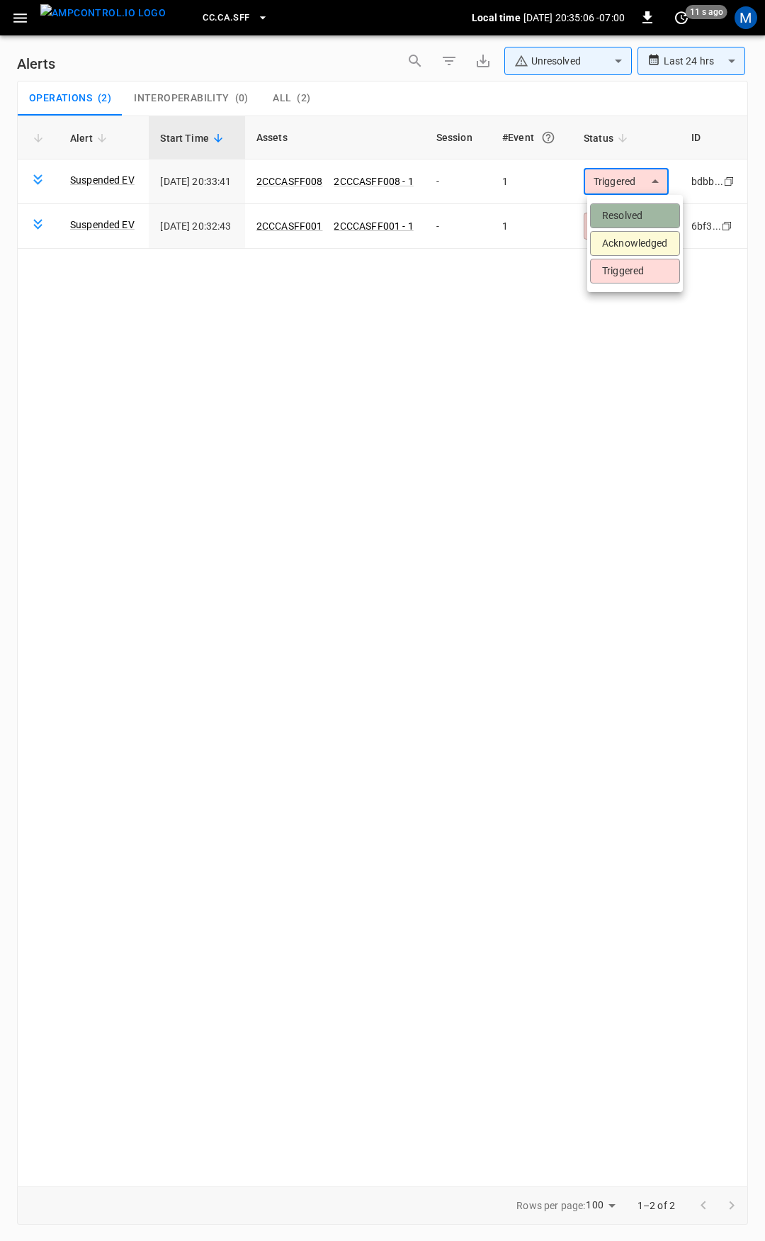
click at [632, 215] on li "Resolved" at bounding box center [635, 215] width 90 height 25
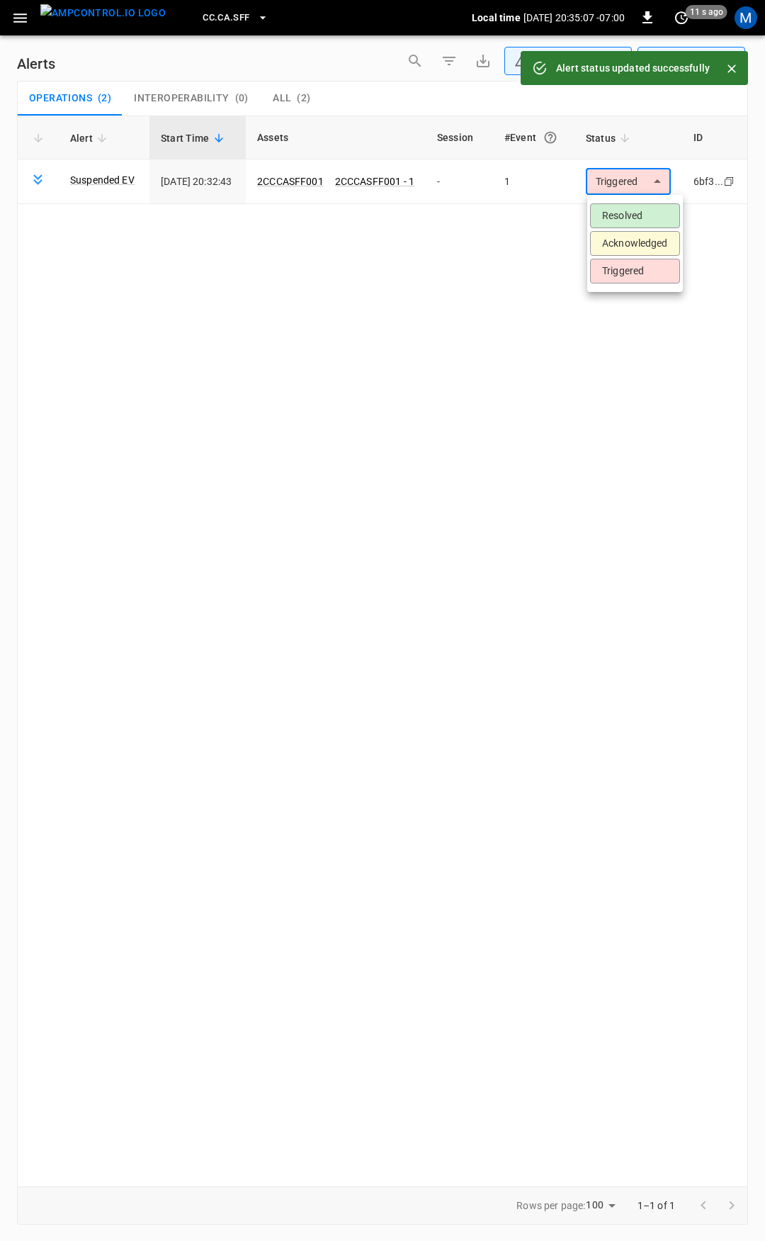
click at [636, 184] on body "**********" at bounding box center [382, 618] width 765 height 1236
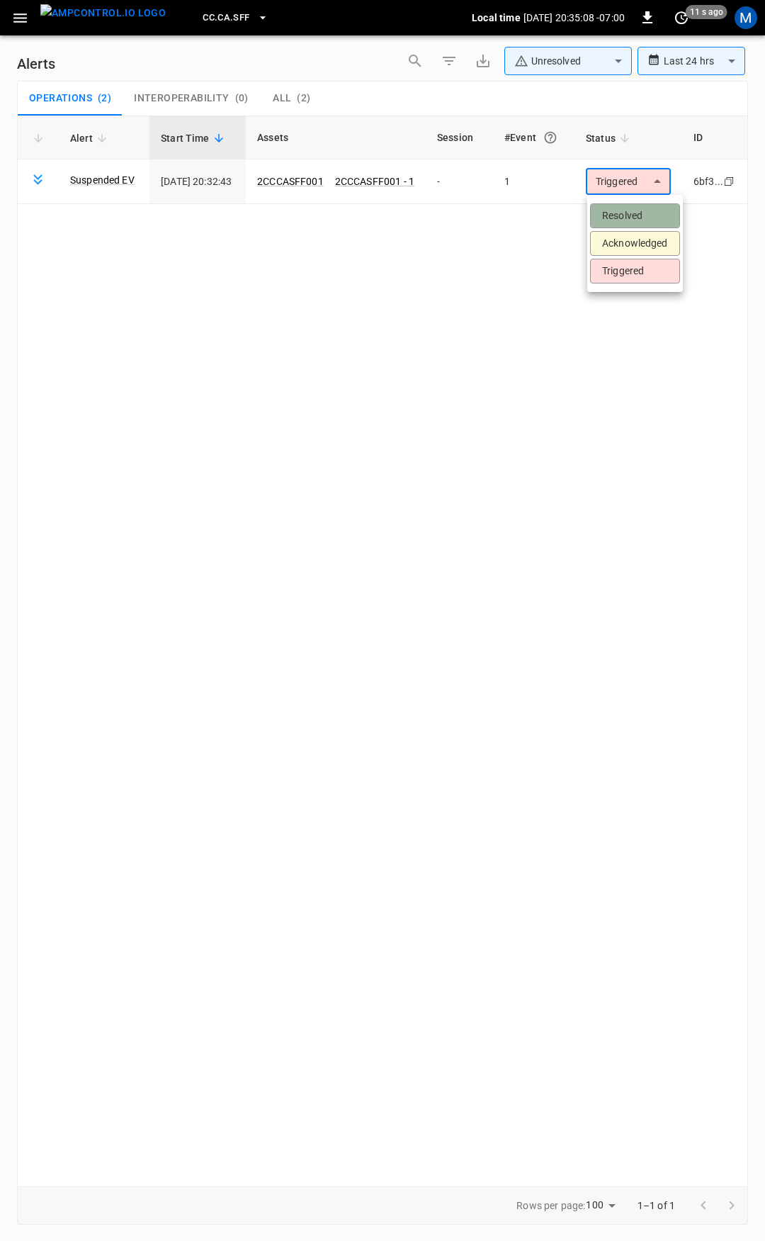
click at [632, 213] on li "Resolved" at bounding box center [635, 215] width 90 height 25
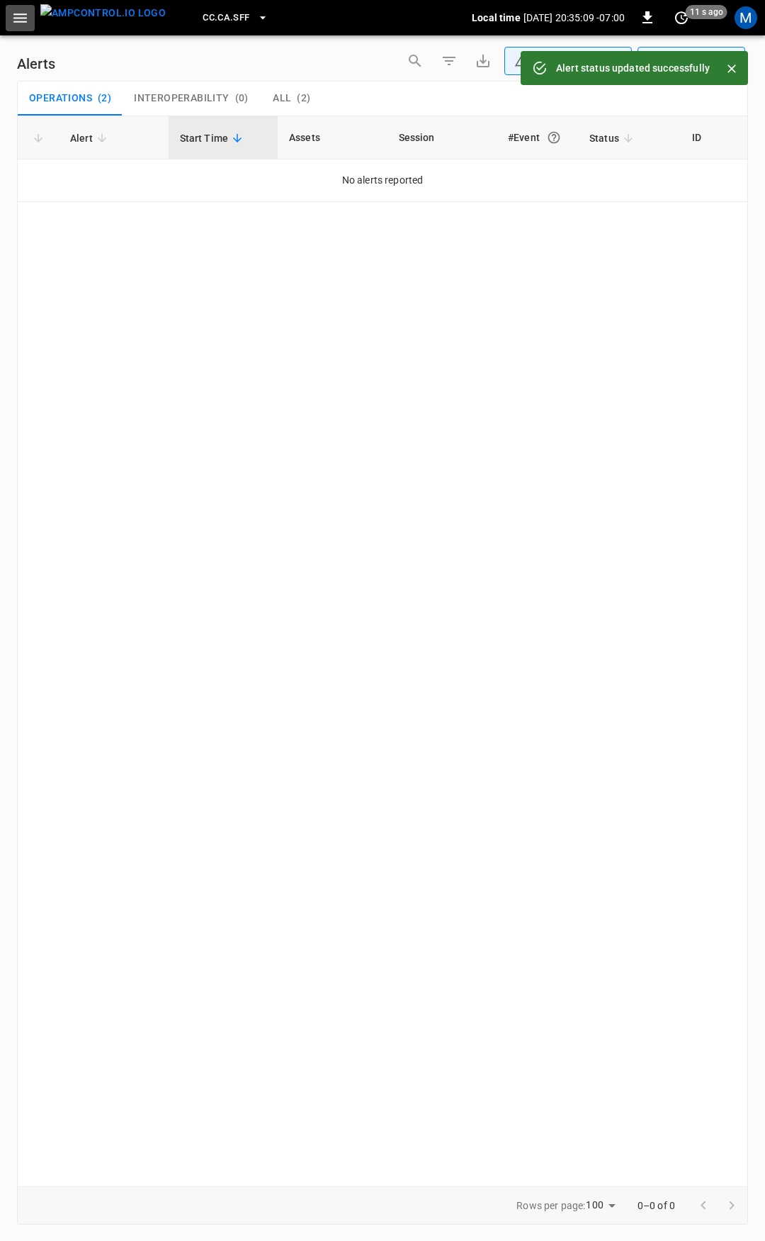
click at [22, 16] on icon "button" at bounding box center [20, 18] width 18 height 18
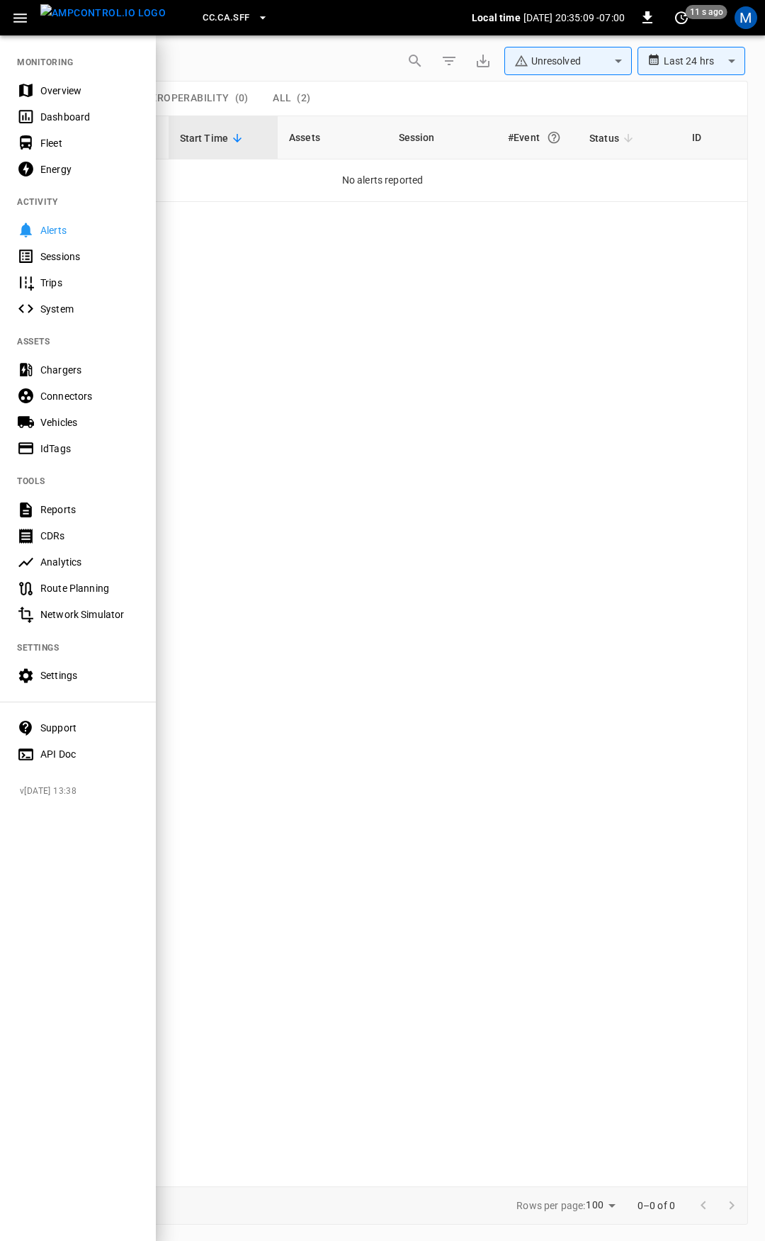
drag, startPoint x: 74, startPoint y: 89, endPoint x: 118, endPoint y: 155, distance: 79.4
click at [75, 89] on div "Overview" at bounding box center [89, 91] width 98 height 14
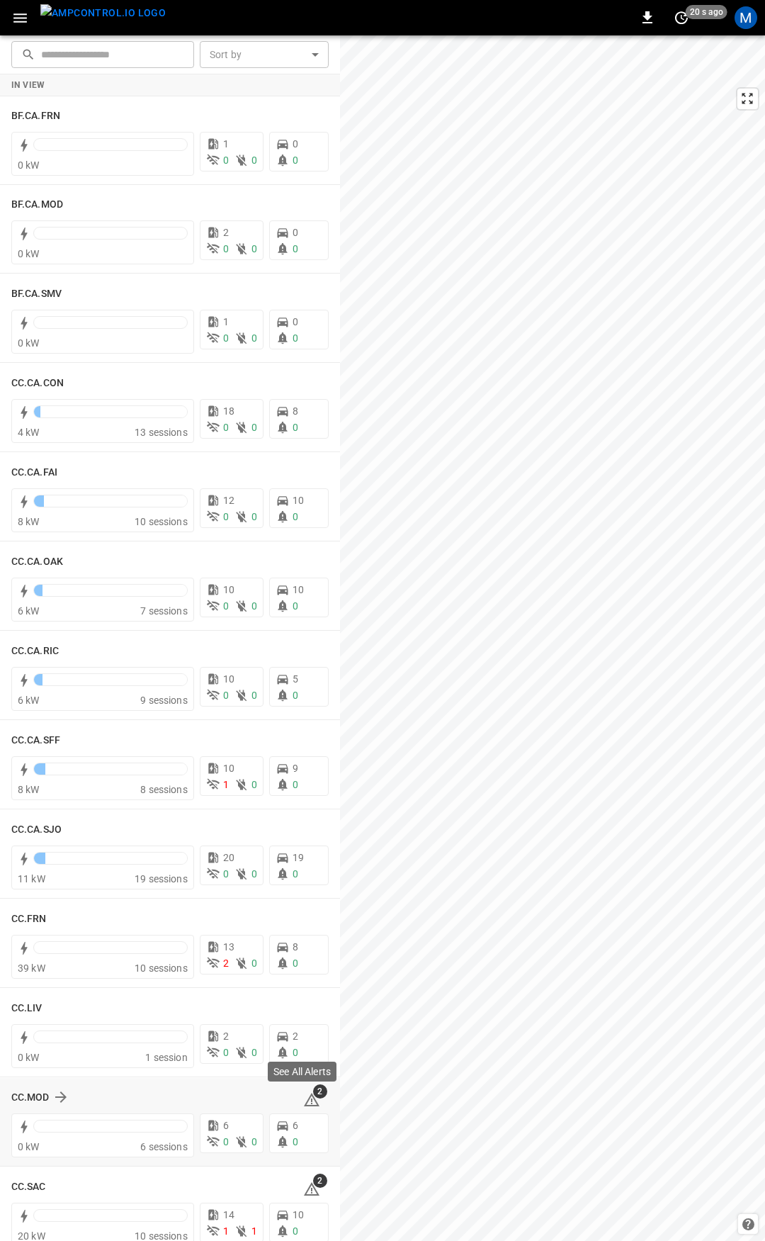
click at [313, 1096] on span "2" at bounding box center [320, 1091] width 14 height 14
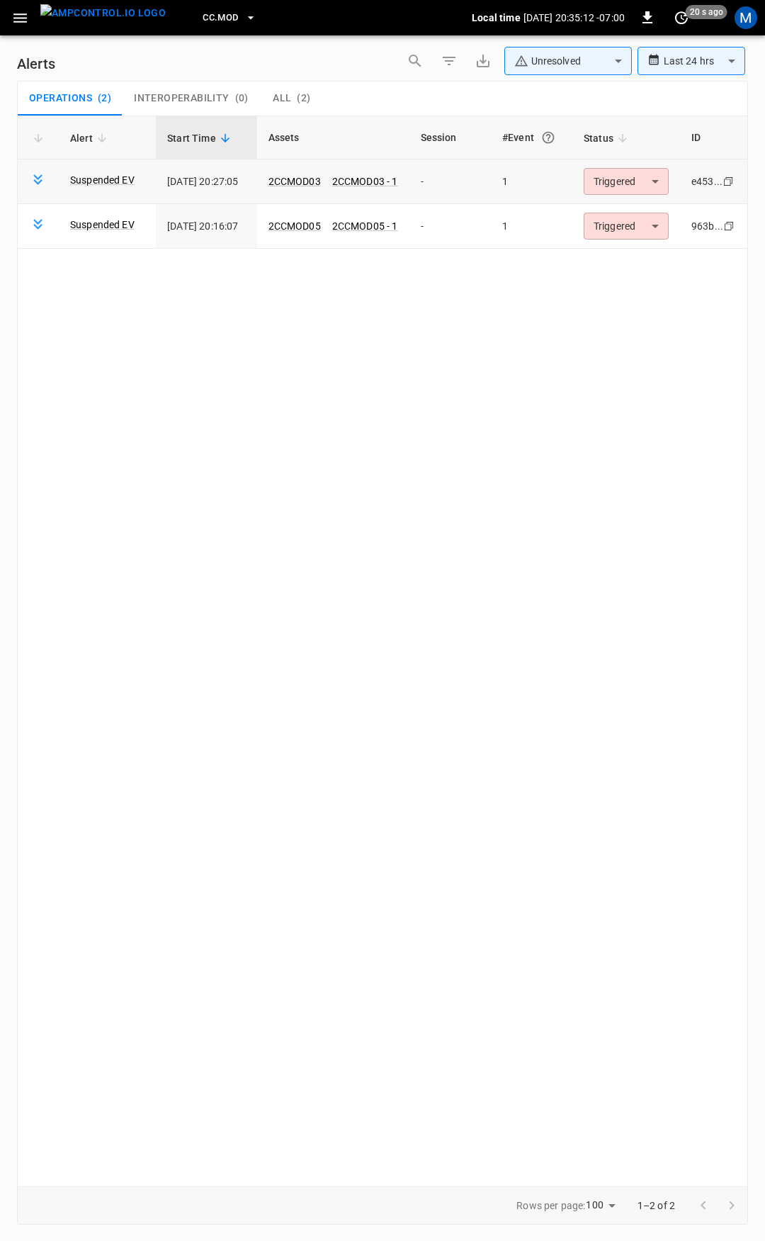
click at [626, 175] on body "**********" at bounding box center [382, 618] width 765 height 1236
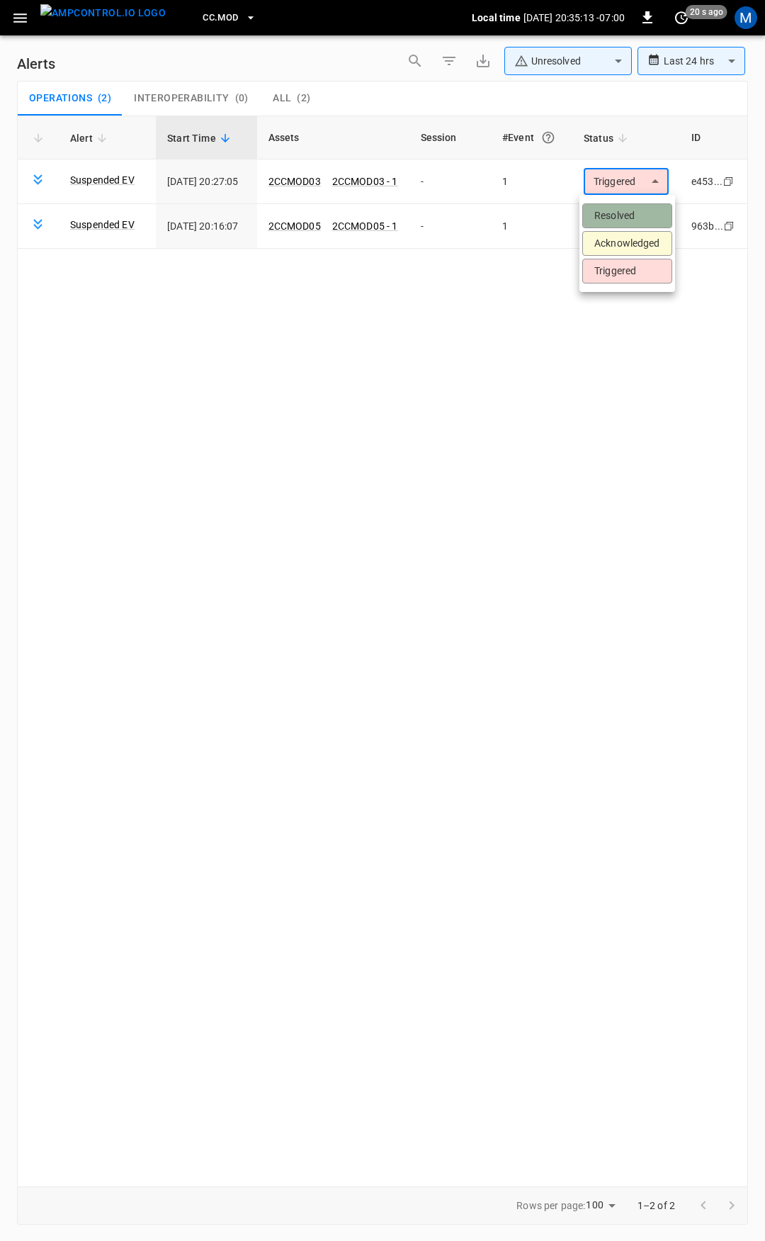
click at [634, 217] on li "Resolved" at bounding box center [627, 215] width 90 height 25
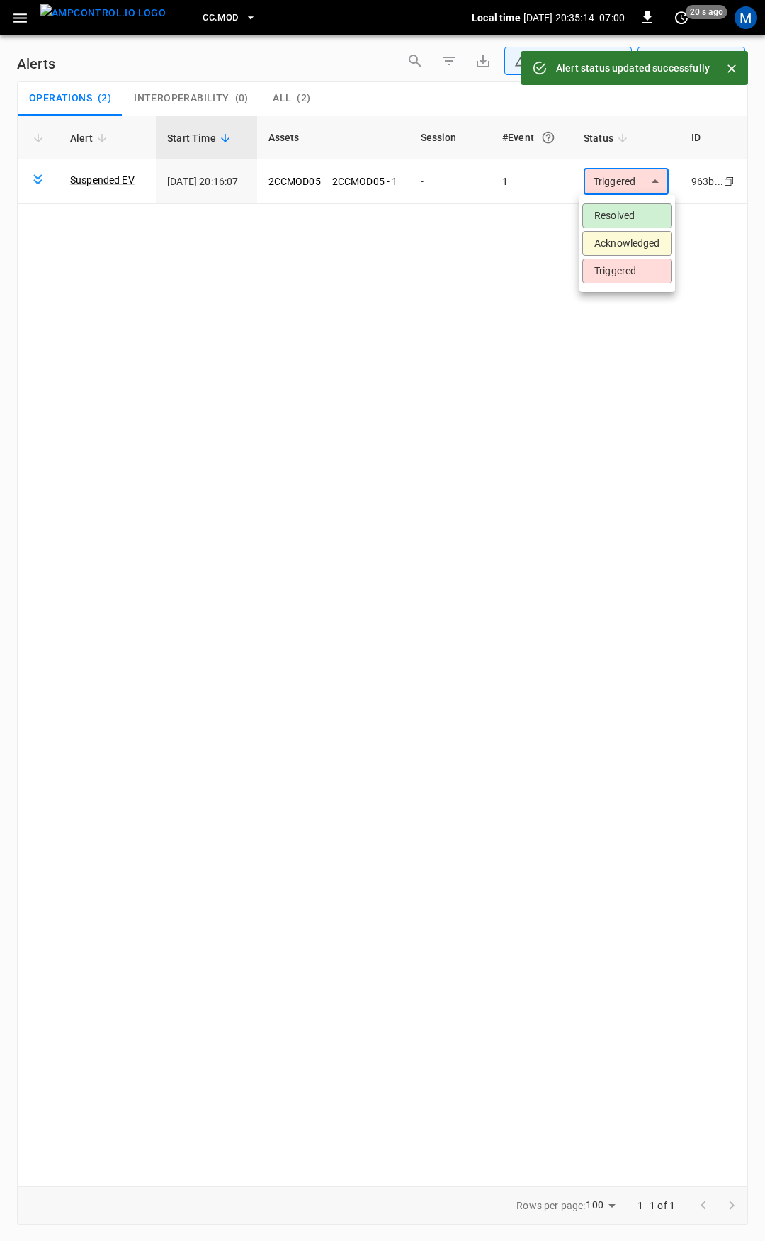
click at [625, 183] on body "**********" at bounding box center [382, 618] width 765 height 1236
click at [627, 220] on li "Resolved" at bounding box center [627, 215] width 90 height 25
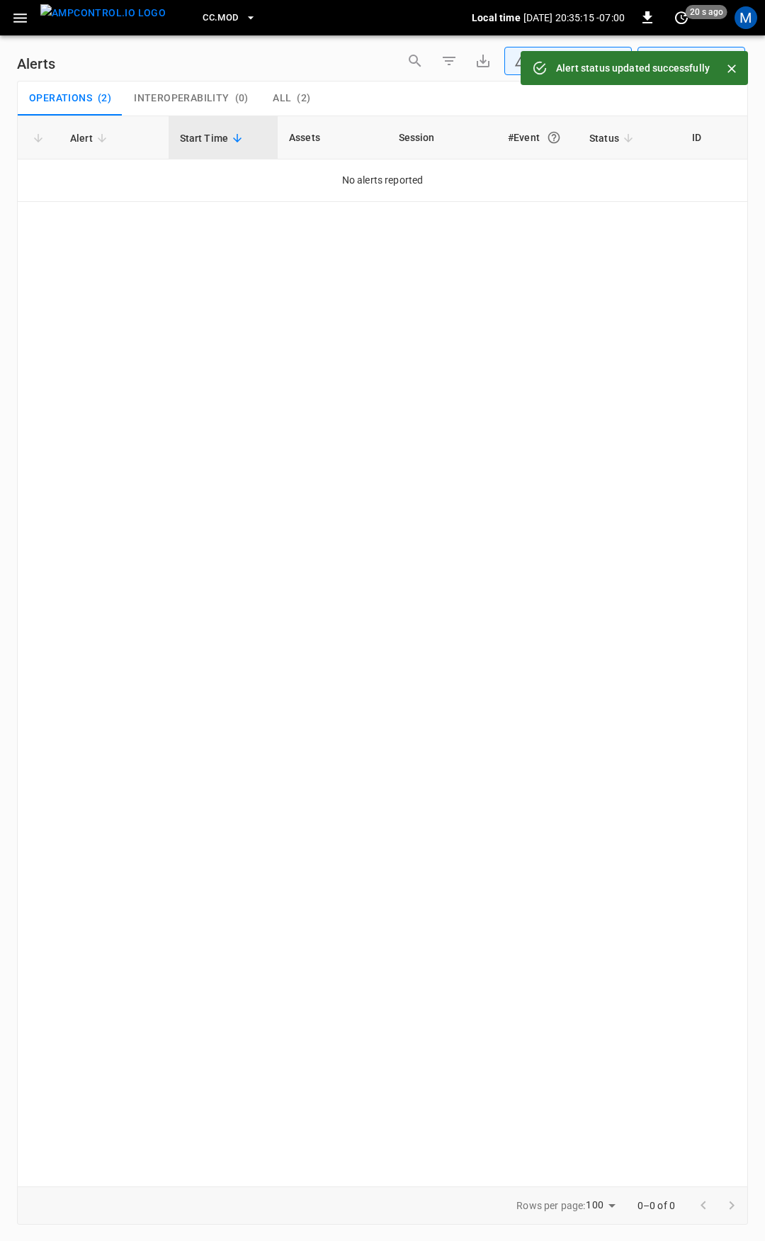
click at [12, 16] on icon "button" at bounding box center [20, 18] width 18 height 18
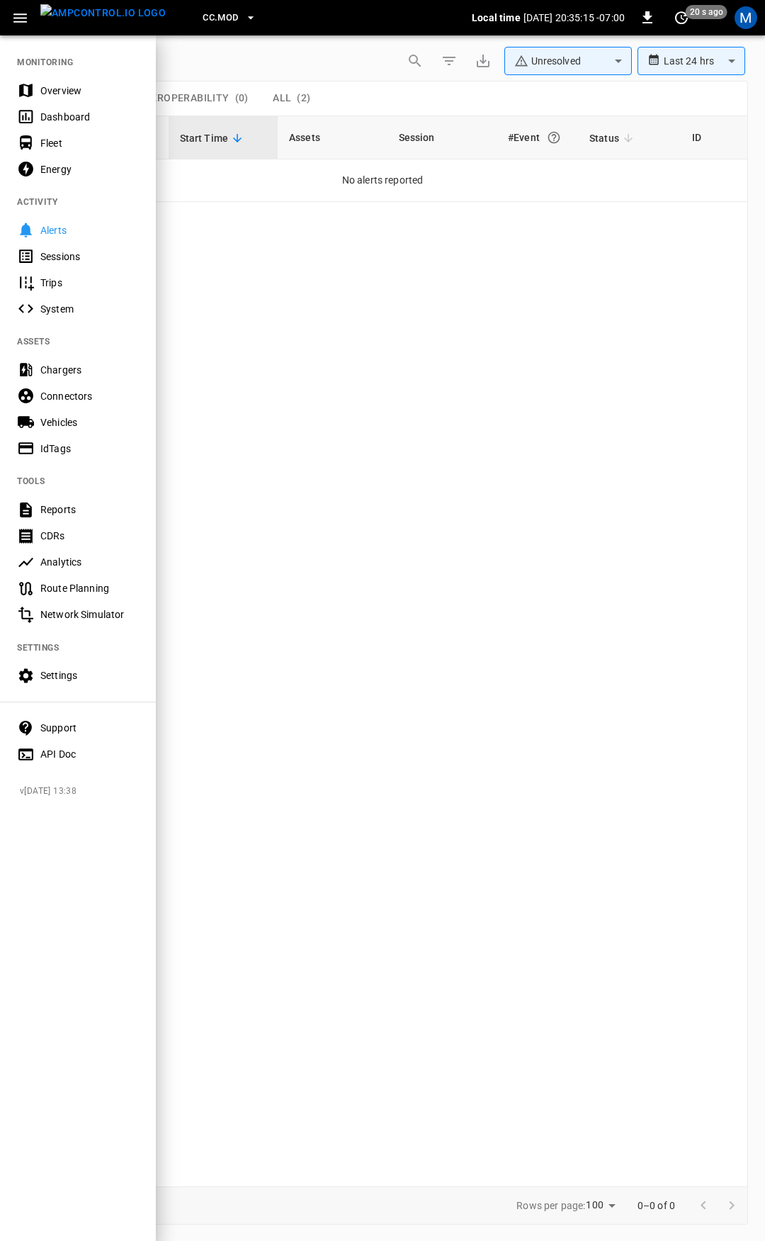
click at [74, 93] on div "Overview" at bounding box center [89, 91] width 98 height 14
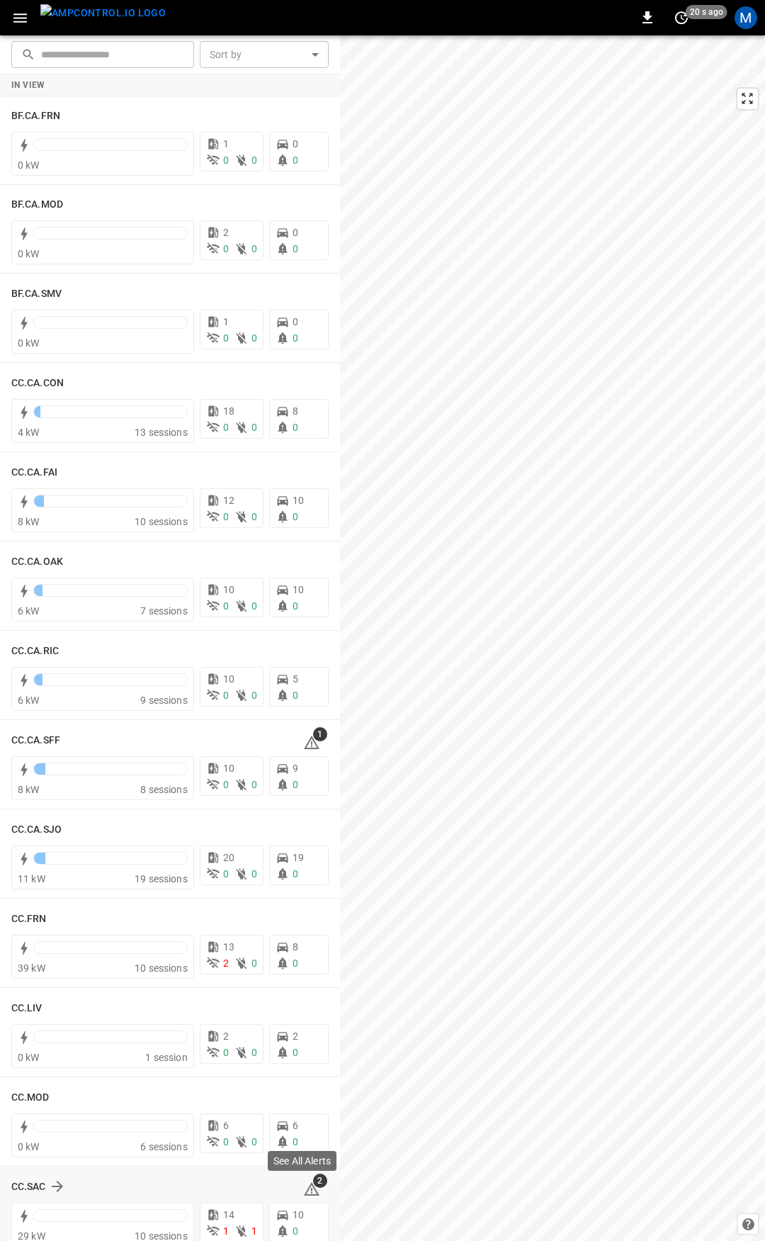
click at [304, 1183] on icon at bounding box center [312, 1188] width 16 height 13
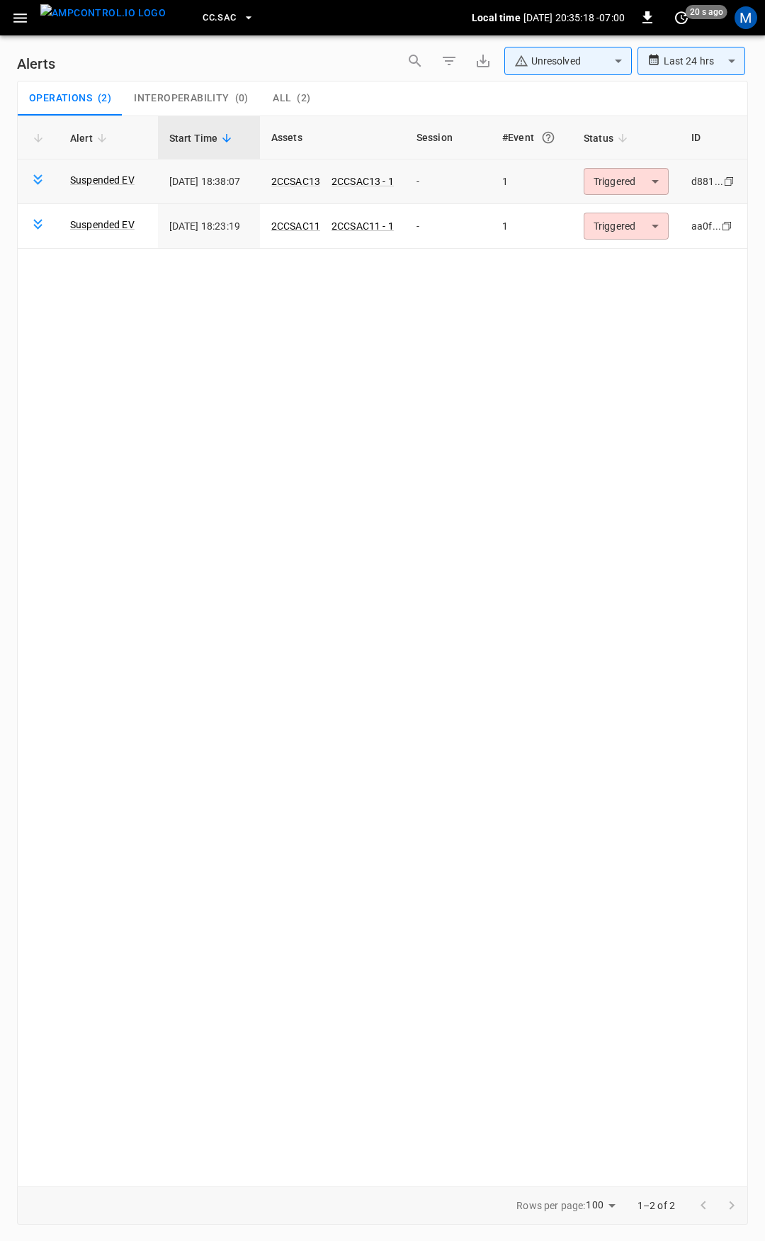
click at [631, 181] on body "**********" at bounding box center [382, 618] width 765 height 1236
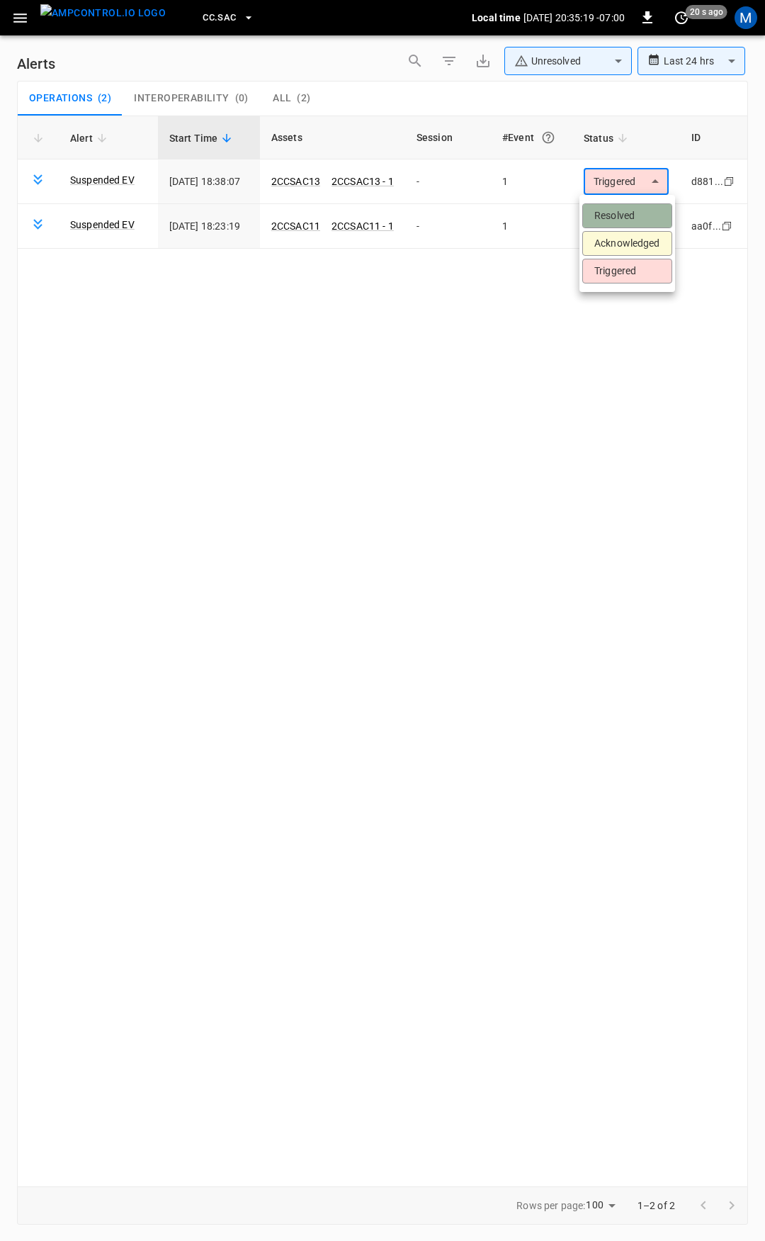
click at [631, 211] on li "Resolved" at bounding box center [627, 215] width 90 height 25
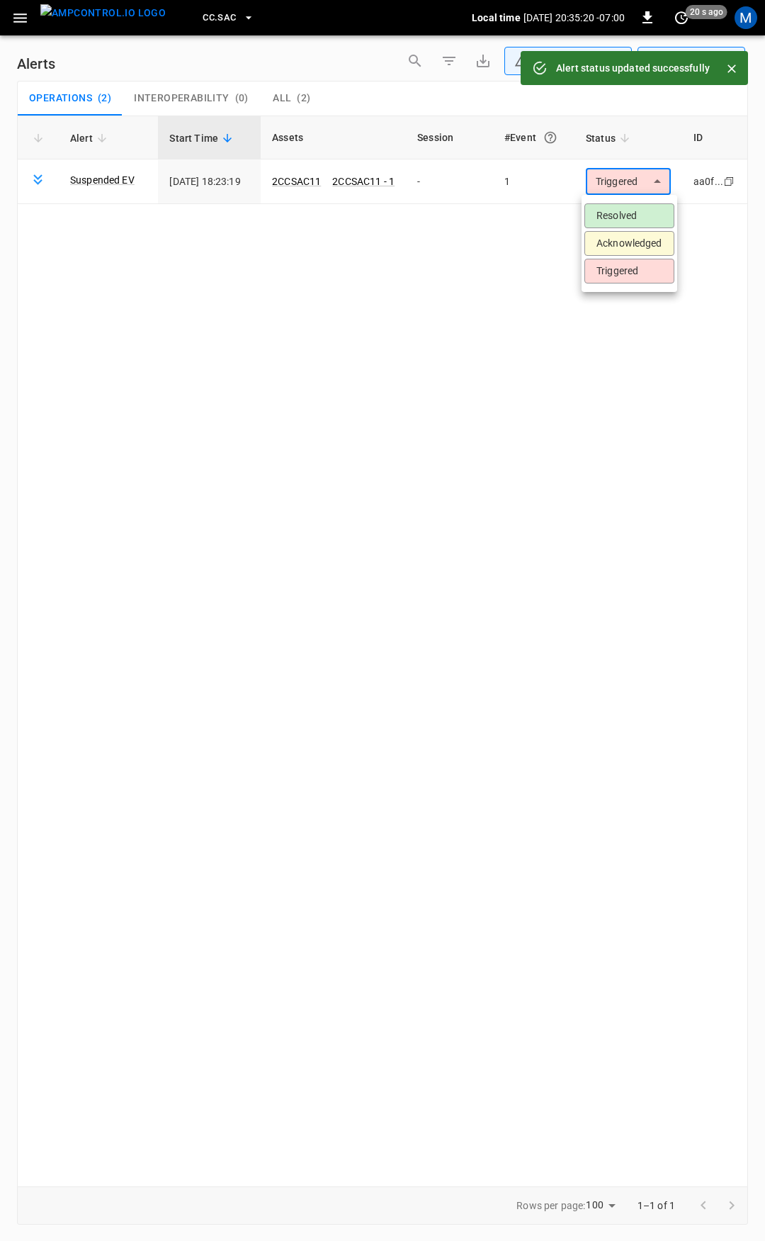
click at [631, 181] on body "**********" at bounding box center [382, 618] width 765 height 1236
click at [635, 218] on li "Resolved" at bounding box center [630, 215] width 90 height 25
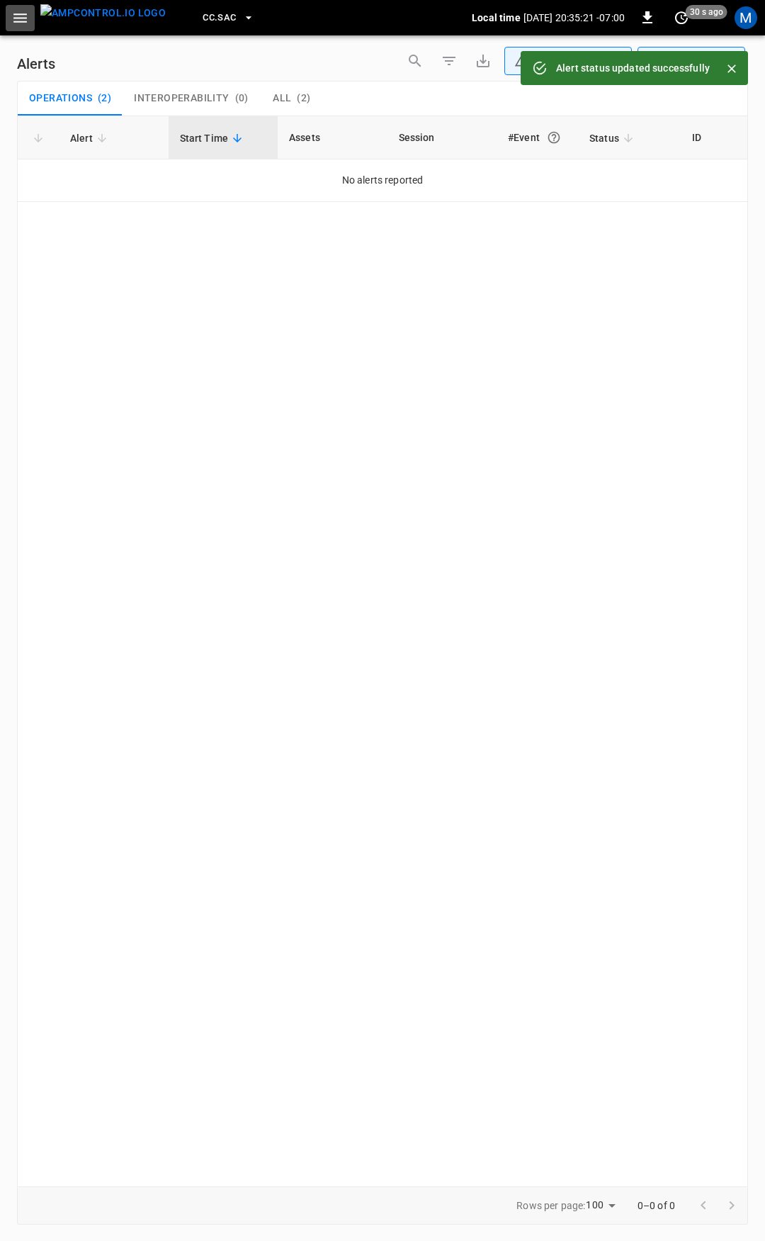
click at [15, 17] on icon "button" at bounding box center [19, 17] width 13 height 9
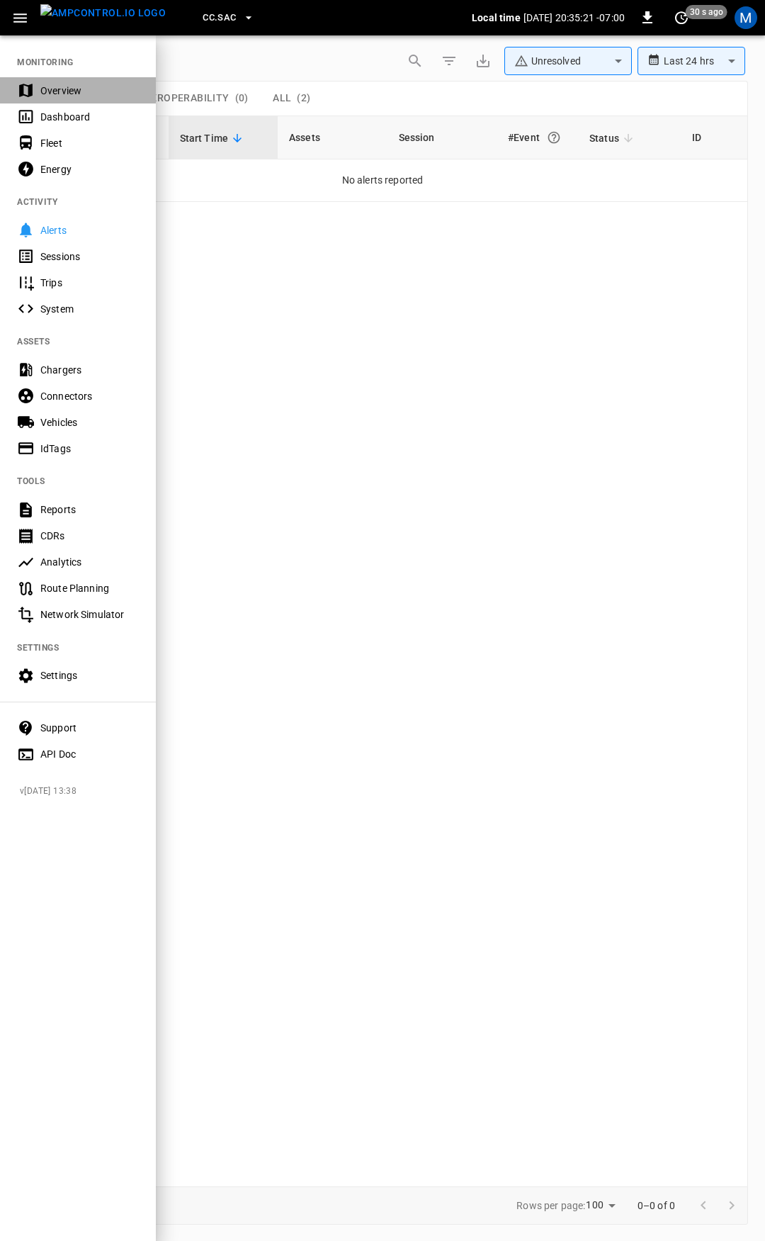
click at [45, 90] on div "Overview" at bounding box center [89, 91] width 98 height 14
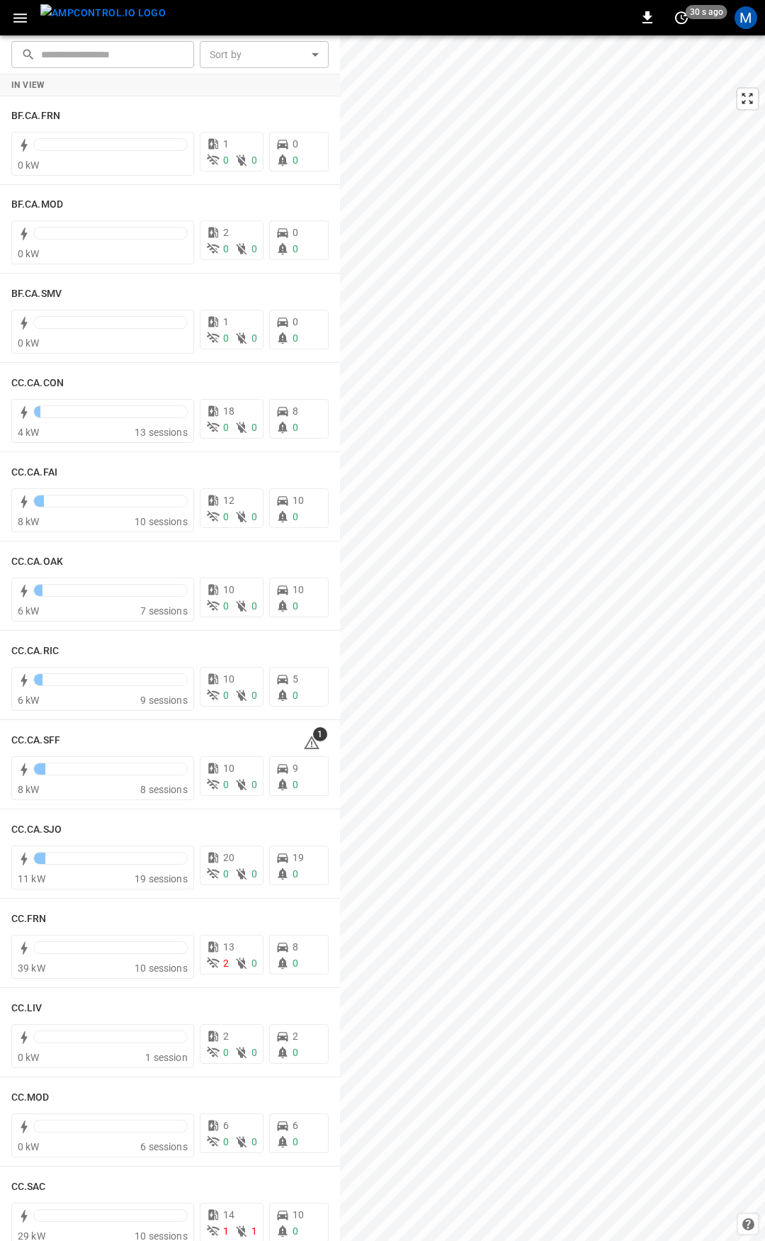
scroll to position [365, 0]
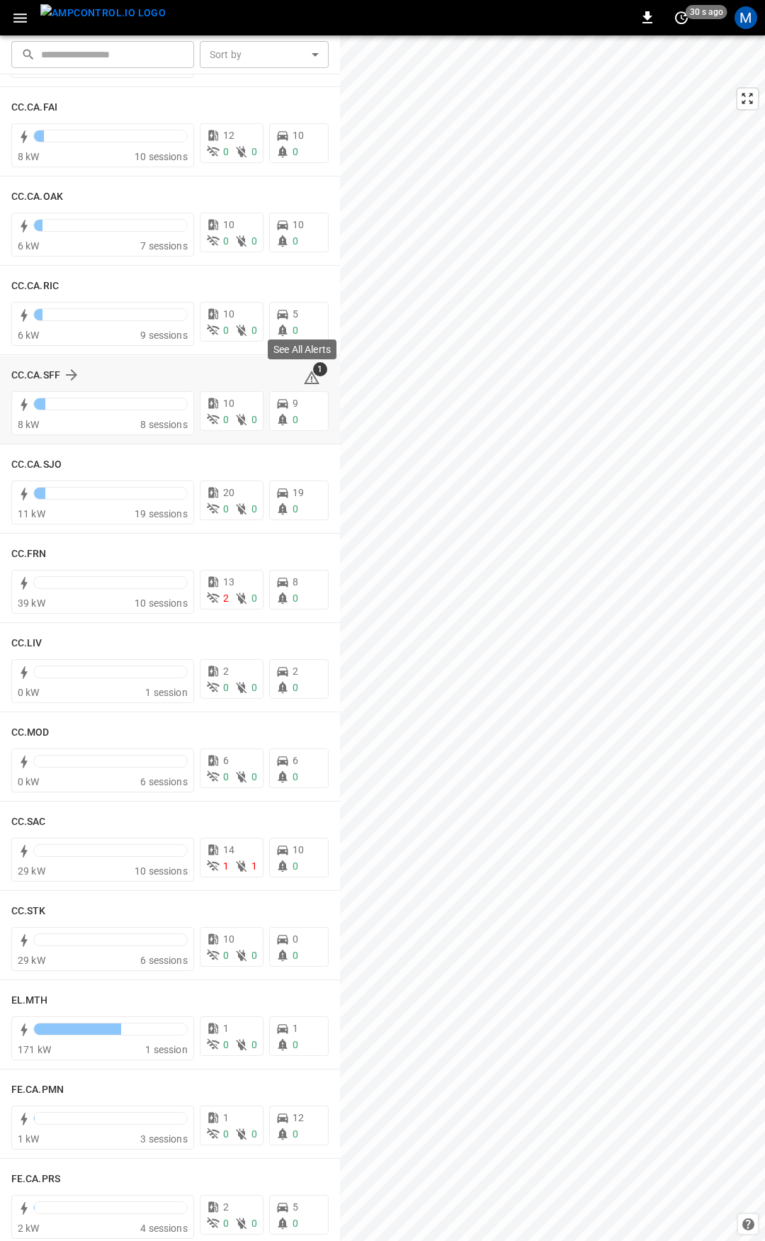
click at [313, 373] on span "1" at bounding box center [320, 369] width 14 height 14
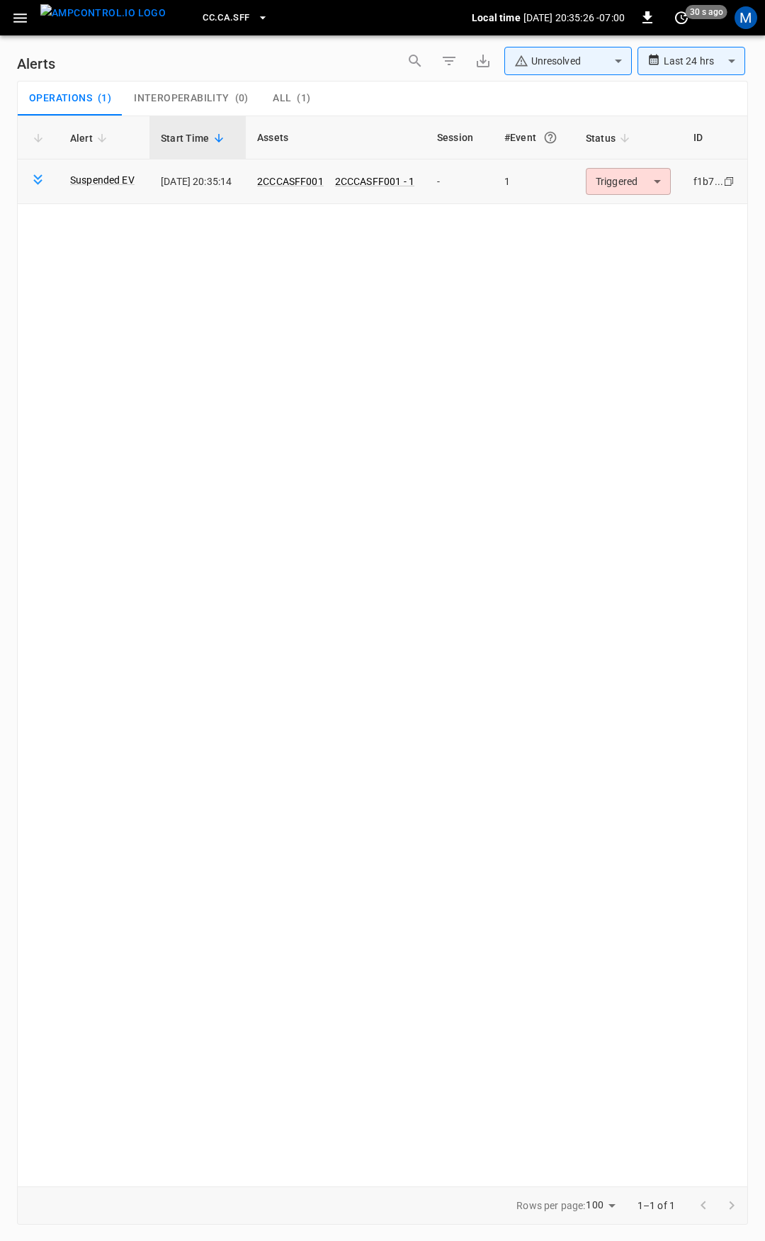
click at [626, 194] on body "**********" at bounding box center [382, 618] width 765 height 1236
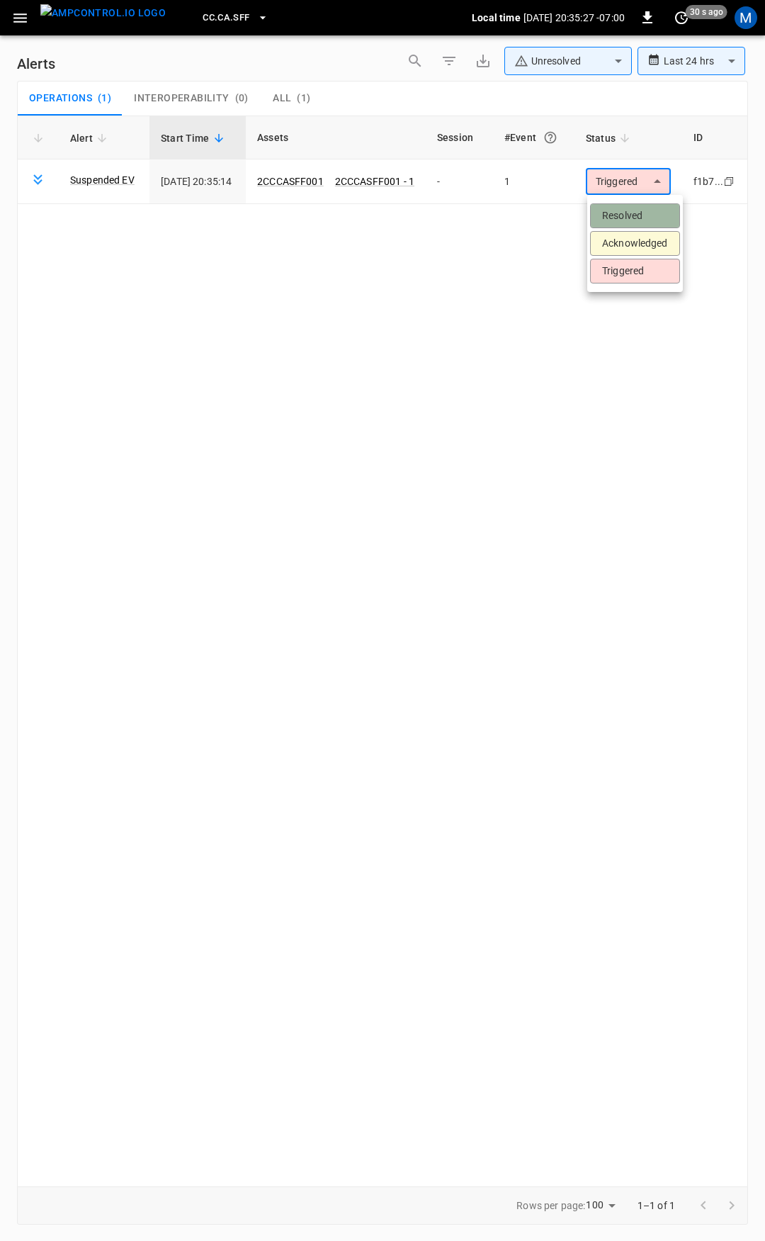
click at [625, 217] on li "Resolved" at bounding box center [635, 215] width 90 height 25
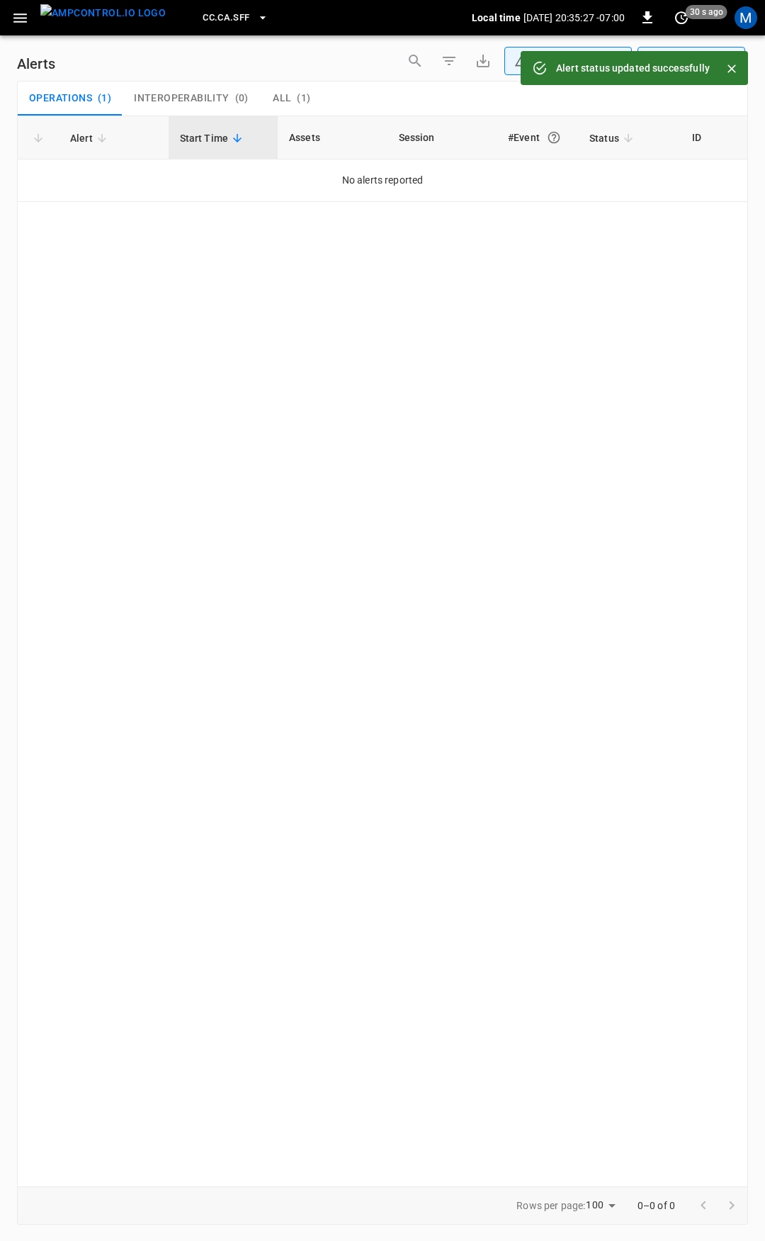
click at [19, 14] on icon "button" at bounding box center [19, 17] width 13 height 9
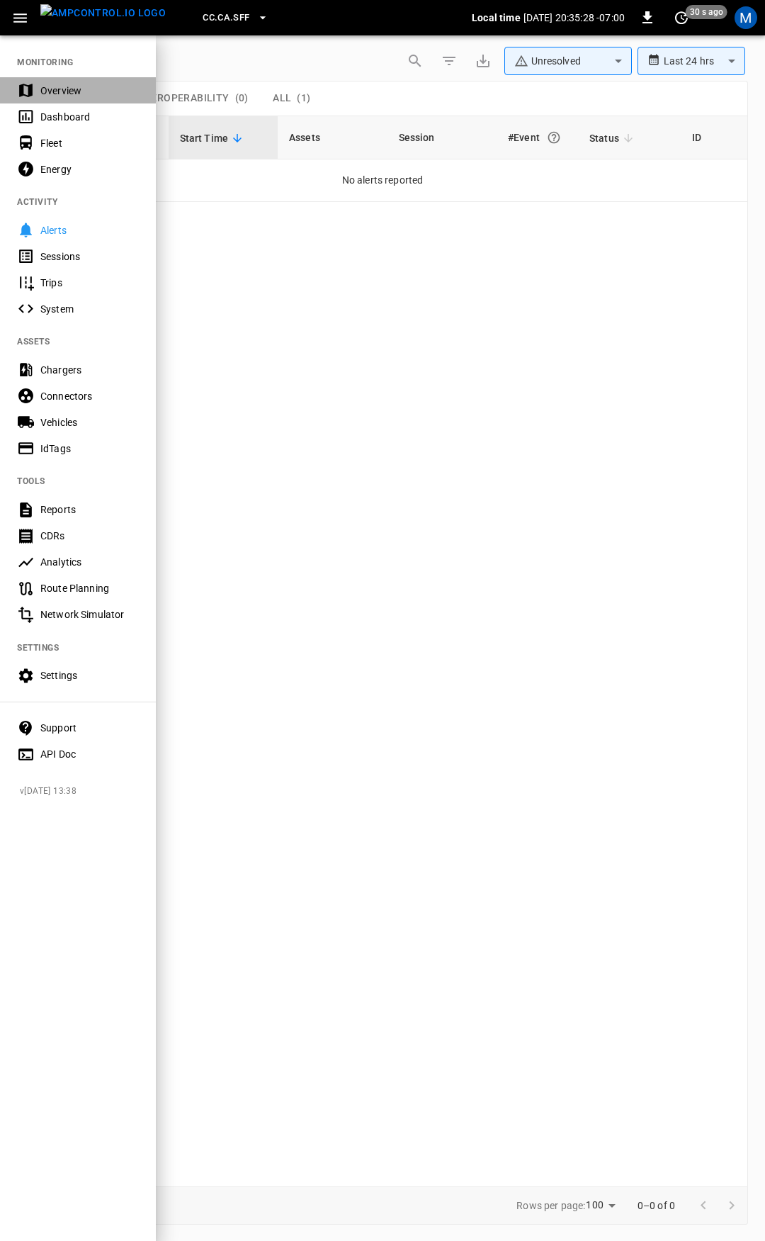
click at [68, 85] on div "Overview" at bounding box center [89, 91] width 98 height 14
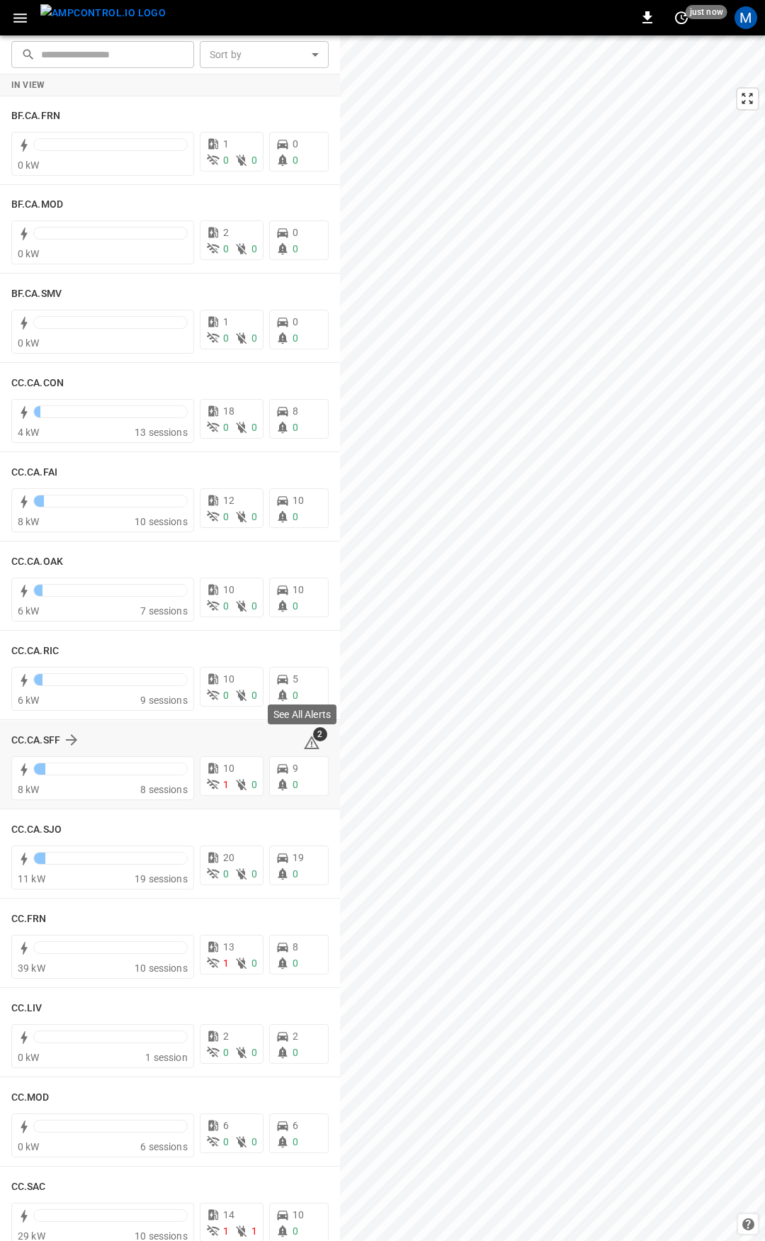
click at [305, 738] on icon at bounding box center [311, 742] width 17 height 17
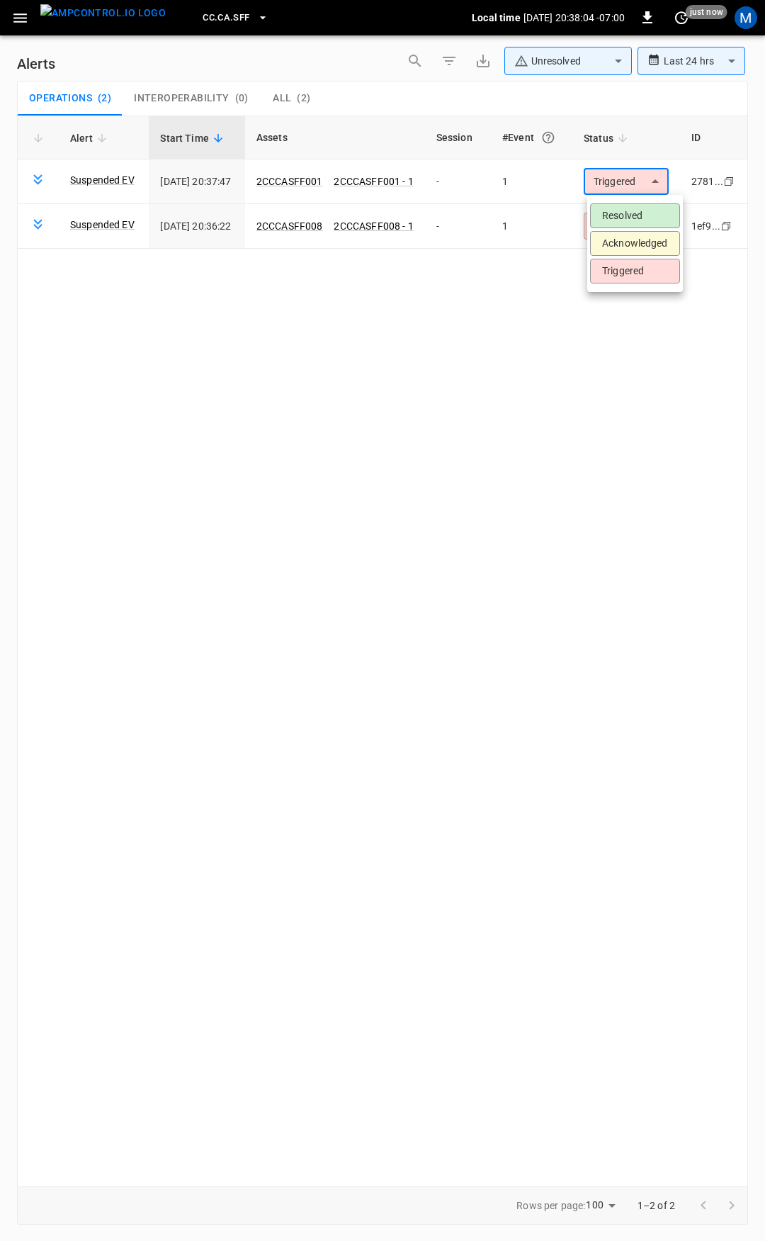
drag, startPoint x: 633, startPoint y: 180, endPoint x: 640, endPoint y: 198, distance: 19.5
click at [637, 186] on body "**********" at bounding box center [382, 618] width 765 height 1236
click at [648, 216] on li "Resolved" at bounding box center [635, 215] width 90 height 25
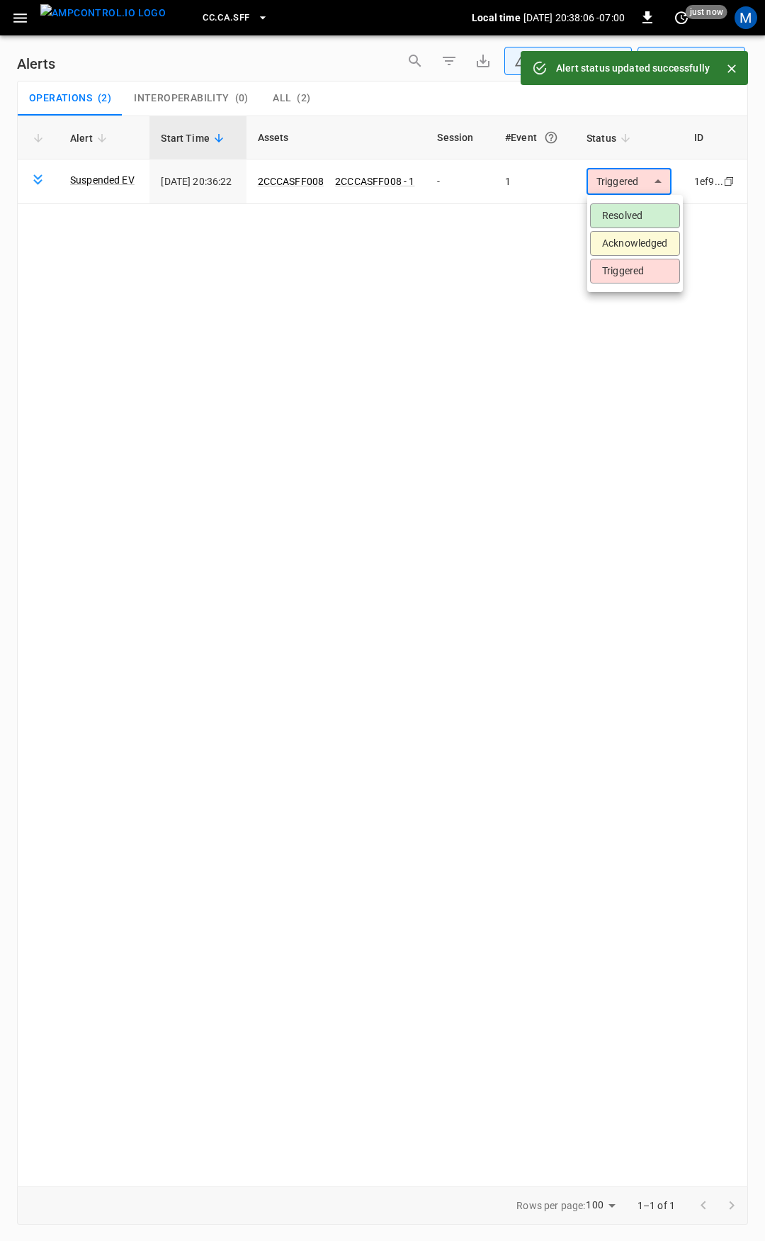
click at [642, 181] on body "**********" at bounding box center [382, 618] width 765 height 1236
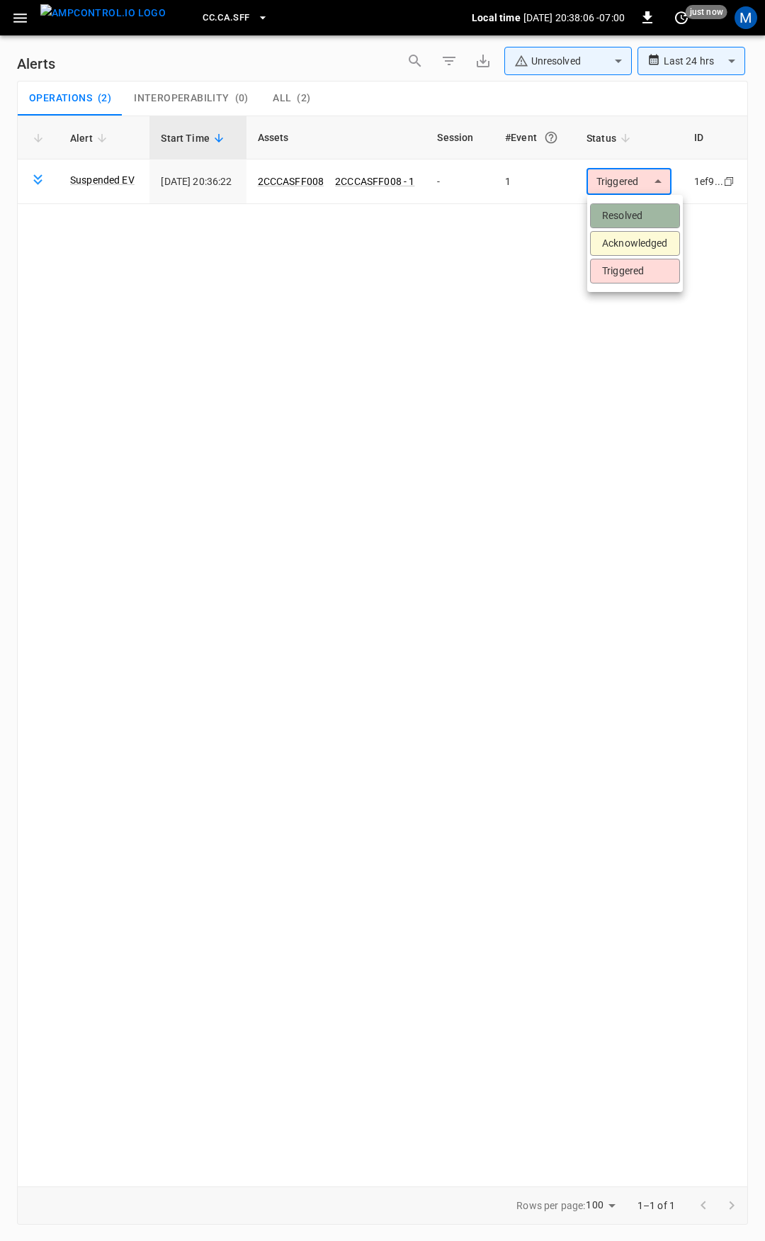
click at [625, 227] on li "Resolved" at bounding box center [635, 215] width 90 height 25
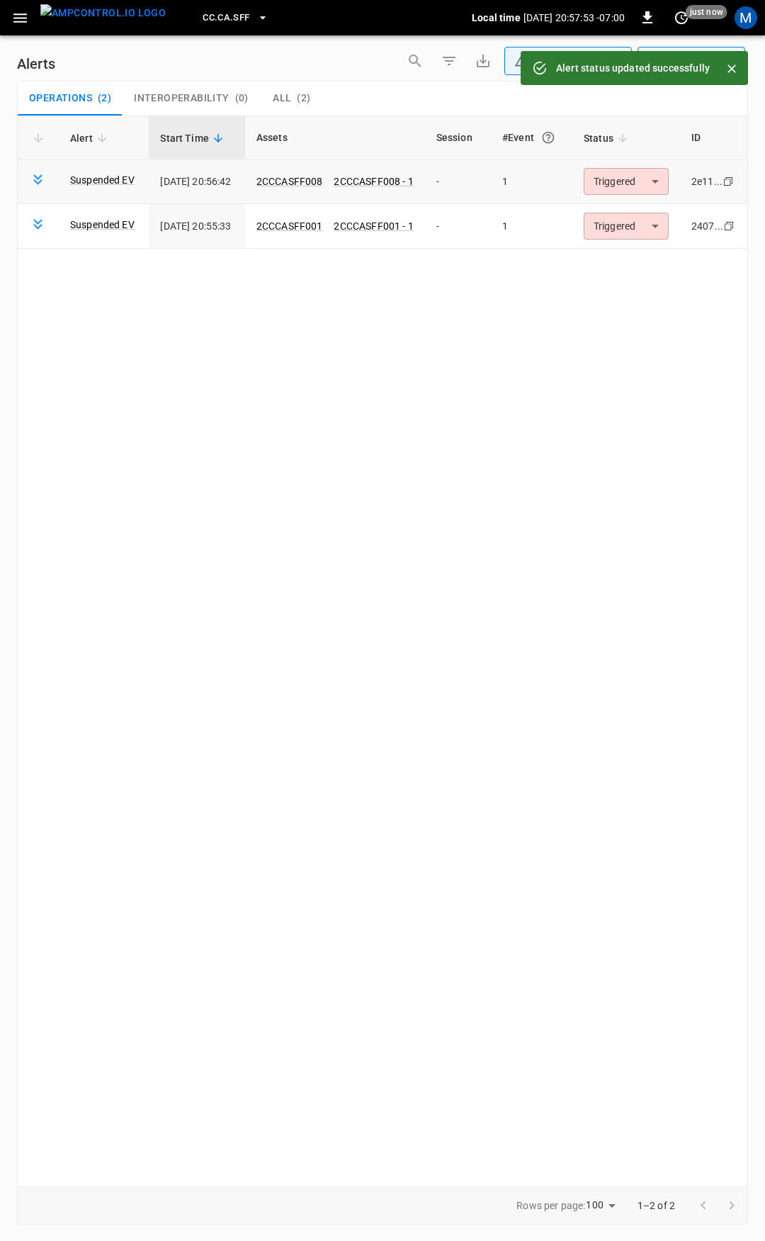
click at [631, 182] on body "**********" at bounding box center [382, 618] width 765 height 1236
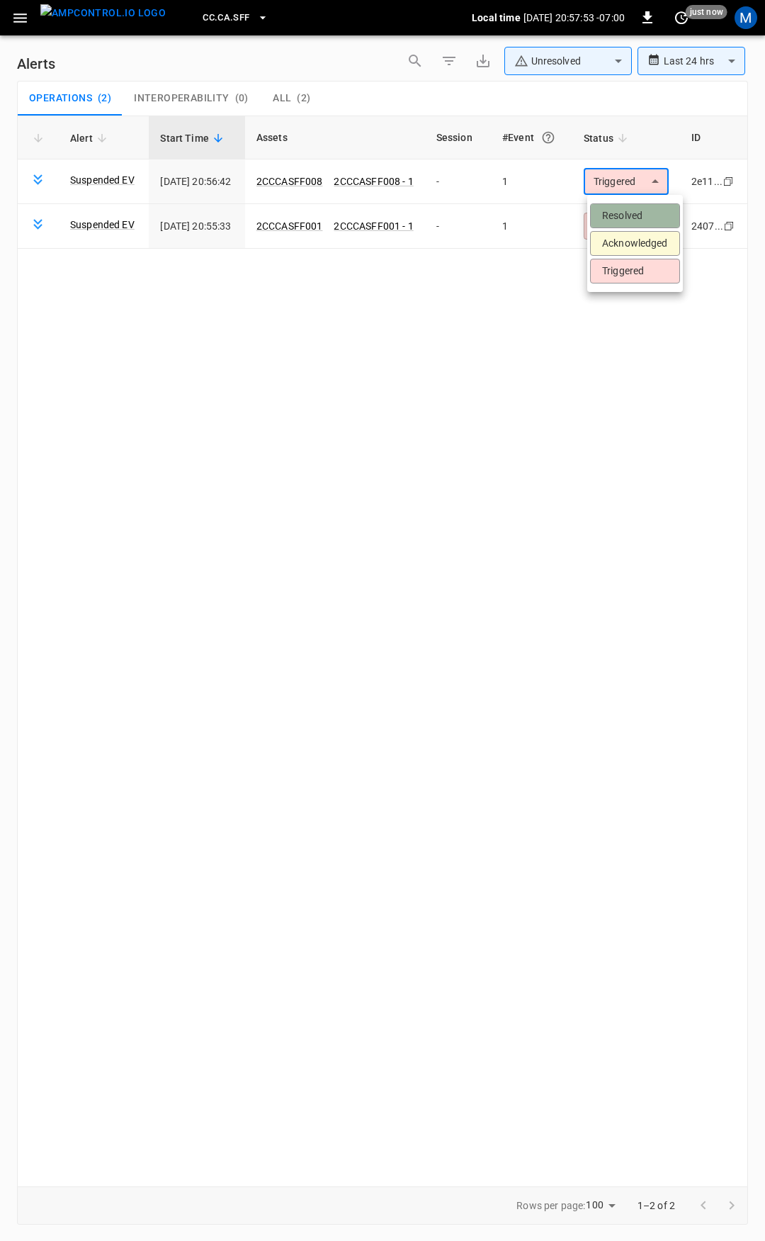
click at [650, 222] on li "Resolved" at bounding box center [635, 215] width 90 height 25
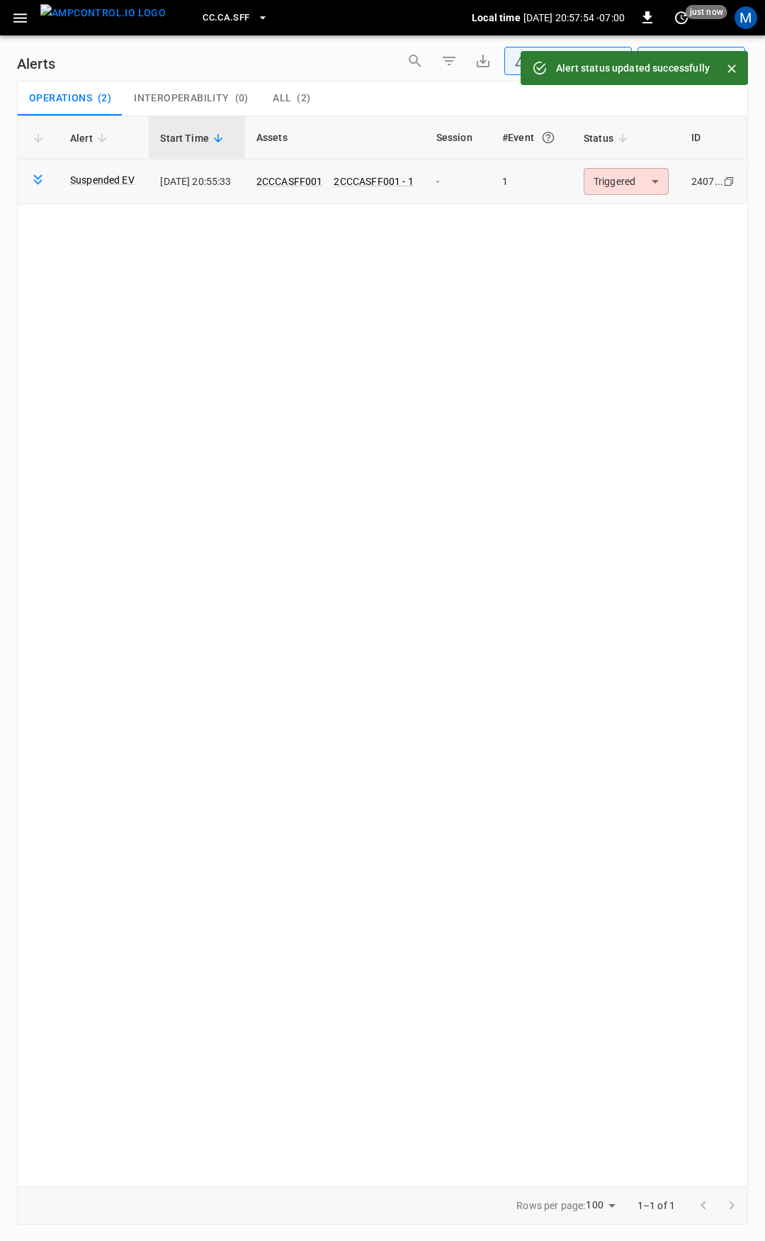
click at [646, 184] on body "**********" at bounding box center [382, 618] width 765 height 1236
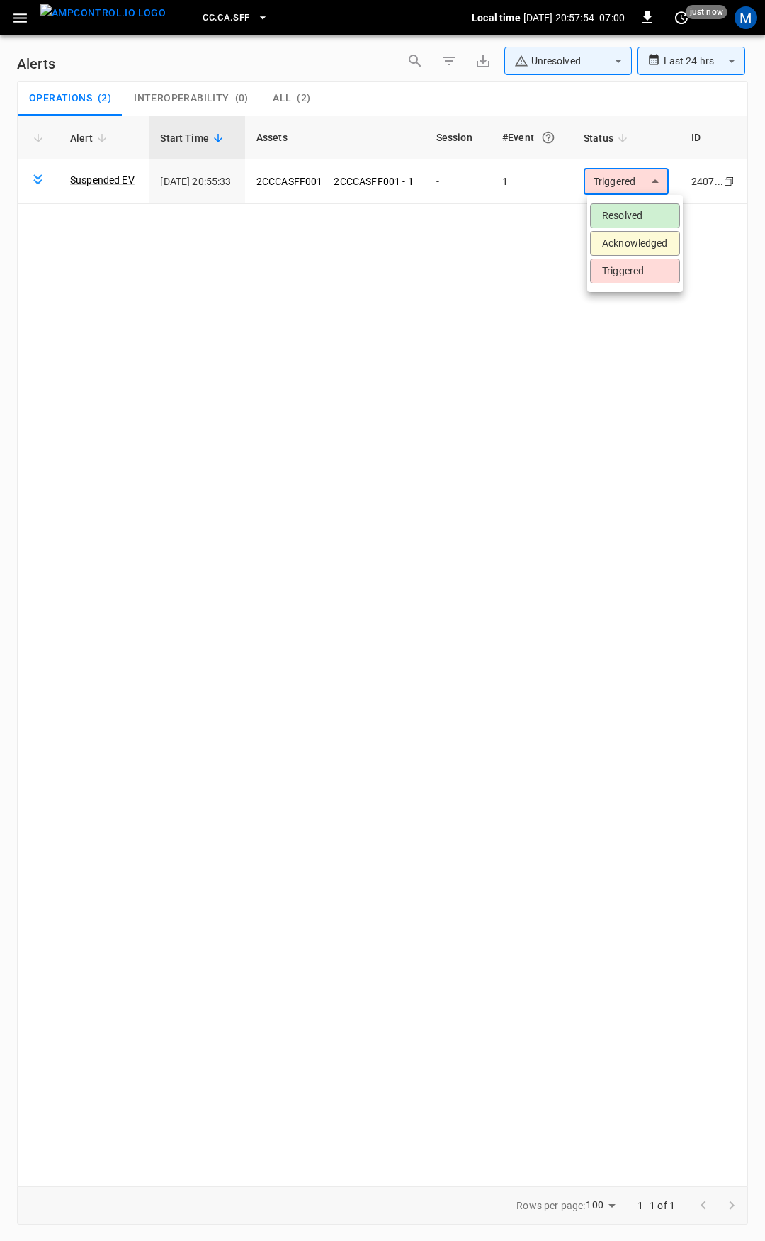
click at [648, 216] on li "Resolved" at bounding box center [635, 215] width 90 height 25
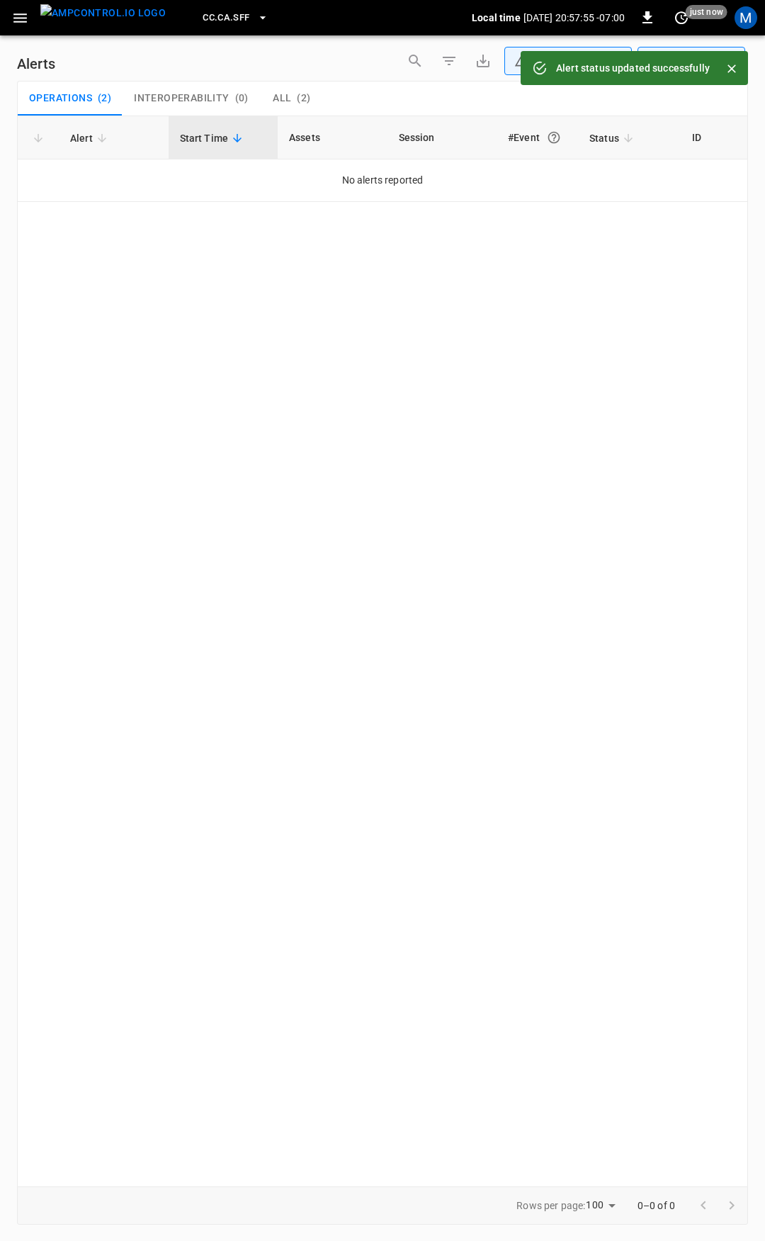
click at [26, 20] on icon "button" at bounding box center [20, 18] width 18 height 18
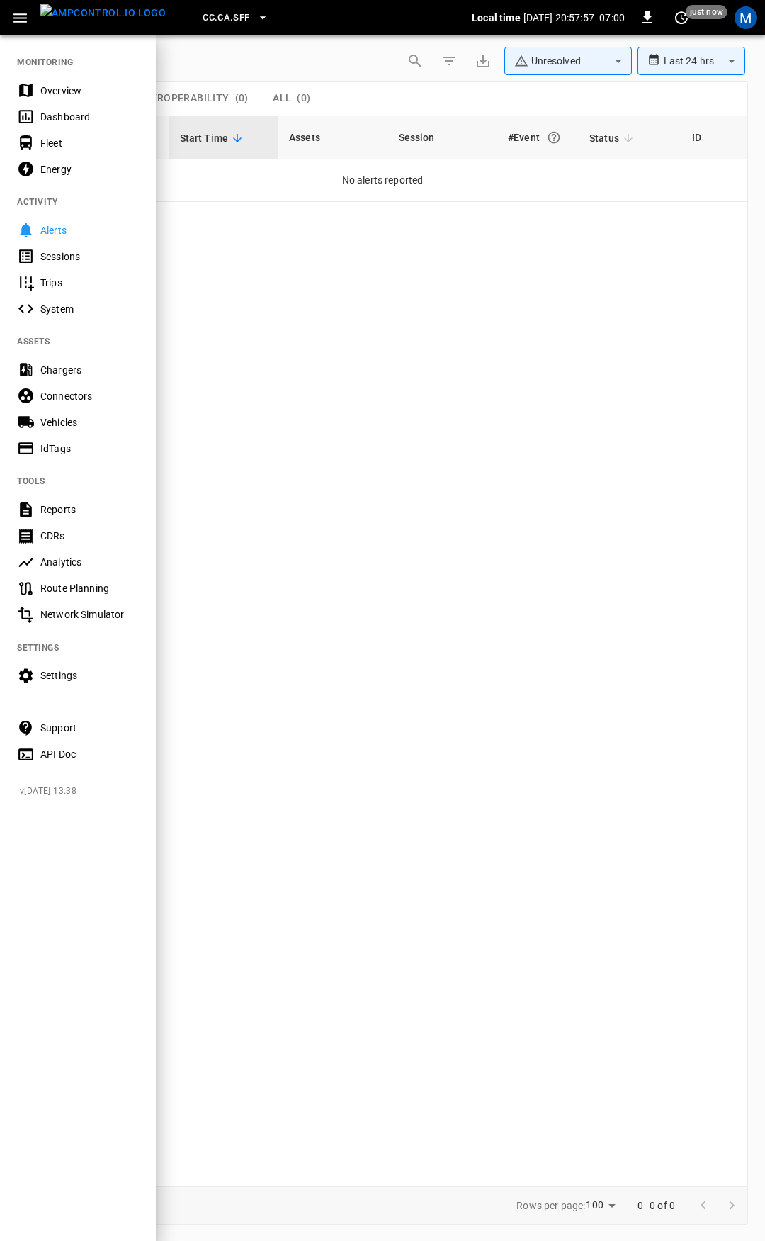
click at [63, 99] on div "Overview" at bounding box center [78, 90] width 156 height 26
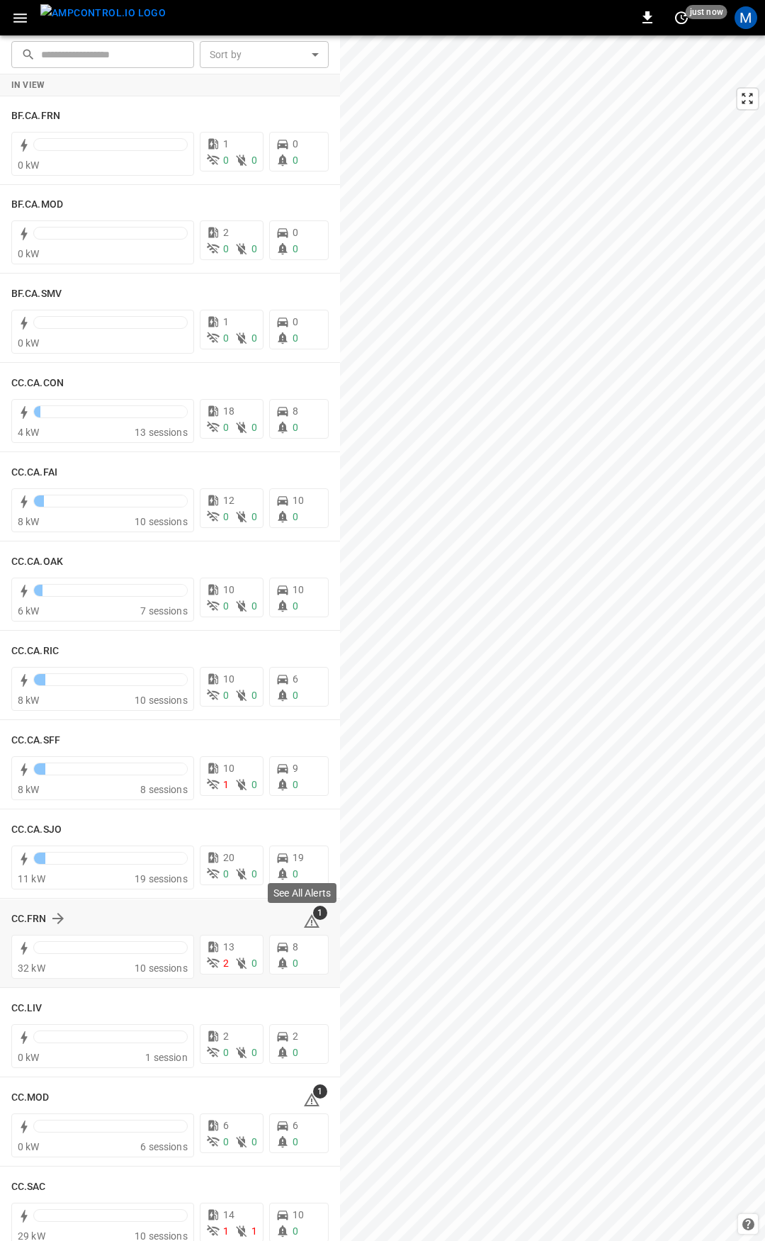
click at [304, 920] on icon at bounding box center [312, 920] width 16 height 13
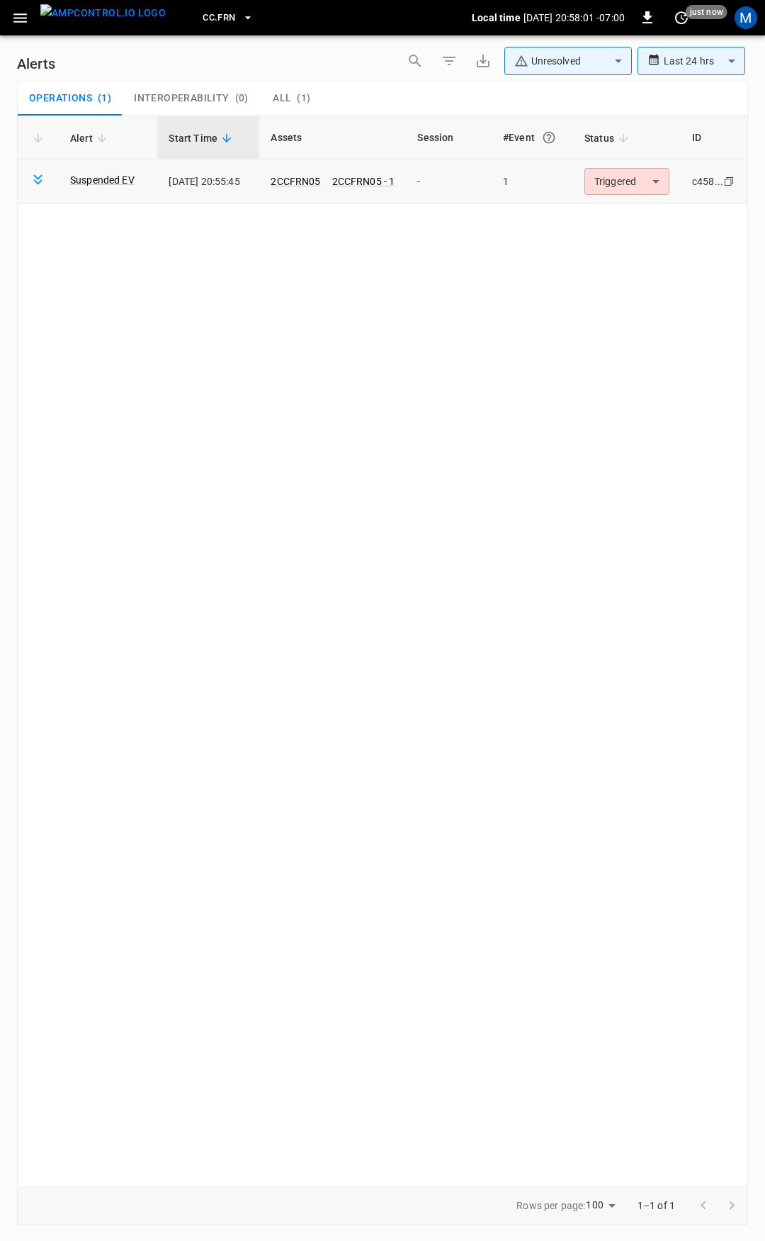
click at [616, 180] on body "**********" at bounding box center [382, 618] width 765 height 1236
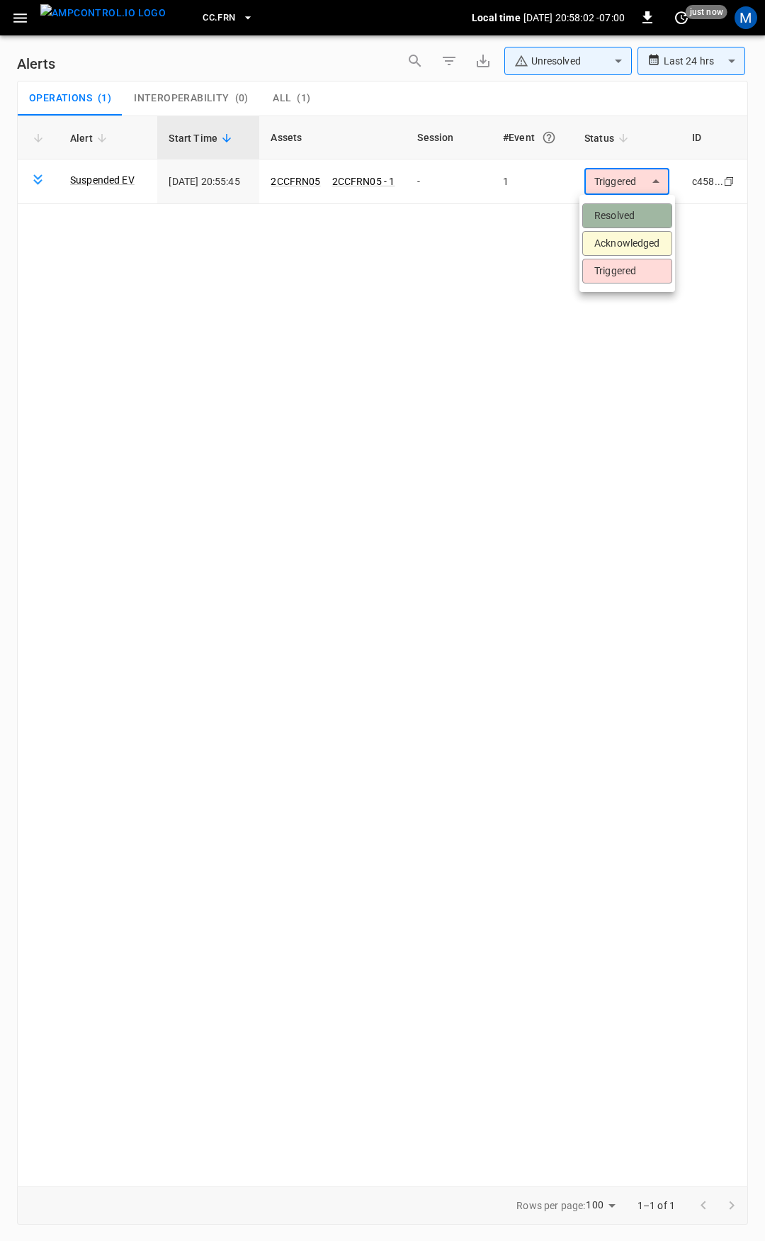
click at [615, 215] on li "Resolved" at bounding box center [627, 215] width 90 height 25
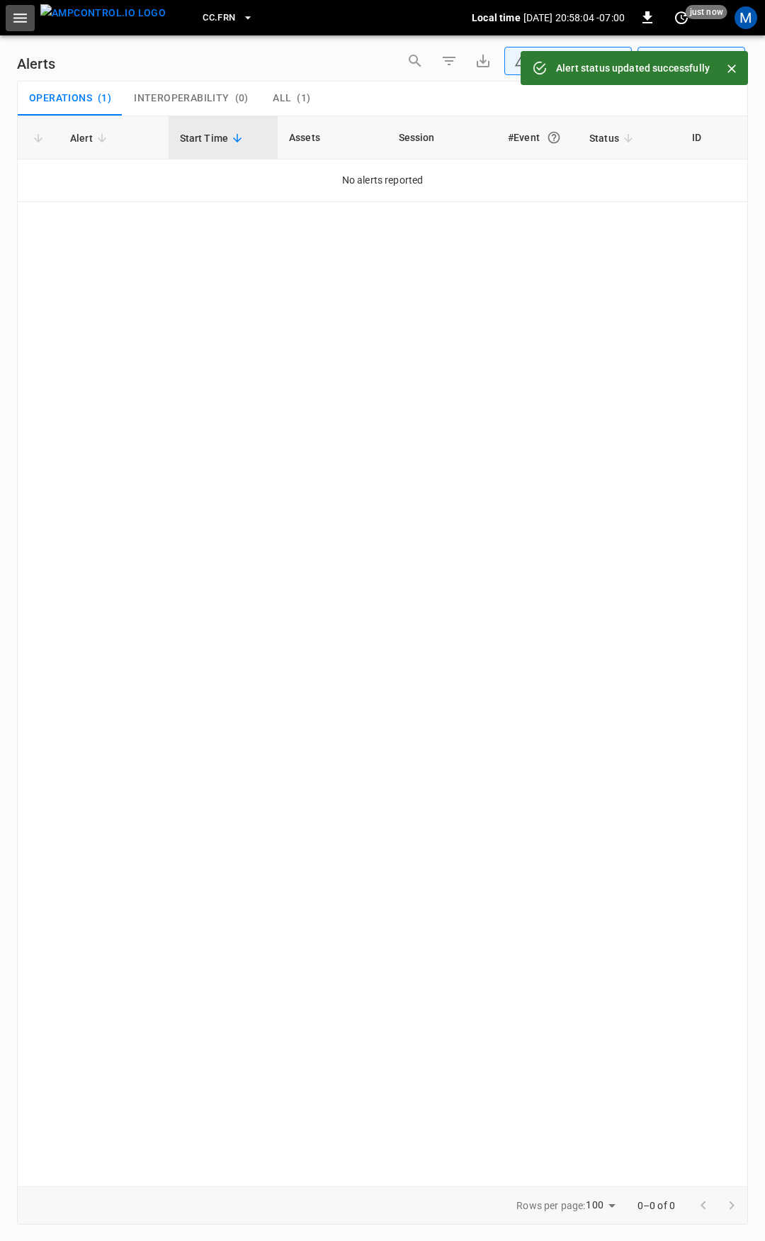
click at [16, 20] on icon "button" at bounding box center [20, 18] width 18 height 18
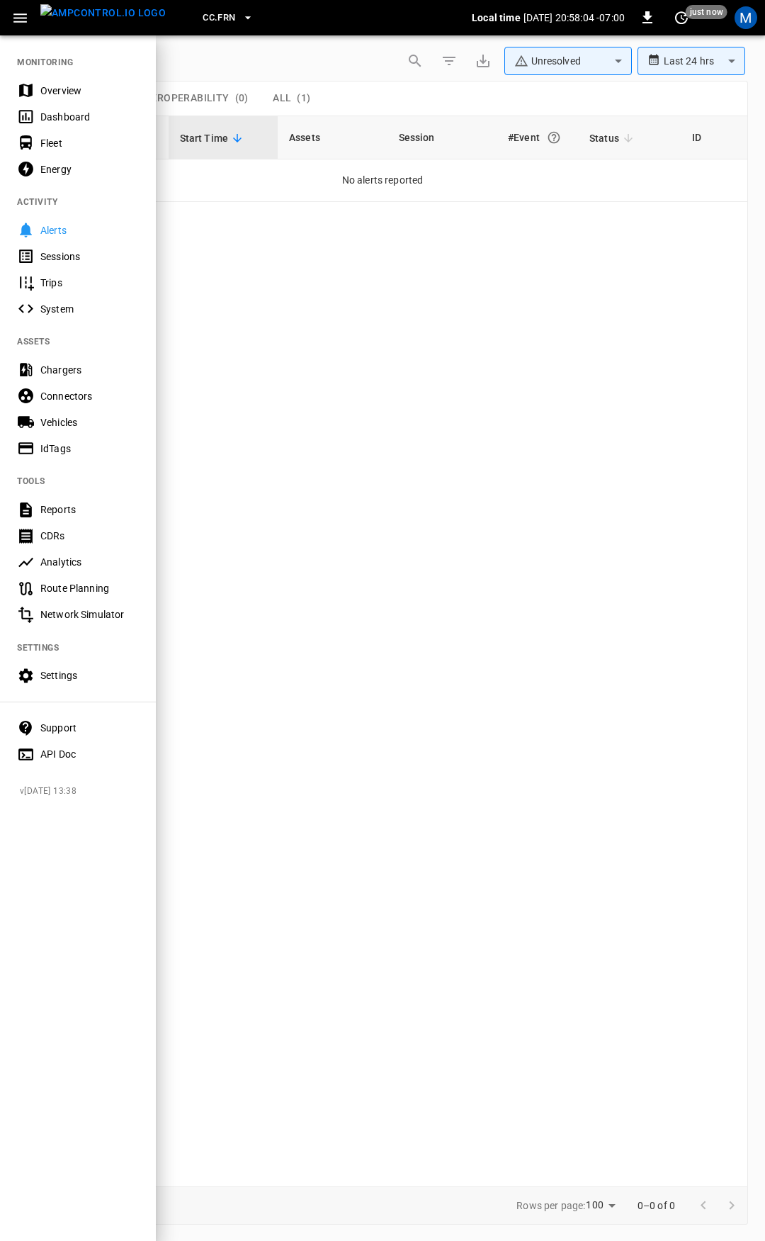
click at [73, 100] on div "Overview" at bounding box center [78, 90] width 156 height 26
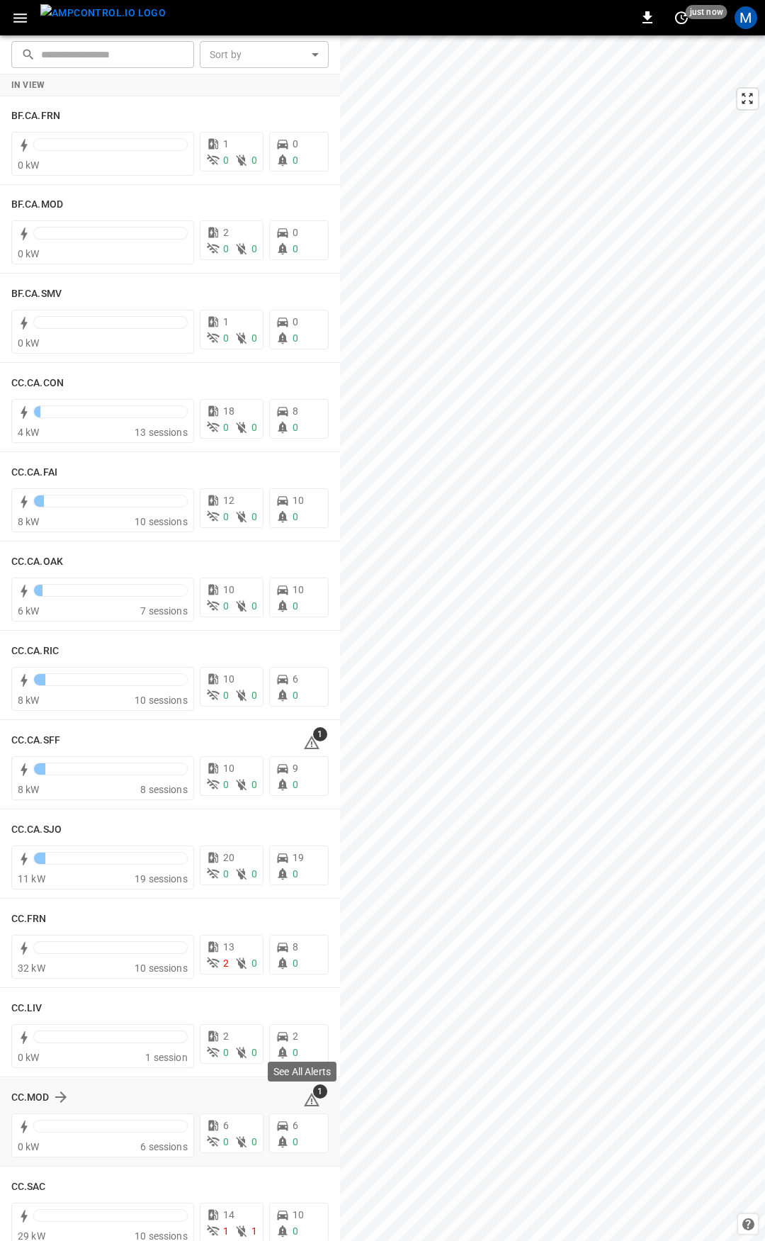
click at [303, 1096] on icon at bounding box center [311, 1099] width 17 height 17
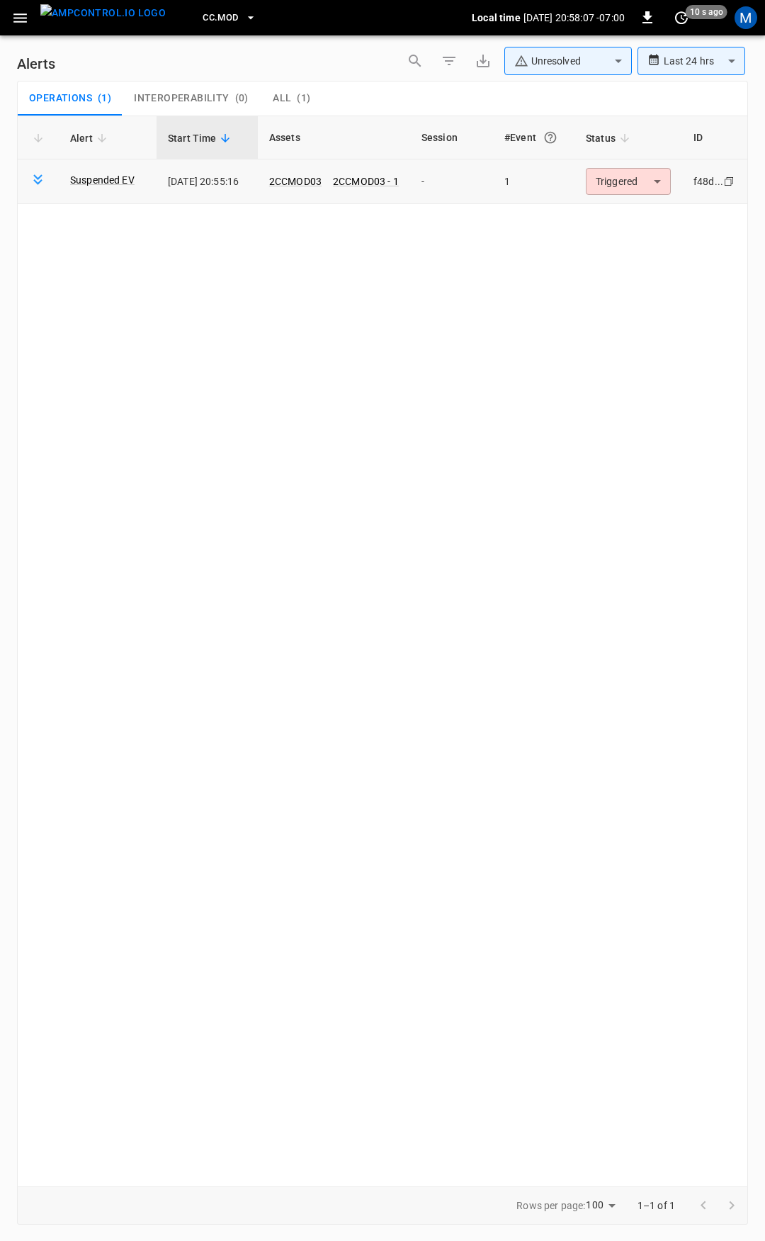
click at [632, 179] on body "**********" at bounding box center [382, 618] width 765 height 1236
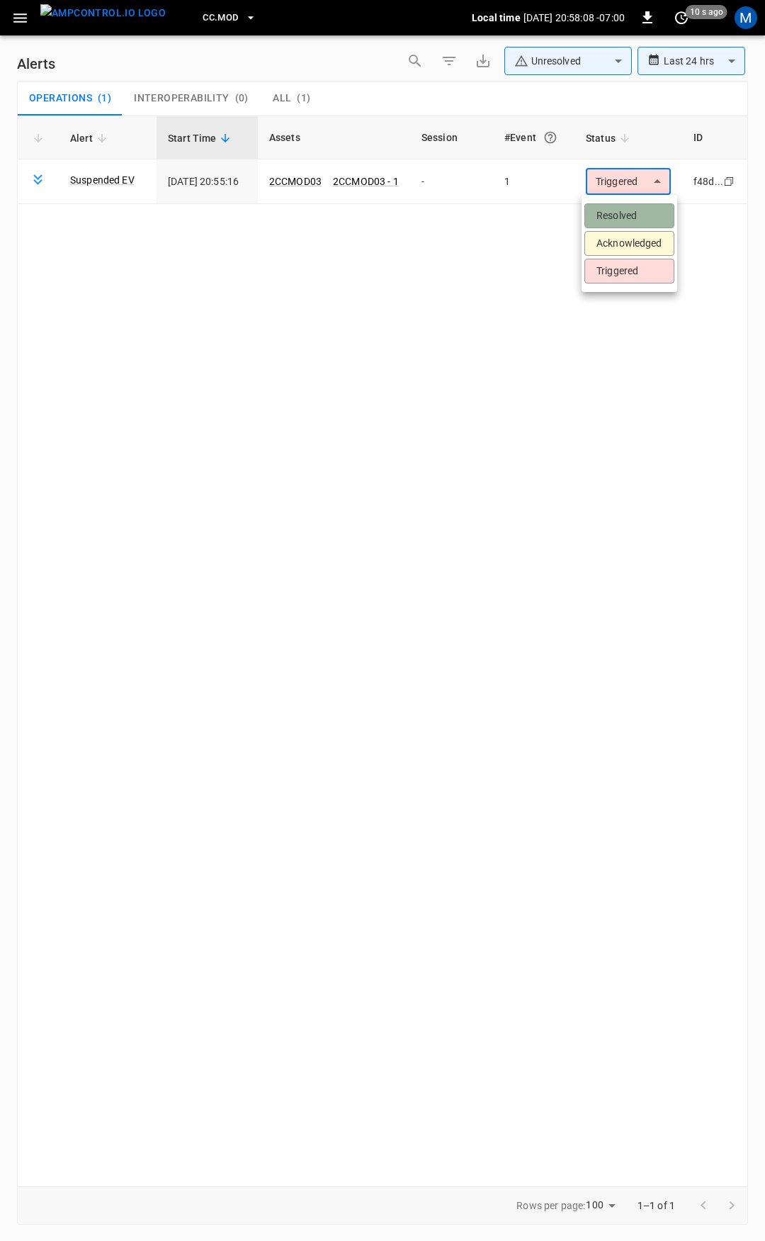
drag, startPoint x: 626, startPoint y: 218, endPoint x: 178, endPoint y: 88, distance: 466.4
click at [612, 214] on li "Resolved" at bounding box center [630, 215] width 90 height 25
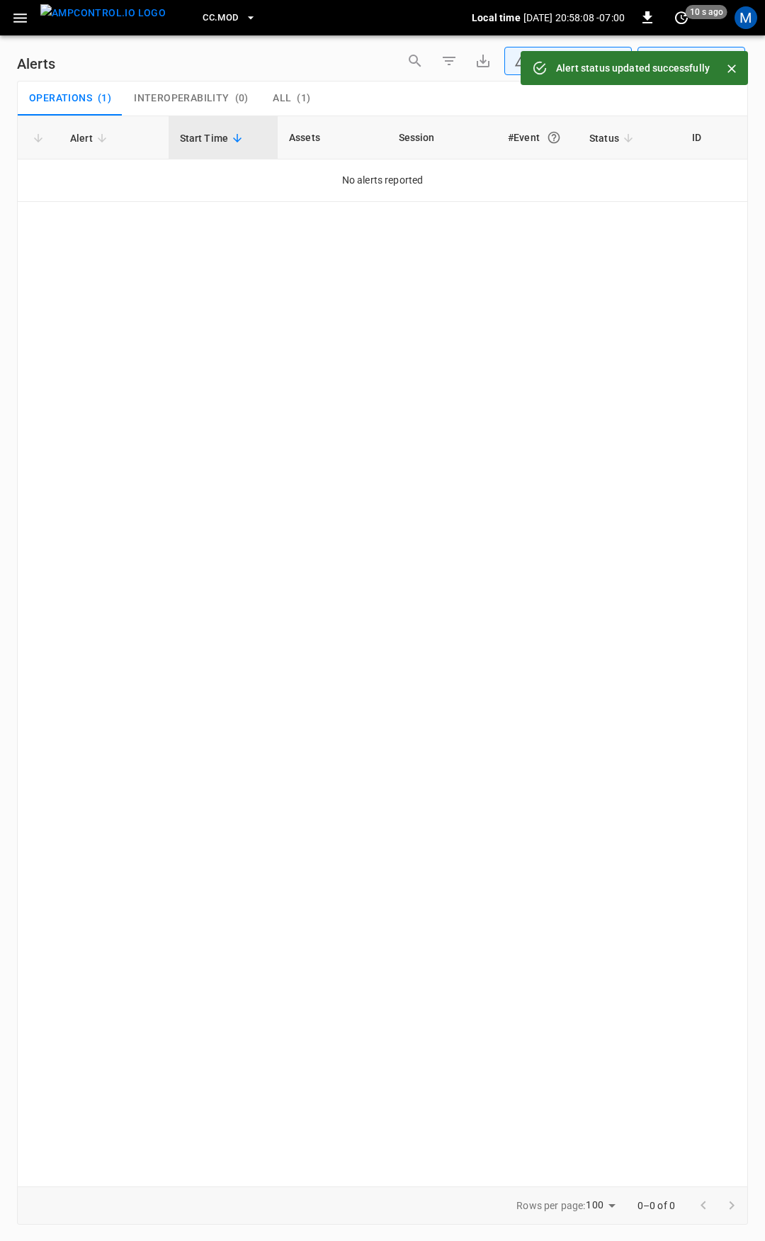
click at [17, 21] on icon "button" at bounding box center [19, 17] width 13 height 9
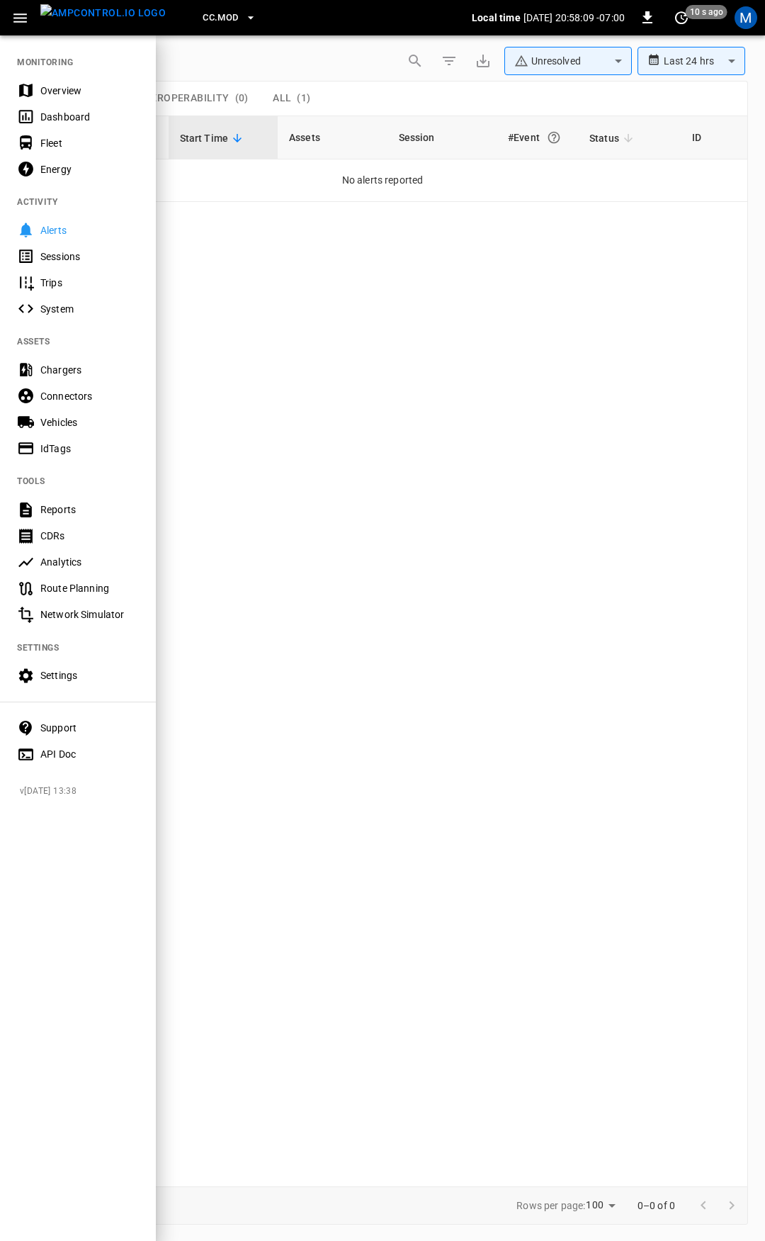
click at [81, 92] on div "Overview" at bounding box center [89, 91] width 98 height 14
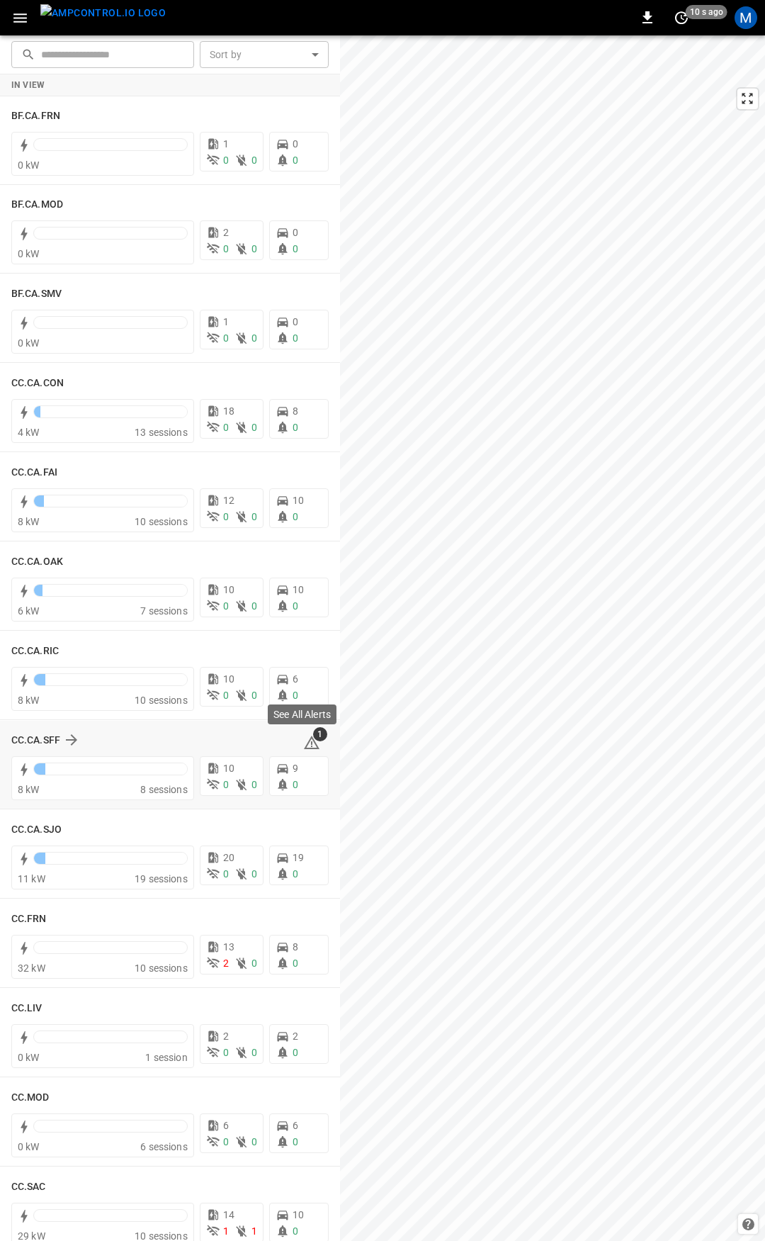
click at [308, 743] on icon at bounding box center [312, 742] width 16 height 13
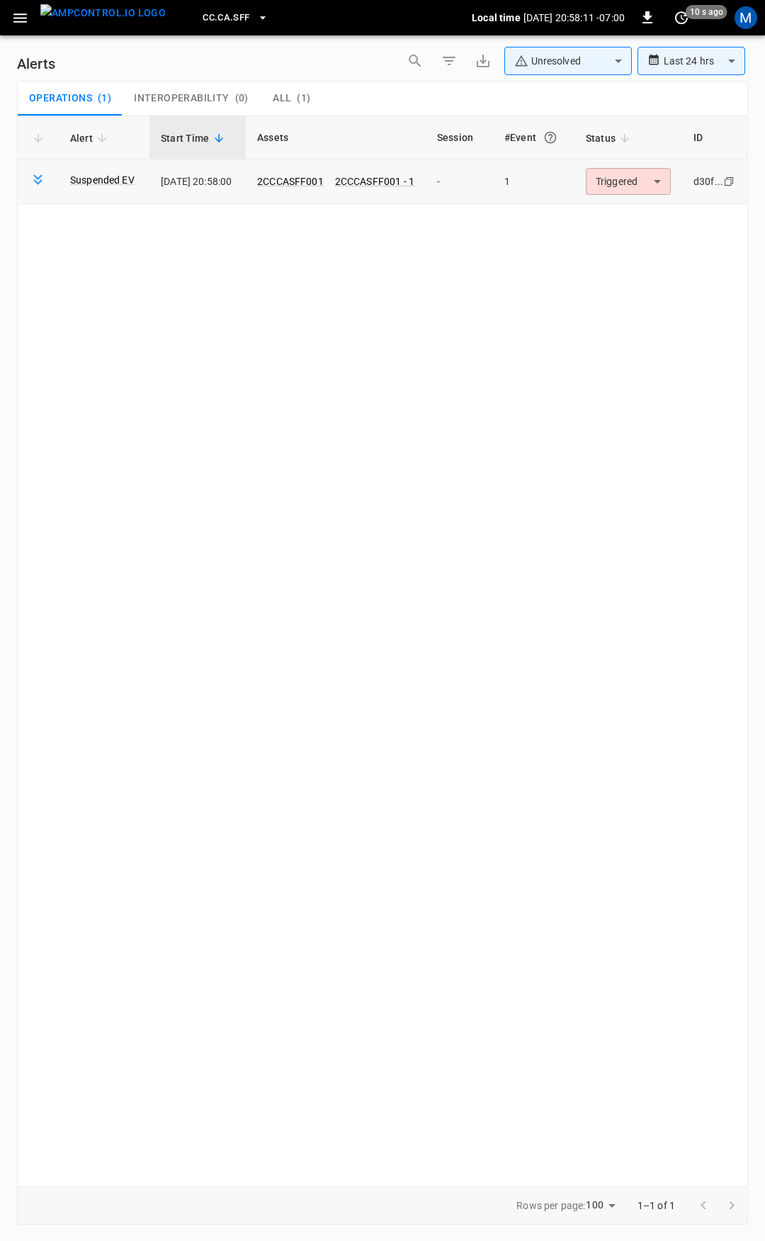
click at [624, 186] on body "**********" at bounding box center [382, 618] width 765 height 1236
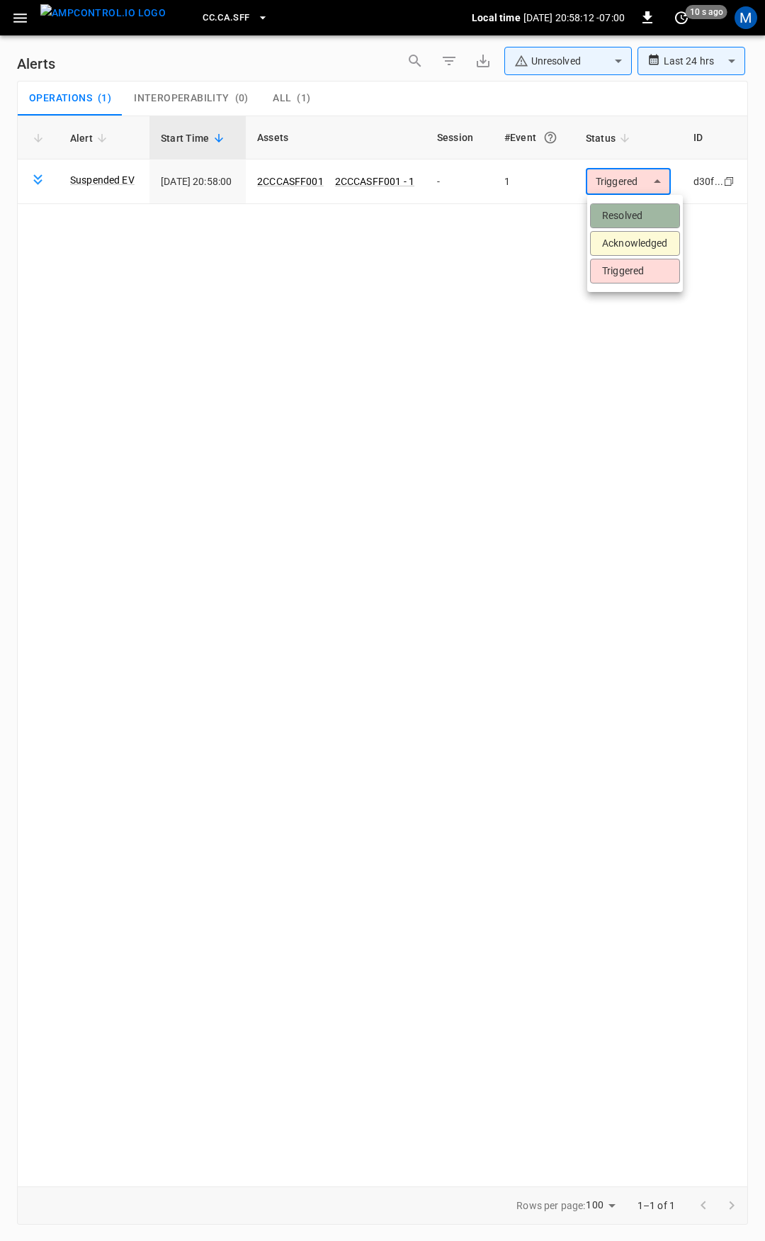
click at [628, 209] on li "Resolved" at bounding box center [635, 215] width 90 height 25
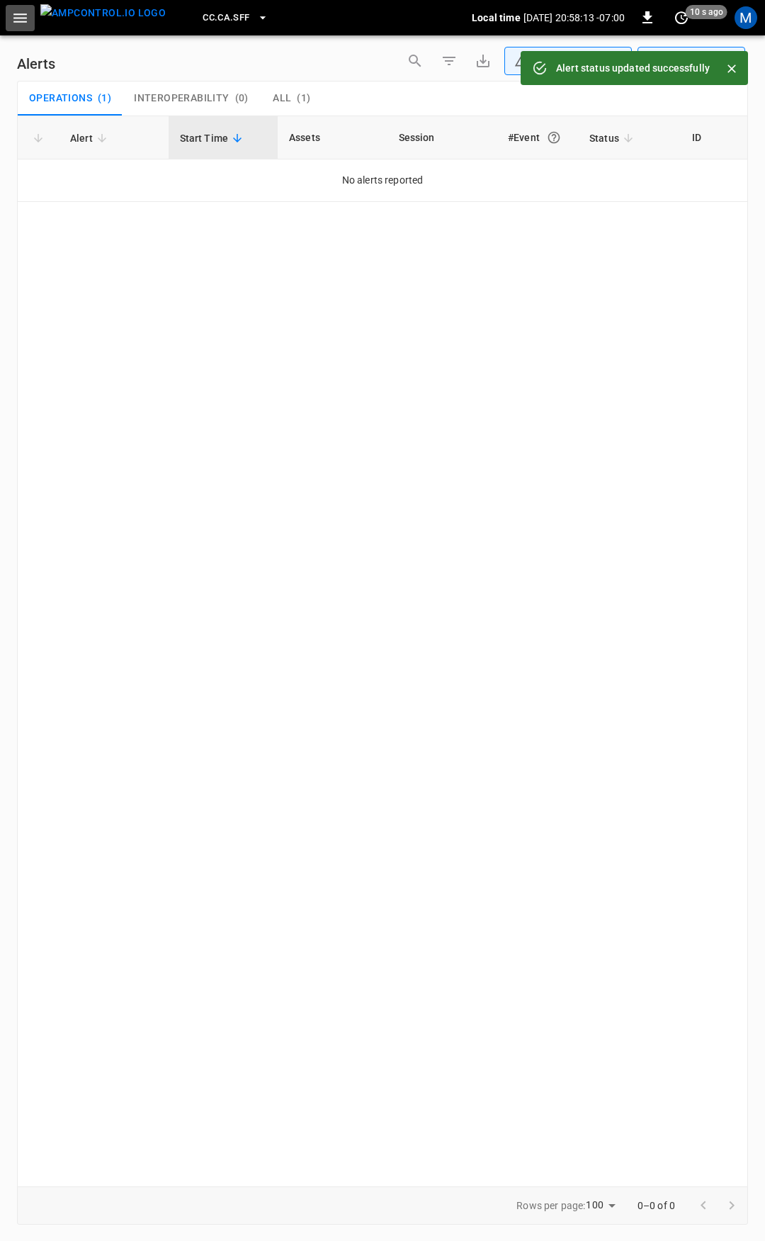
click at [23, 20] on icon "button" at bounding box center [20, 18] width 18 height 18
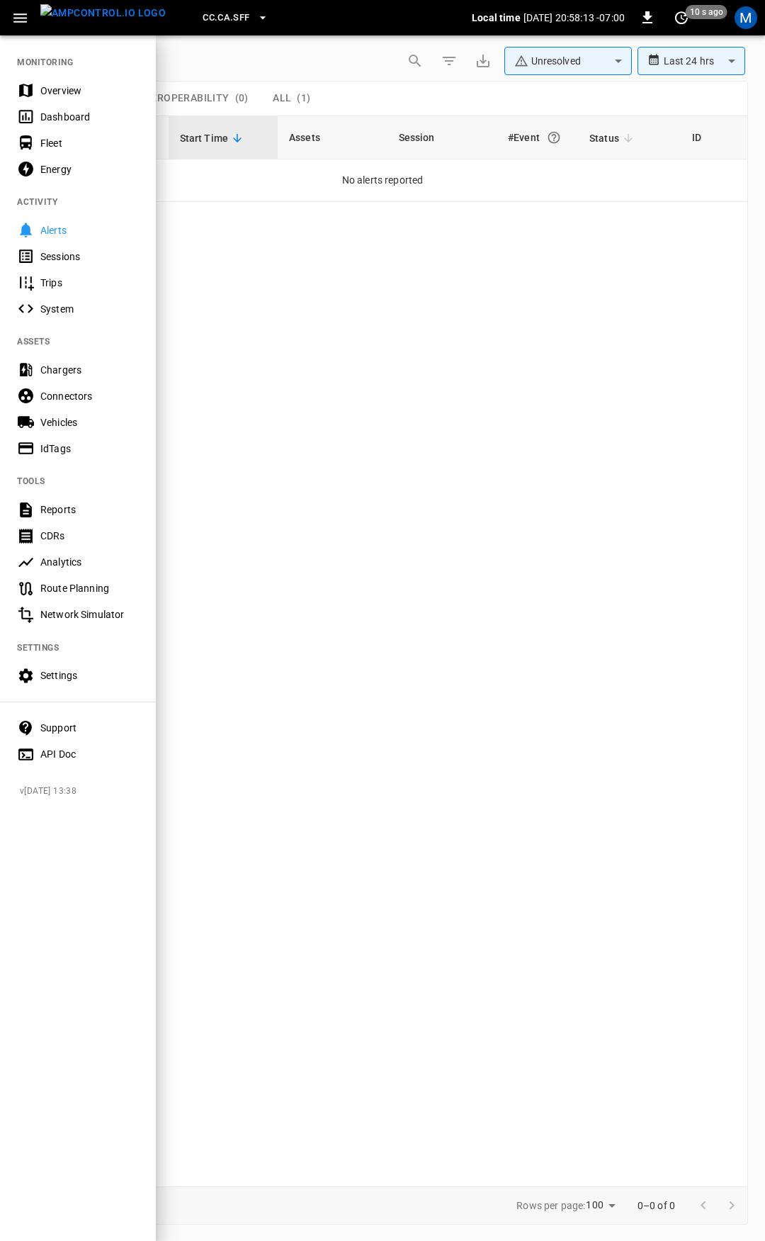
click at [54, 71] on nav "MONITORING Overview Dashboard Fleet Energy ACTIVITY Alerts Sessions Trips Syste…" at bounding box center [78, 403] width 156 height 739
click at [67, 91] on div "Overview" at bounding box center [89, 91] width 98 height 14
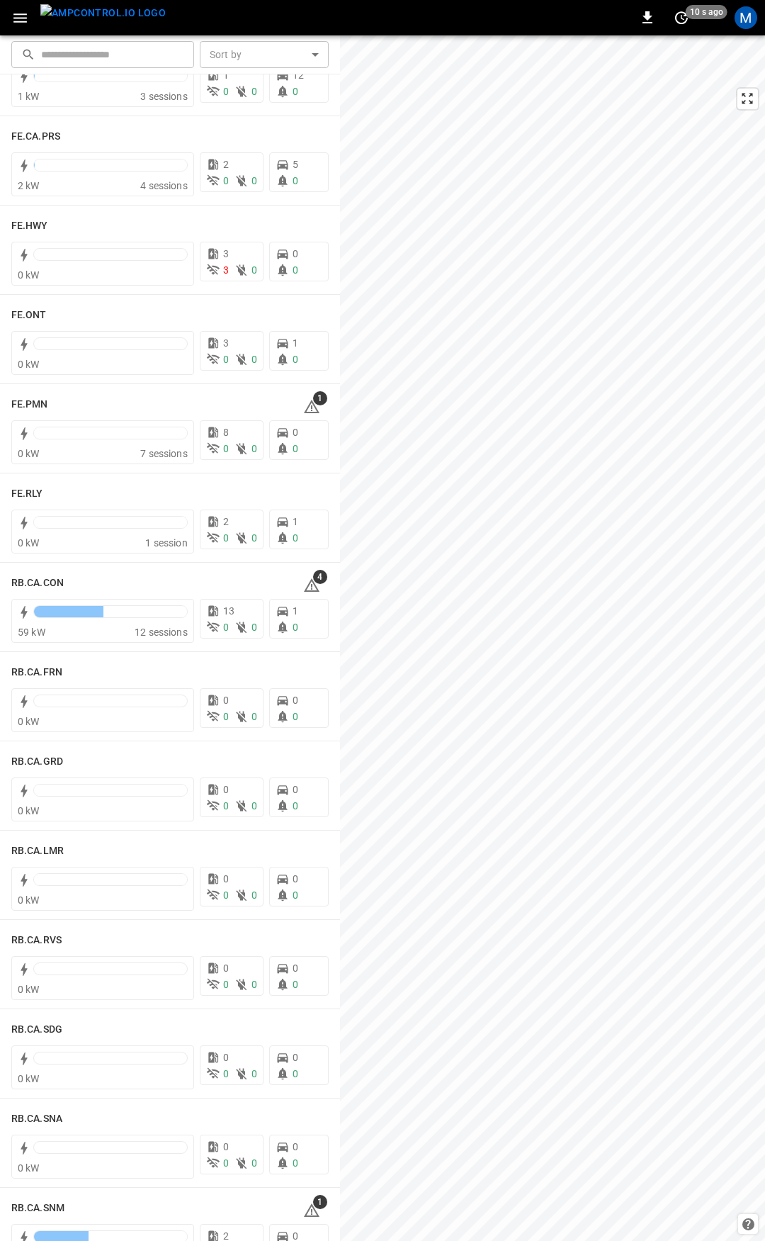
scroll to position [1401, 0]
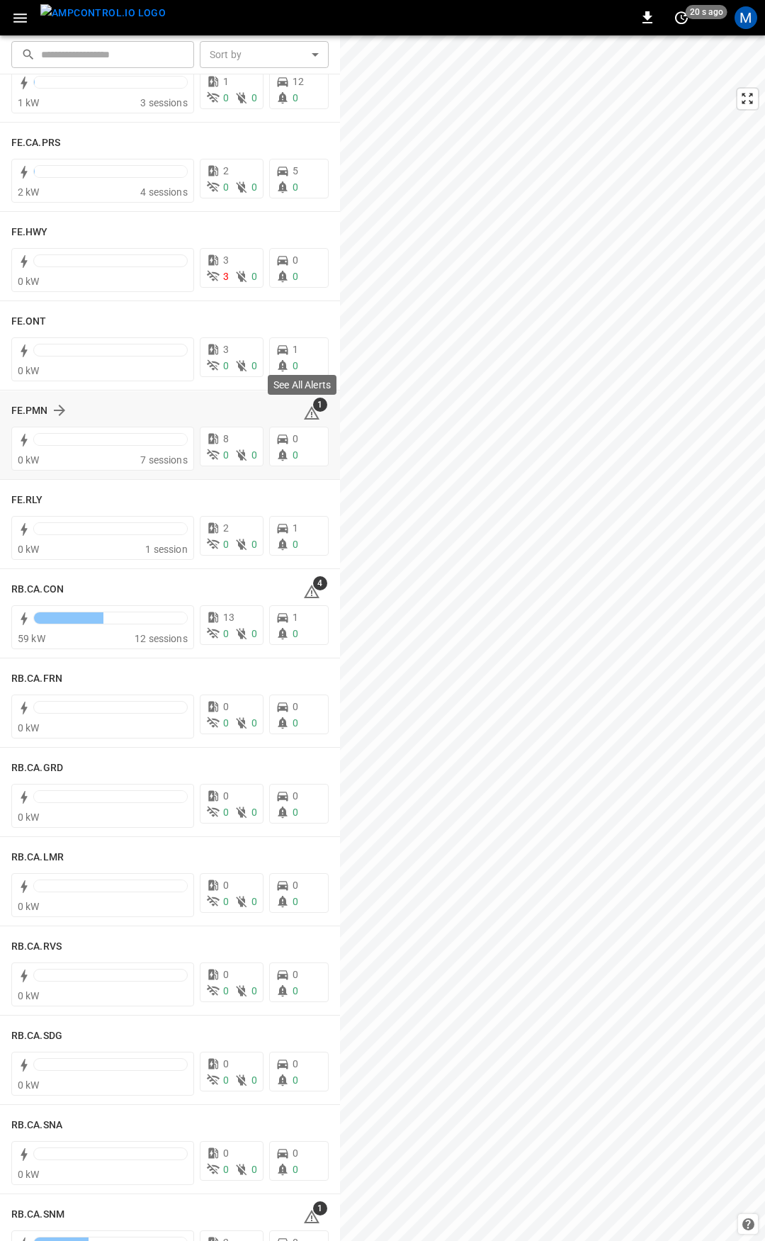
click at [303, 412] on icon at bounding box center [311, 413] width 17 height 17
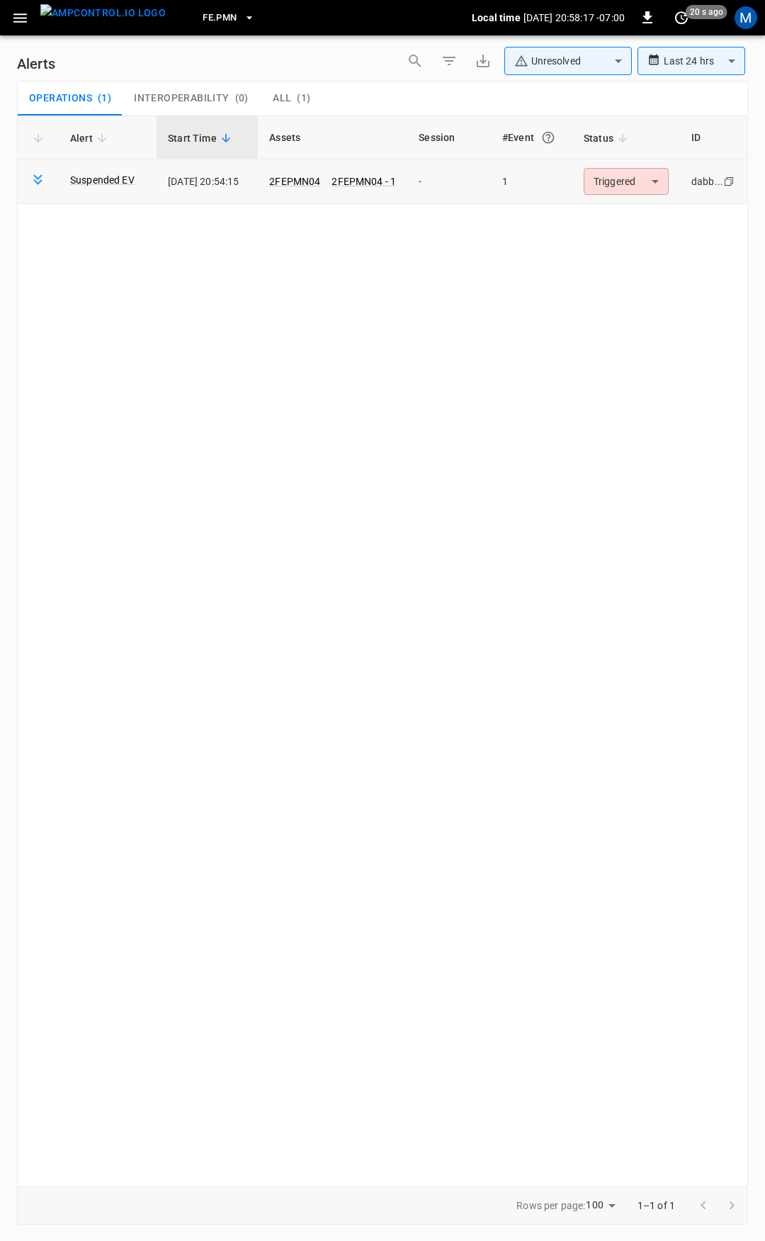
click at [635, 177] on body "**********" at bounding box center [382, 618] width 765 height 1236
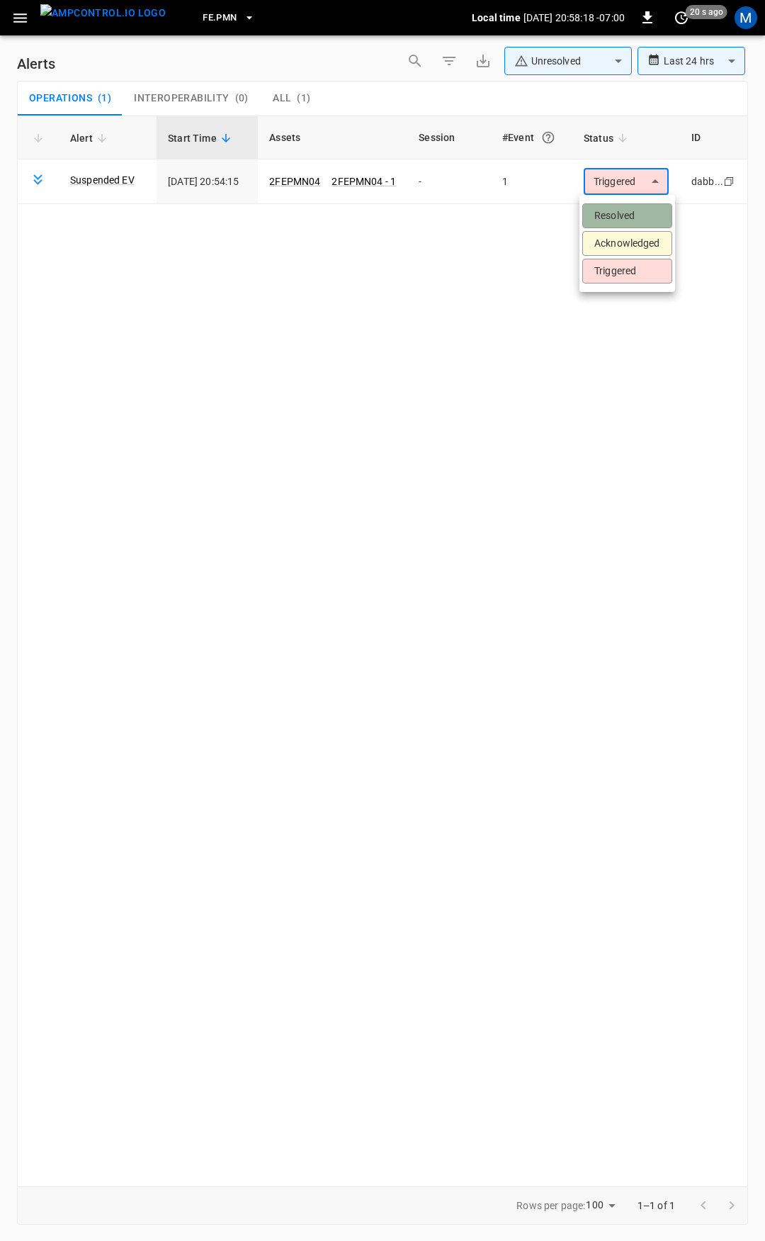
click at [641, 208] on li "Resolved" at bounding box center [627, 215] width 90 height 25
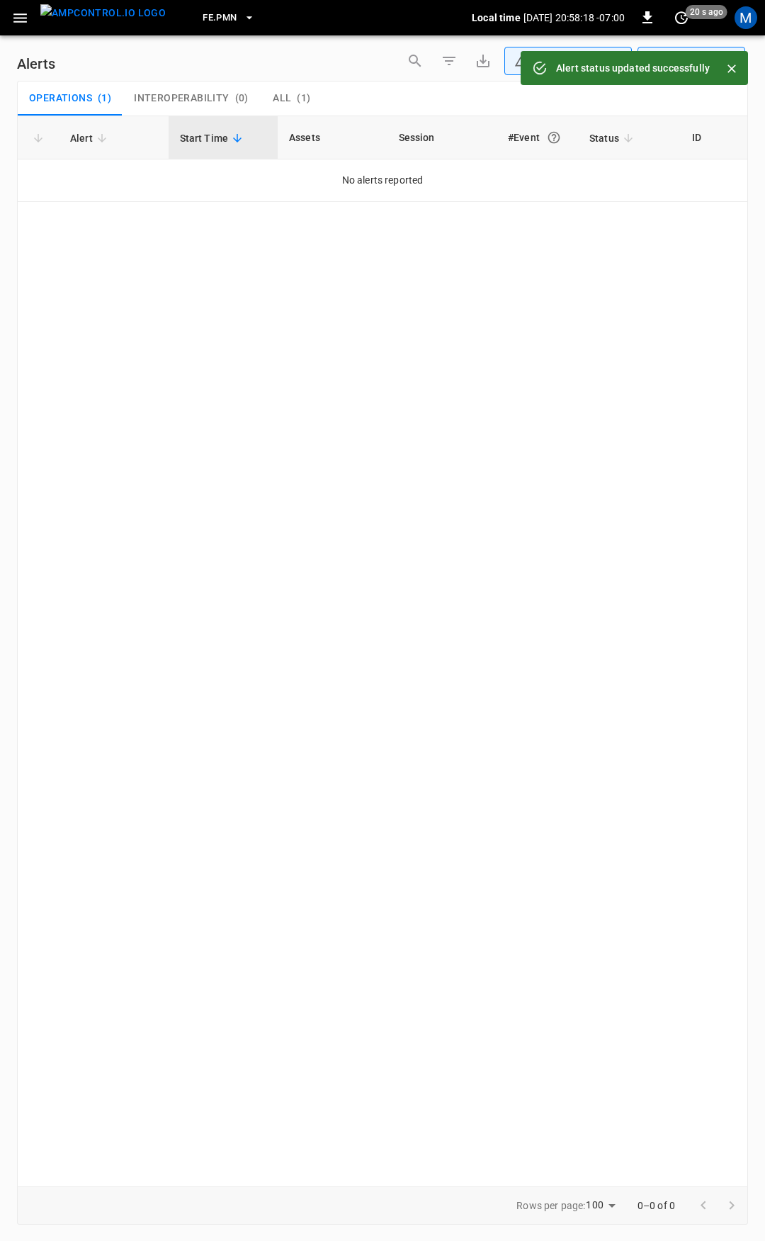
click at [15, 24] on icon "button" at bounding box center [20, 18] width 18 height 18
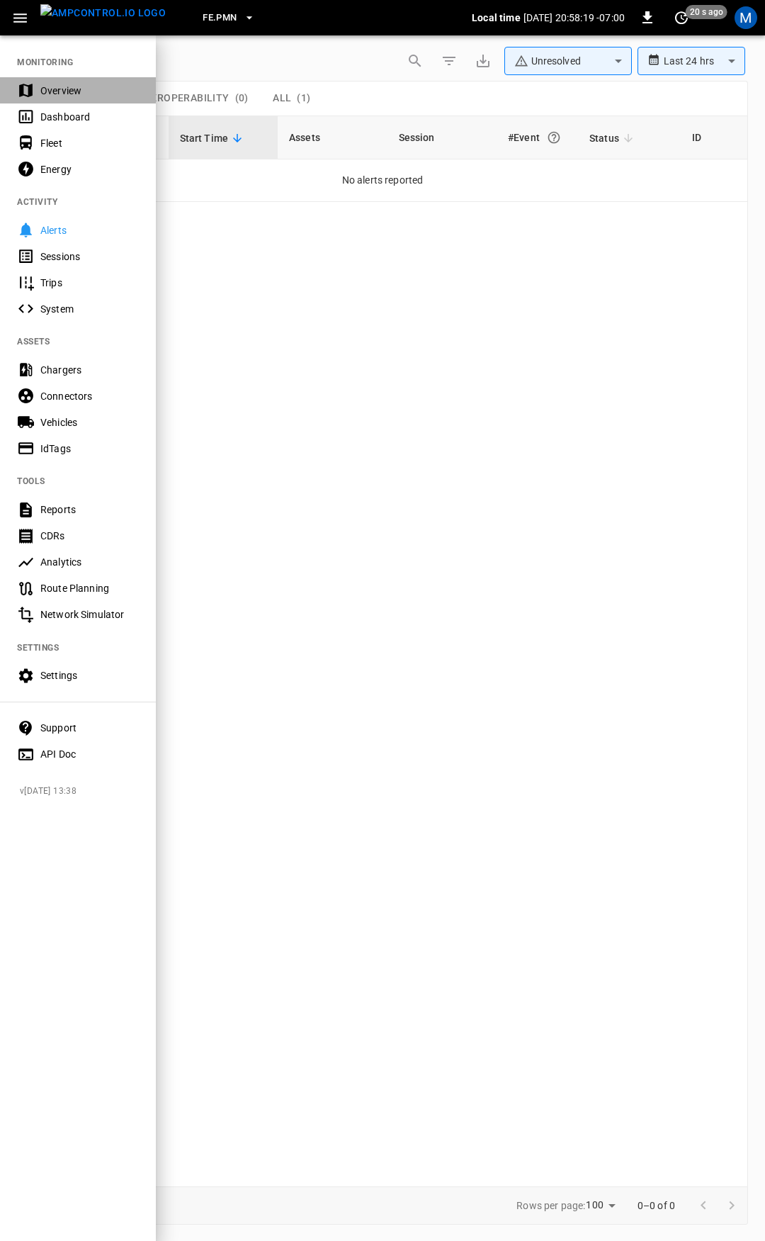
click at [65, 89] on div "Overview" at bounding box center [89, 91] width 98 height 14
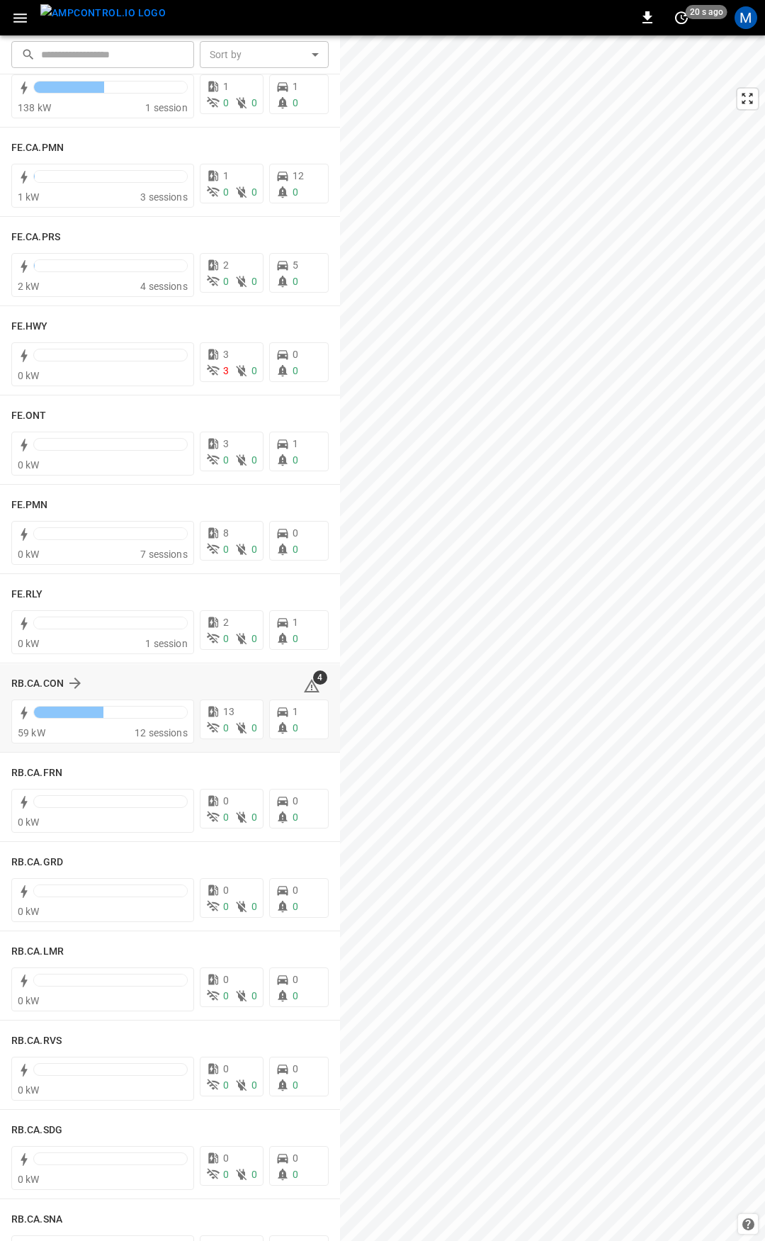
scroll to position [1308, 0]
click at [303, 687] on icon at bounding box center [311, 684] width 17 height 17
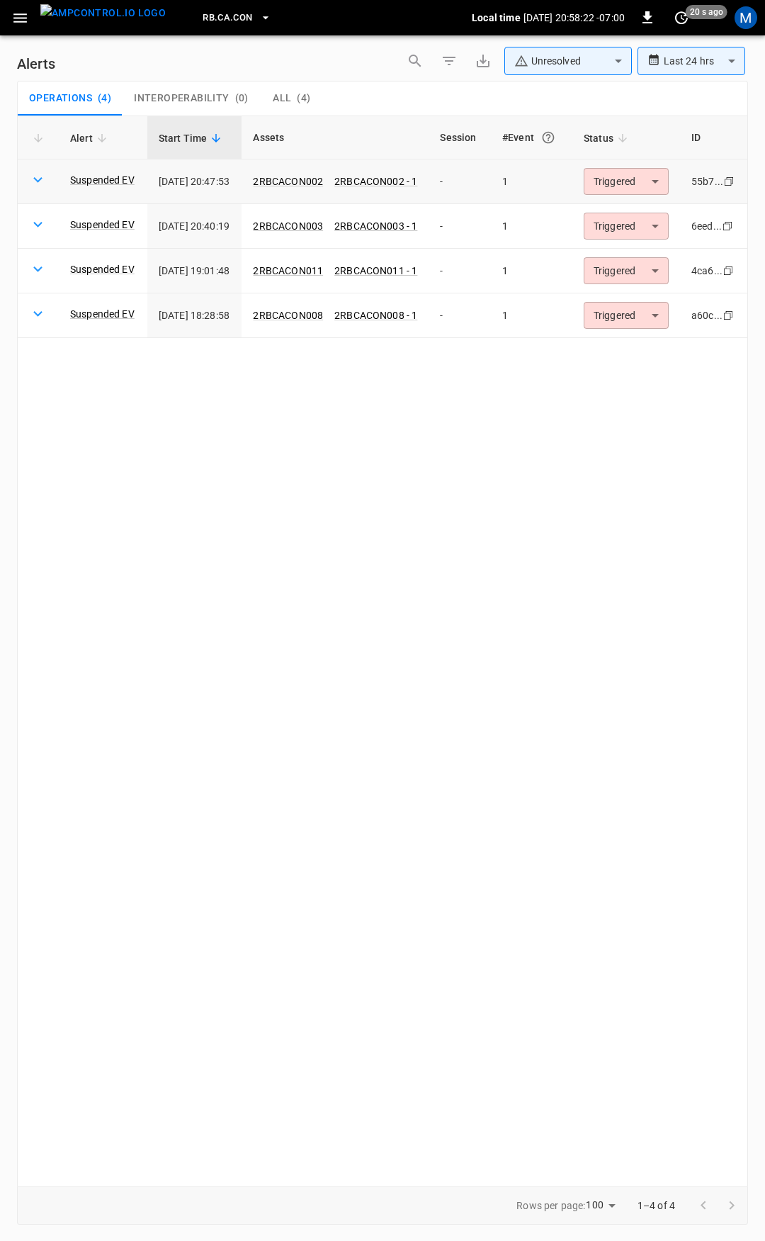
click at [658, 189] on body "**********" at bounding box center [382, 618] width 765 height 1236
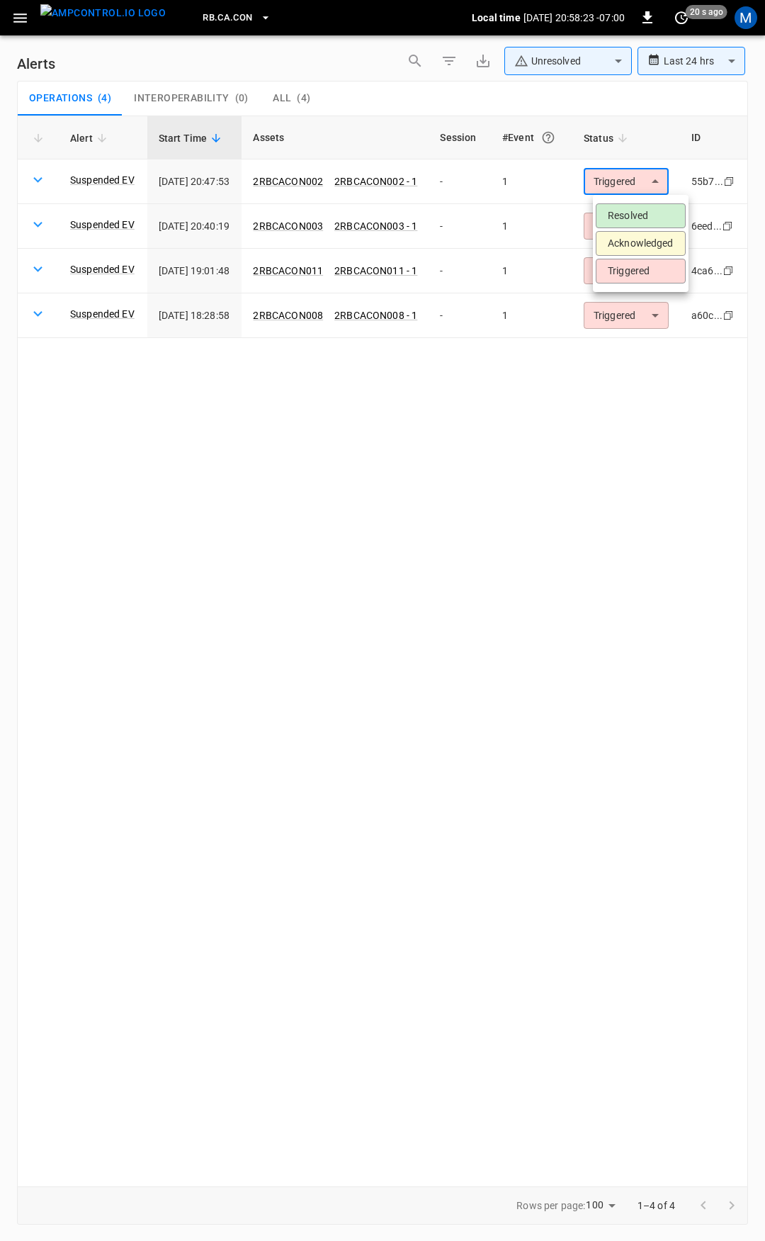
click at [648, 226] on li "Resolved" at bounding box center [641, 215] width 90 height 25
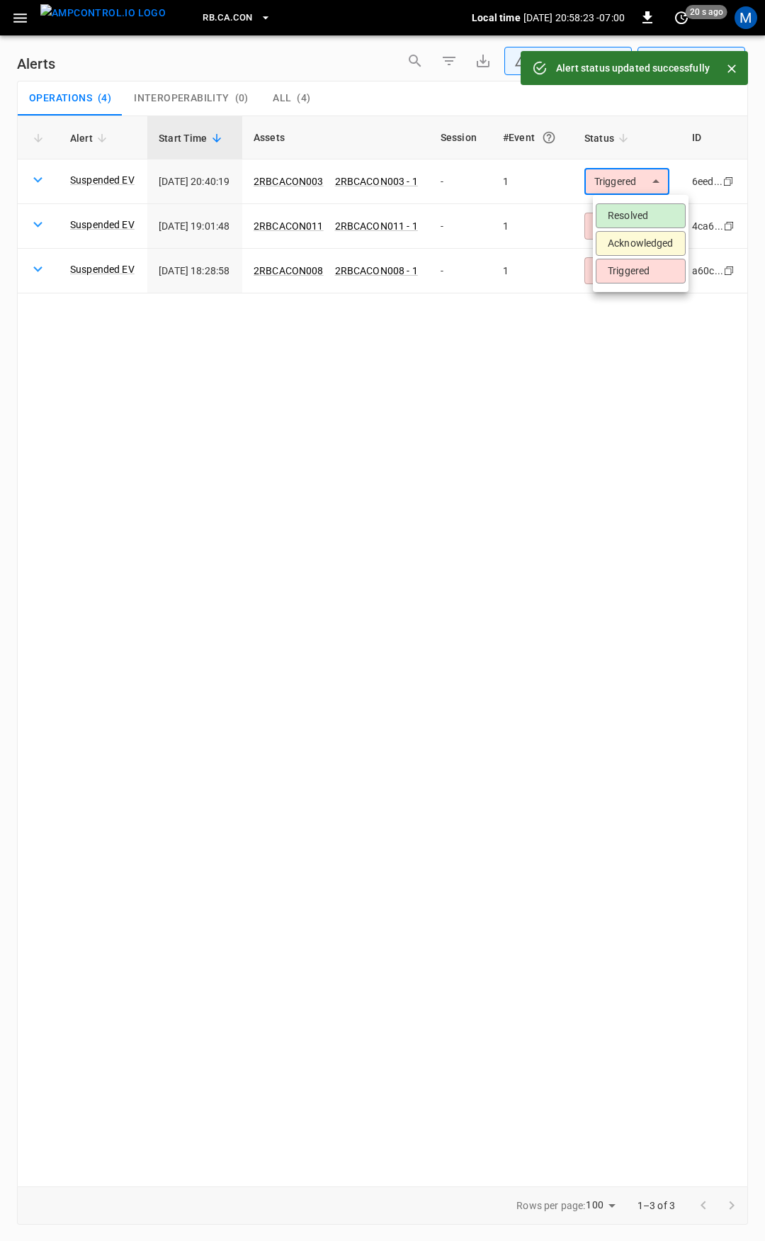
click at [647, 185] on body "**********" at bounding box center [382, 618] width 765 height 1236
click at [646, 212] on li "Resolved" at bounding box center [641, 215] width 90 height 25
click at [641, 181] on body "**********" at bounding box center [382, 618] width 765 height 1236
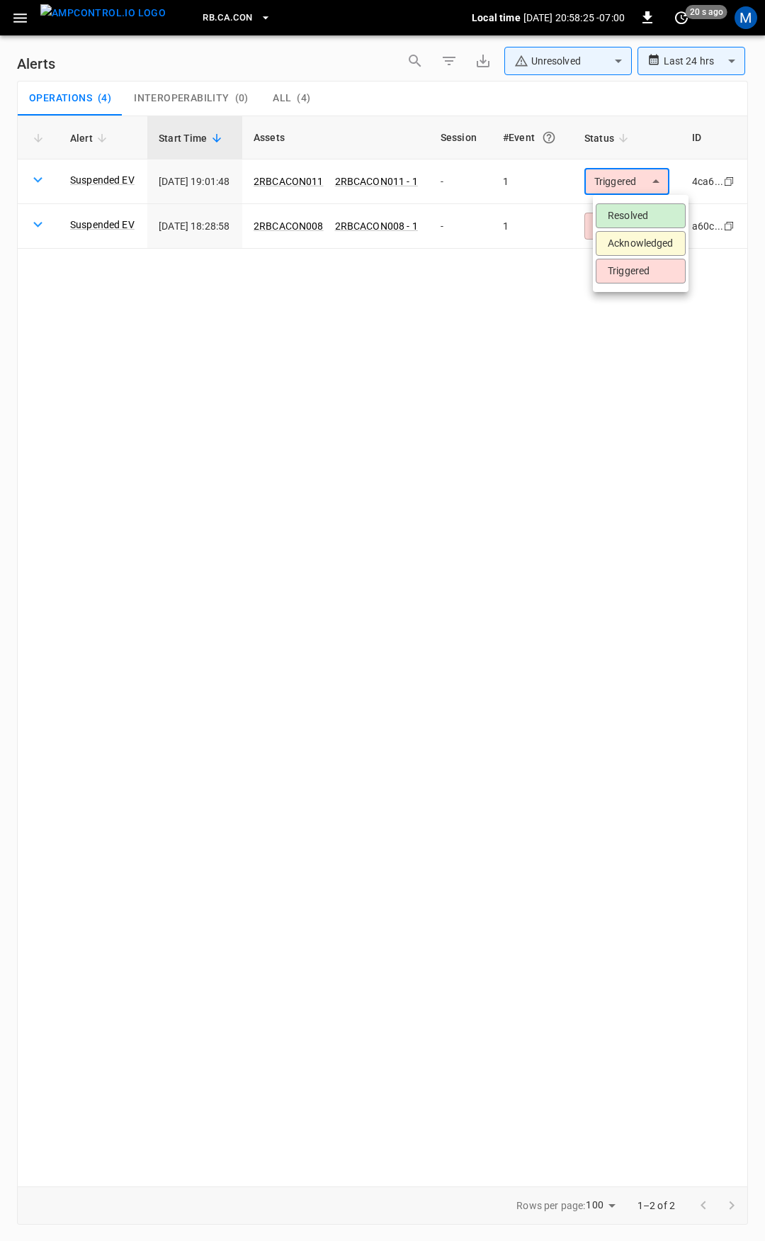
click at [646, 213] on li "Resolved" at bounding box center [641, 215] width 90 height 25
click at [631, 179] on body "**********" at bounding box center [382, 618] width 765 height 1236
click at [634, 218] on li "Resolved" at bounding box center [641, 215] width 90 height 25
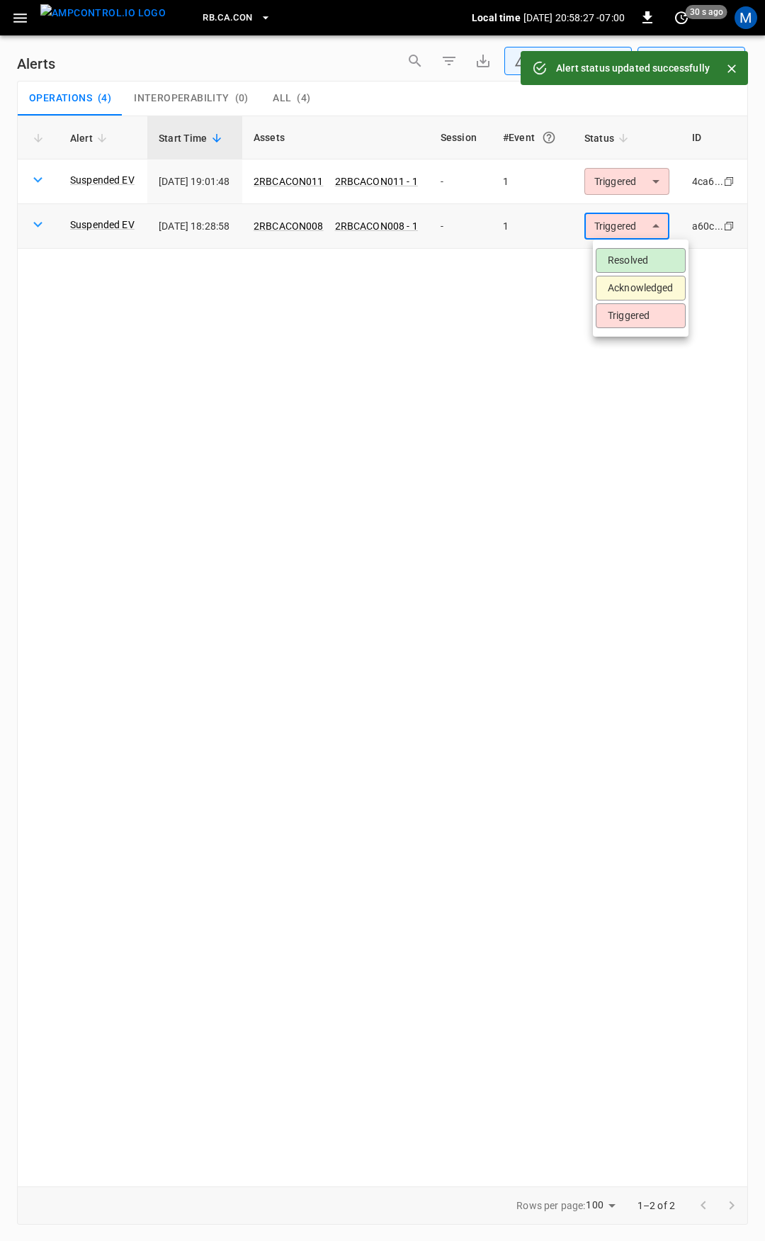
click at [639, 223] on body "**********" at bounding box center [382, 618] width 765 height 1236
click at [640, 255] on li "Resolved" at bounding box center [641, 260] width 90 height 25
